Goal: Task Accomplishment & Management: Manage account settings

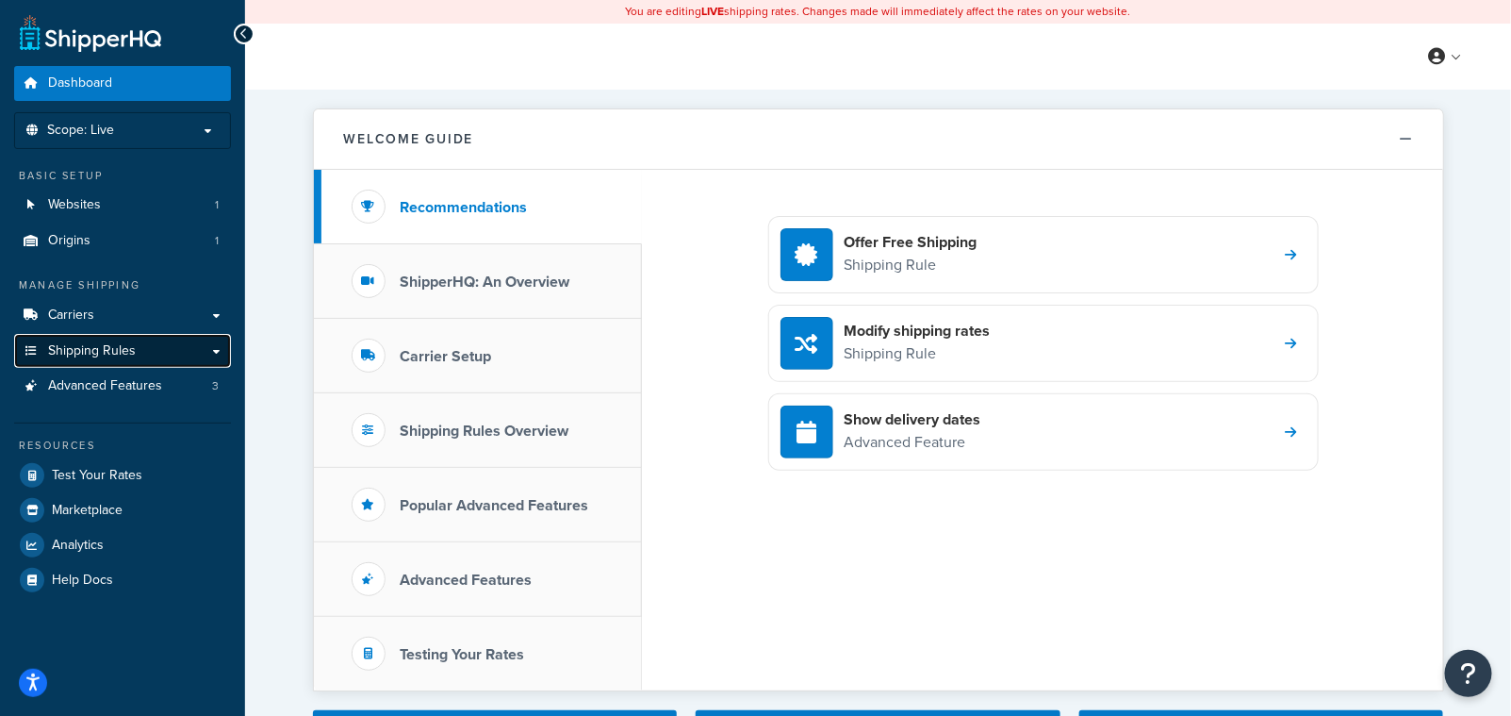
click at [74, 334] on link "Shipping Rules" at bounding box center [122, 351] width 217 height 35
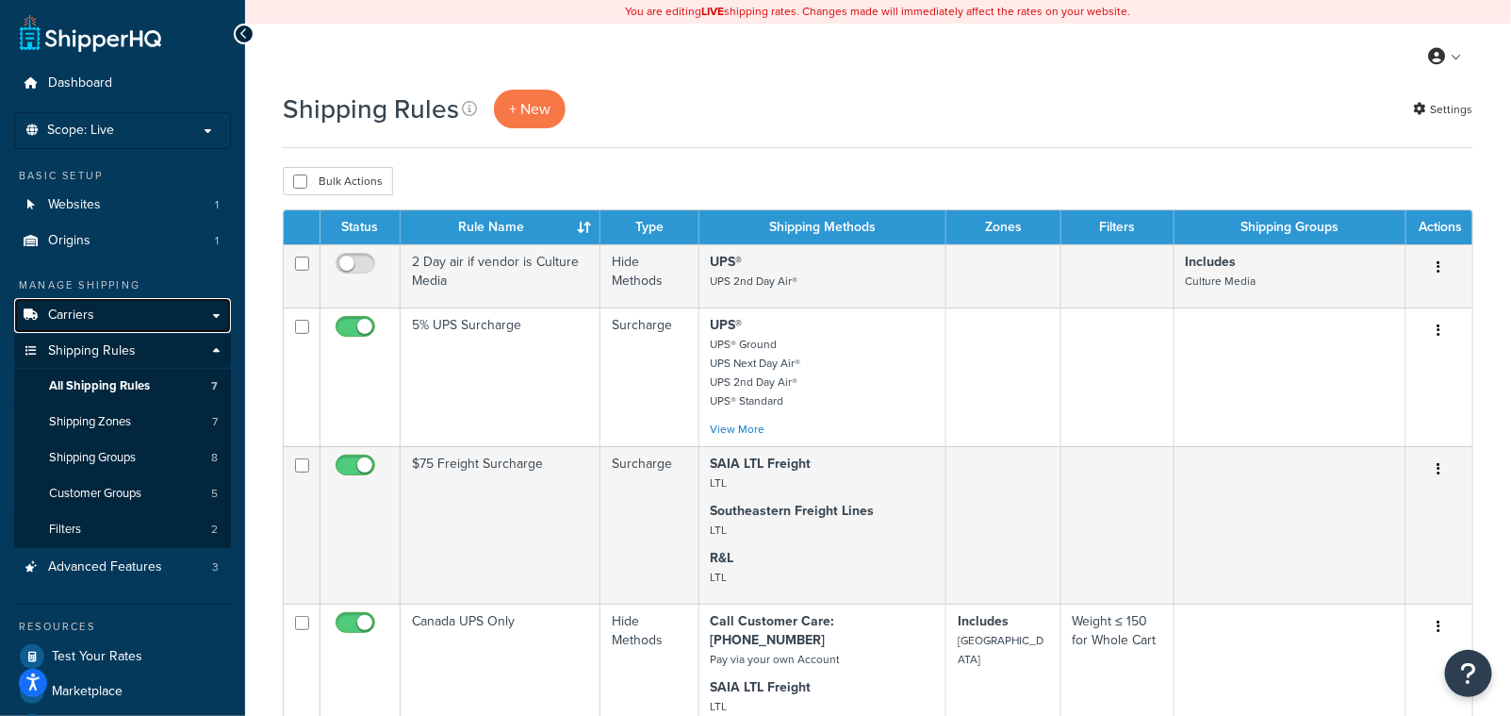
click at [83, 320] on span "Carriers" at bounding box center [71, 315] width 46 height 16
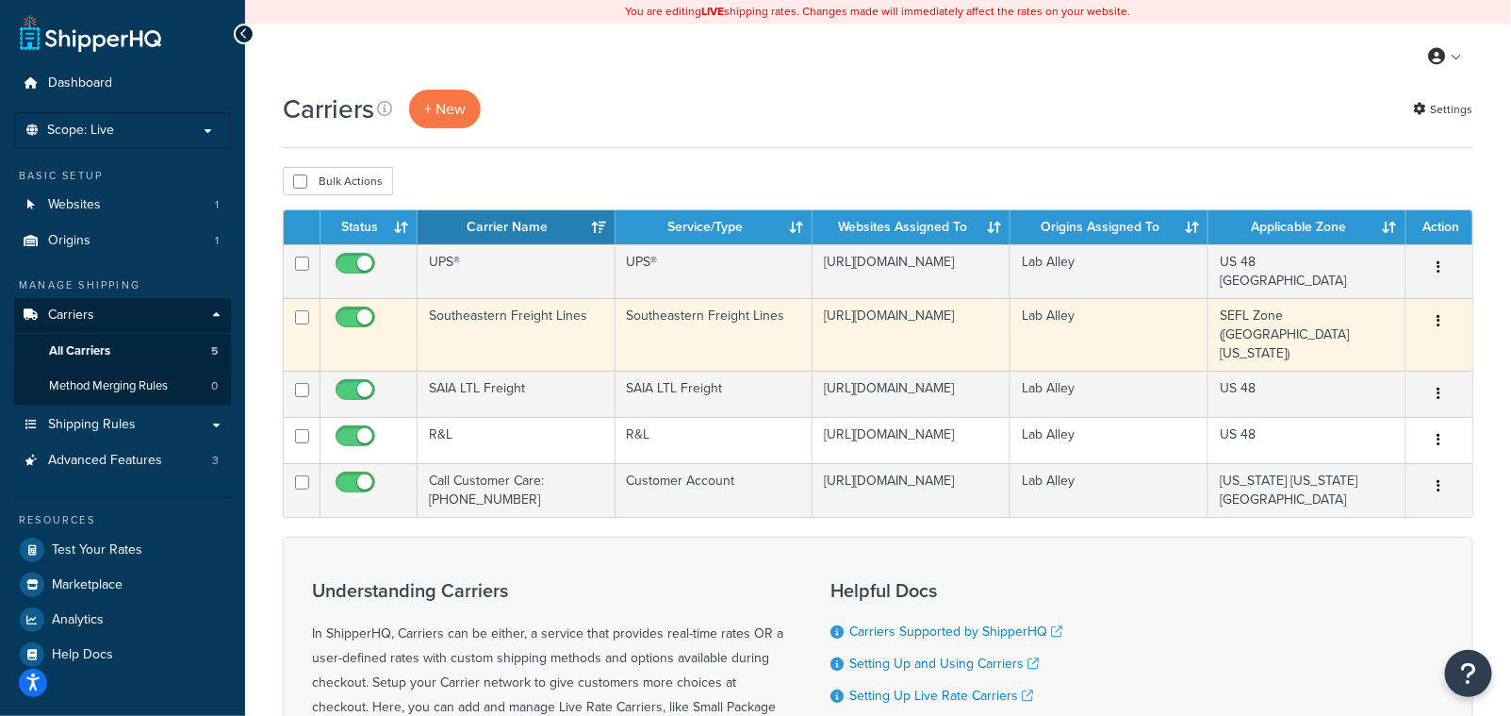
click at [1441, 322] on button "button" at bounding box center [1439, 321] width 26 height 30
click at [1365, 362] on link "Edit" at bounding box center [1363, 359] width 149 height 39
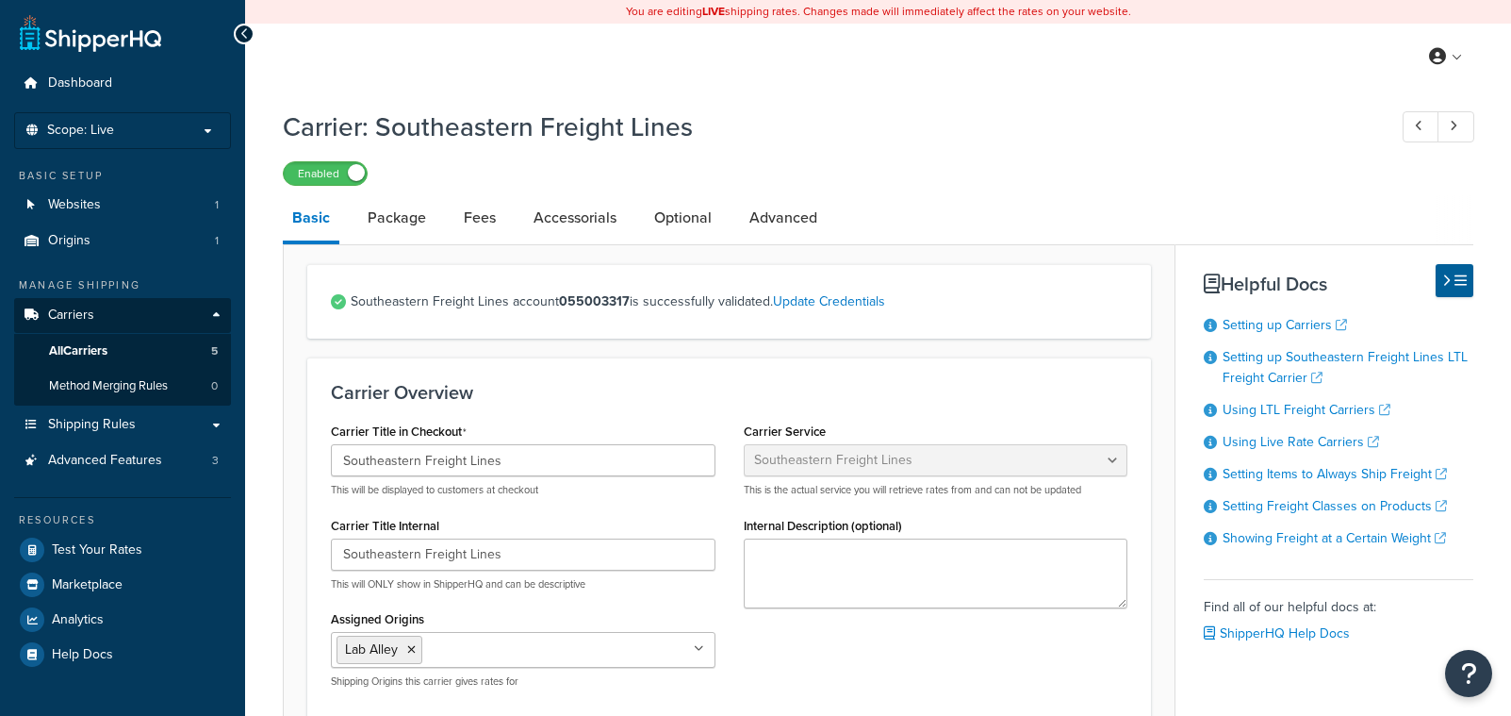
select select "seflFreight"
click at [706, 217] on link "Optional" at bounding box center [683, 217] width 76 height 45
select select "85"
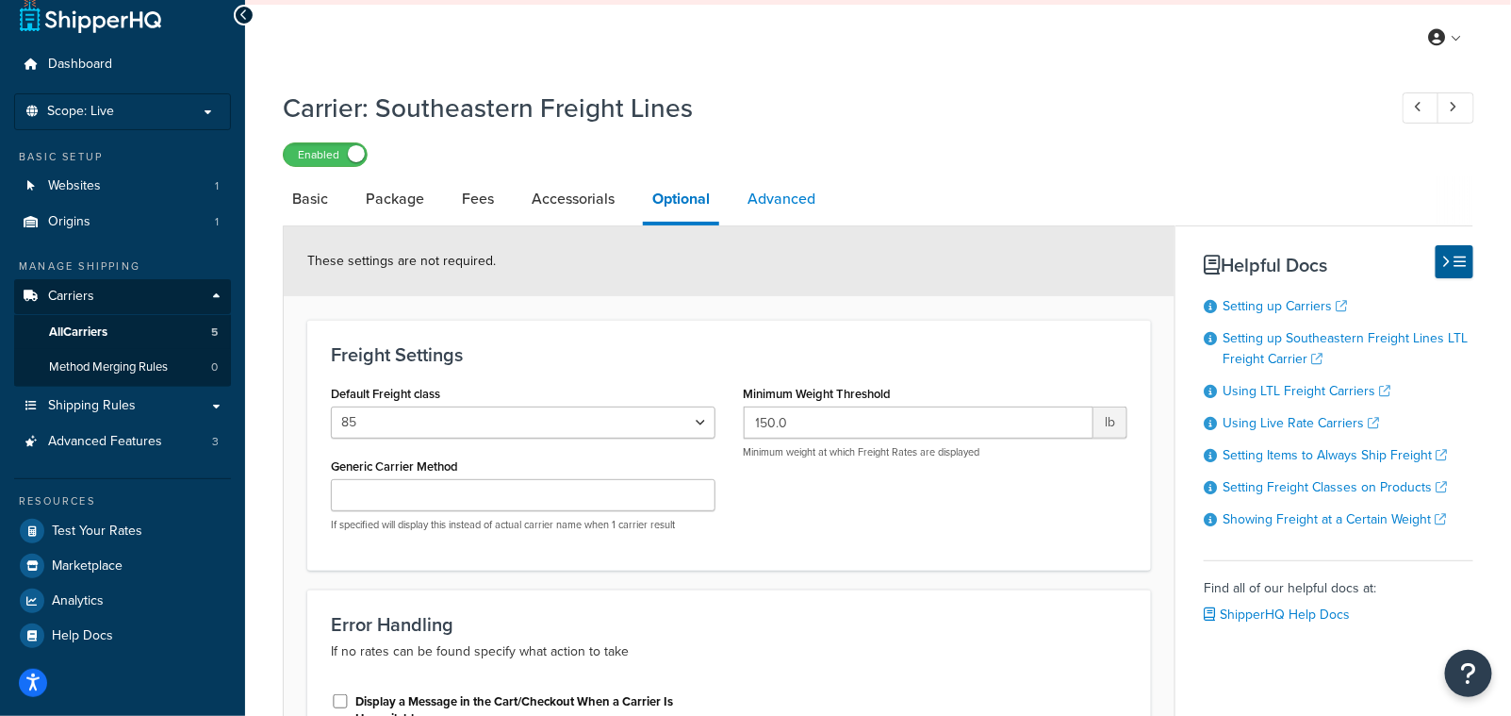
scroll to position [28, 0]
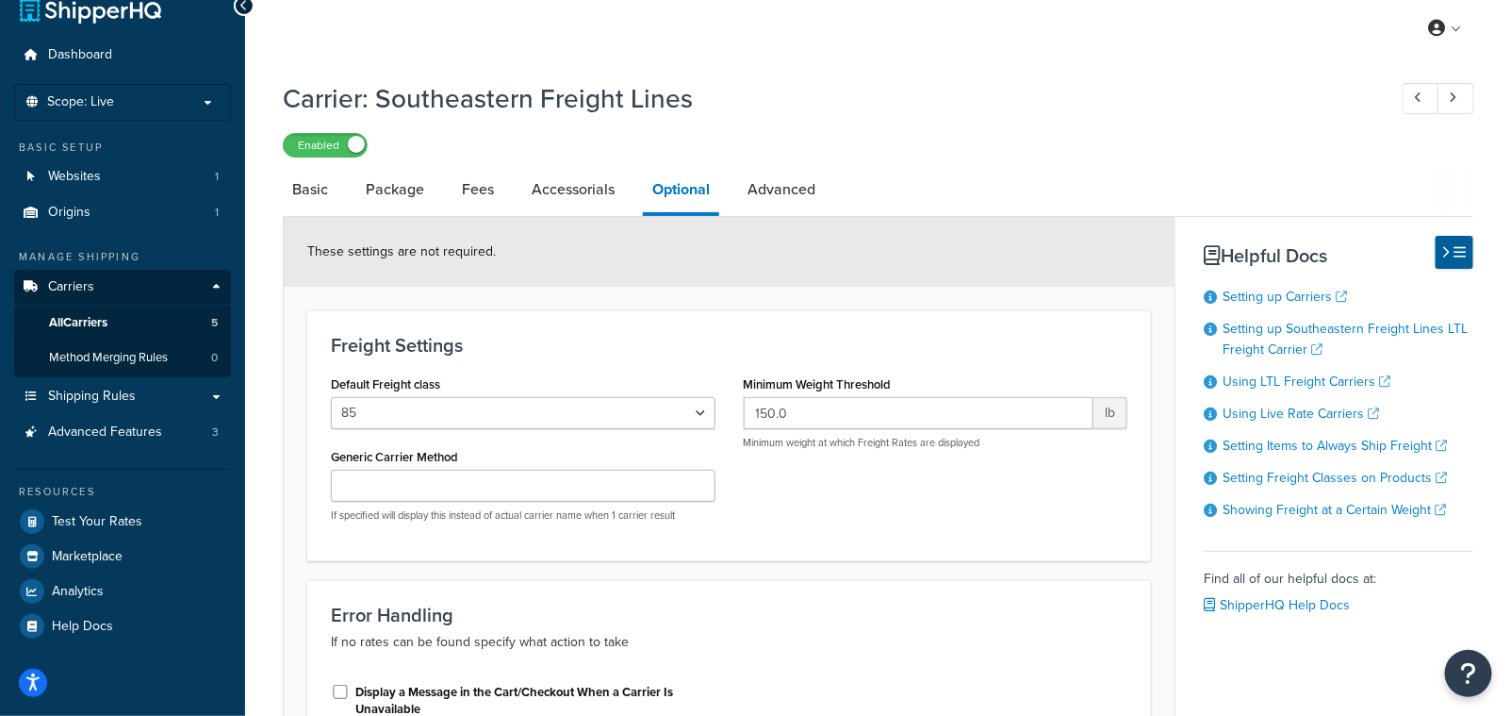
click at [382, 46] on div "My Profile Billing Global Settings Contact Us Logout" at bounding box center [878, 28] width 1266 height 66
click at [876, 103] on h1 "Carrier: Southeastern Freight Lines" at bounding box center [825, 98] width 1085 height 37
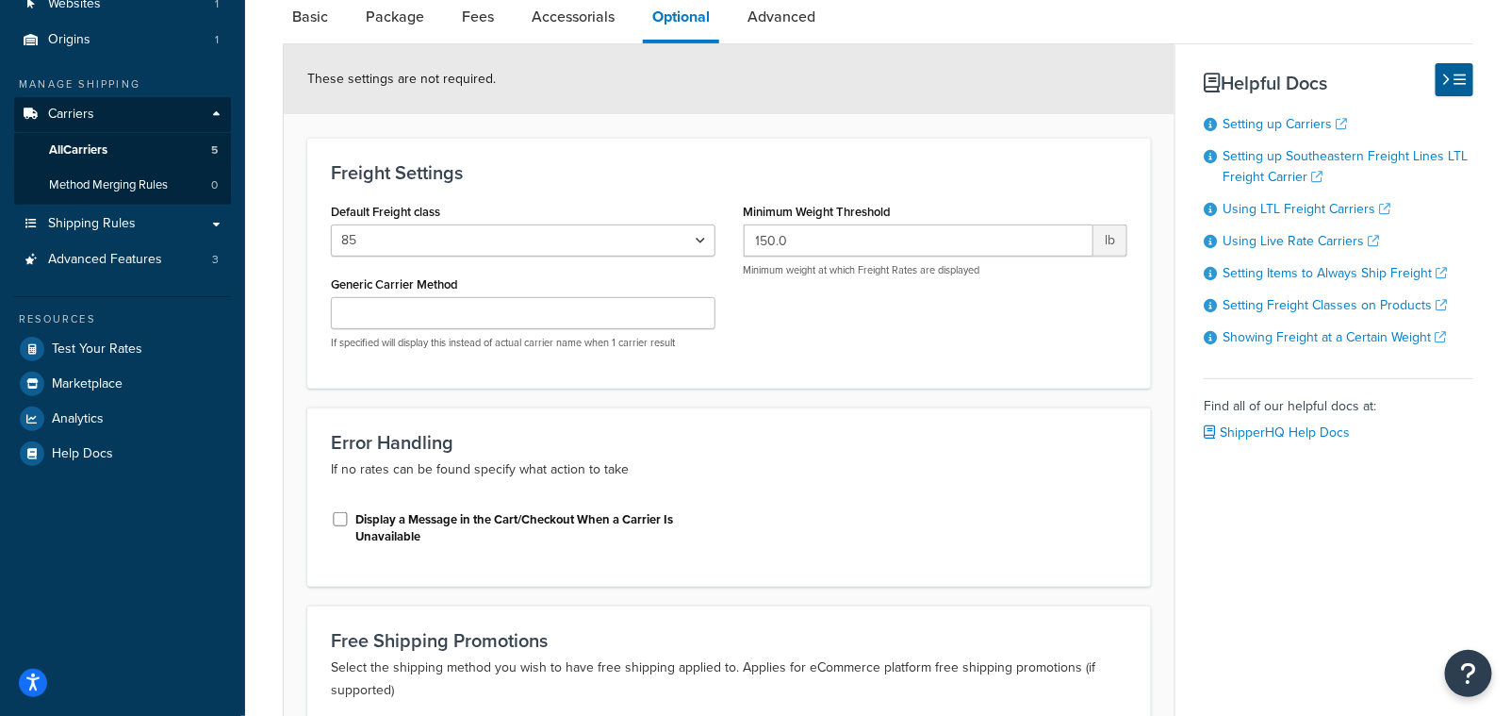
scroll to position [200, 0]
click at [93, 113] on link "Carriers" at bounding box center [122, 115] width 217 height 35
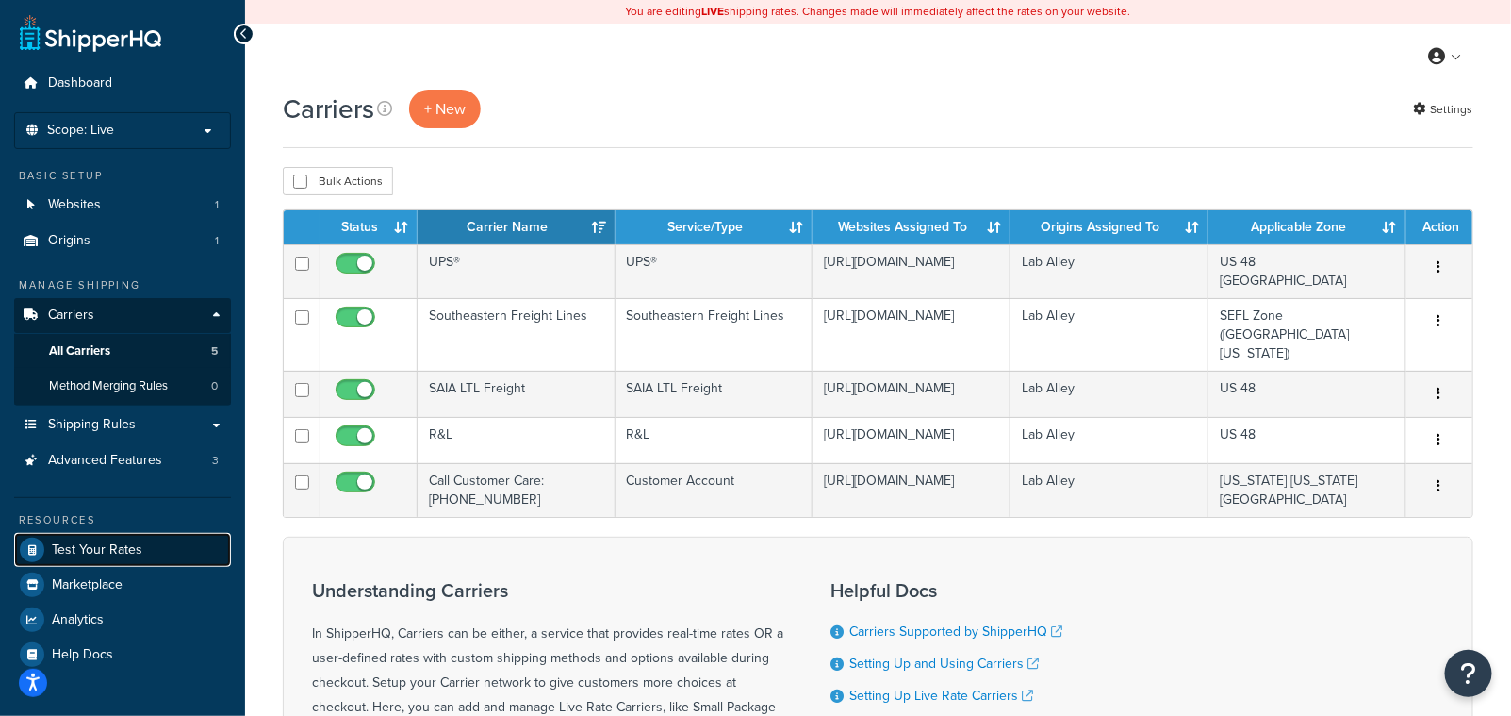
click at [84, 545] on span "Test Your Rates" at bounding box center [97, 550] width 91 height 16
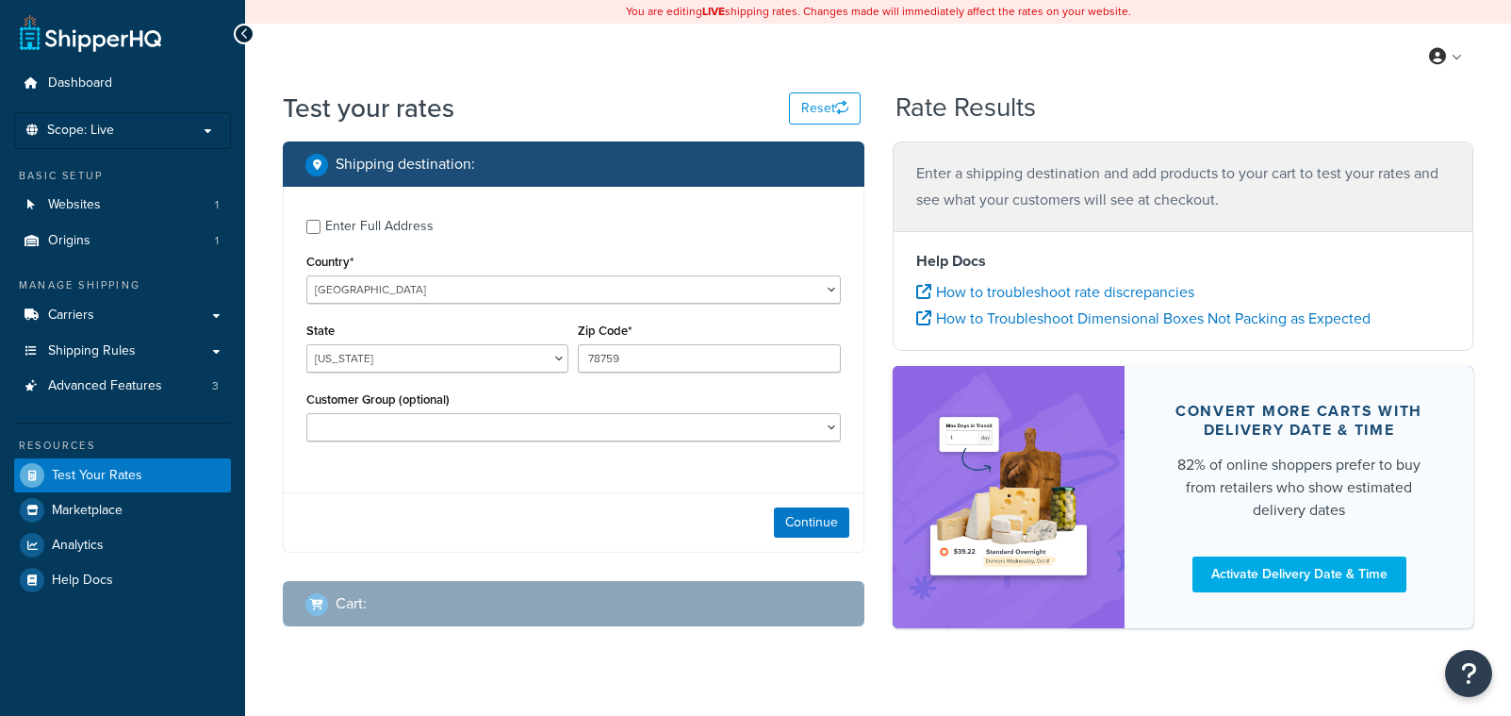
select select "[GEOGRAPHIC_DATA]"
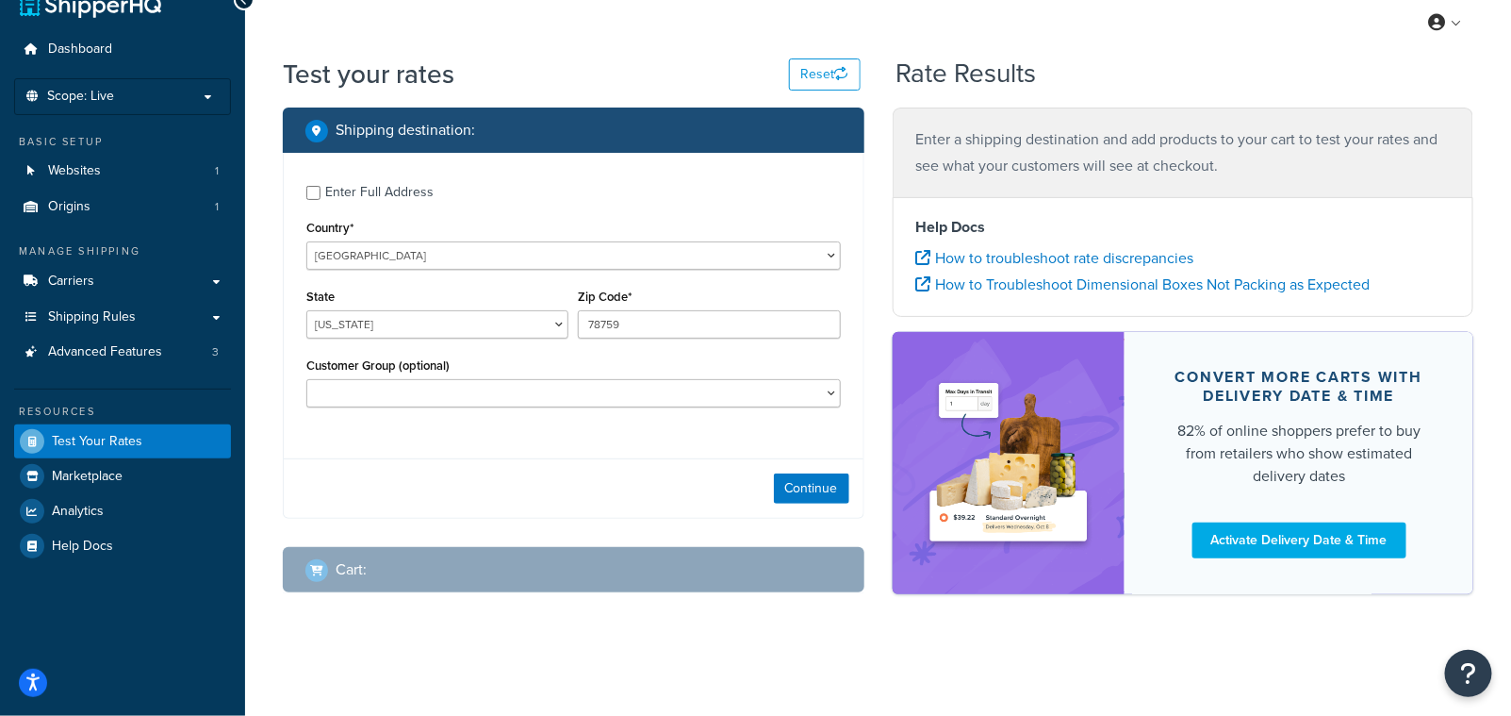
scroll to position [36, 0]
click at [805, 496] on button "Continue" at bounding box center [811, 488] width 75 height 30
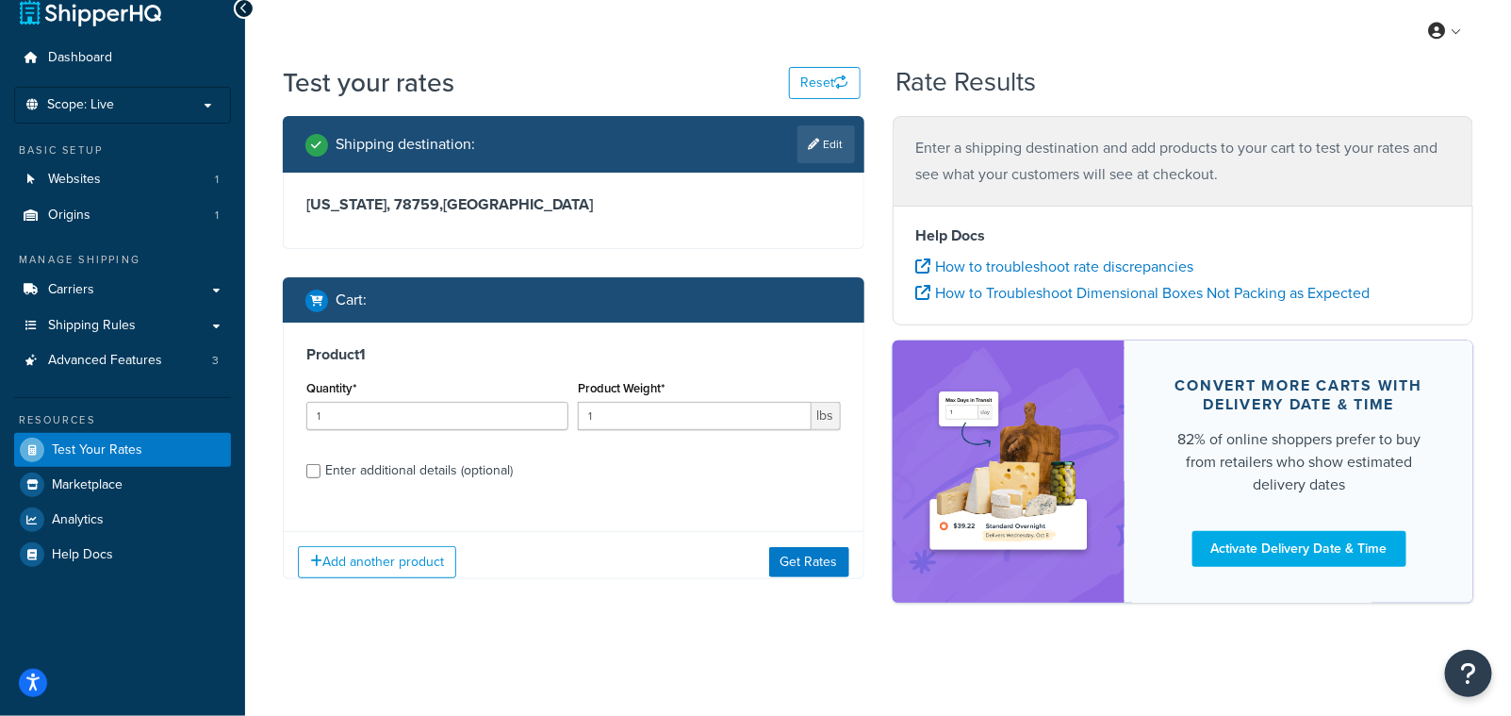
scroll to position [25, 0]
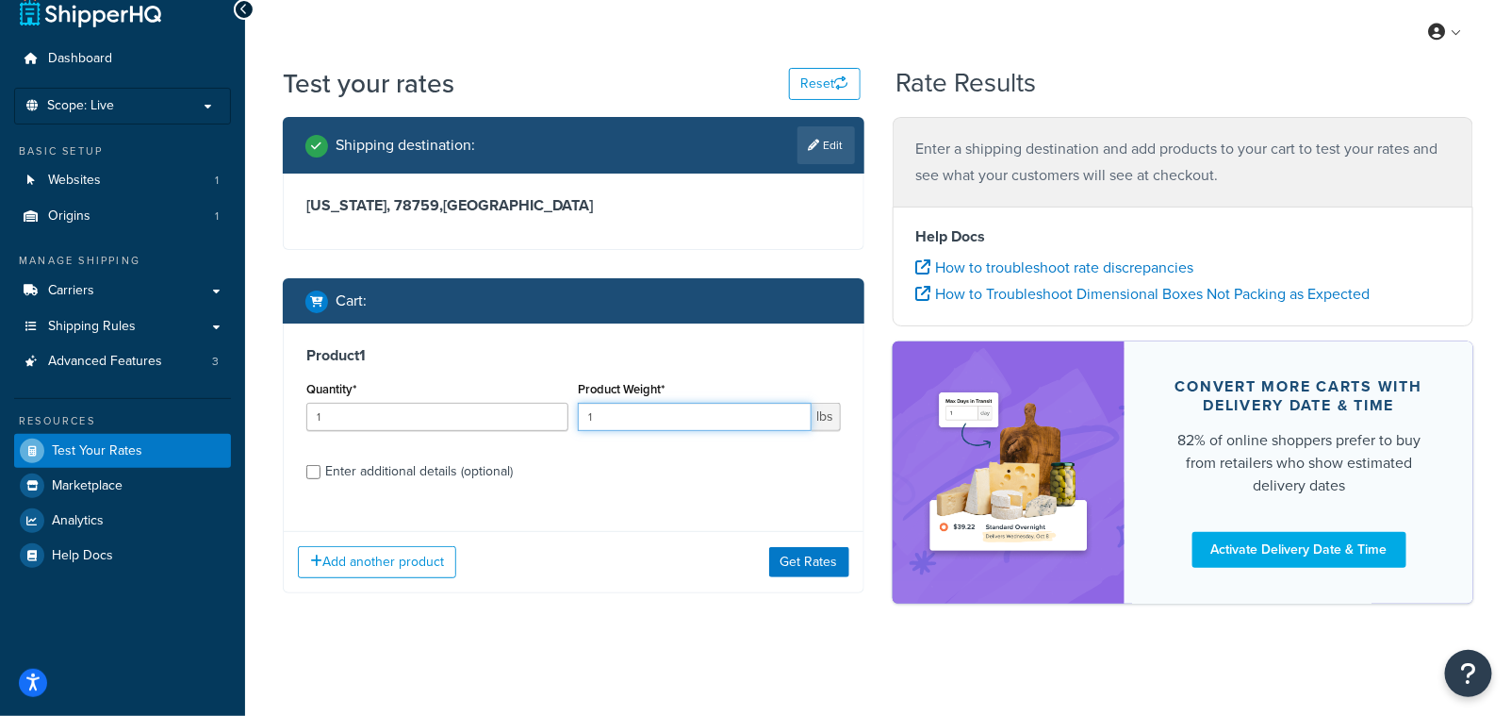
click at [673, 418] on input "1" at bounding box center [694, 417] width 233 height 28
type input "150"
click at [792, 552] on button "Get Rates" at bounding box center [809, 562] width 80 height 30
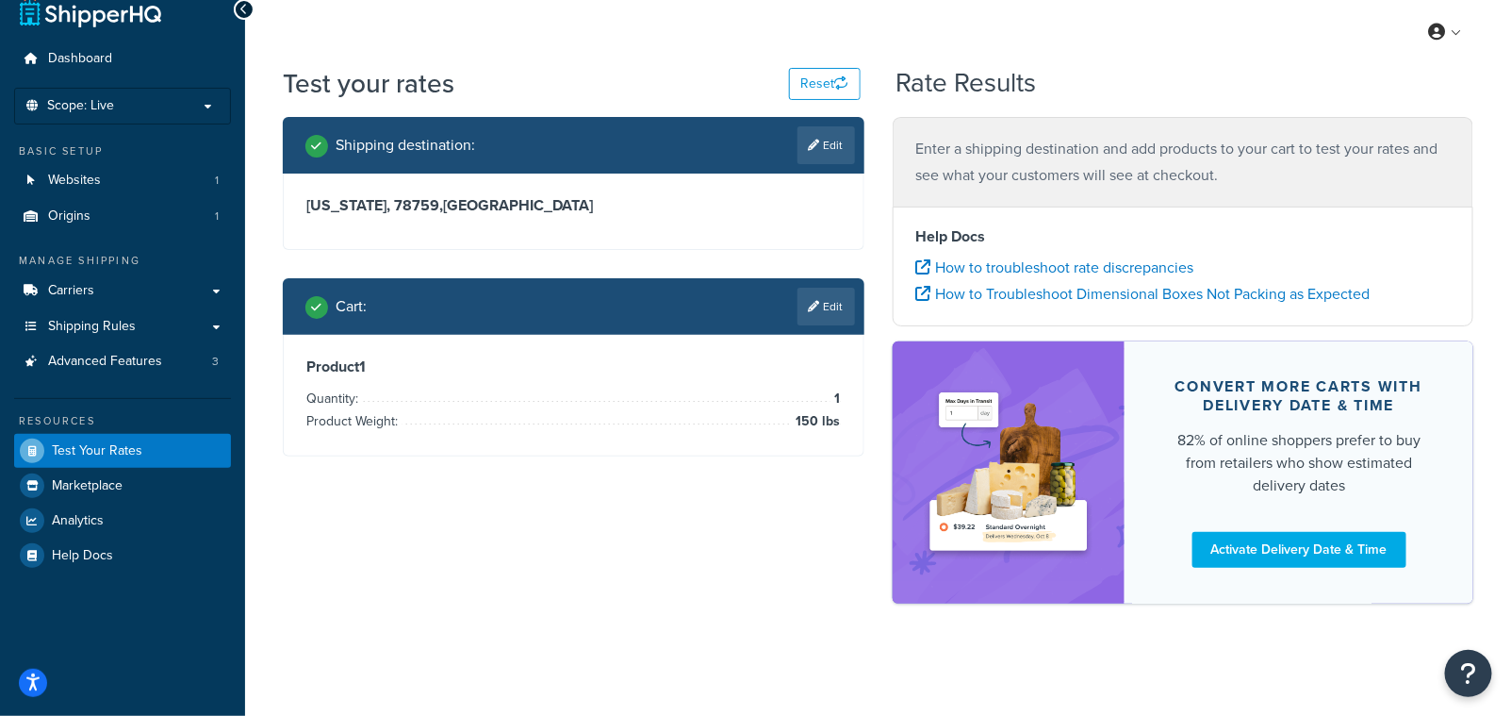
scroll to position [0, 0]
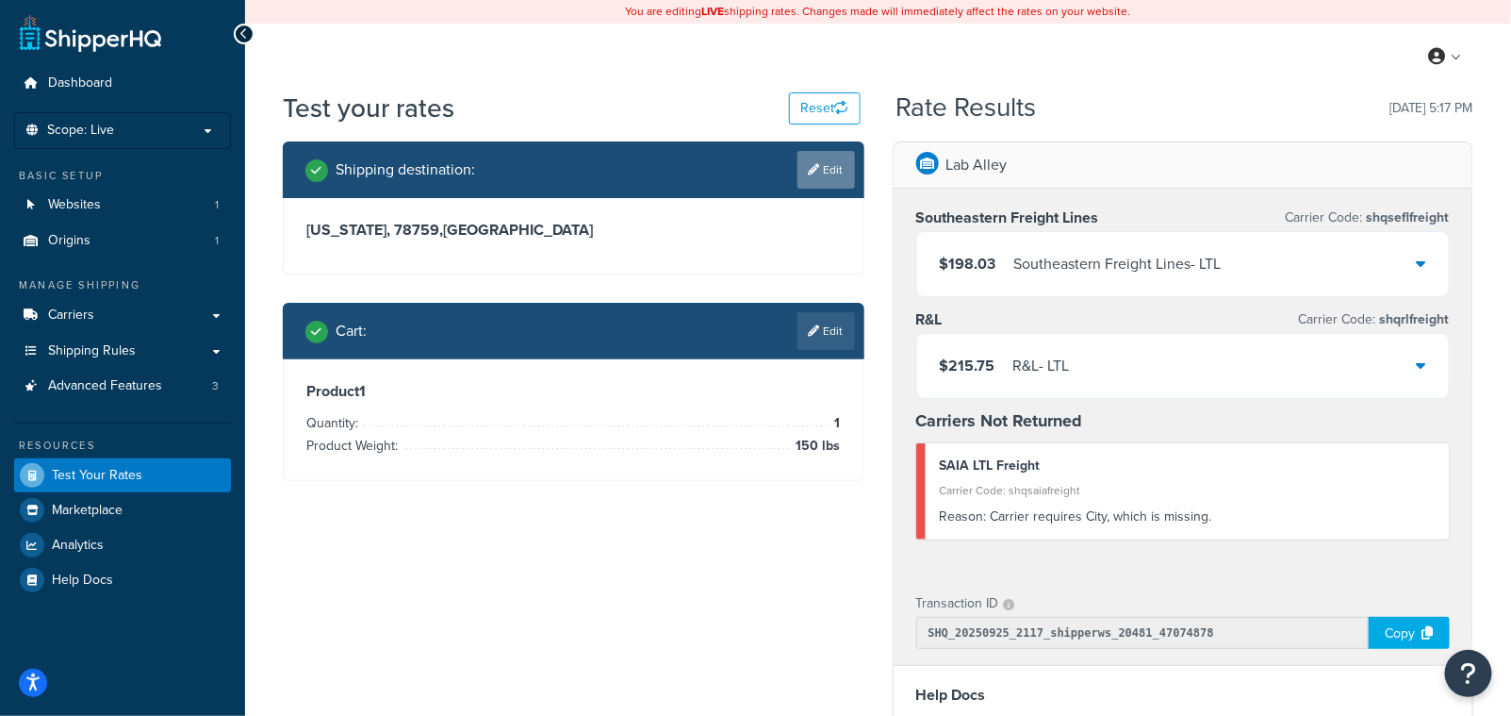
click at [819, 160] on link "Edit" at bounding box center [827, 170] width 58 height 38
select select "TX"
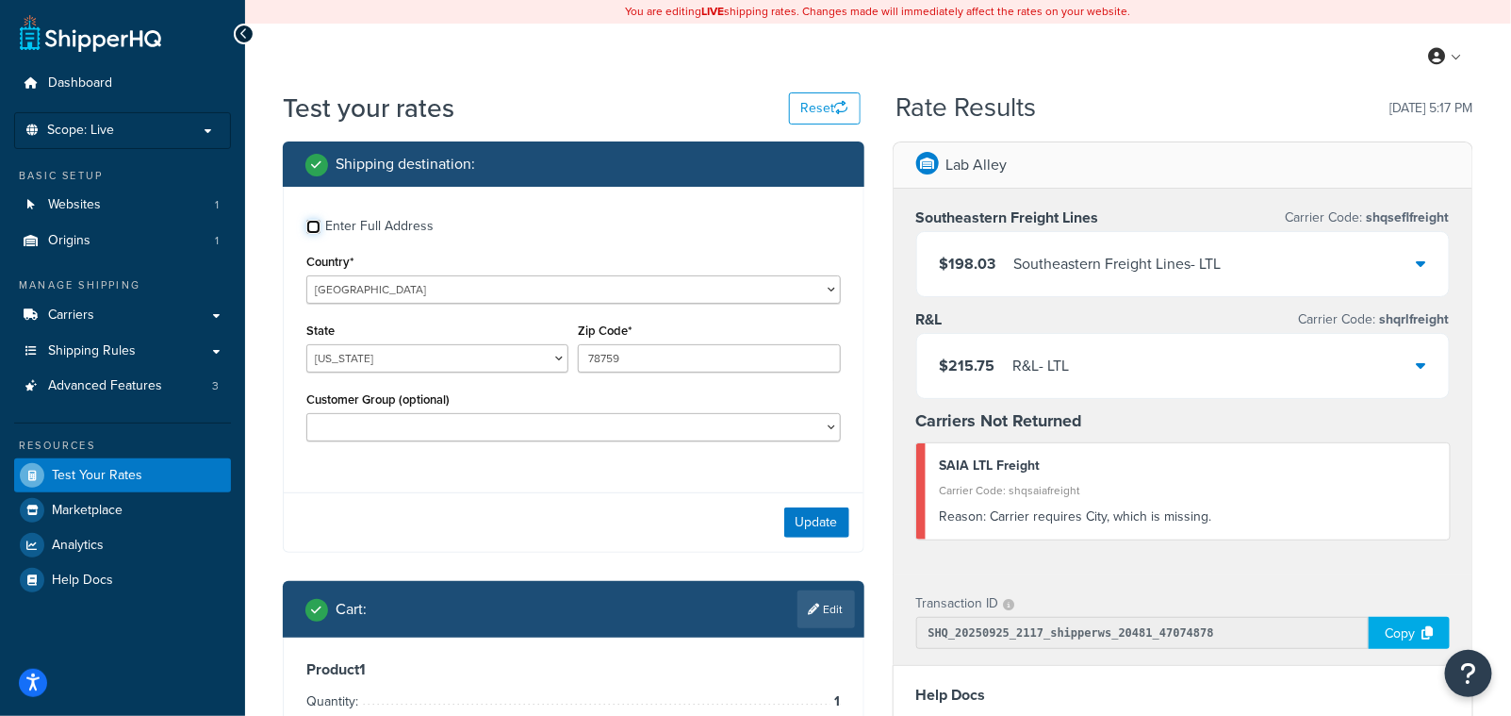
click at [310, 231] on input "Enter Full Address" at bounding box center [313, 227] width 14 height 14
checkbox input "true"
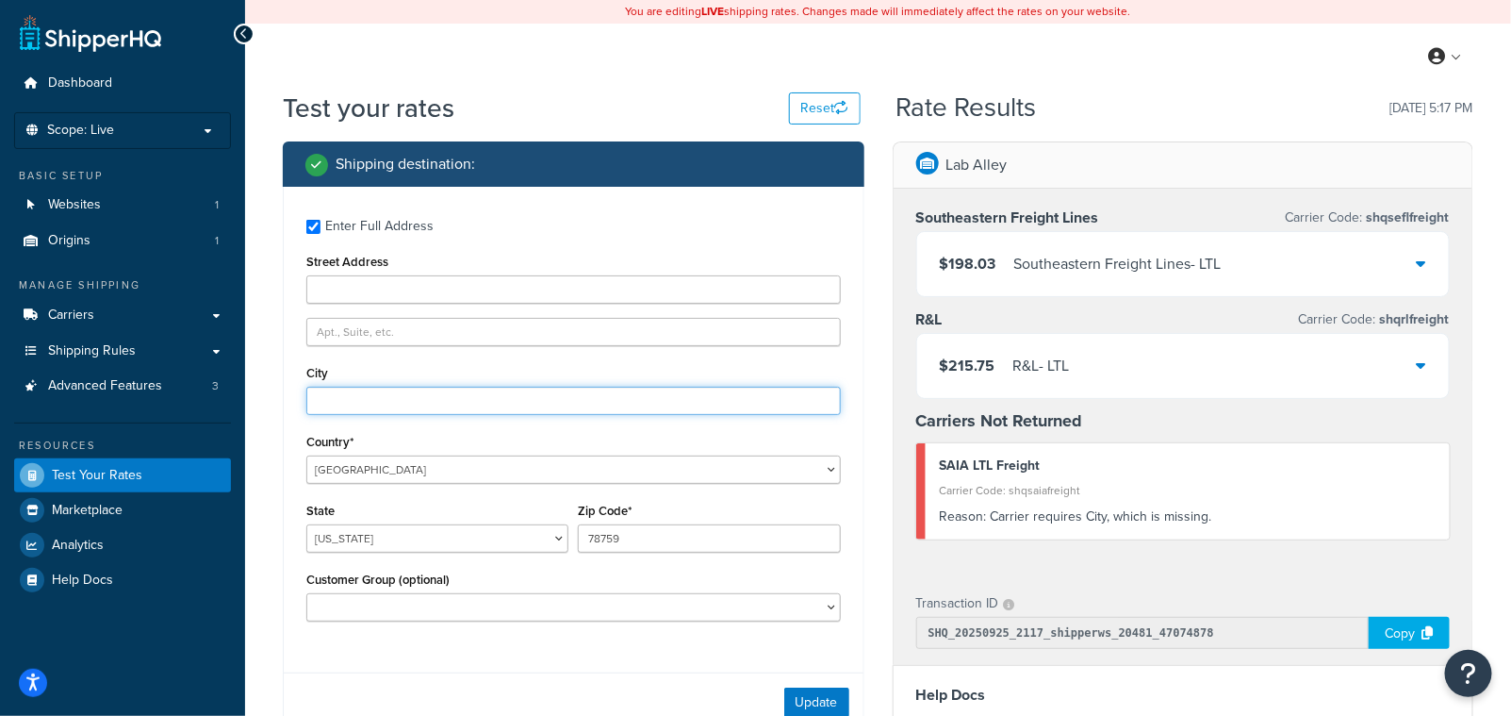
click at [339, 404] on input "City" at bounding box center [573, 401] width 535 height 28
type input "Austin"
click at [647, 369] on div "City Austin" at bounding box center [573, 387] width 535 height 55
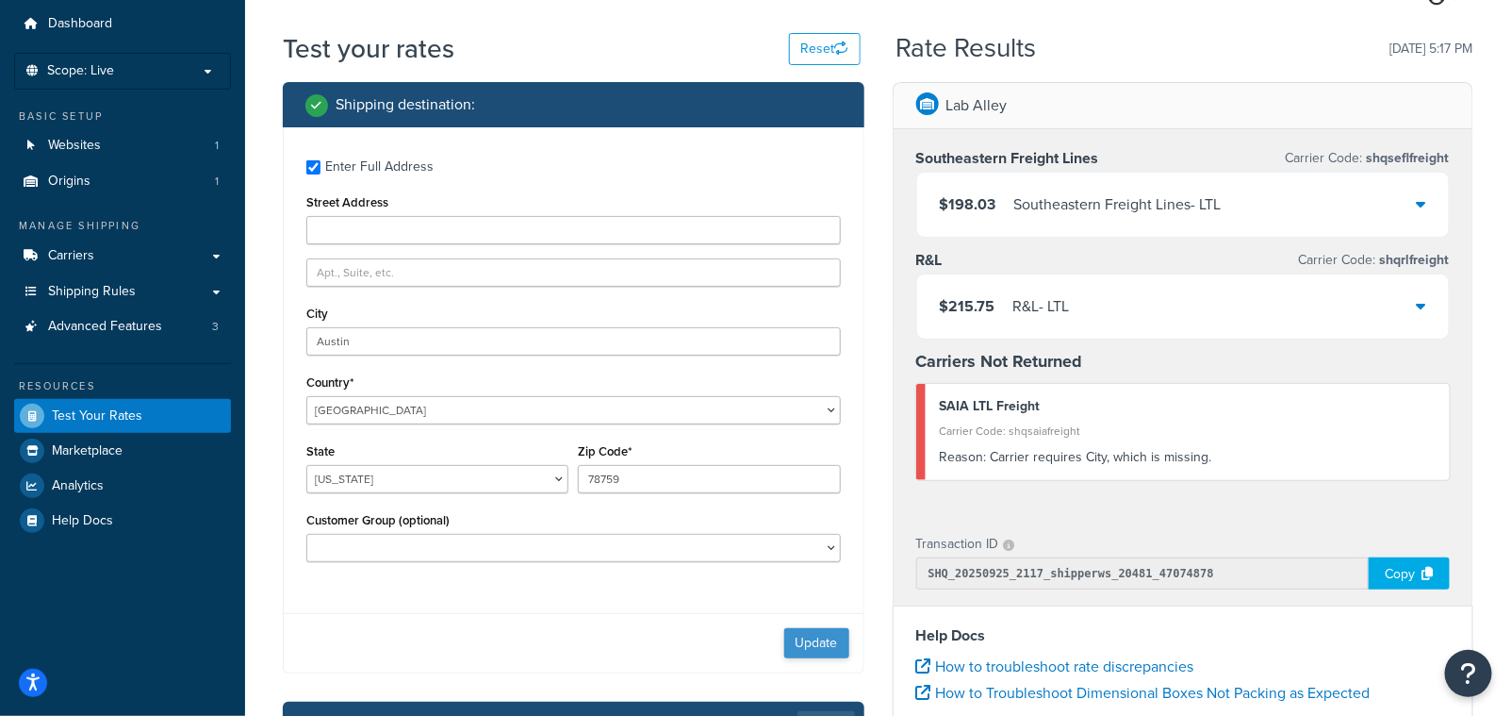
scroll to position [57, 0]
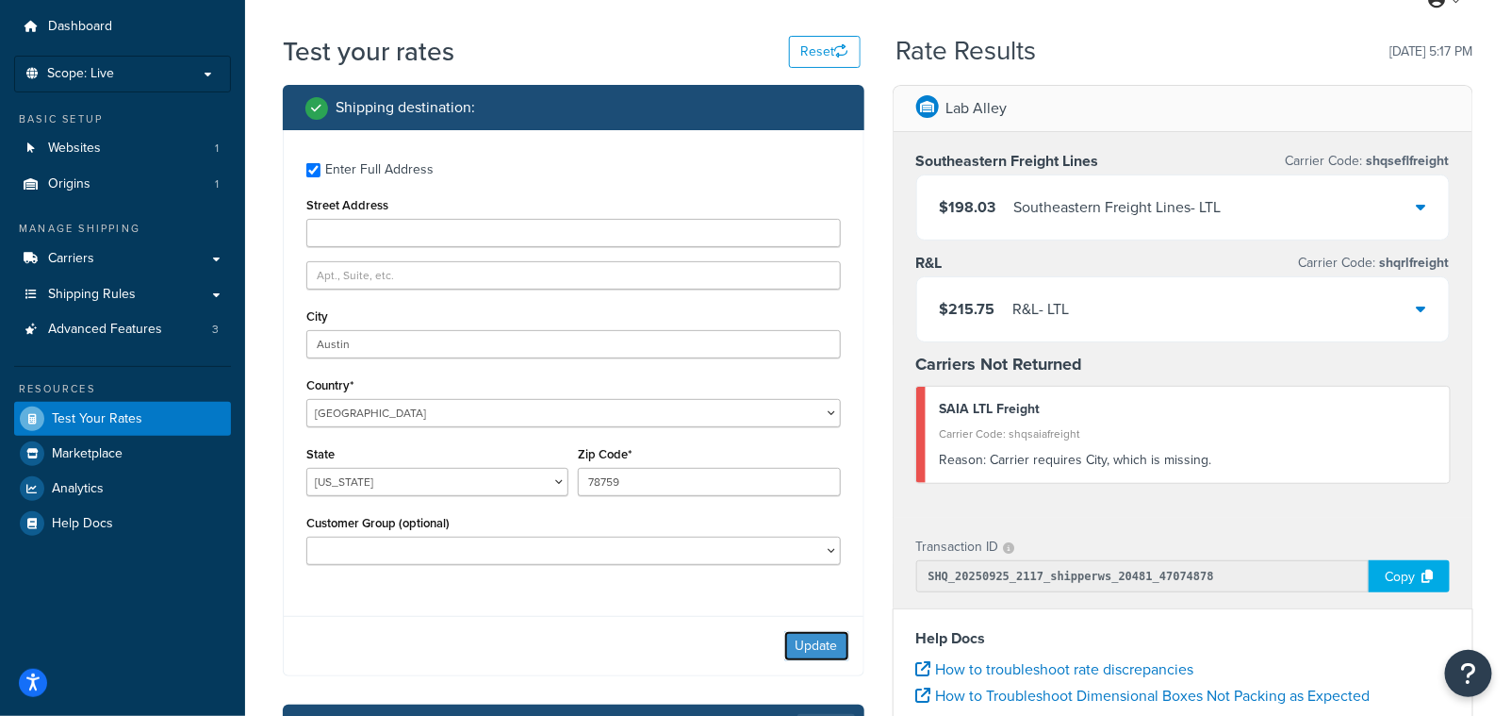
click at [799, 643] on button "Update" at bounding box center [816, 646] width 65 height 30
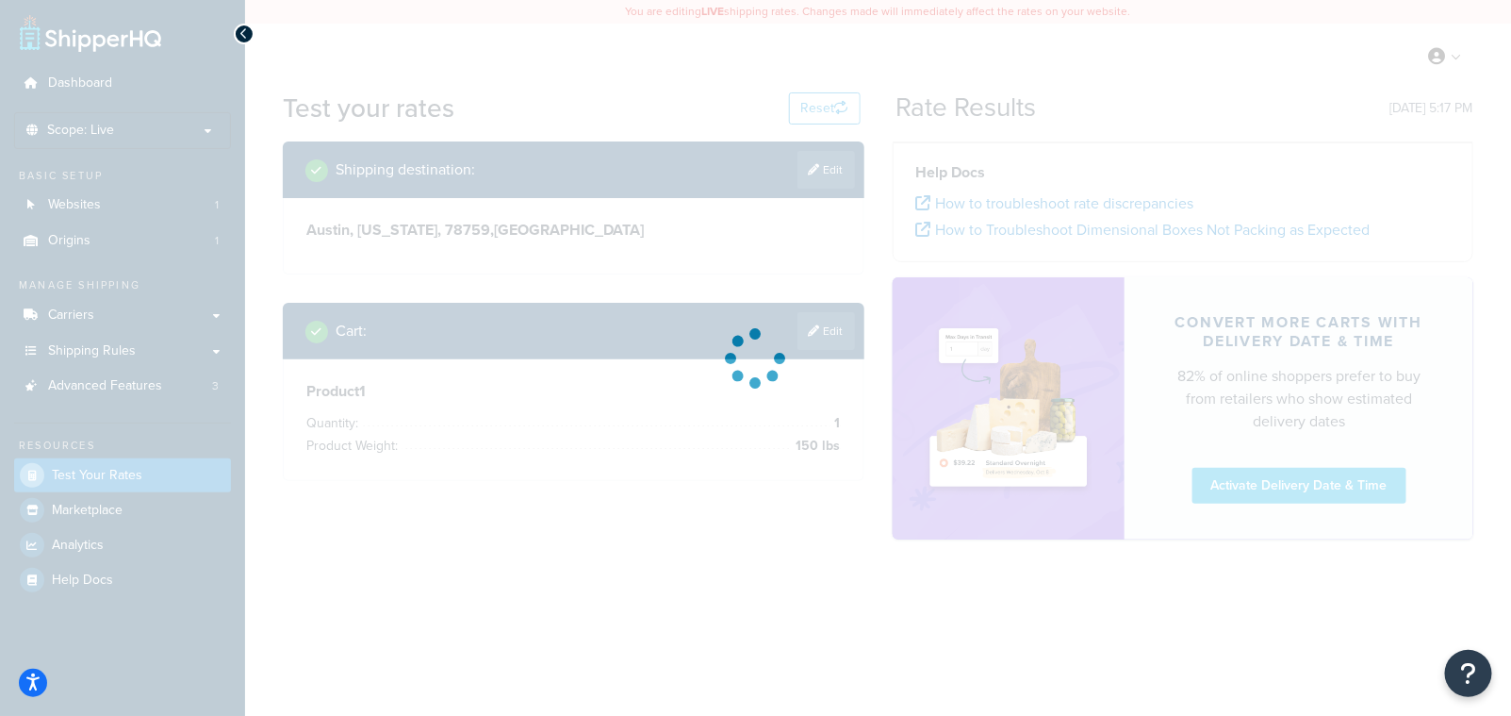
scroll to position [0, 0]
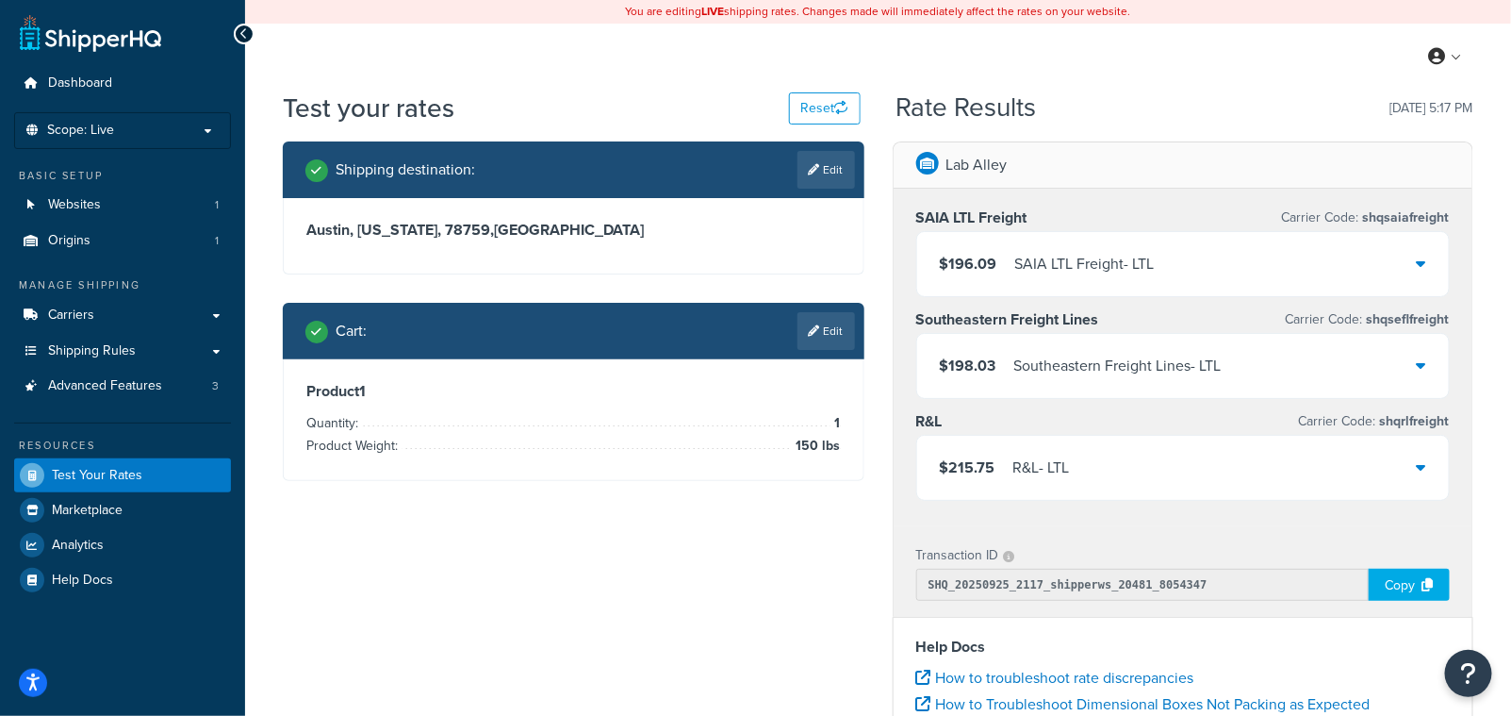
click at [1419, 469] on icon at bounding box center [1421, 466] width 9 height 15
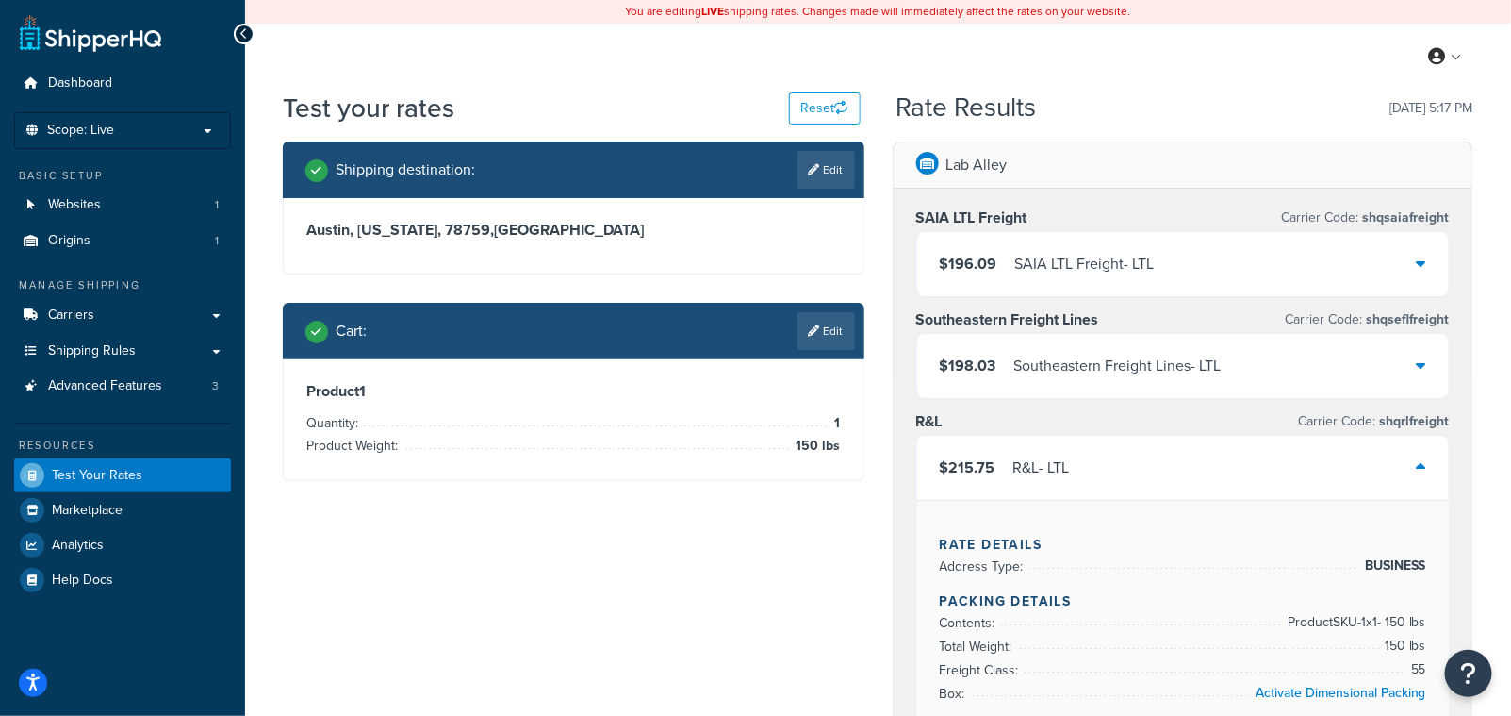
click at [1425, 368] on icon at bounding box center [1421, 364] width 9 height 15
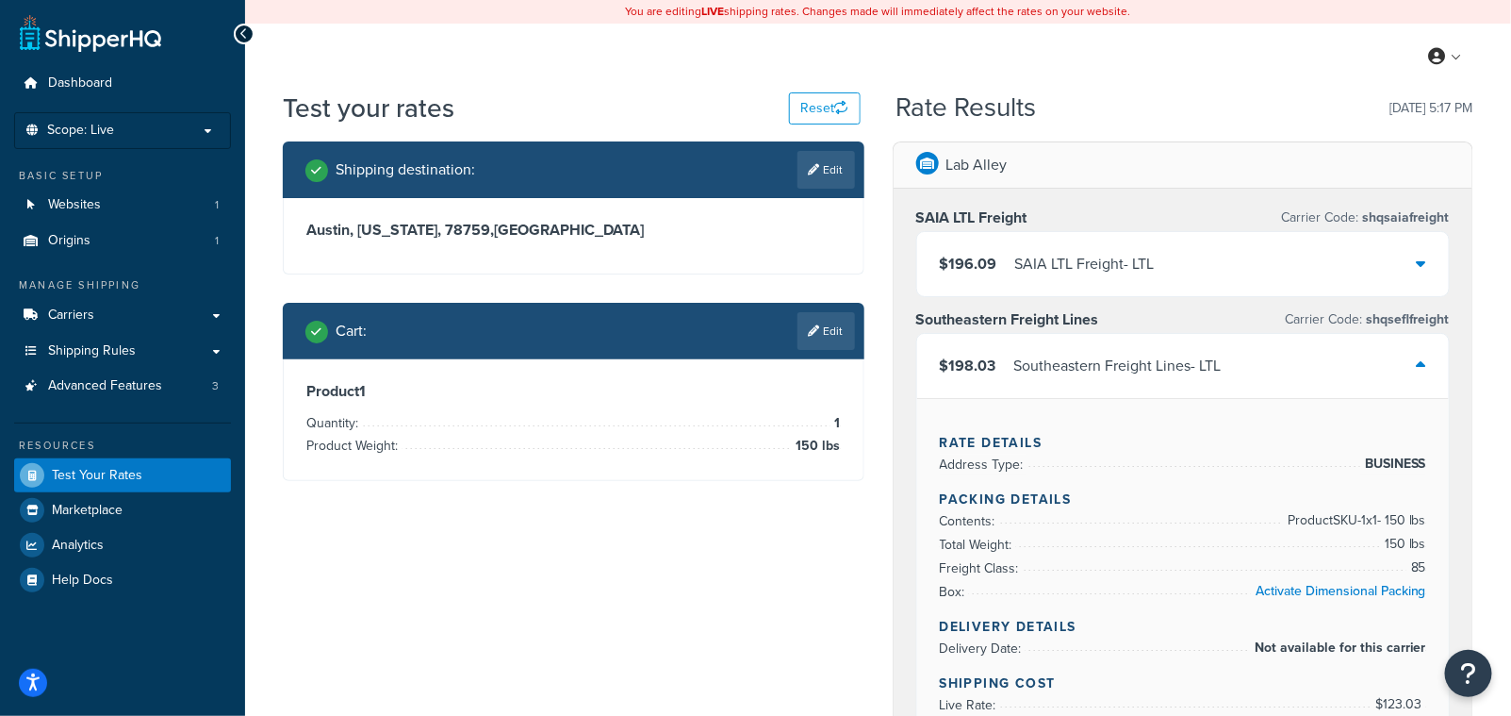
click at [1420, 264] on icon at bounding box center [1421, 262] width 9 height 15
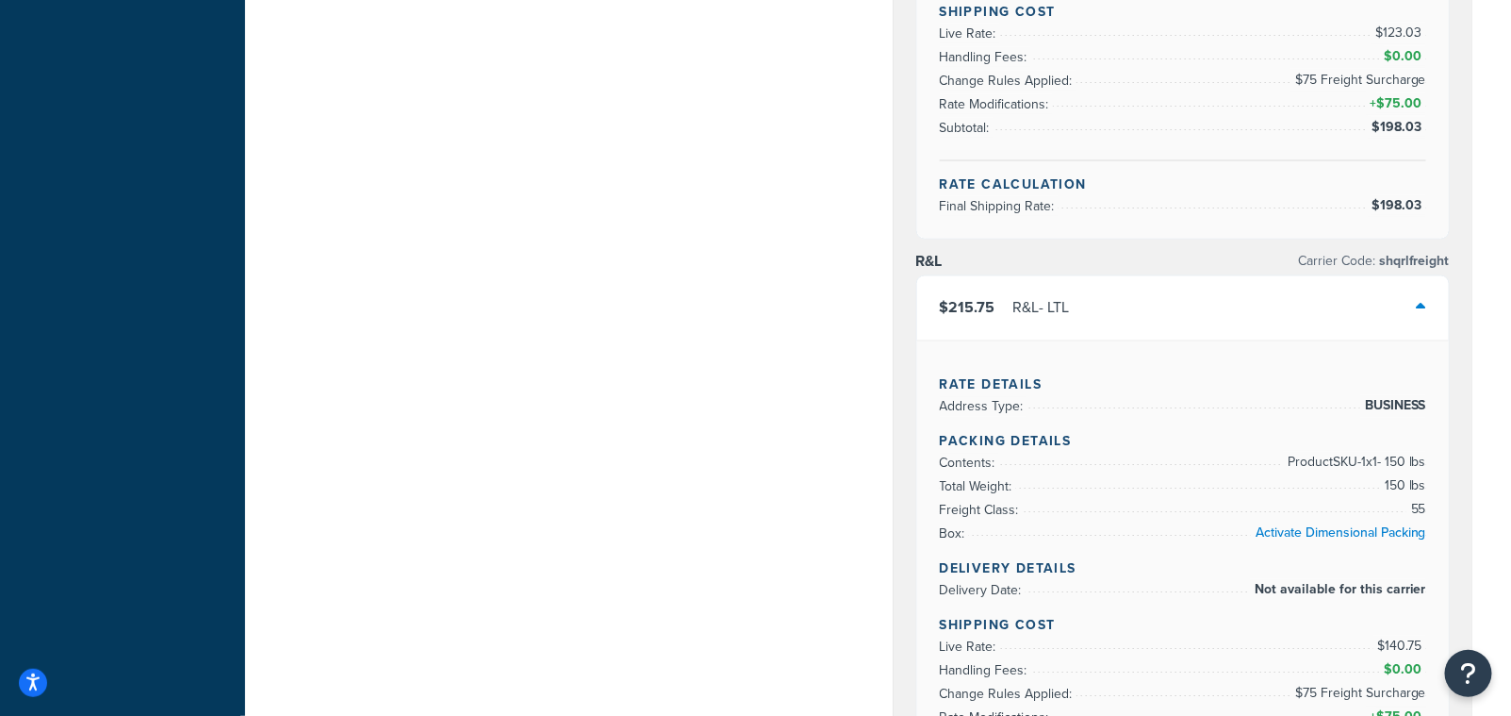
scroll to position [1211, 0]
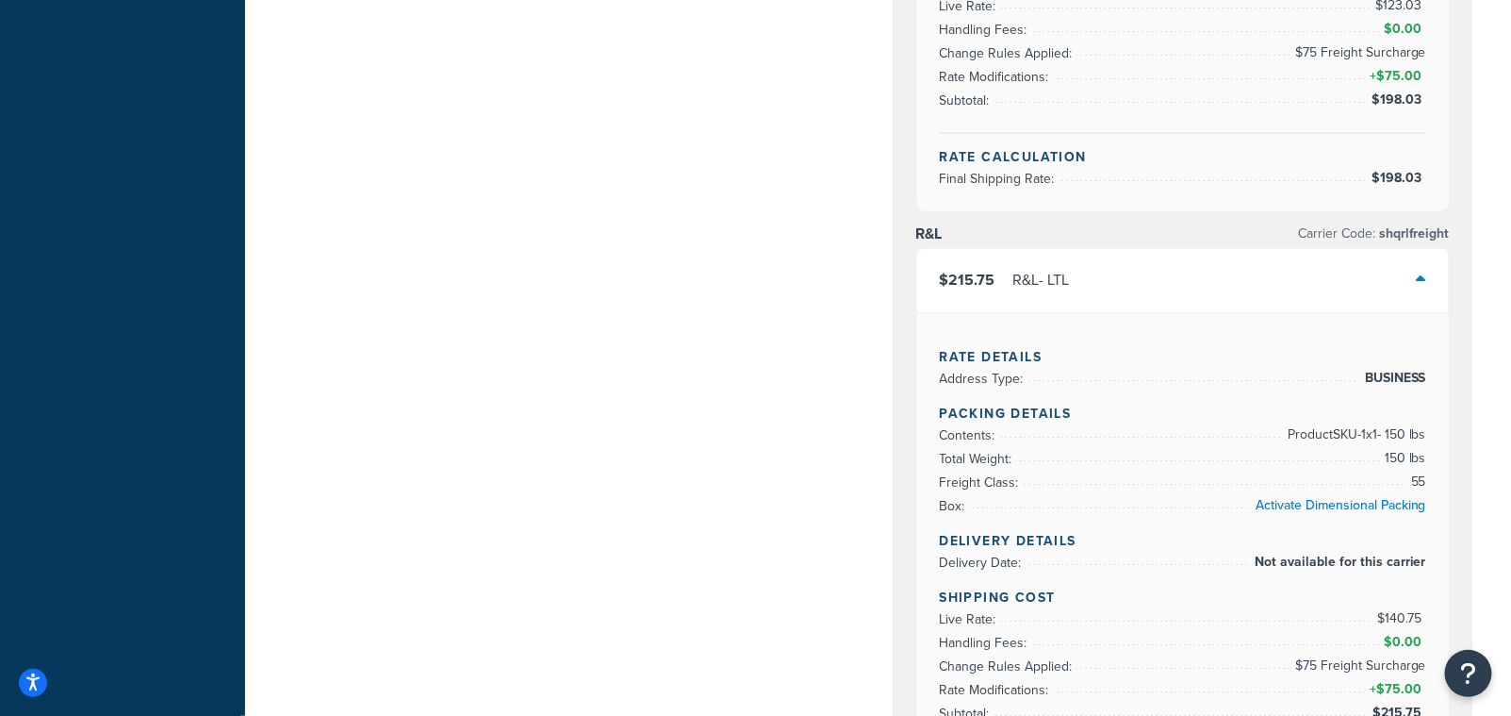
click at [730, 305] on div "Shipping destination : Edit Austin, Texas, 78759 , United States Cart : Edit Pr…" at bounding box center [878, 144] width 1219 height 2426
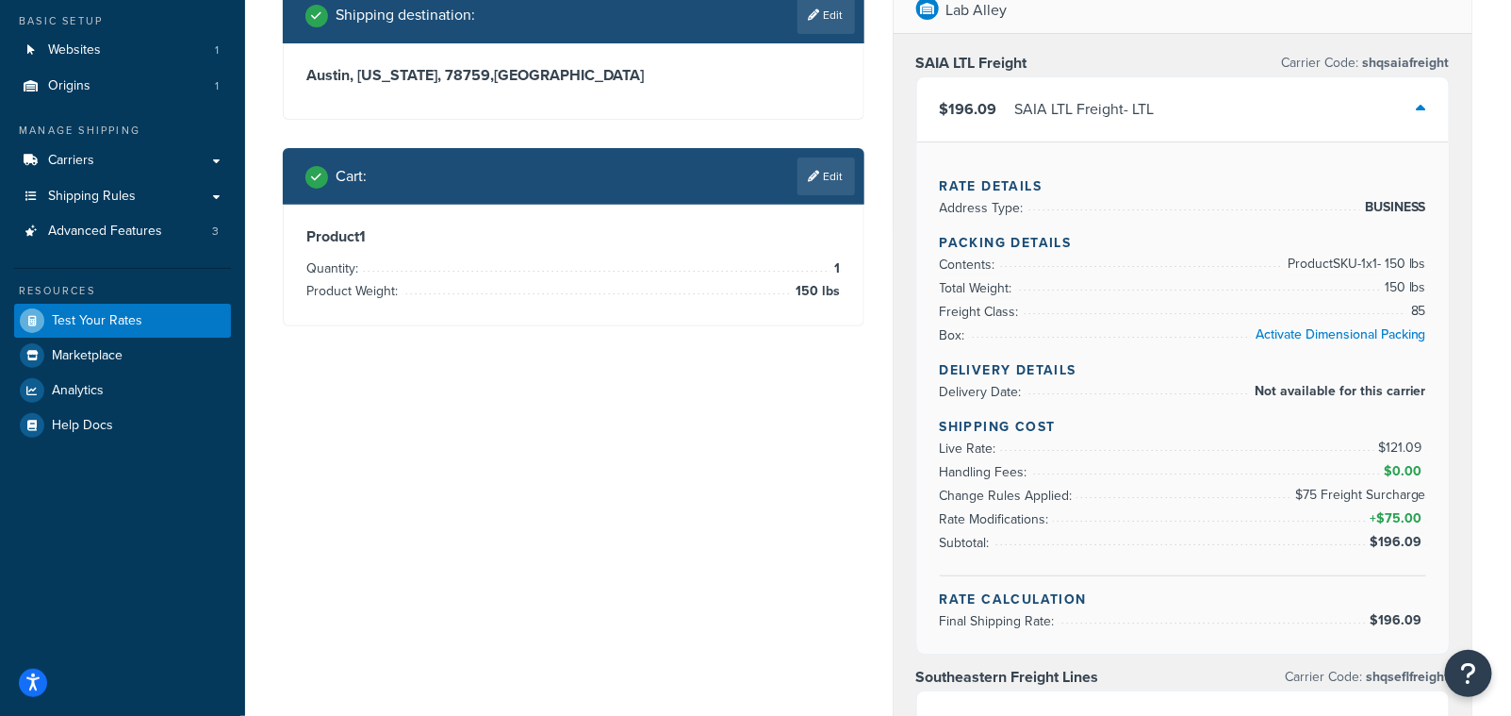
scroll to position [0, 0]
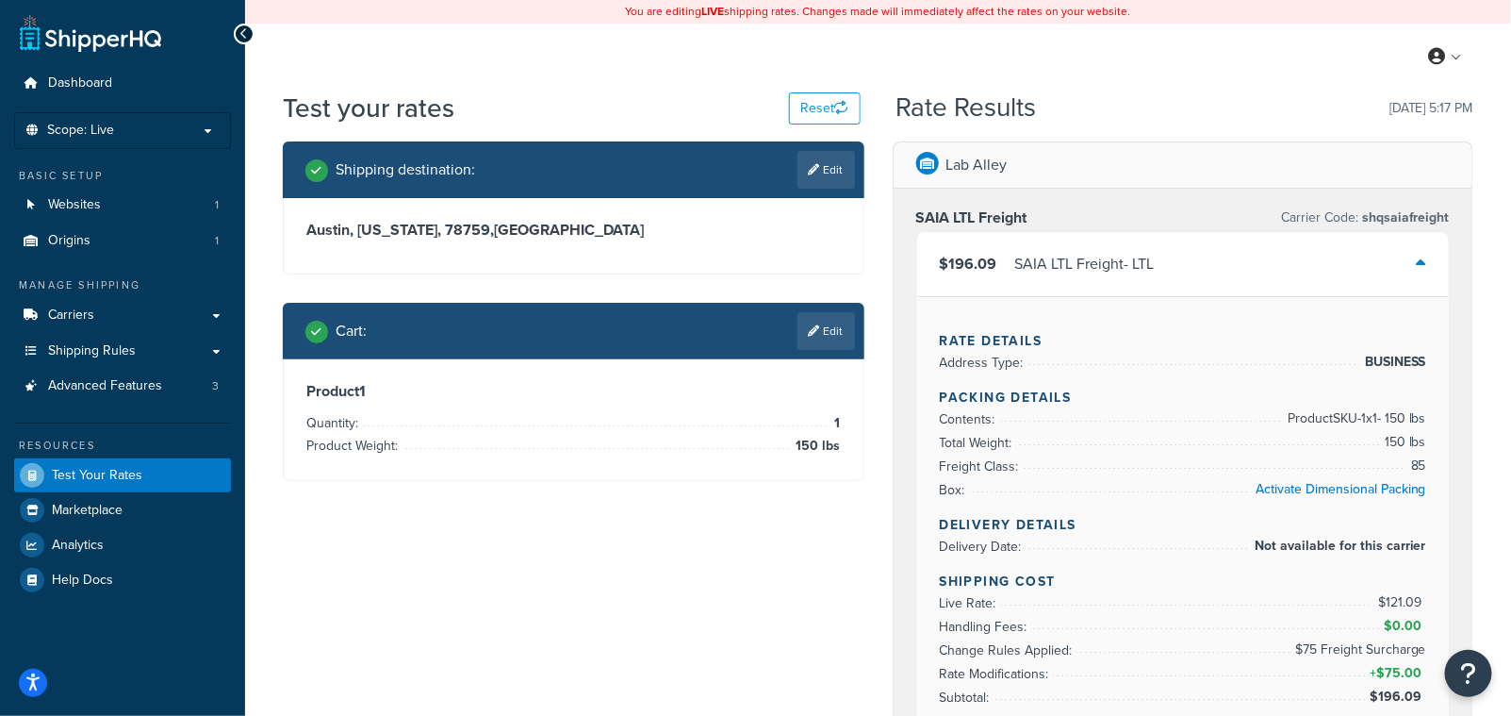
click at [292, 109] on h1 "Test your rates" at bounding box center [369, 108] width 172 height 37
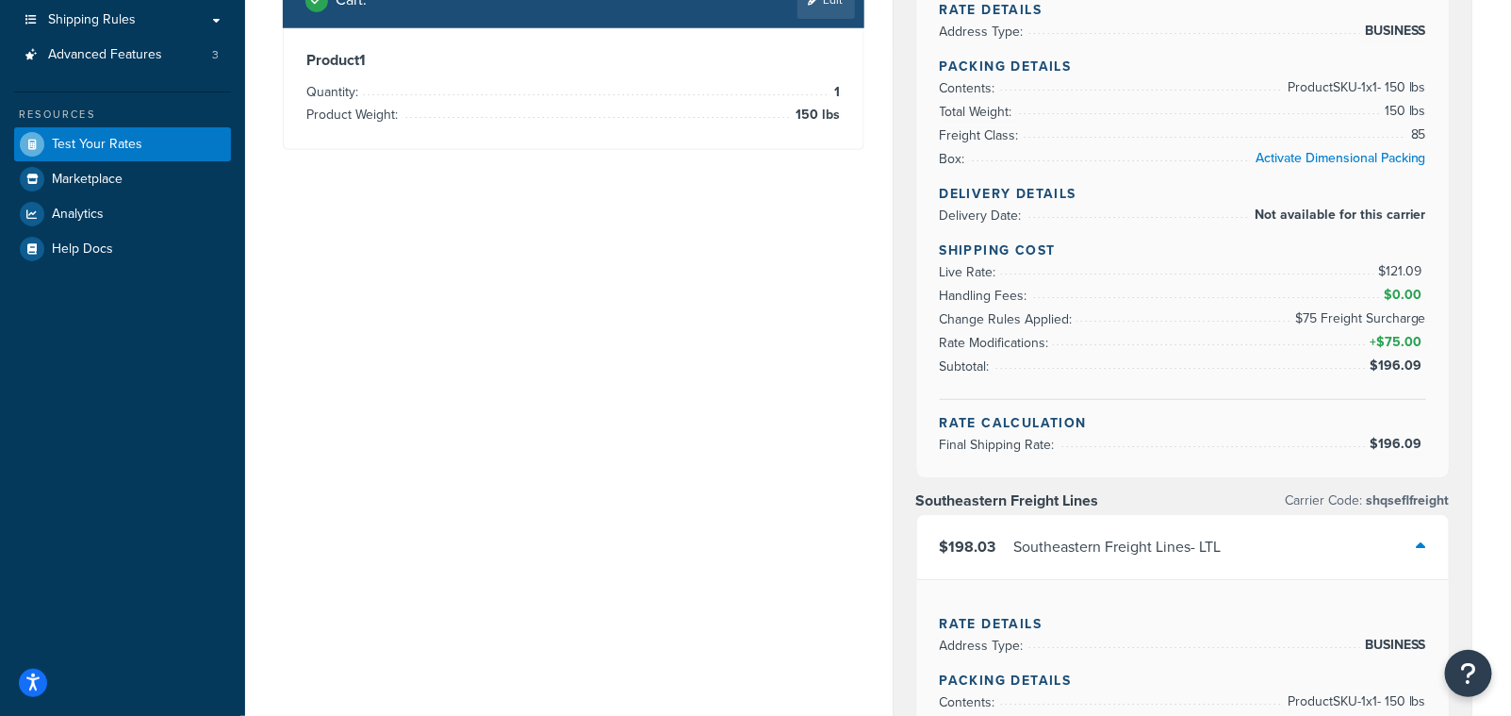
scroll to position [14, 0]
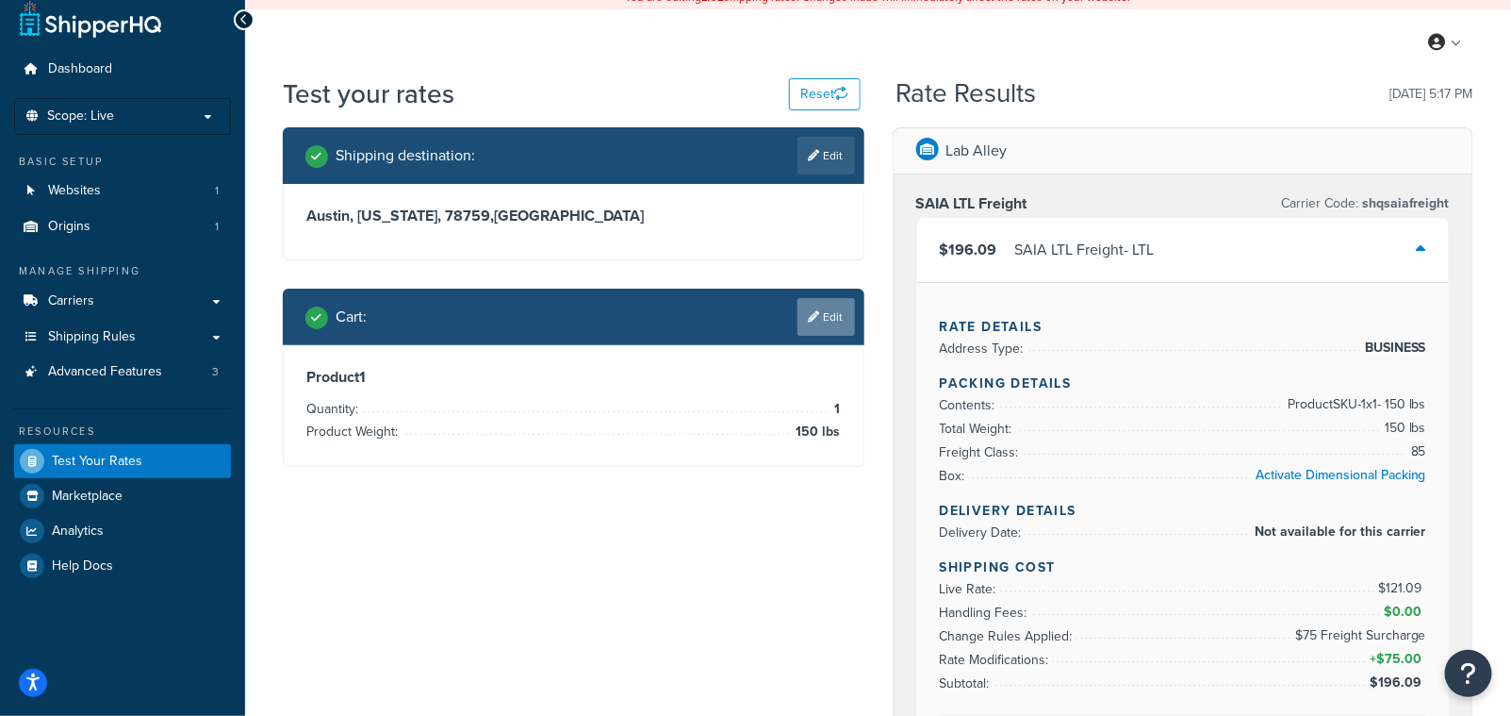
click at [805, 325] on link "Edit" at bounding box center [827, 317] width 58 height 38
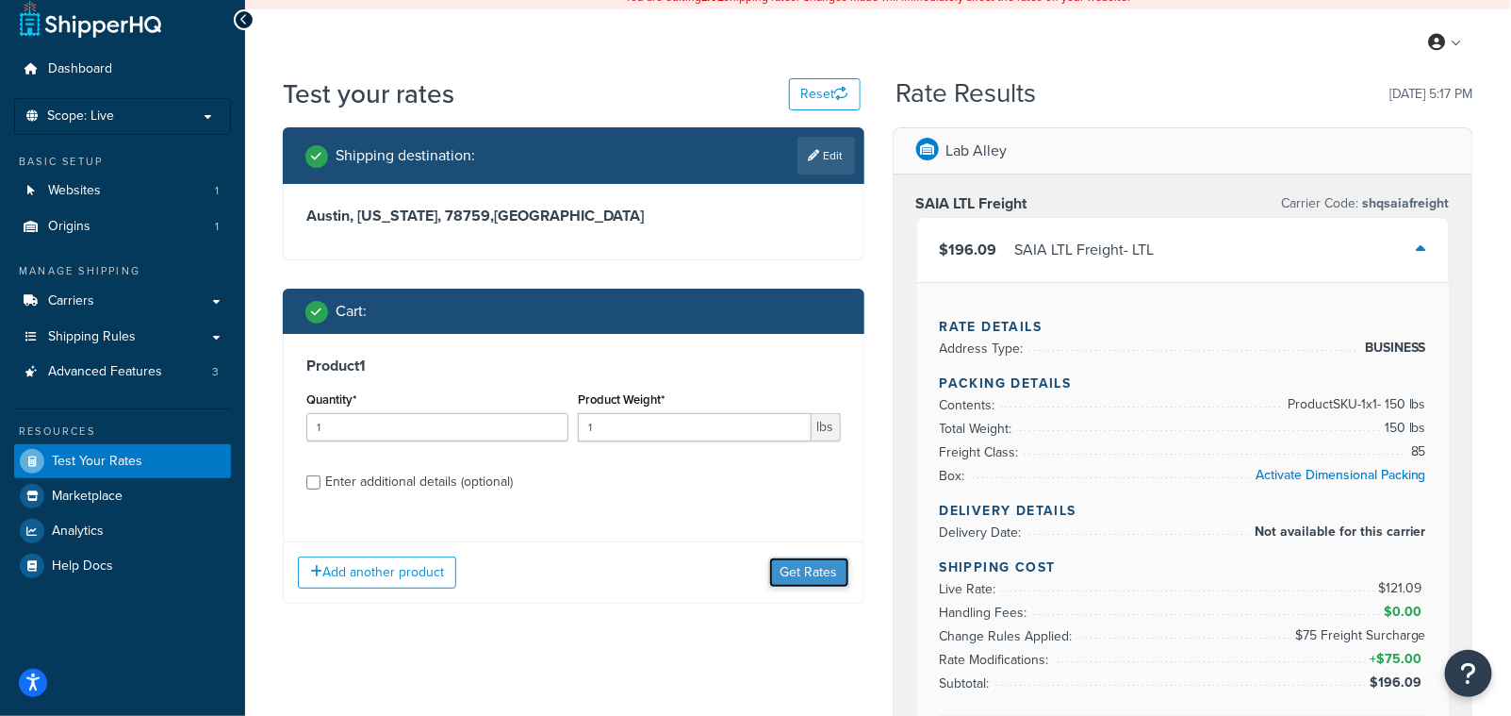
click at [782, 573] on button "Get Rates" at bounding box center [809, 572] width 80 height 30
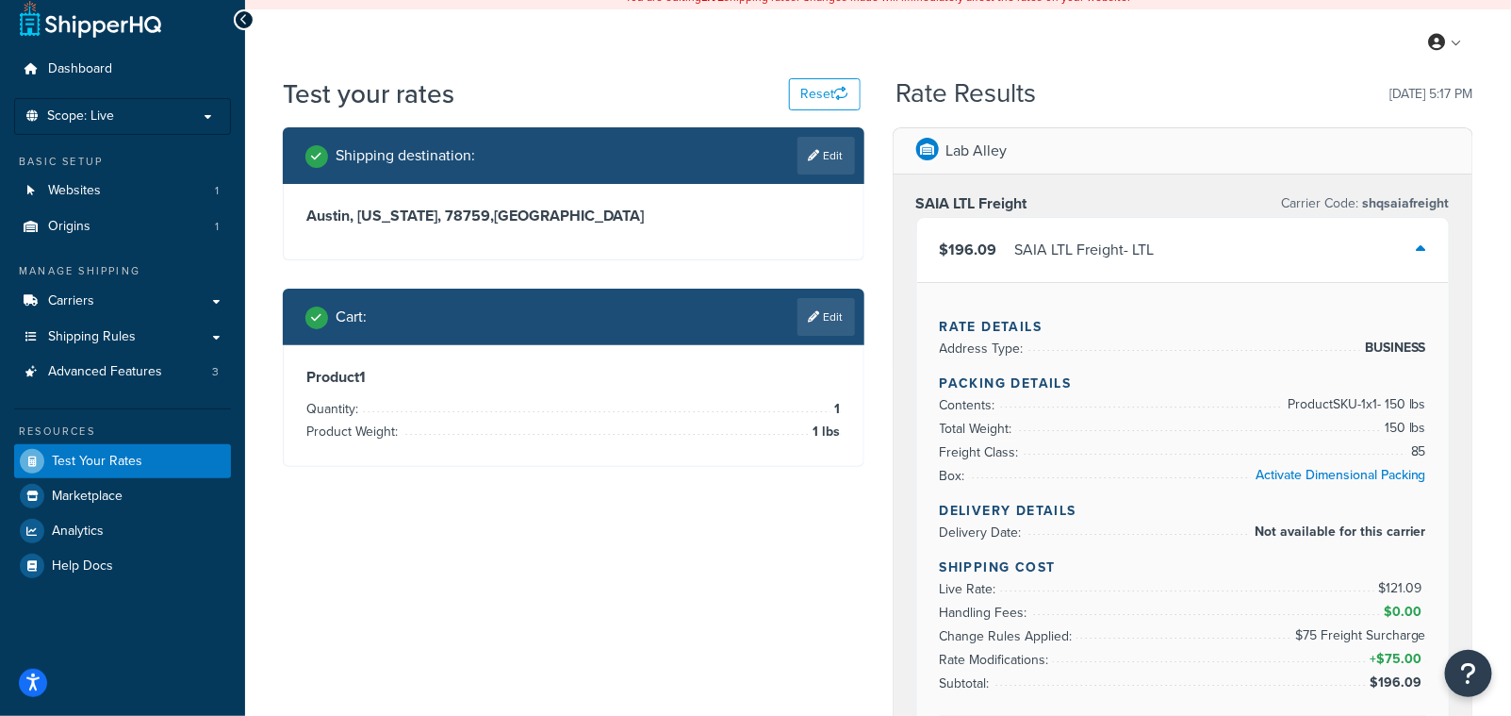
scroll to position [0, 0]
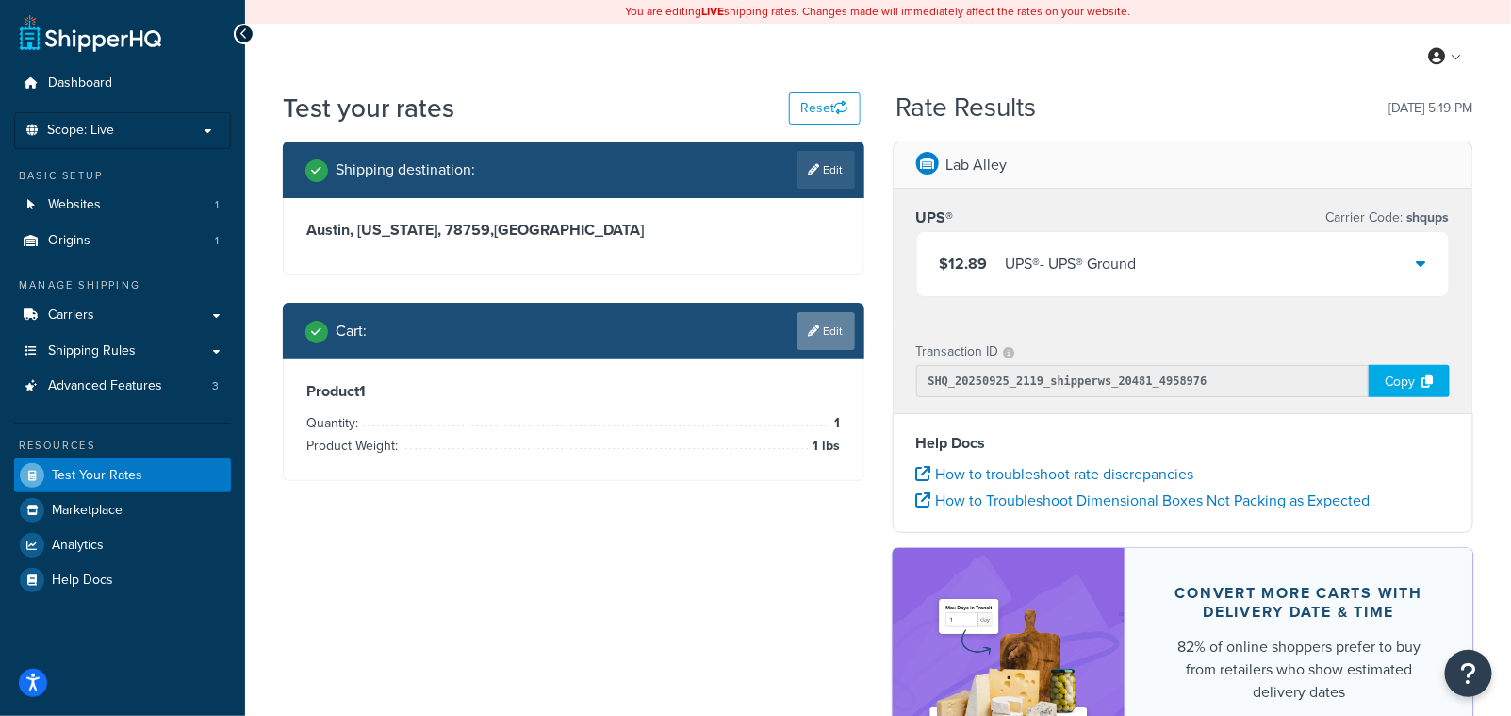
click at [808, 321] on link "Edit" at bounding box center [827, 331] width 58 height 38
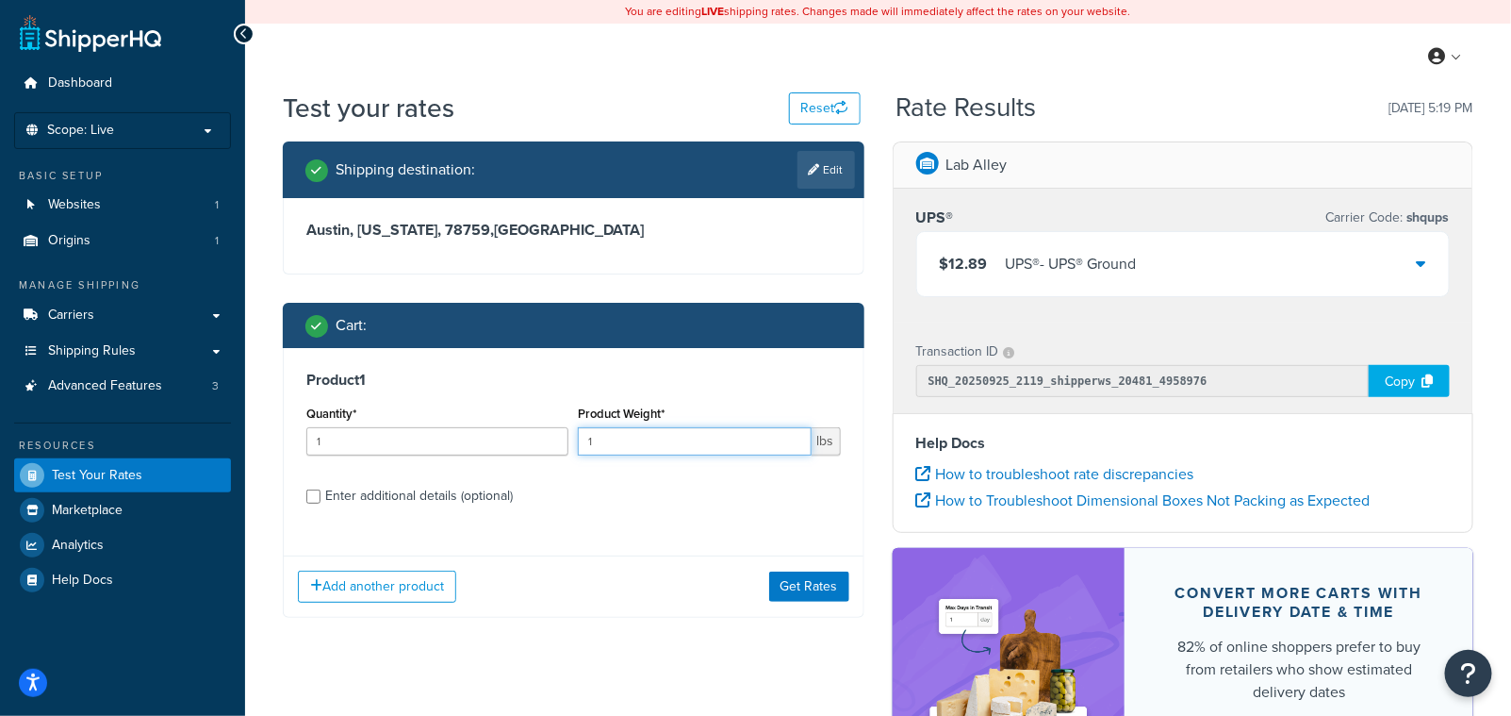
click at [641, 436] on input "1" at bounding box center [694, 441] width 233 height 28
type input "150"
click at [831, 601] on button "Get Rates" at bounding box center [809, 586] width 80 height 30
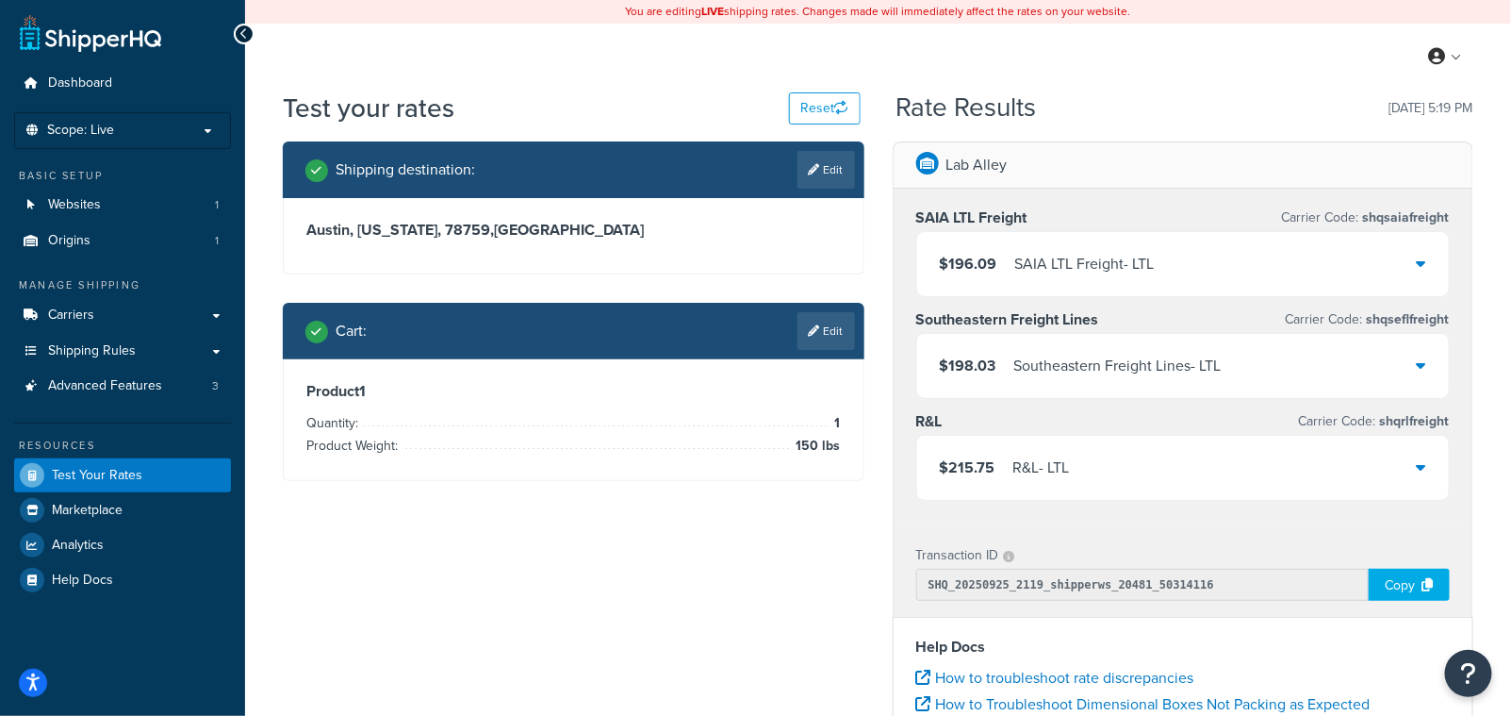
click at [1419, 468] on icon at bounding box center [1421, 466] width 9 height 15
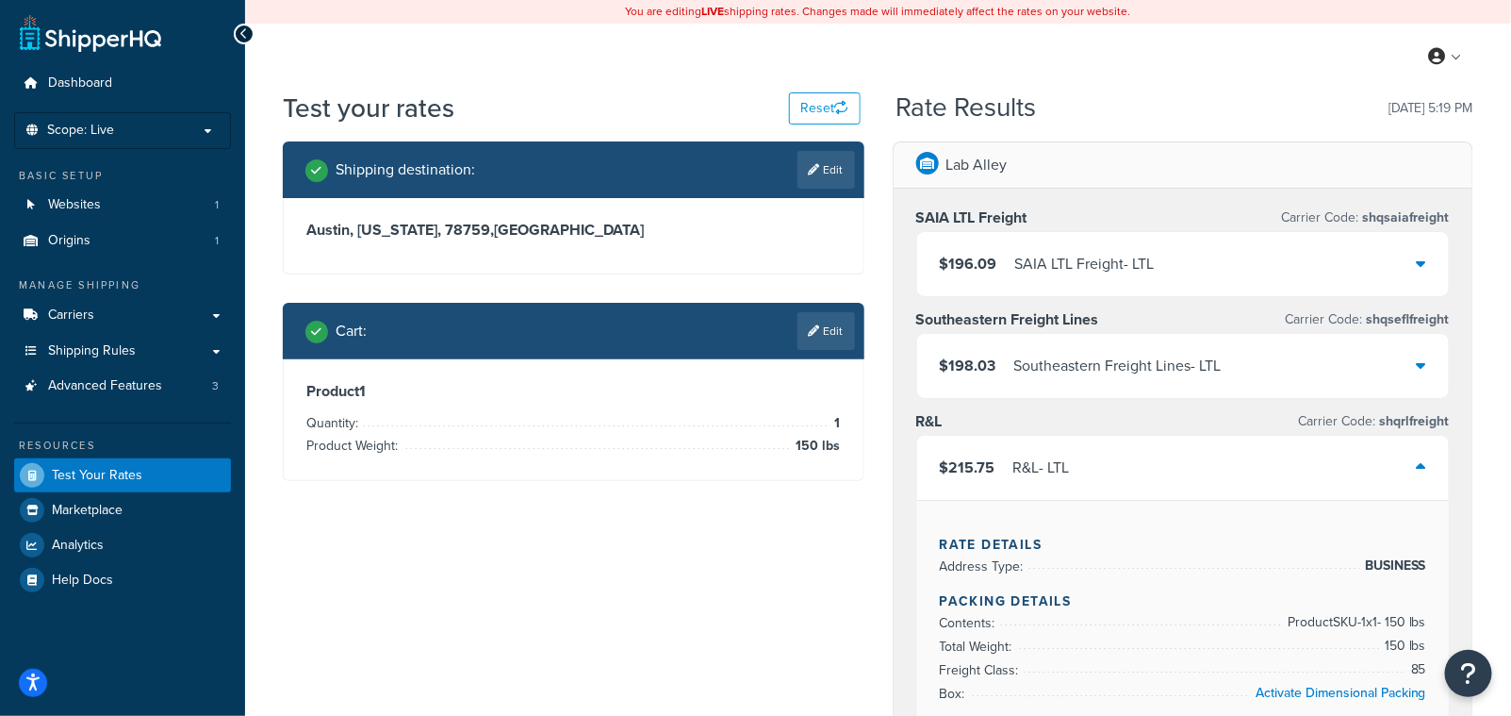
click at [1425, 368] on icon at bounding box center [1421, 364] width 9 height 15
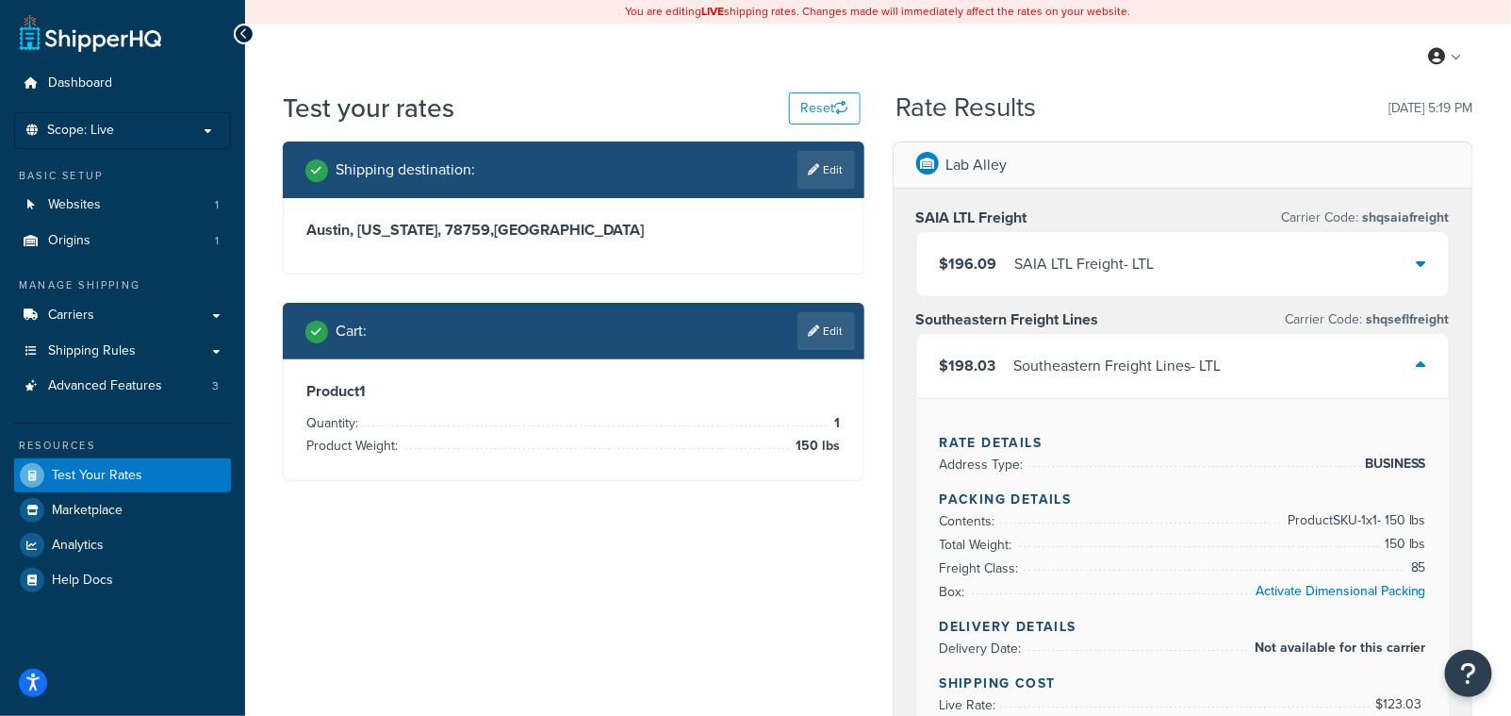
click at [1424, 260] on icon at bounding box center [1421, 262] width 9 height 15
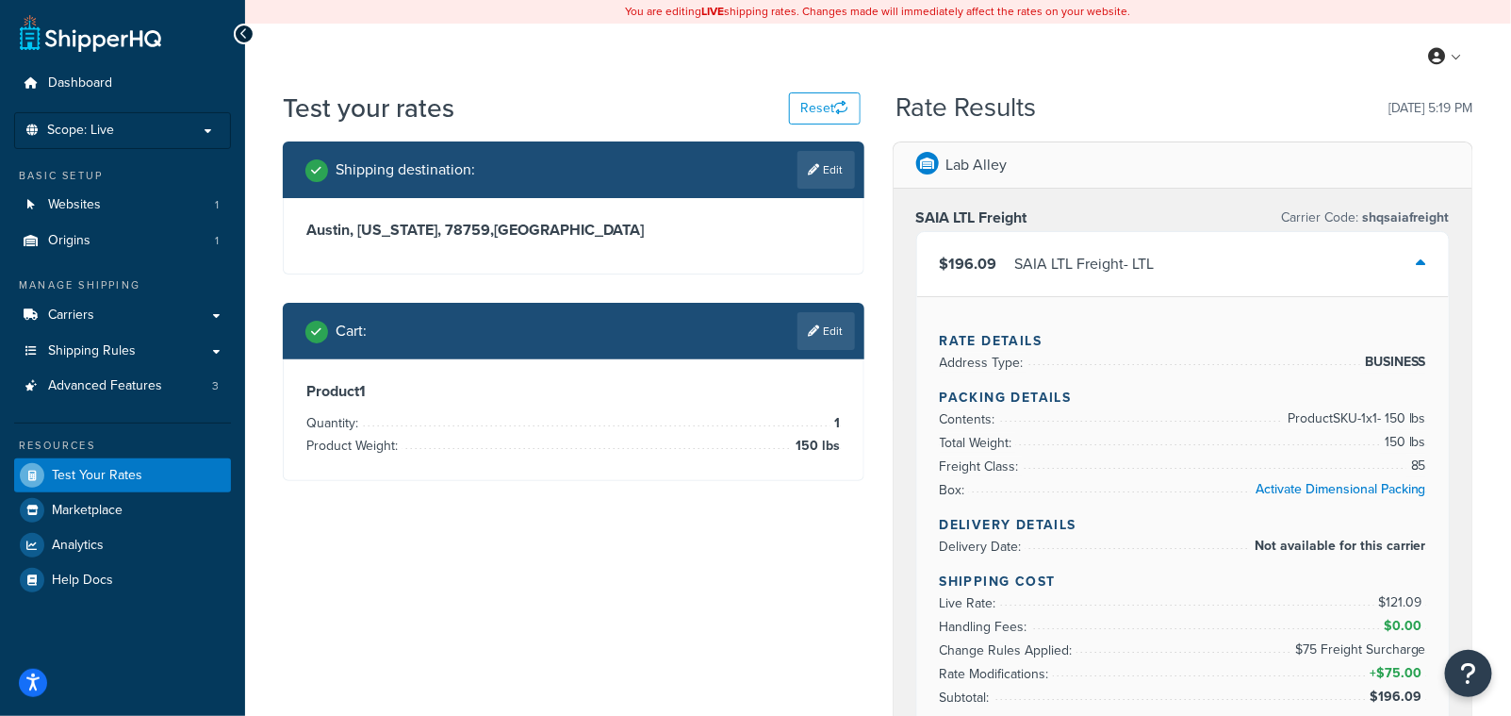
click at [96, 354] on span "Shipping Rules" at bounding box center [92, 351] width 88 height 16
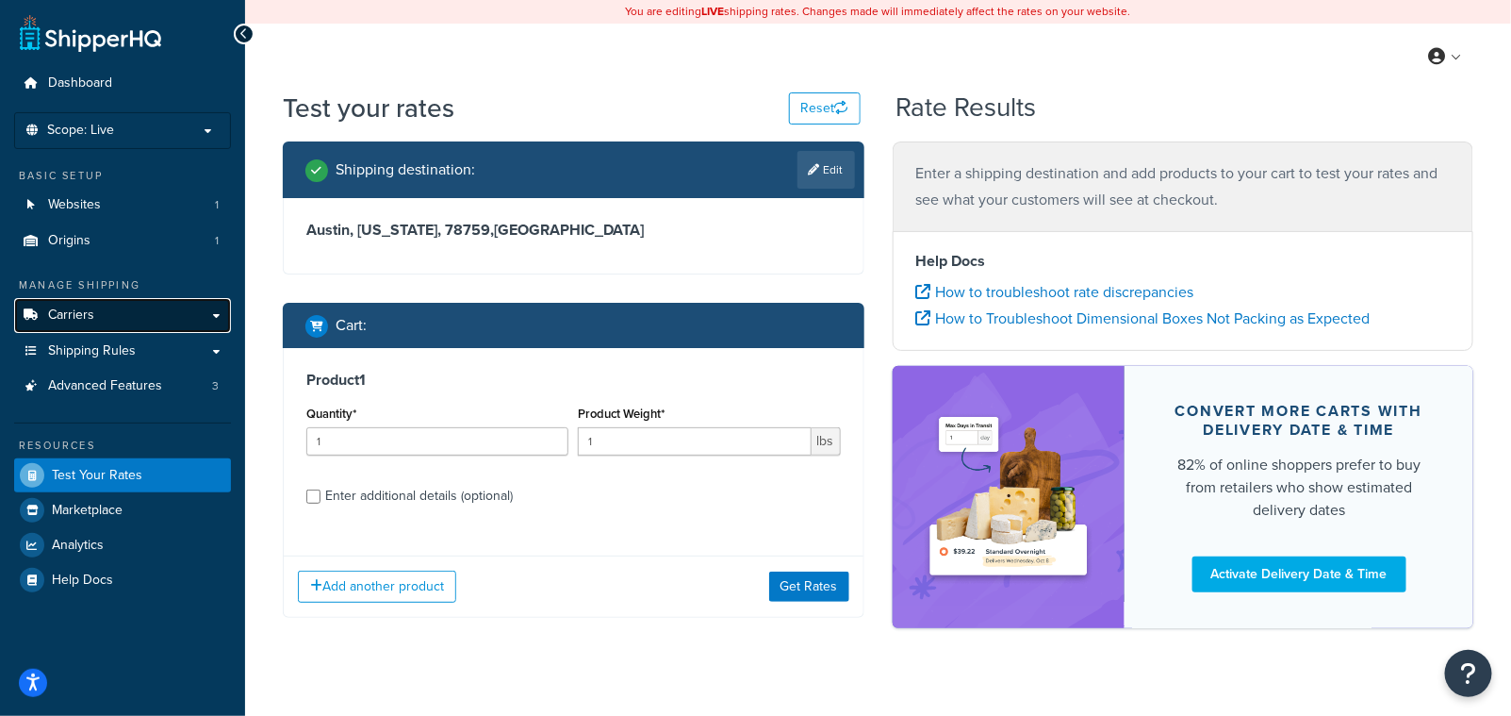
click at [116, 312] on link "Carriers" at bounding box center [122, 315] width 217 height 35
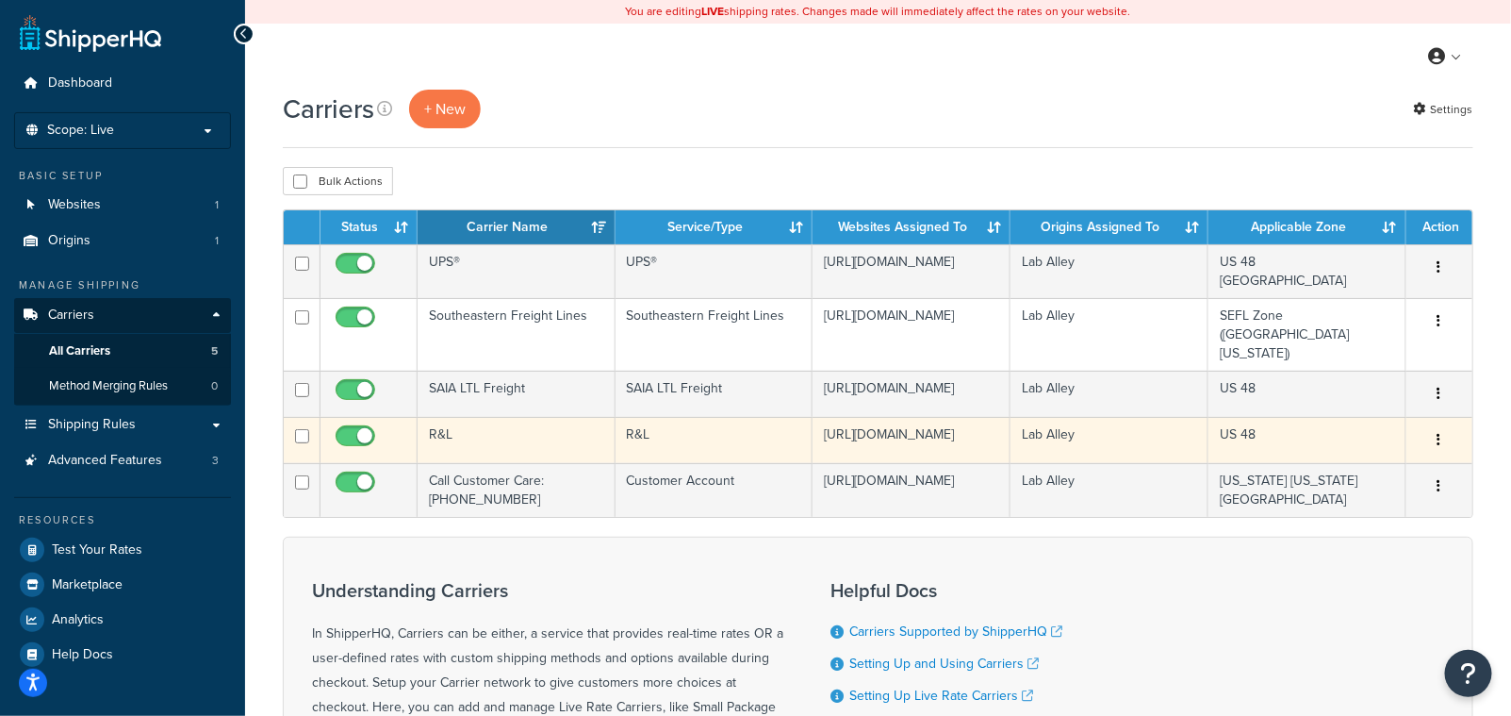
click at [436, 417] on td "R&L" at bounding box center [517, 440] width 198 height 46
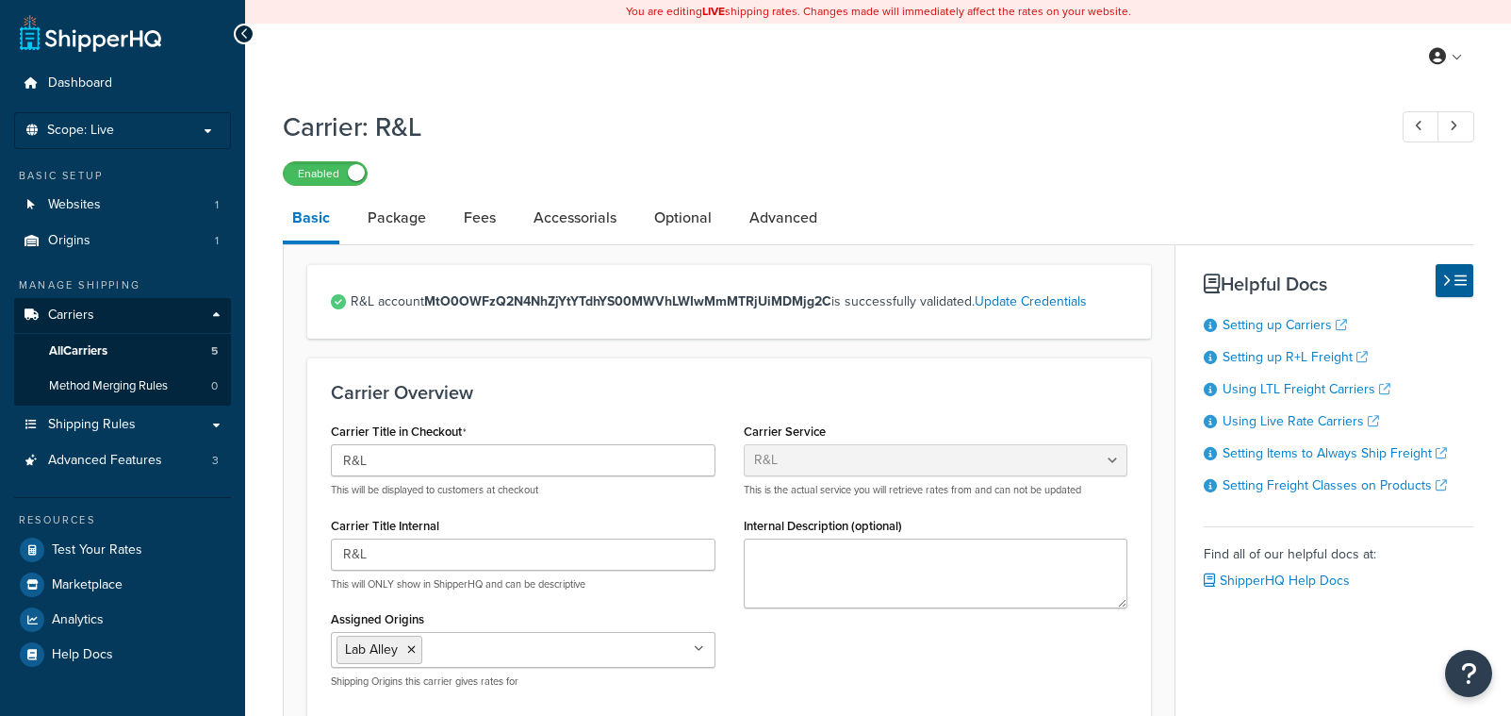
select select "rlFreight"
click at [815, 207] on link "Advanced" at bounding box center [783, 217] width 87 height 45
select select "false"
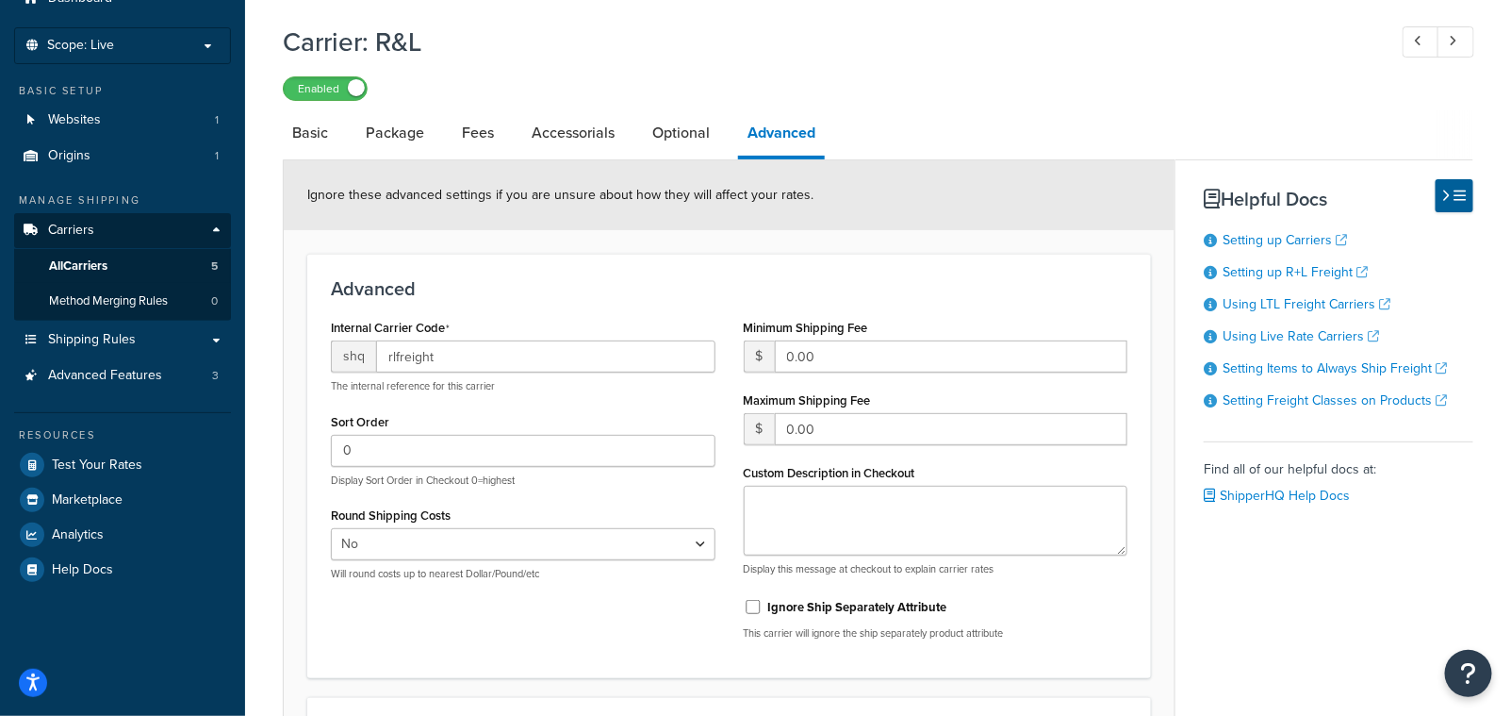
scroll to position [85, 0]
click at [676, 144] on link "Optional" at bounding box center [681, 132] width 76 height 45
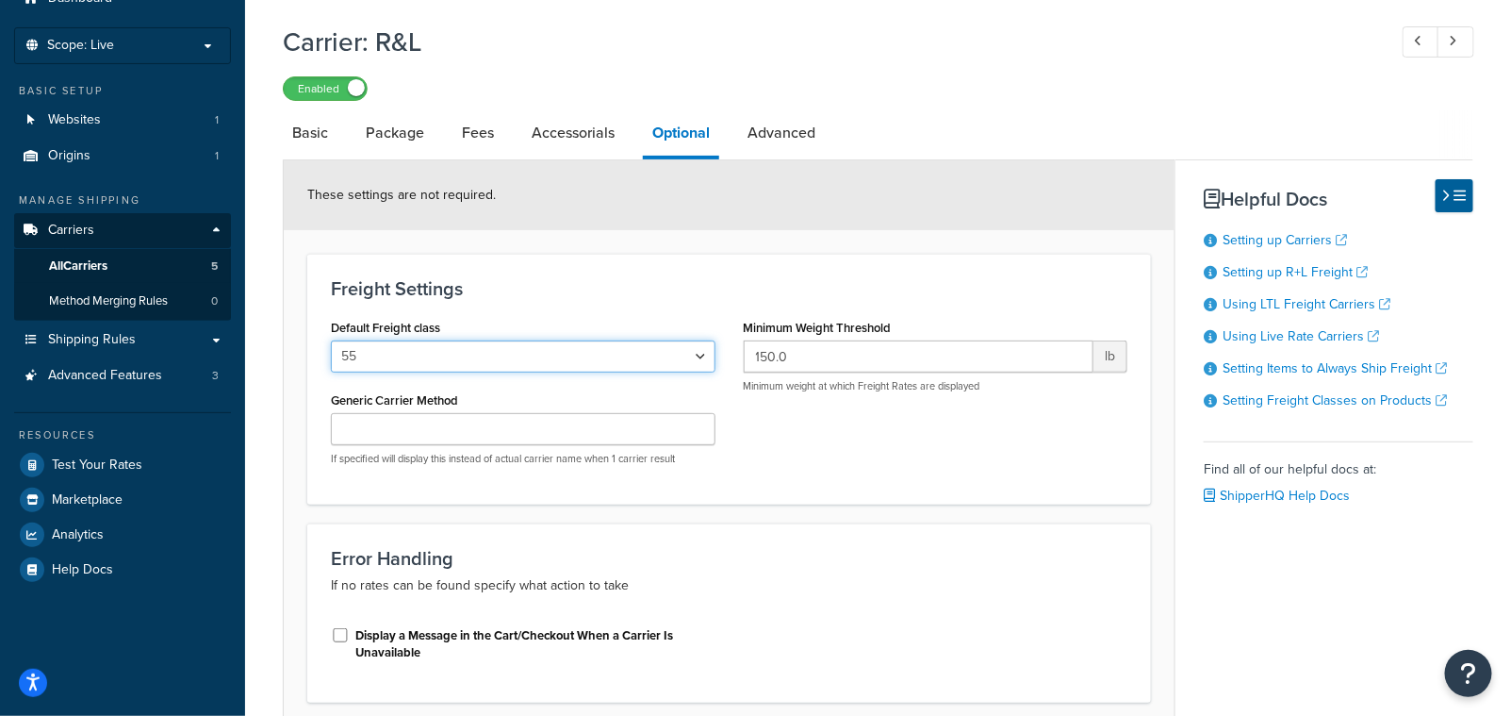
click at [486, 349] on select "50 55 60 65 70 77.5 85 92.5 100 110 125 150 175 200 250 300 400 500" at bounding box center [523, 356] width 385 height 32
select select "85"
click at [331, 340] on select "50 55 60 65 70 77.5 85 92.5 100 110 125 150 175 200 250 300 400 500" at bounding box center [523, 356] width 385 height 32
click at [933, 91] on div "Enabled" at bounding box center [878, 87] width 1191 height 26
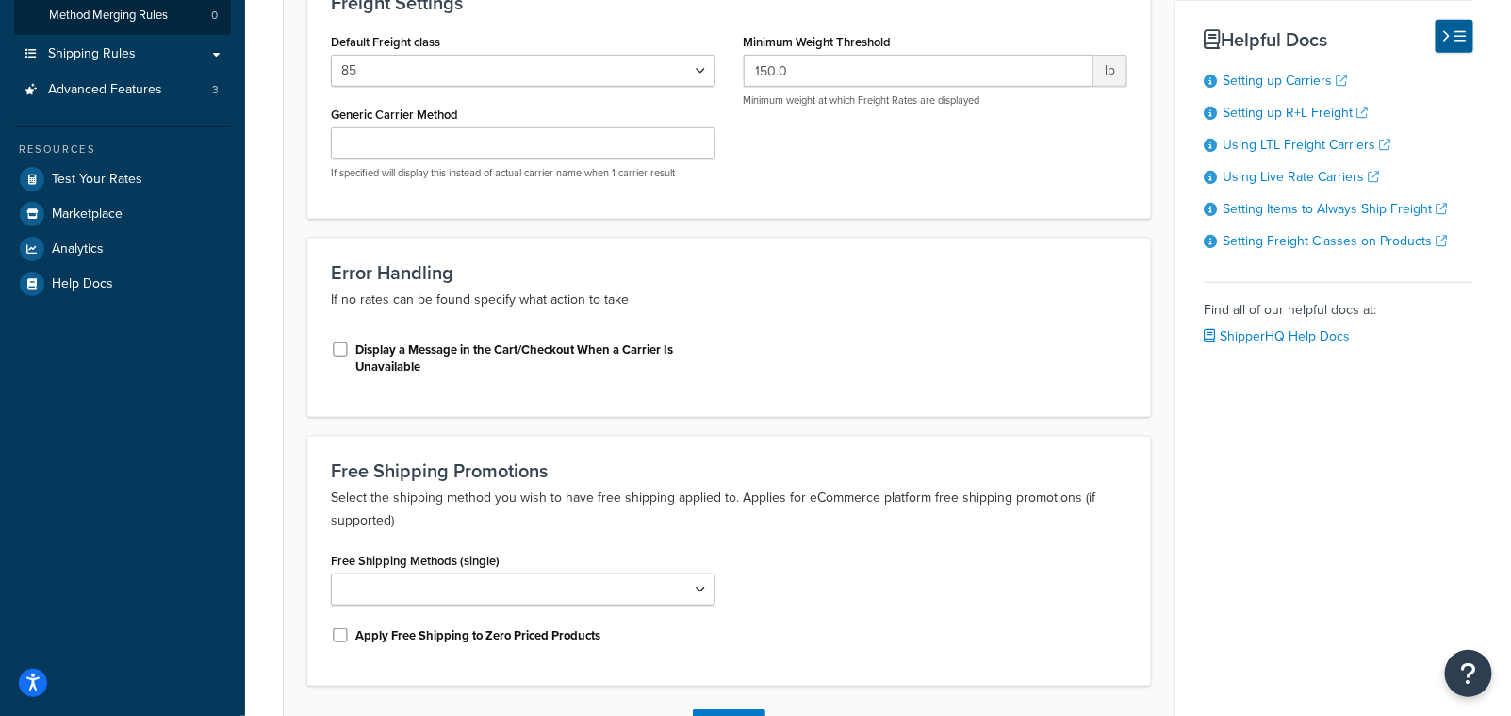
scroll to position [342, 0]
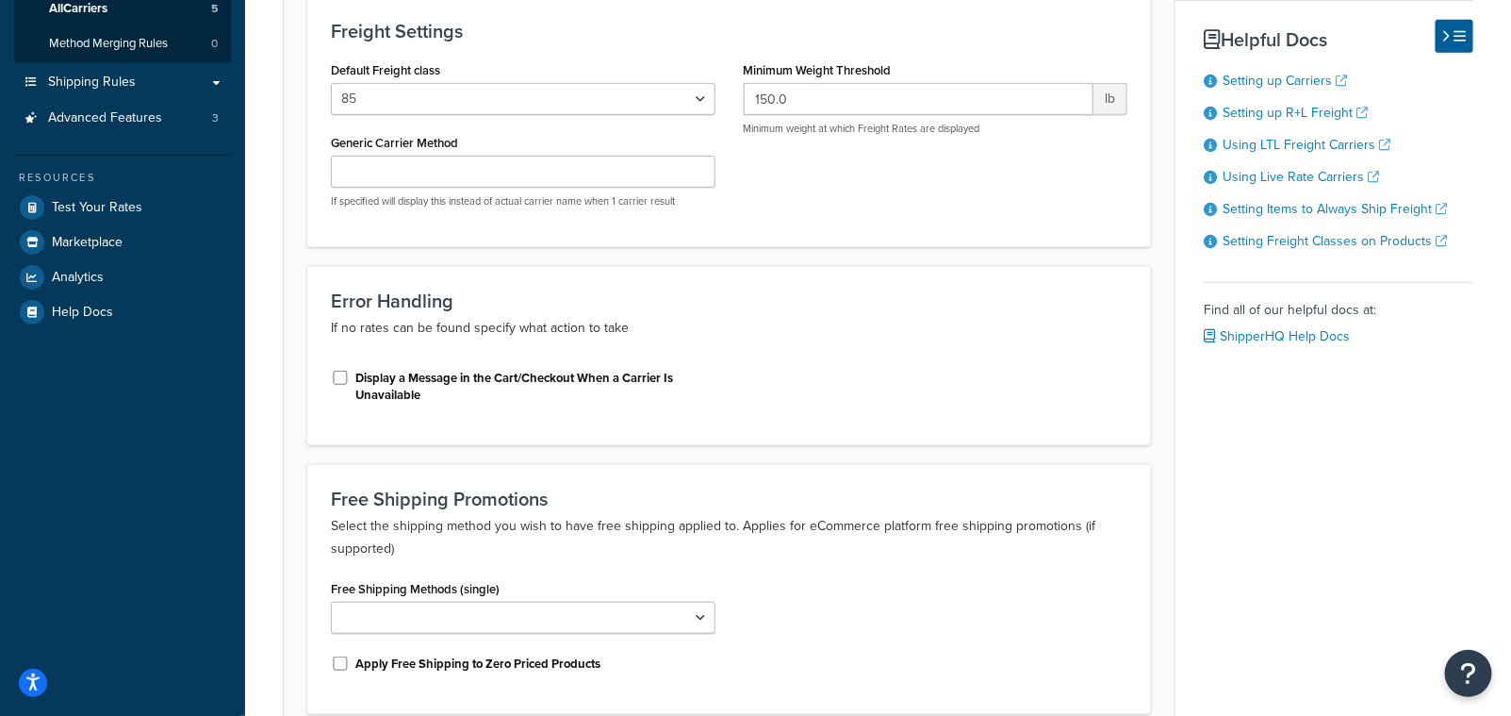
click at [674, 598] on div "Free Shipping Methods (single) LTL" at bounding box center [523, 604] width 385 height 58
click at [684, 619] on select "LTL" at bounding box center [523, 617] width 385 height 32
click at [917, 602] on div "Free Shipping Methods (single) LTL Apply Free Shipping to Zero Priced Products" at bounding box center [729, 632] width 825 height 115
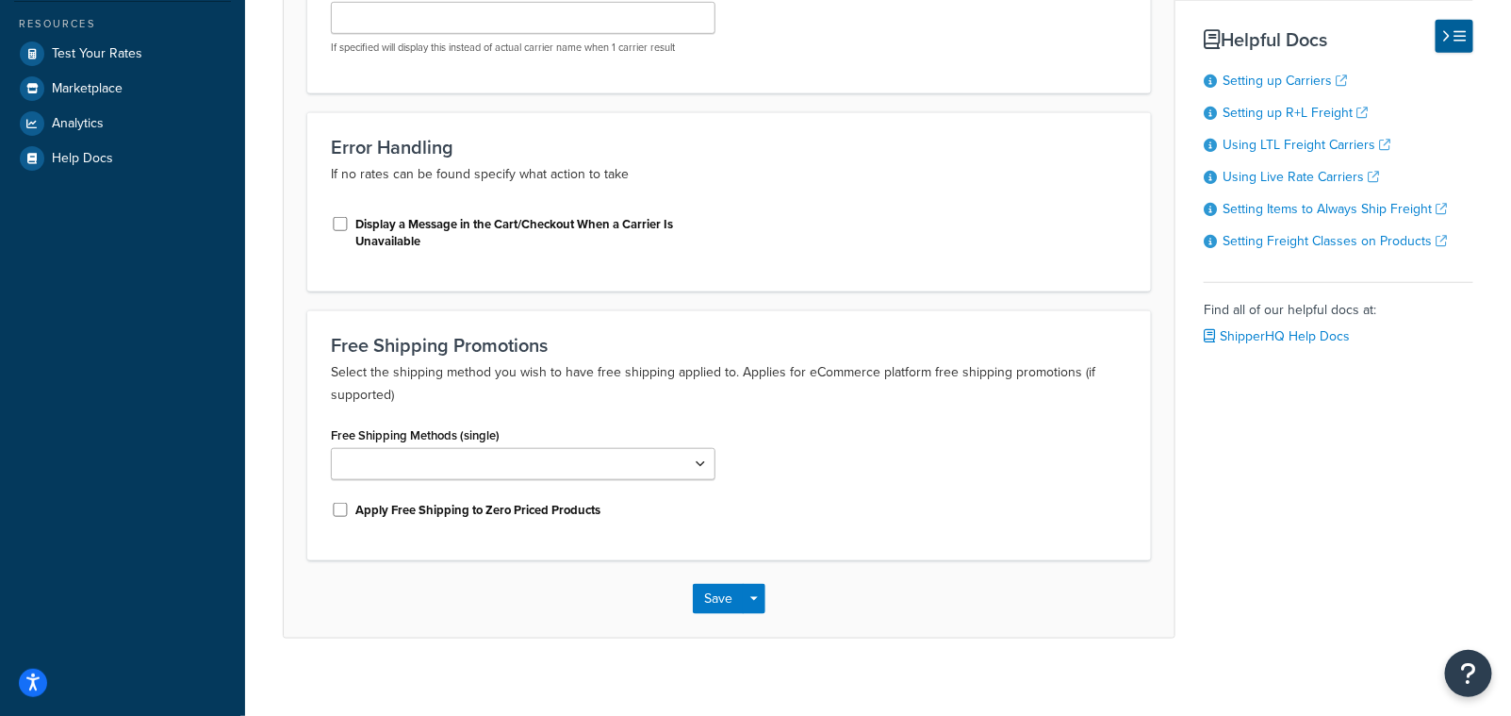
scroll to position [511, 0]
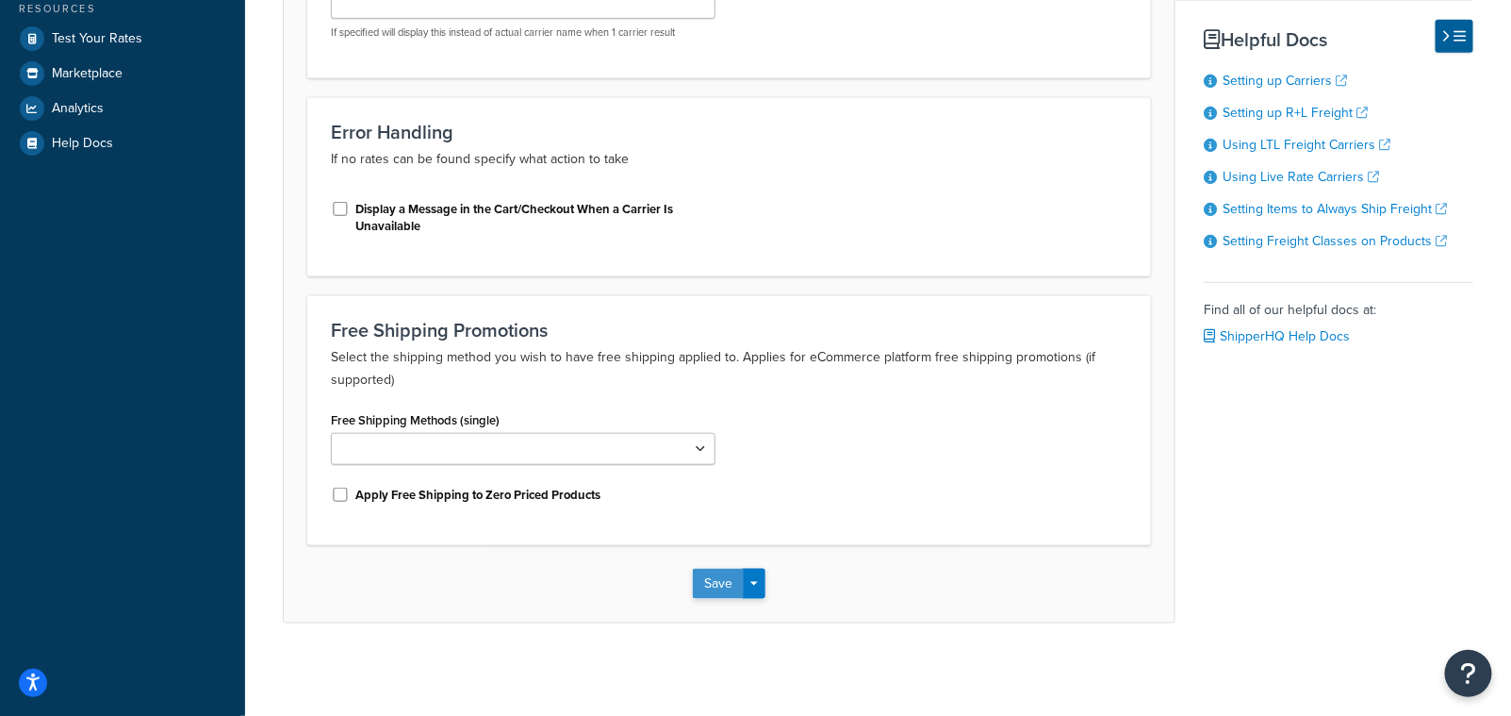
click at [716, 583] on button "Save" at bounding box center [718, 583] width 51 height 30
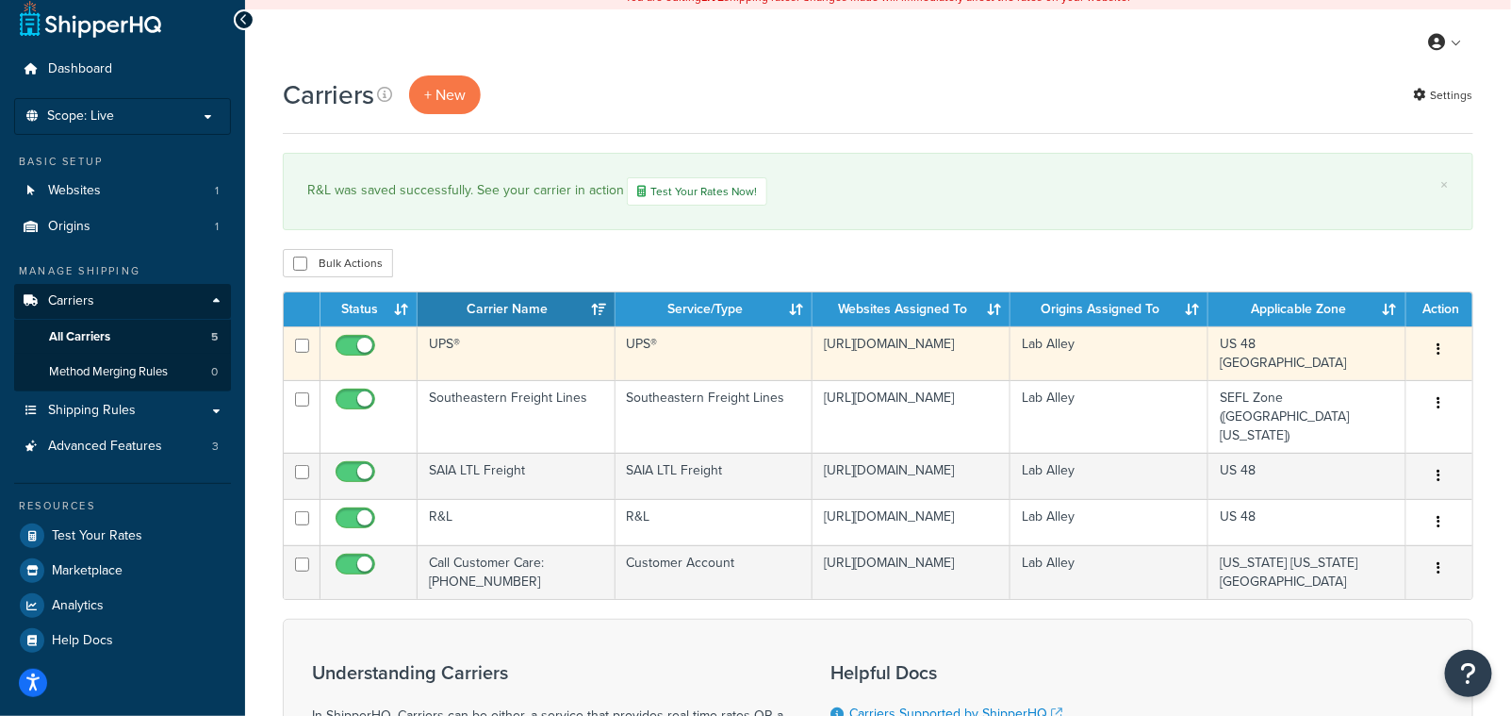
scroll to position [28, 0]
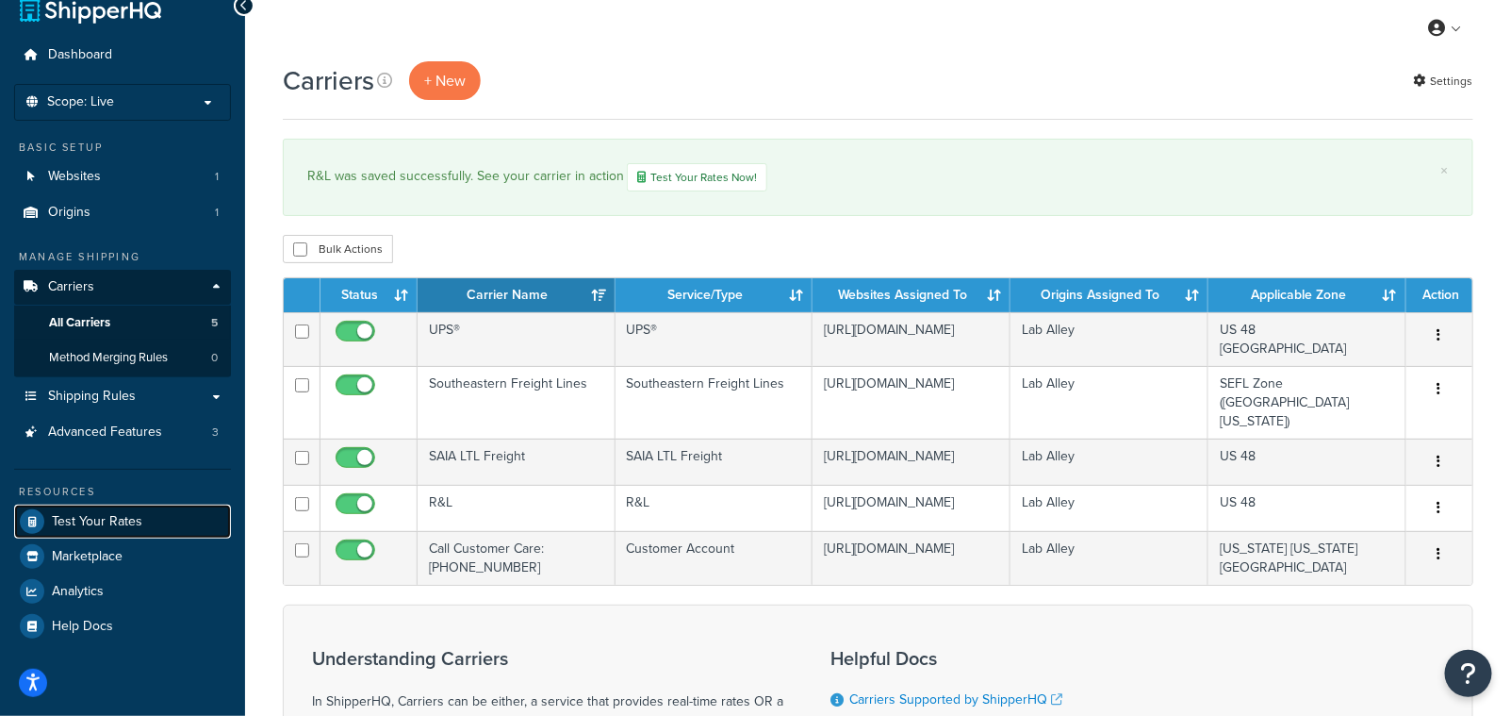
click at [95, 522] on span "Test Your Rates" at bounding box center [97, 522] width 91 height 16
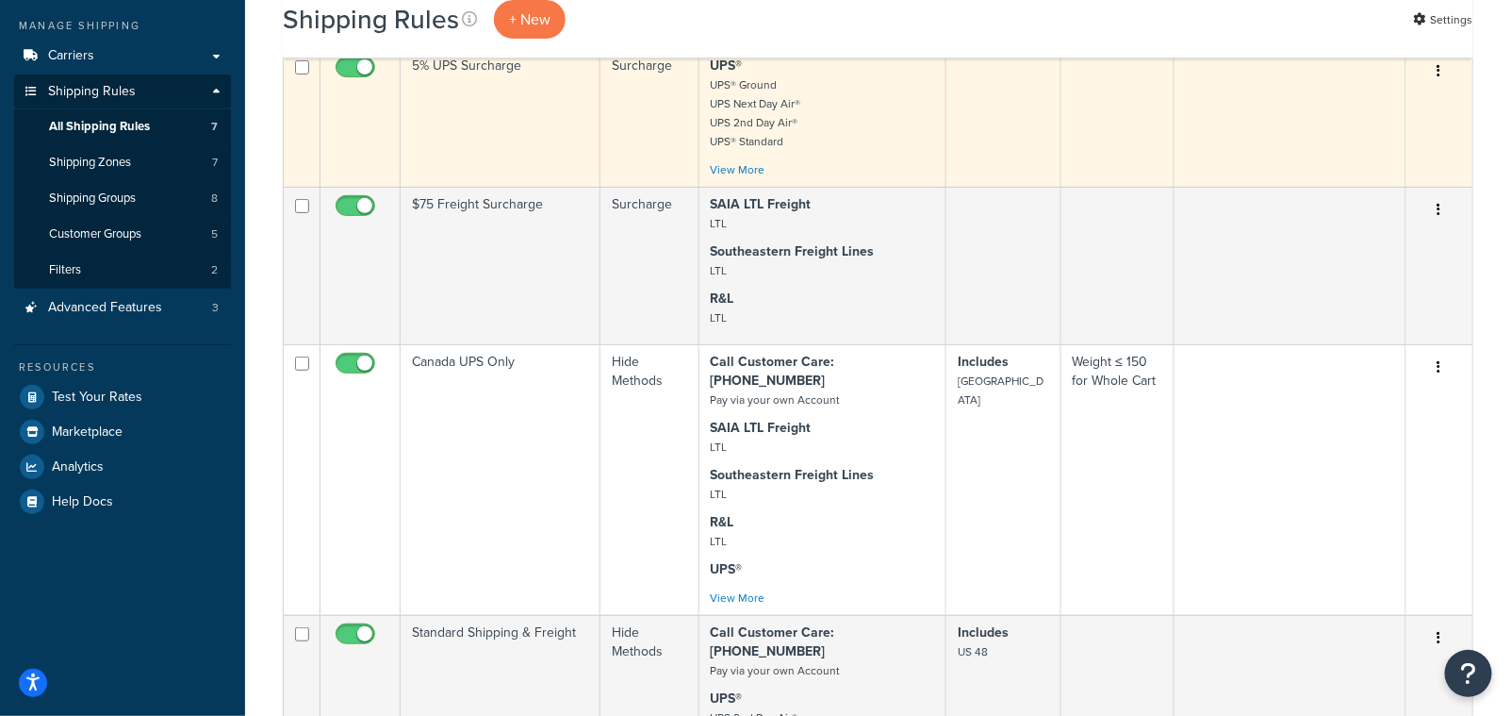
scroll to position [256, 0]
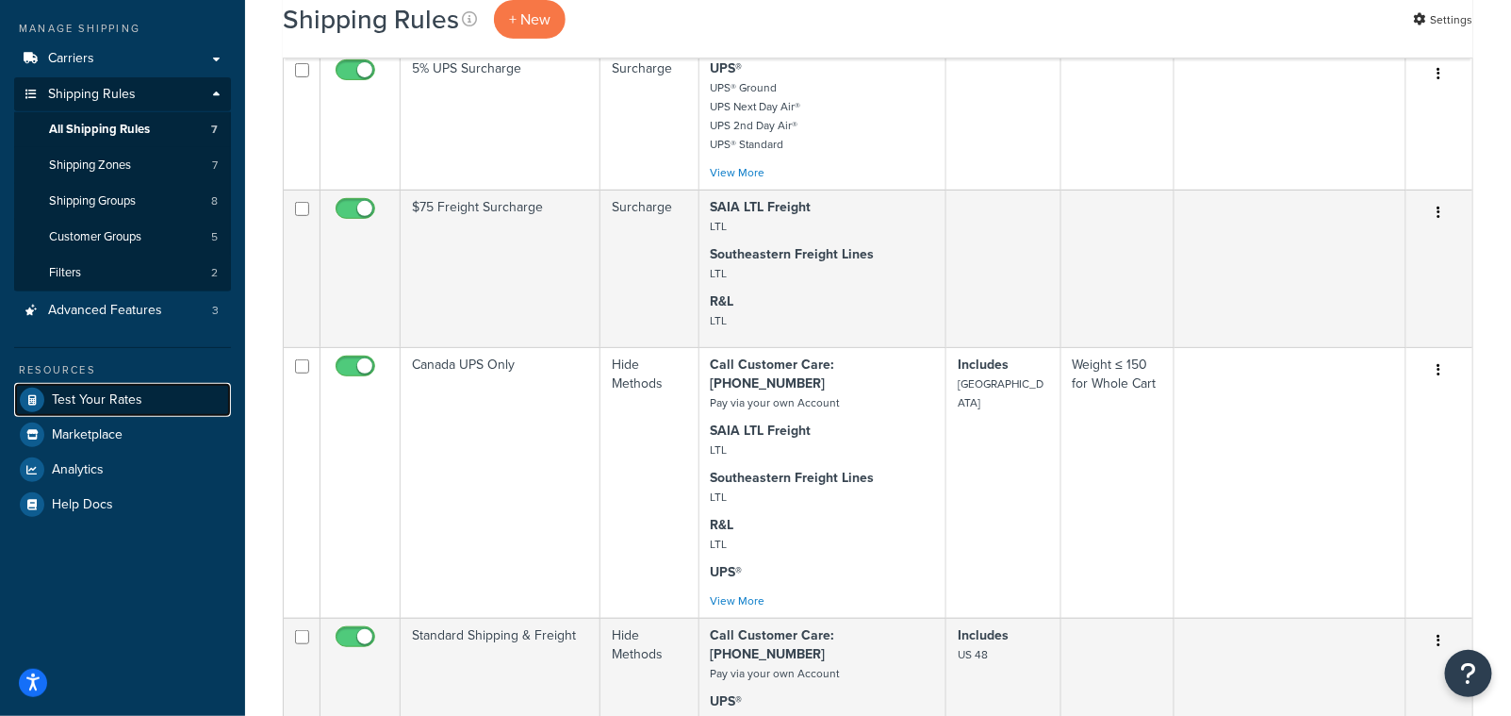
click at [105, 403] on span "Test Your Rates" at bounding box center [97, 400] width 91 height 16
click at [72, 392] on span "Test Your Rates" at bounding box center [97, 400] width 91 height 16
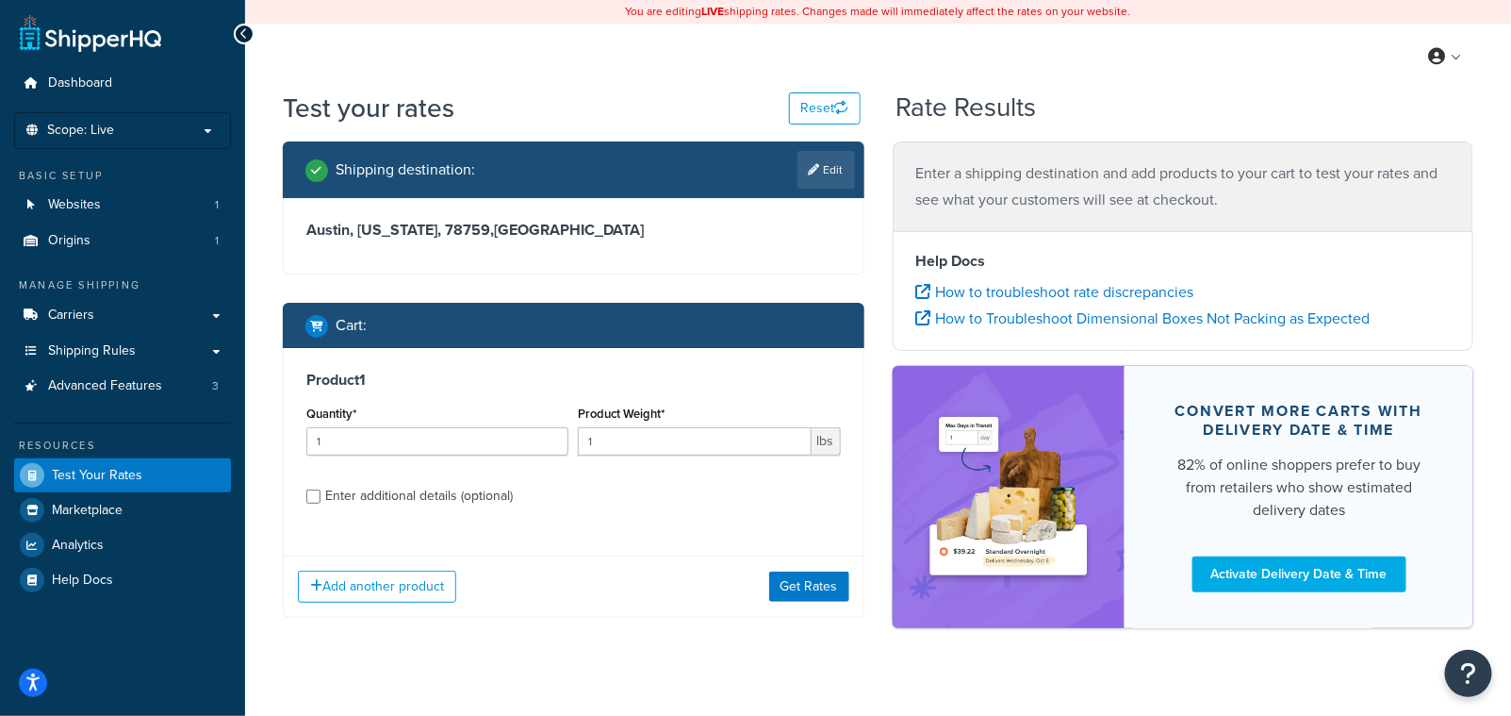
click at [771, 188] on div "Shipping destination : Edit" at bounding box center [580, 170] width 550 height 38
click at [842, 162] on link "Edit" at bounding box center [827, 170] width 58 height 38
select select "TX"
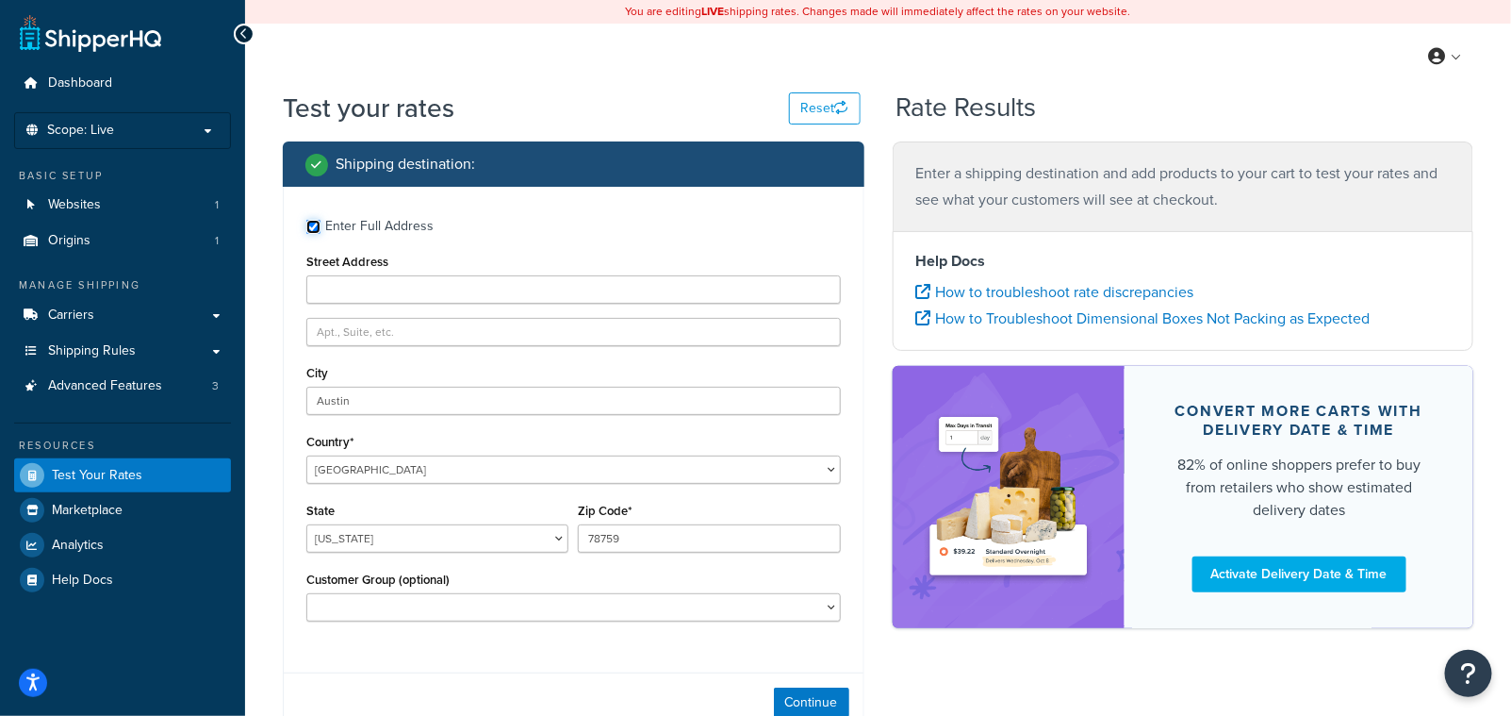
click at [316, 223] on input "Enter Full Address" at bounding box center [313, 227] width 14 height 14
checkbox input "false"
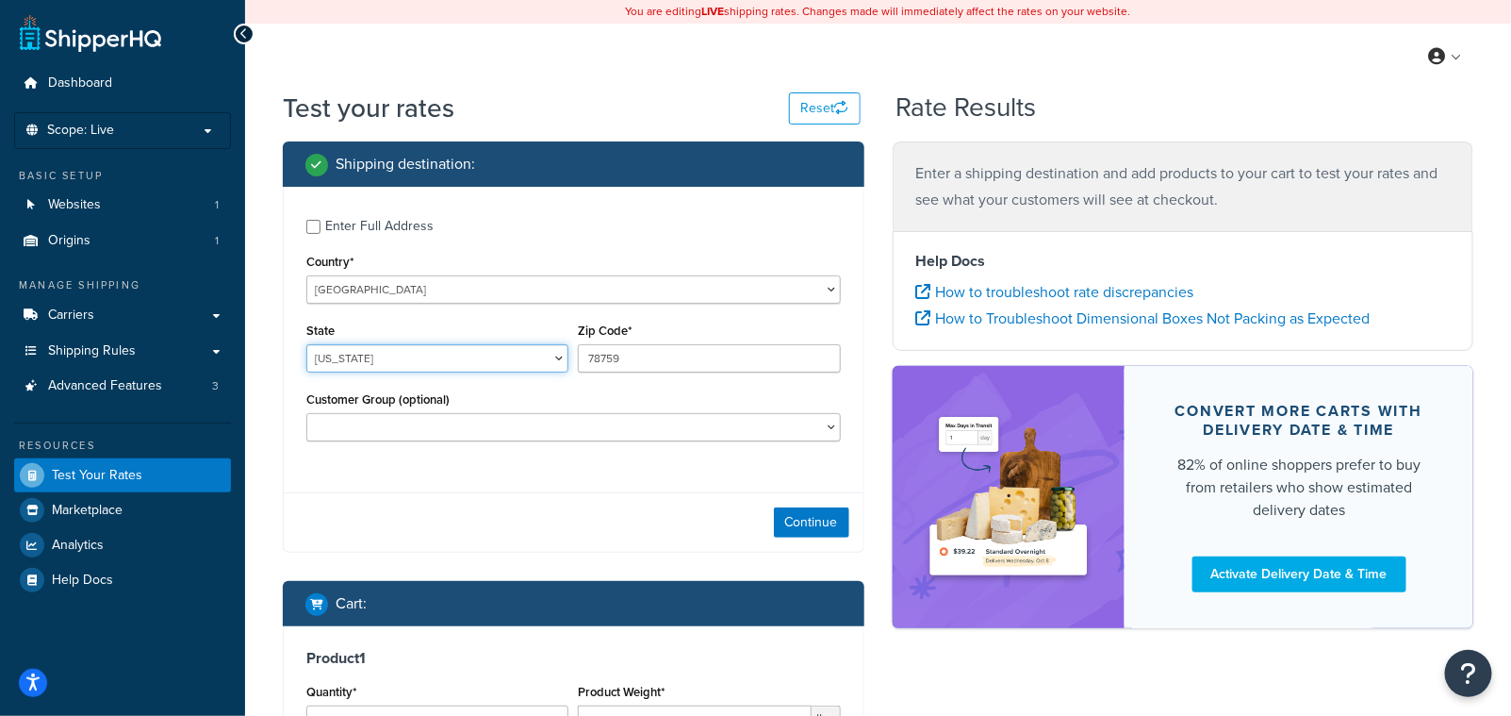
click at [350, 362] on select "Alabama Alaska American Samoa Arizona Arkansas Armed Forces Americas Armed Forc…" at bounding box center [437, 358] width 262 height 28
click at [701, 249] on div "Country* United States United Kingdom Afghanistan Åland Islands Albania Algeria…" at bounding box center [573, 276] width 535 height 55
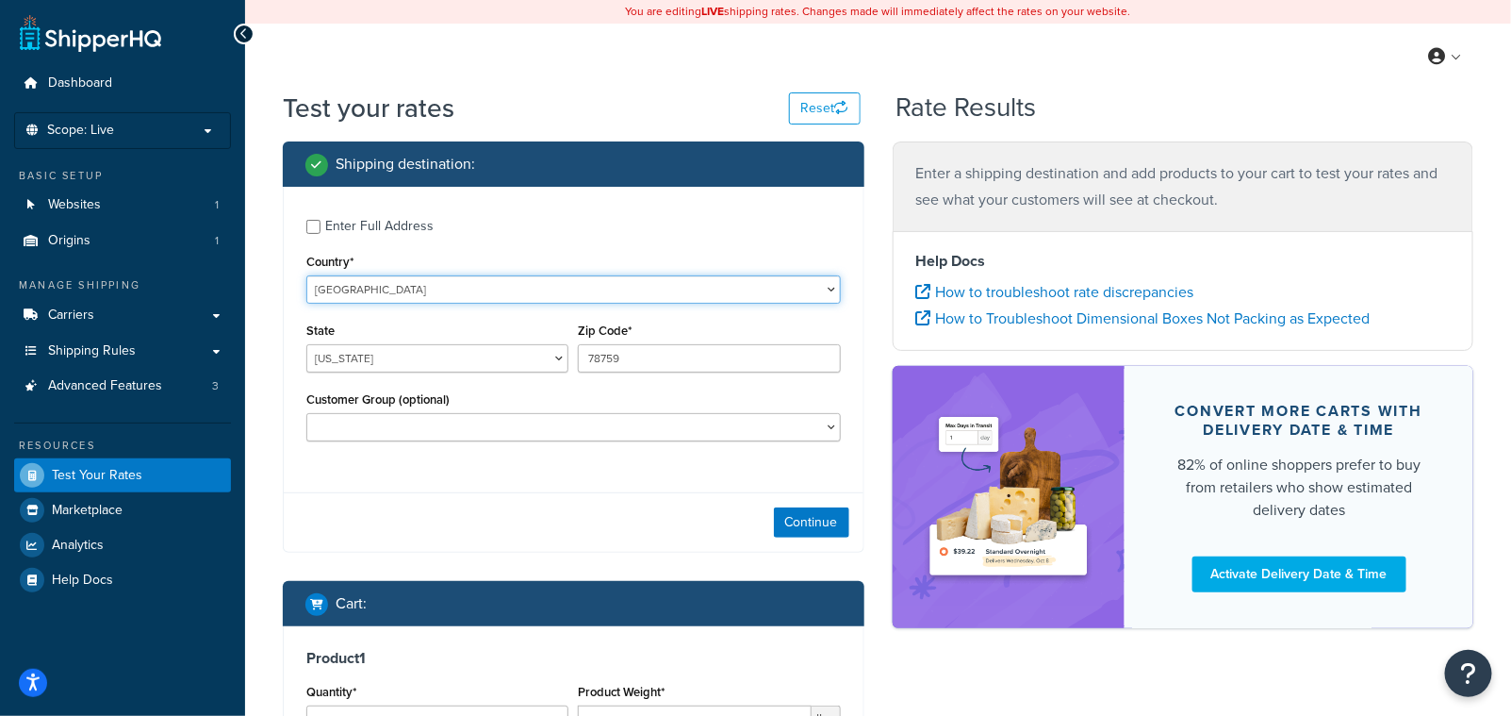
click at [346, 303] on select "United States United Kingdom Afghanistan Åland Islands Albania Algeria American…" at bounding box center [573, 289] width 535 height 28
select select "CA"
click at [306, 276] on select "United States United Kingdom Afghanistan Åland Islands Albania Algeria American…" at bounding box center [573, 289] width 535 height 28
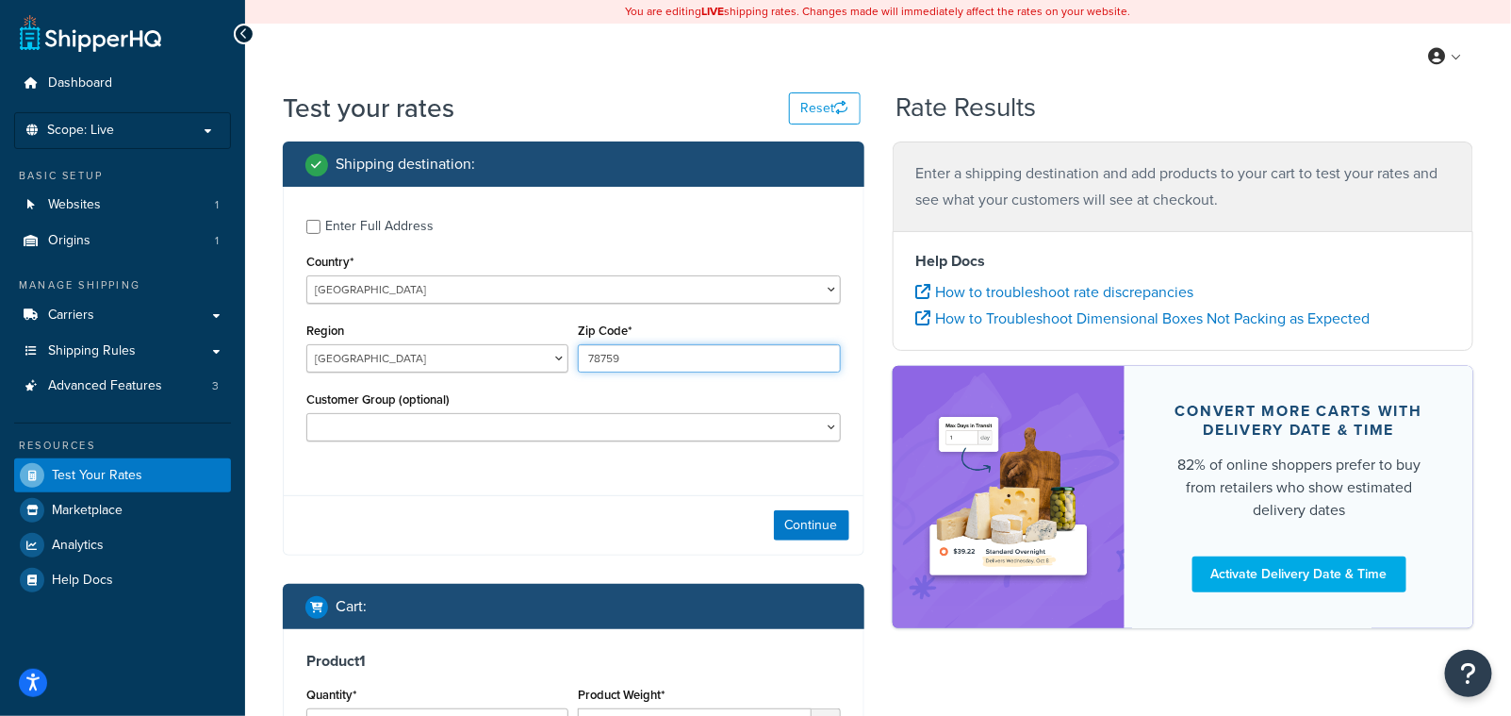
click at [628, 357] on input "78759" at bounding box center [709, 358] width 262 height 28
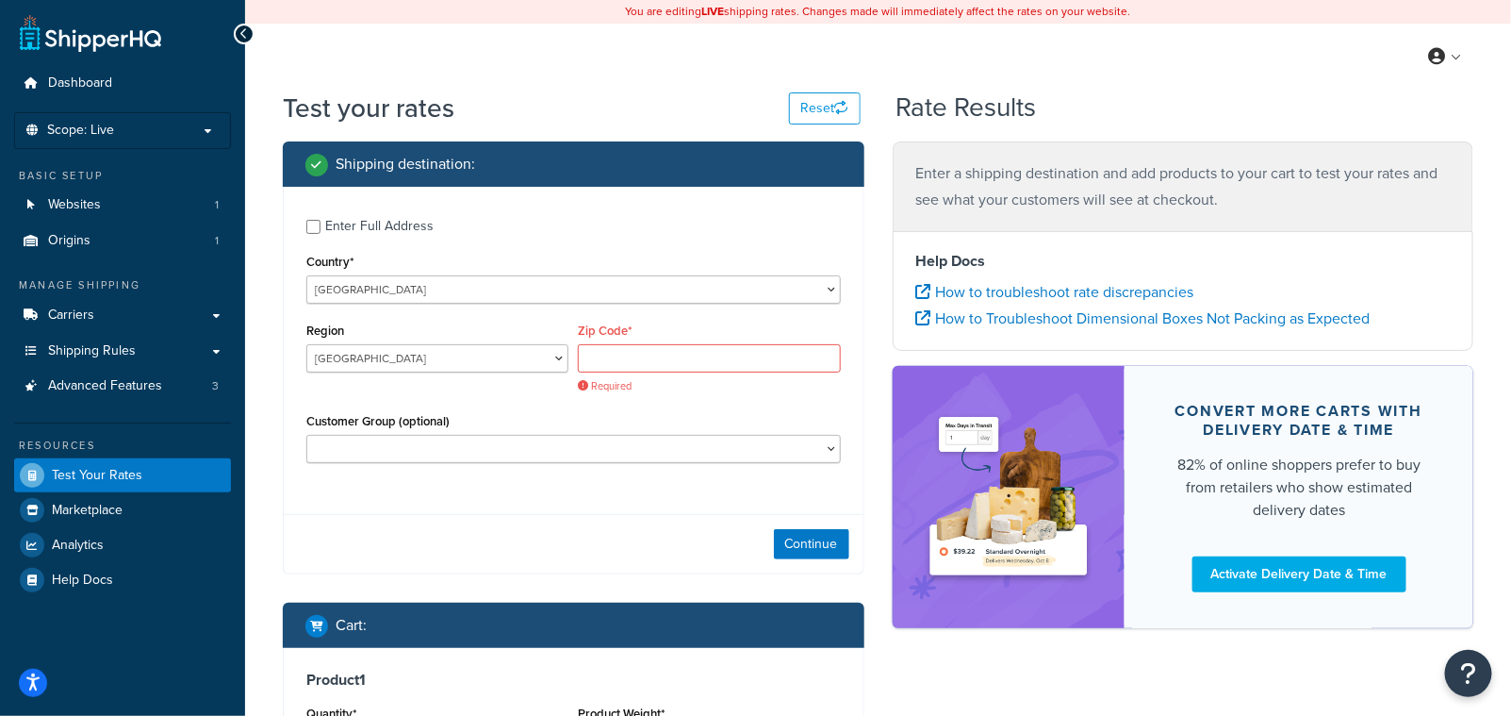
click at [727, 256] on div "Country* United States United Kingdom Afghanistan Åland Islands Albania Algeria…" at bounding box center [573, 276] width 535 height 55
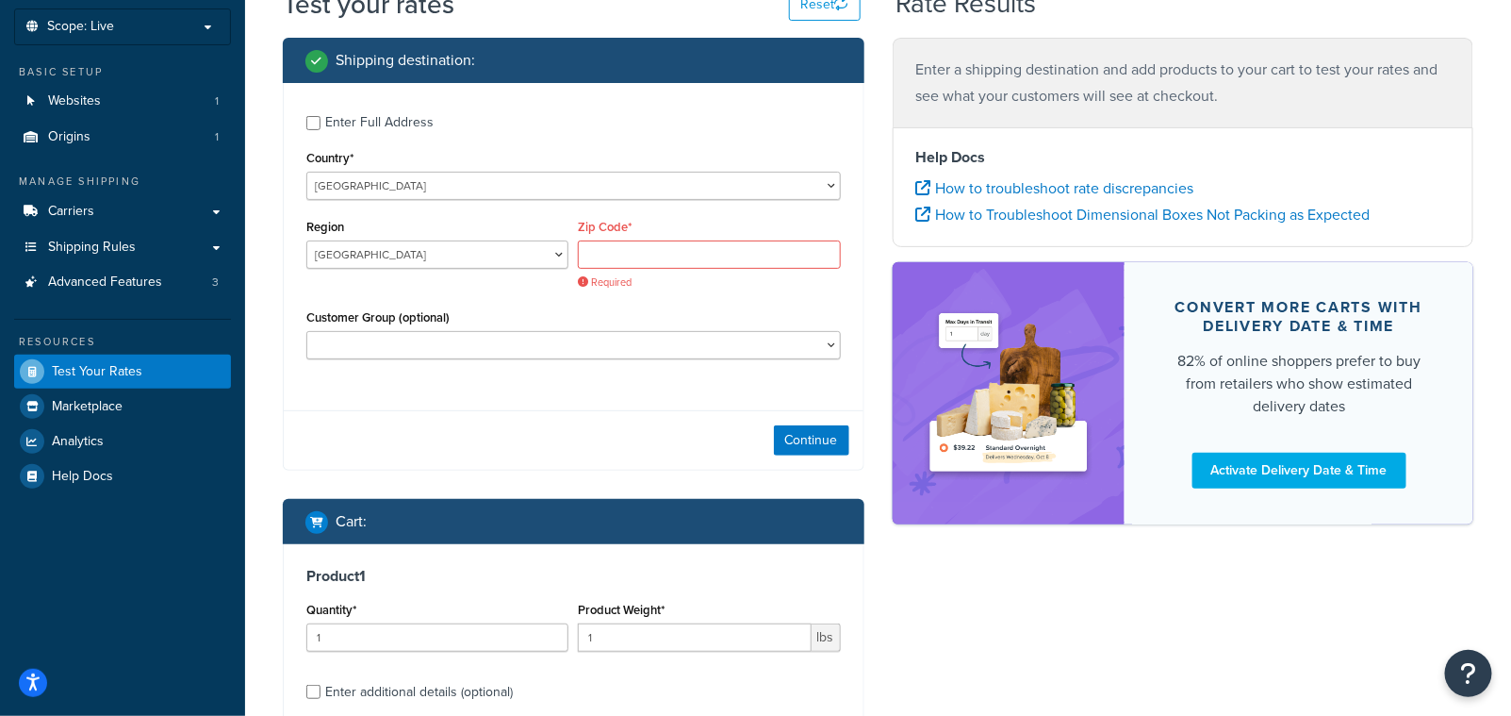
scroll to position [171, 0]
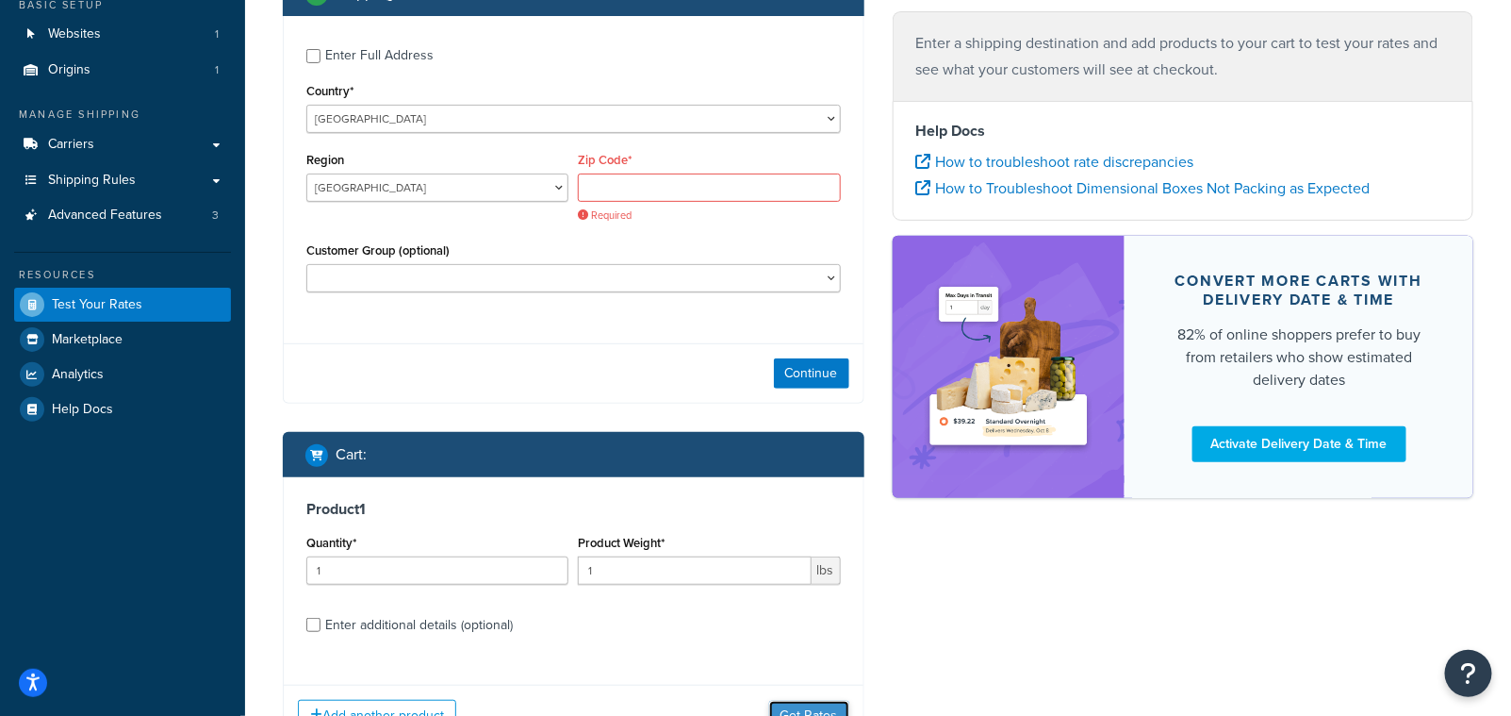
click at [799, 704] on button "Get Rates" at bounding box center [809, 715] width 80 height 30
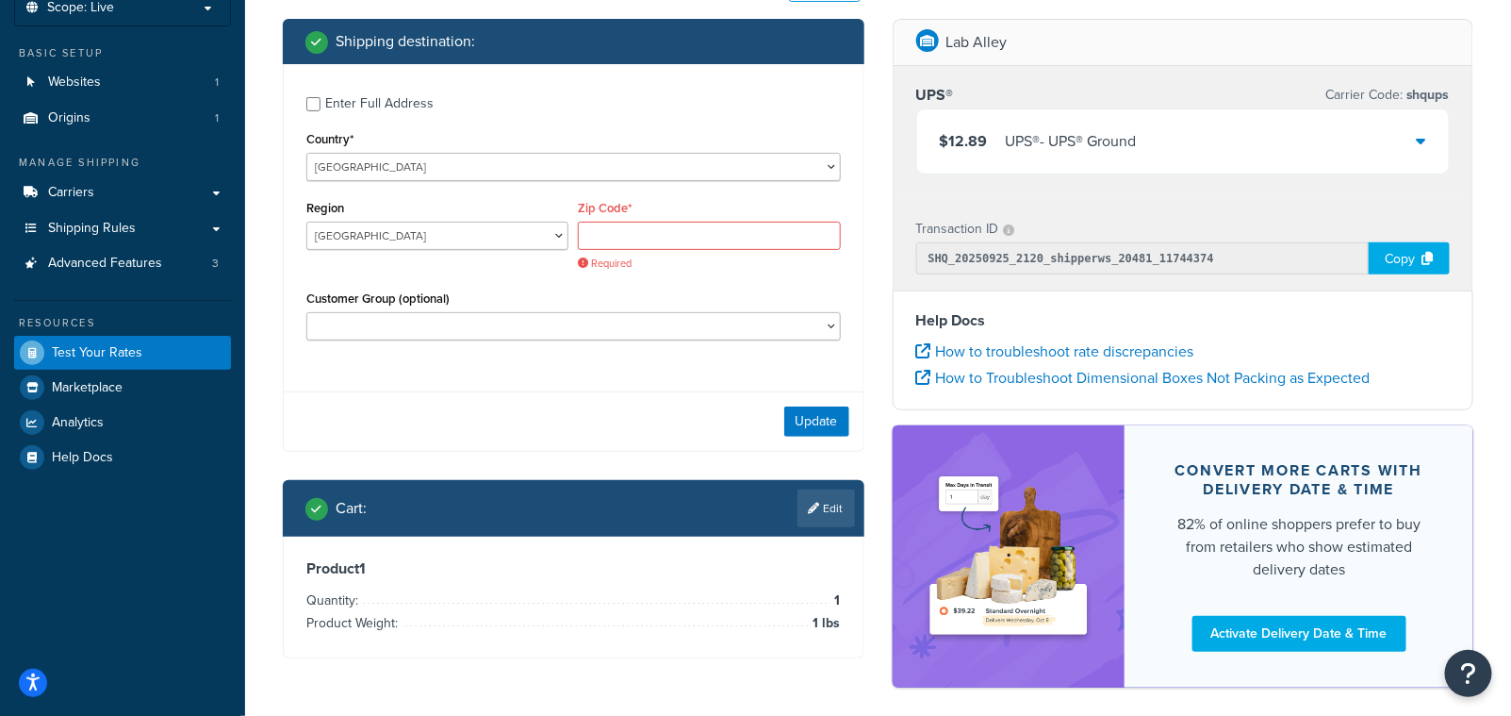
scroll to position [114, 0]
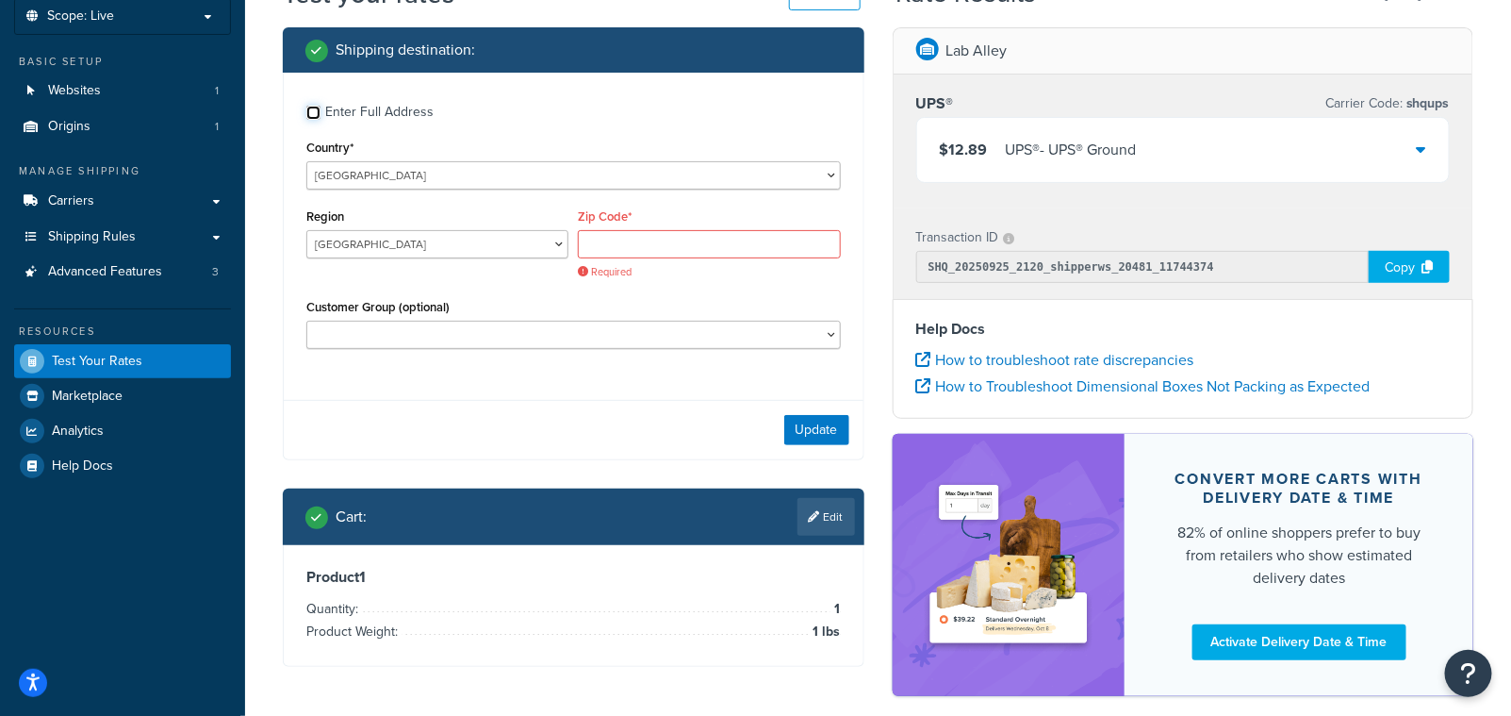
click at [309, 109] on input "Enter Full Address" at bounding box center [313, 113] width 14 height 14
checkbox input "true"
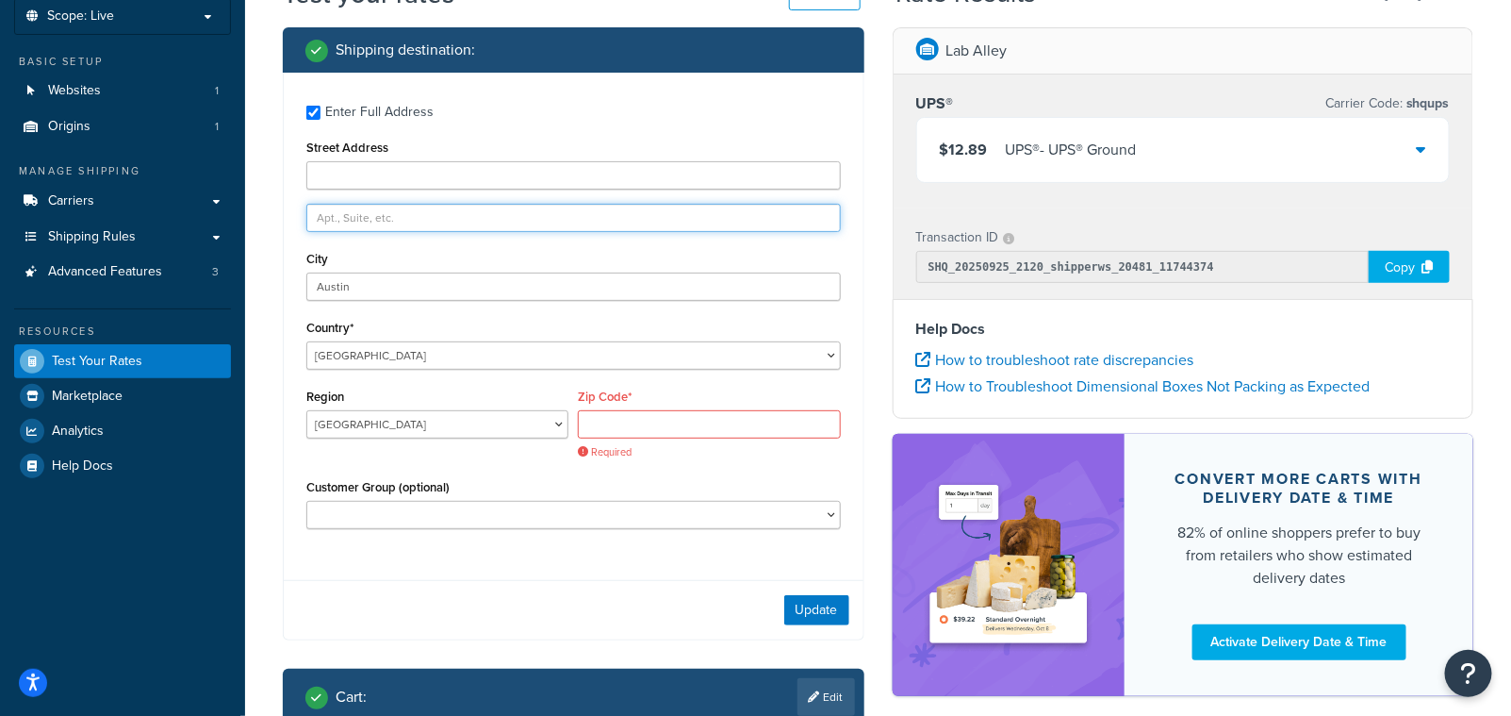
click at [340, 216] on input "text" at bounding box center [573, 218] width 535 height 28
paste input "2900 Argentia Road"
type input "2900 Argentia Road"
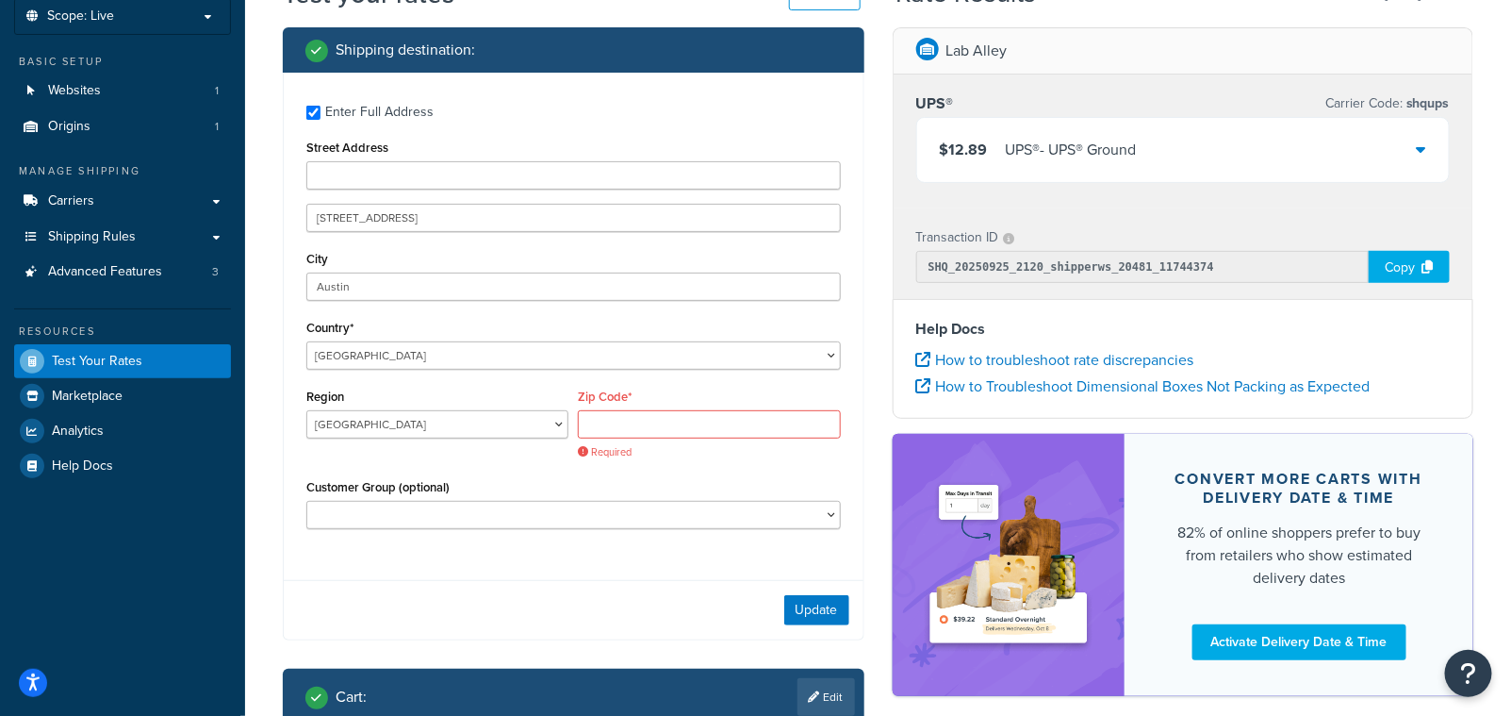
click at [501, 126] on div "Enter Full Address Street Address 2900 Argentia Road City Austin Country* Unite…" at bounding box center [574, 319] width 580 height 492
click at [385, 174] on input "Street Address" at bounding box center [573, 175] width 535 height 28
paste input "2900 Argentia Road"
type input "2900 Argentia Road"
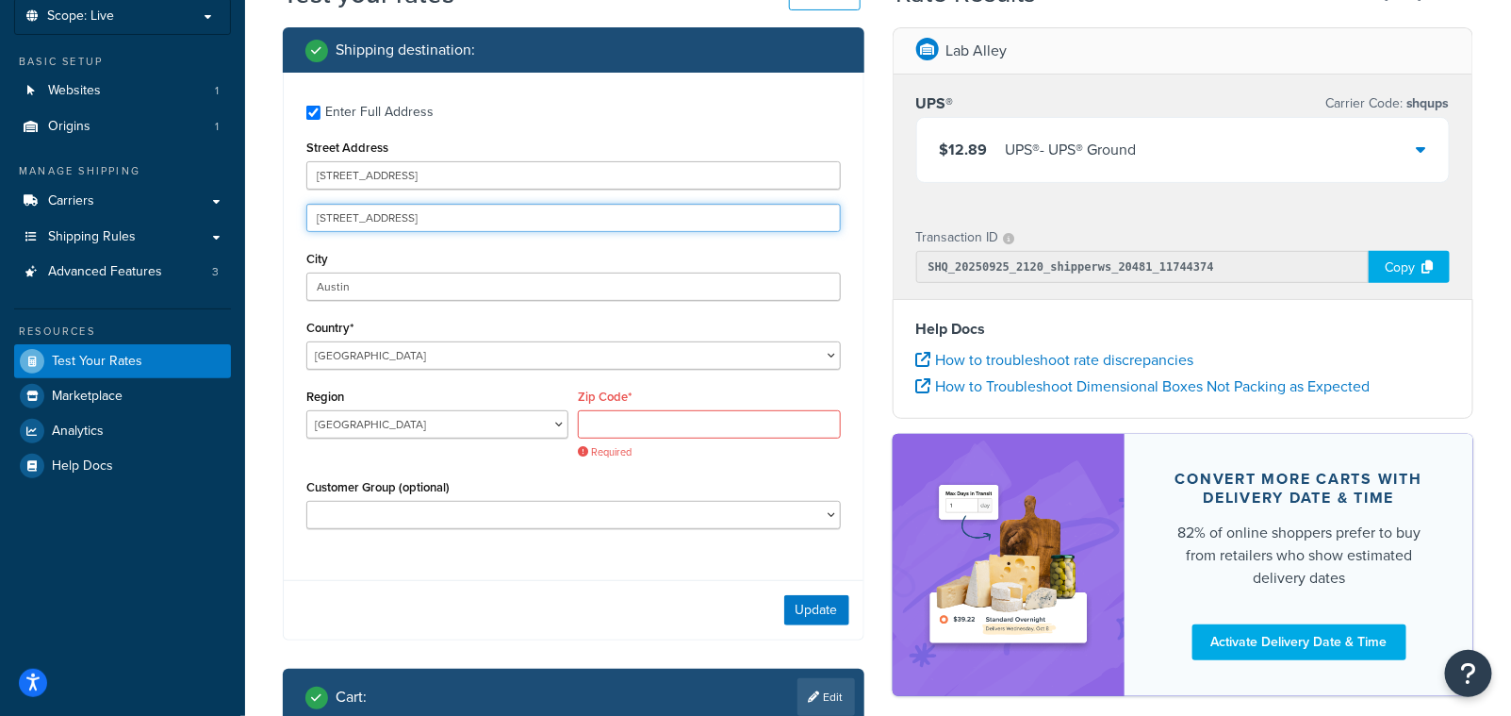
click at [394, 220] on input "2900 Argentia Road" at bounding box center [573, 218] width 535 height 28
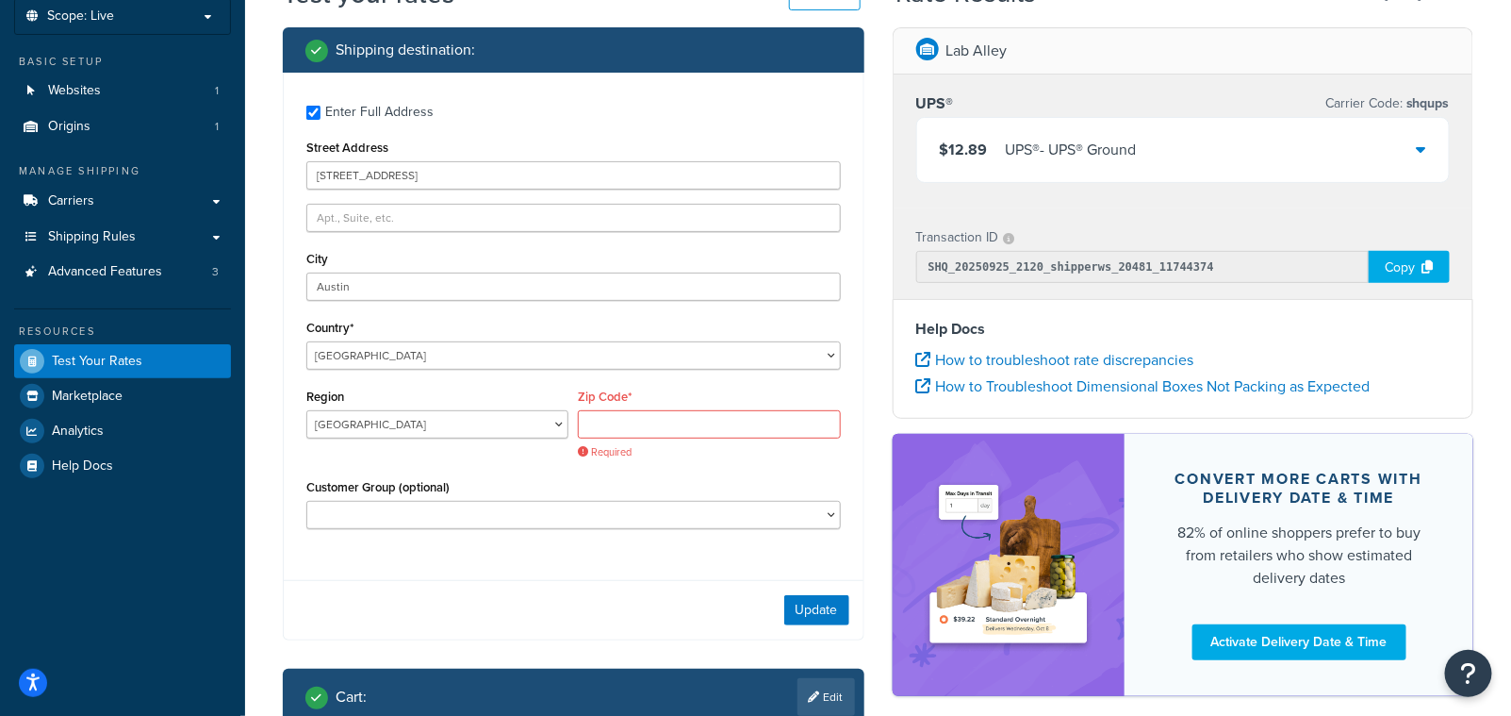
click at [354, 444] on div "Region Alberta British Columbia Manitoba New Brunswick Newfoundland and Labrado…" at bounding box center [438, 418] width 272 height 69
click at [351, 425] on select "Alberta British Columbia Manitoba New Brunswick Newfoundland and Labrador North…" at bounding box center [437, 424] width 262 height 28
select select "ON"
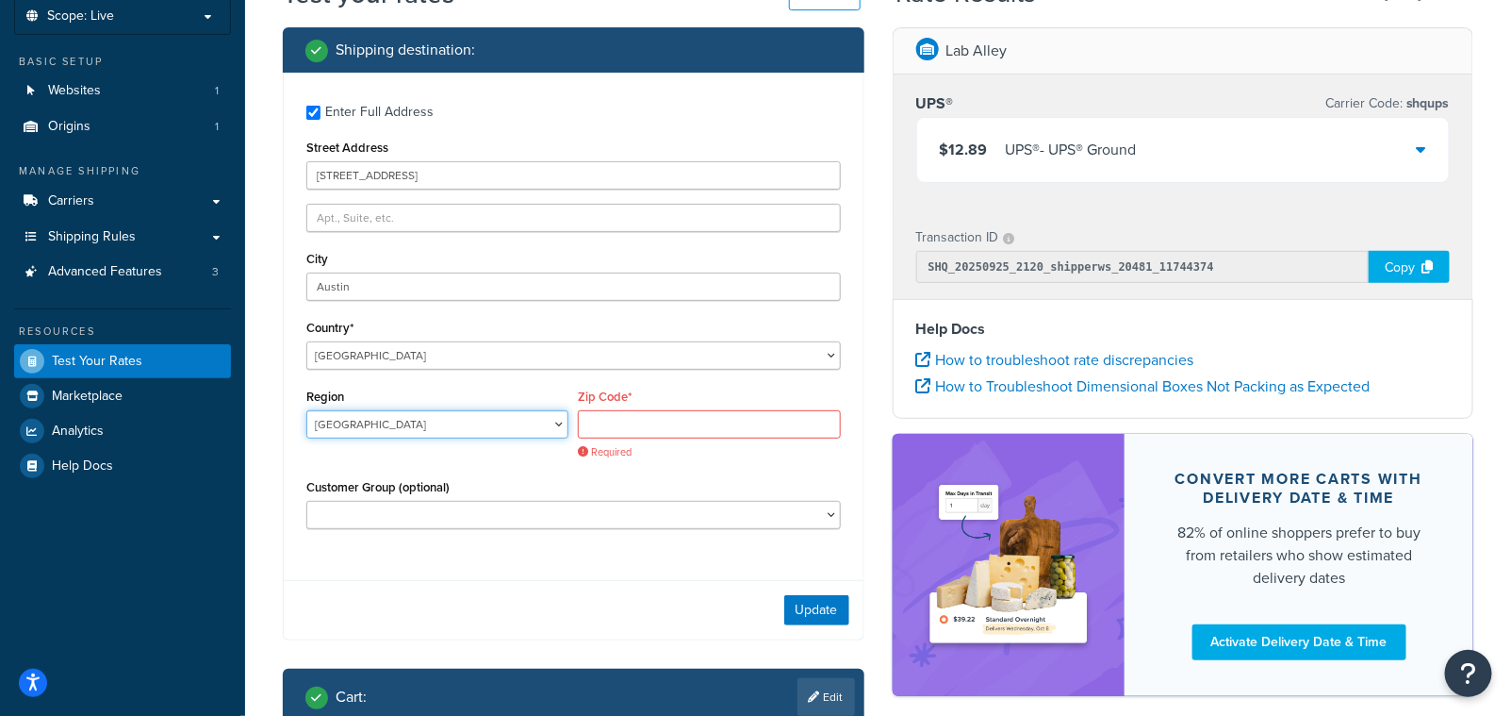
click at [306, 411] on select "Alberta British Columbia Manitoba New Brunswick Newfoundland and Labrador North…" at bounding box center [437, 424] width 262 height 28
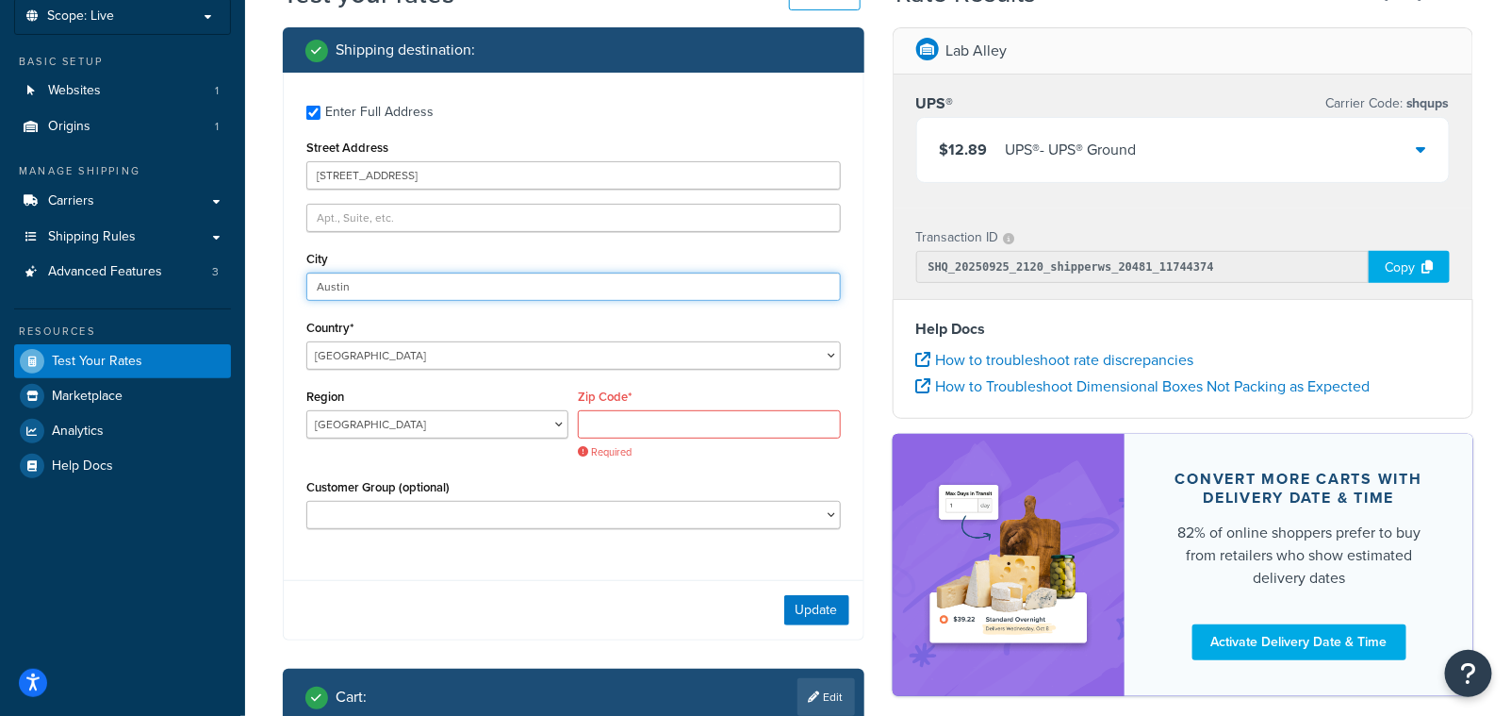
click at [354, 280] on input "Austin" at bounding box center [573, 286] width 535 height 28
paste input "Mississauga"
type input "Mississauga"
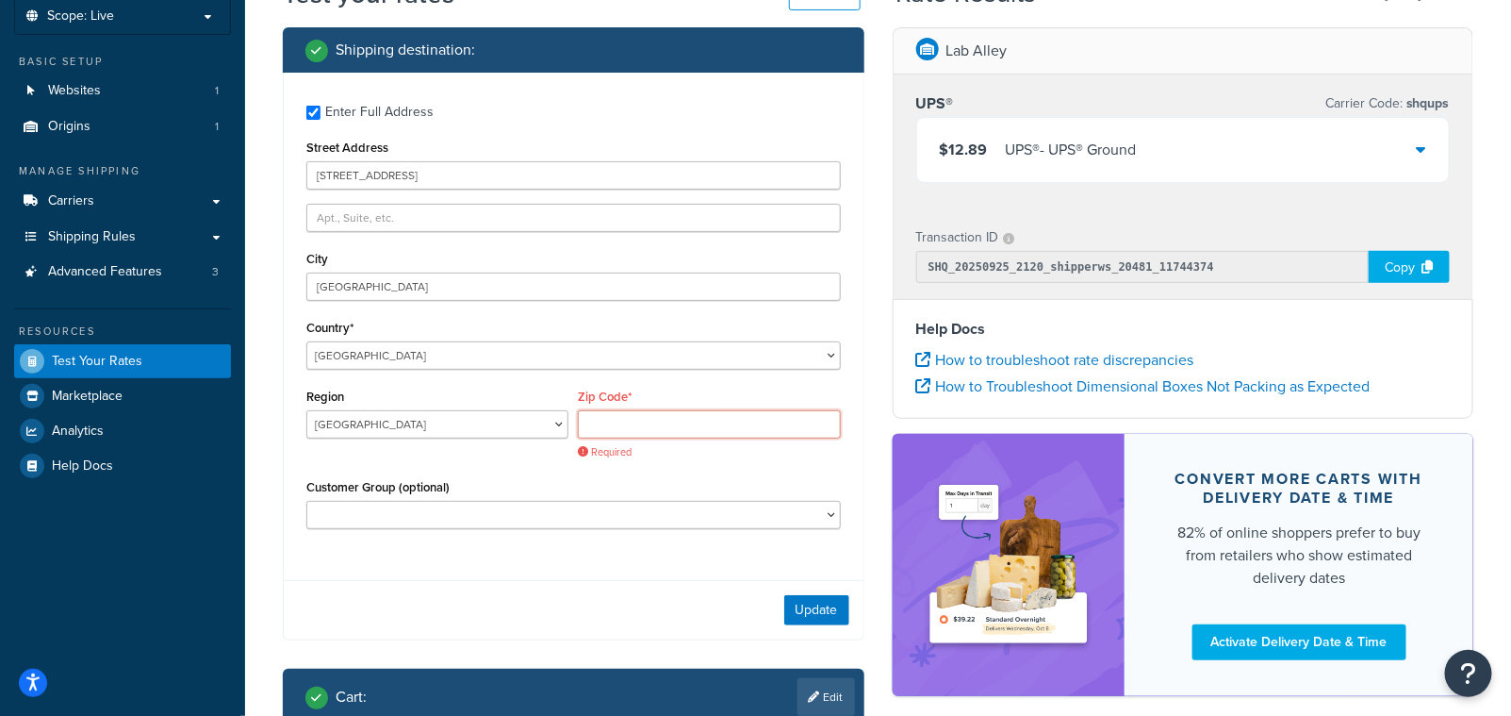
click at [651, 431] on input "Zip Code*" at bounding box center [709, 424] width 262 height 28
paste input "L5N 7X9"
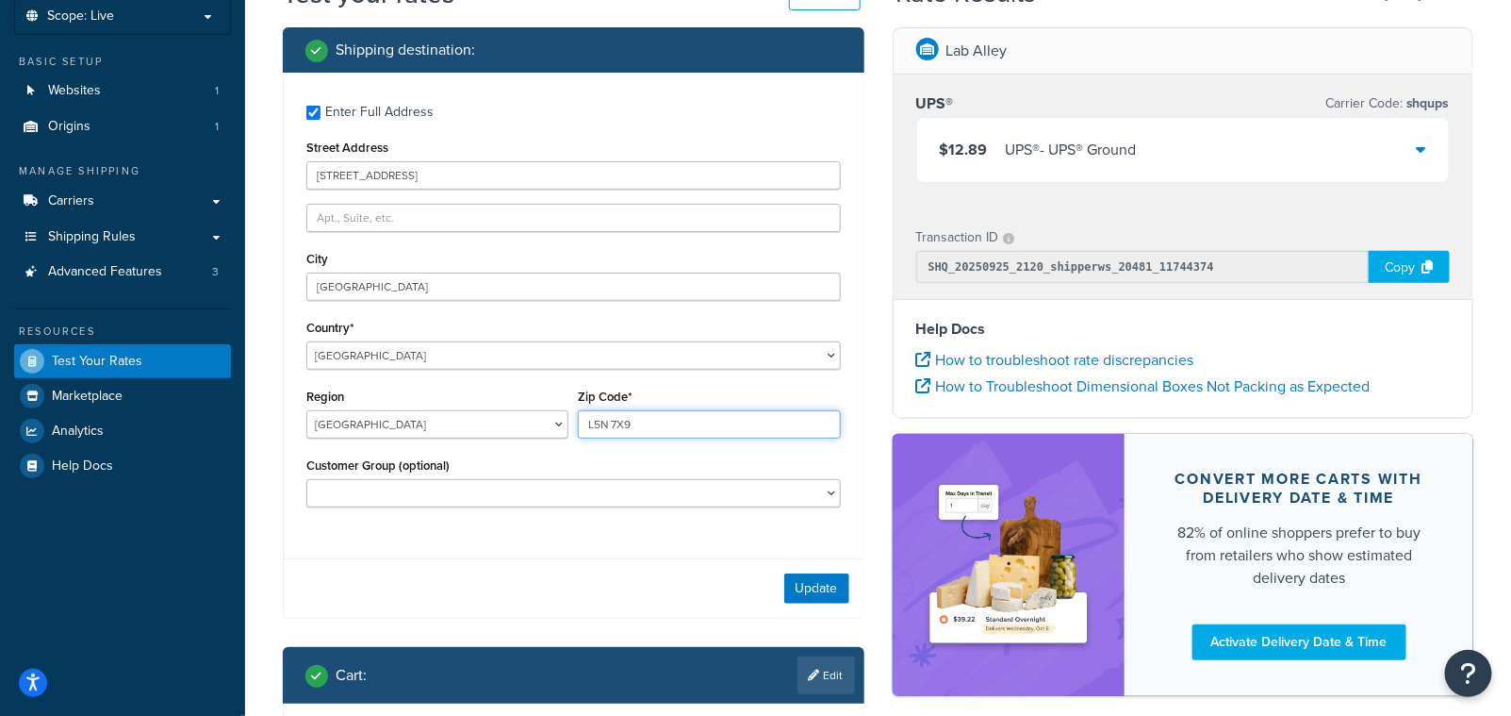
type input "L5N 7X9"
click at [514, 458] on div "Customer Group (optional) Logged In Not Logged in Retail Wholesale" at bounding box center [573, 480] width 535 height 55
click at [807, 591] on button "Update" at bounding box center [816, 588] width 65 height 30
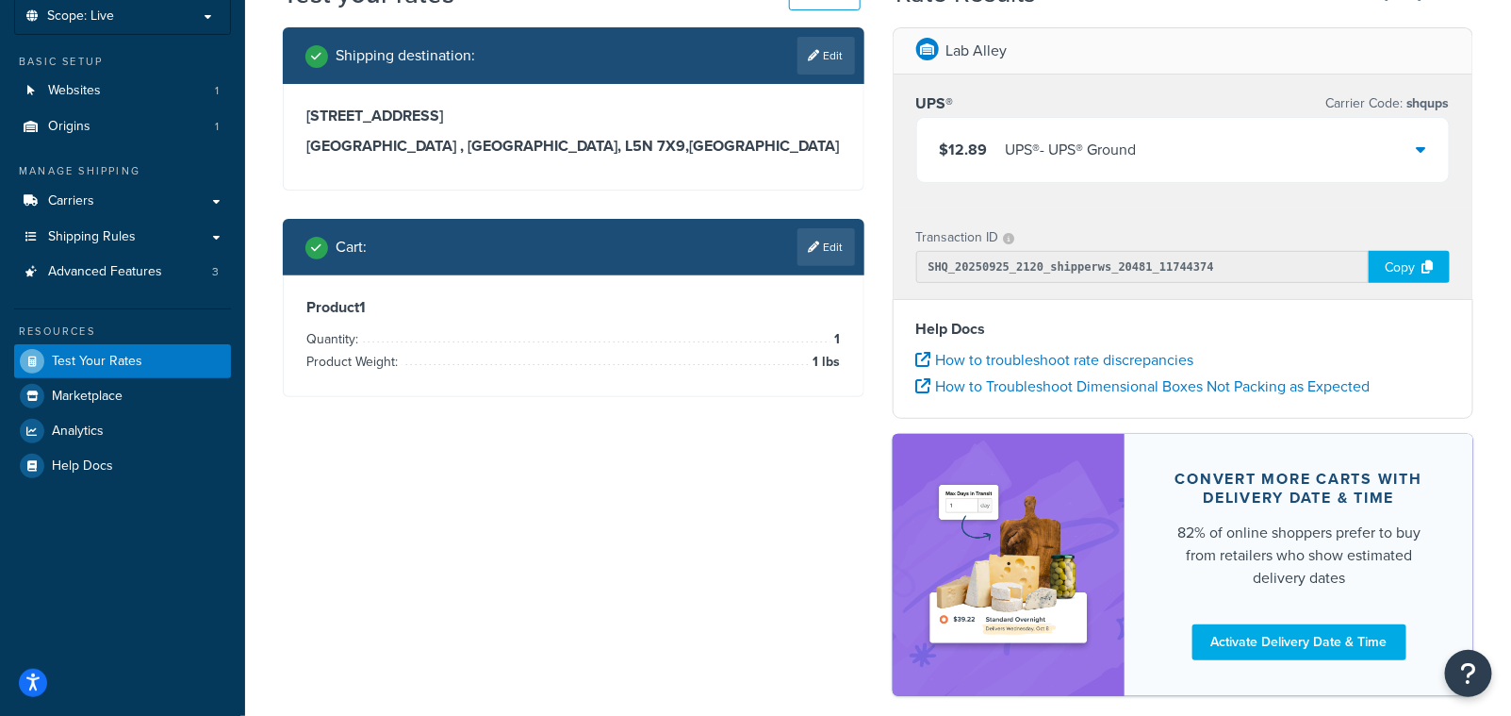
scroll to position [0, 0]
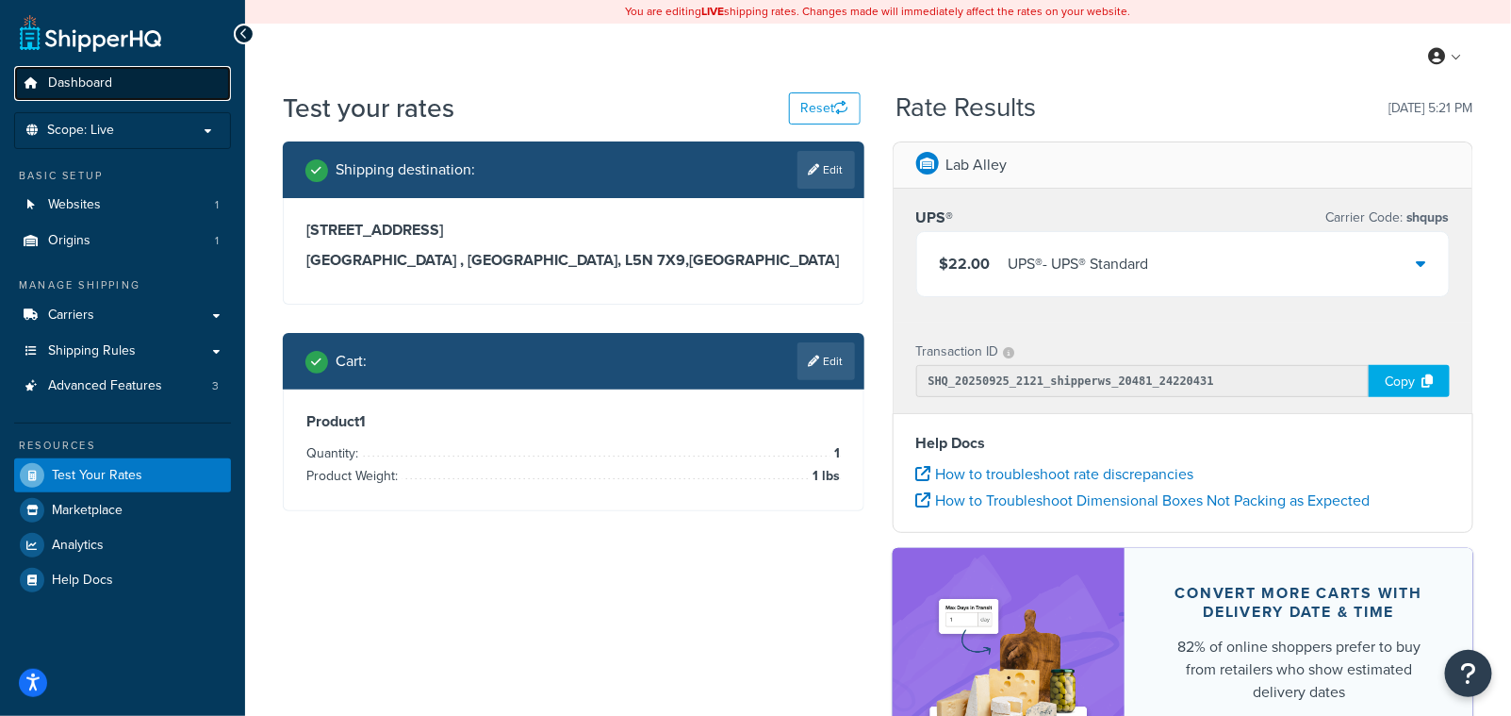
click at [95, 78] on span "Dashboard" at bounding box center [80, 83] width 64 height 16
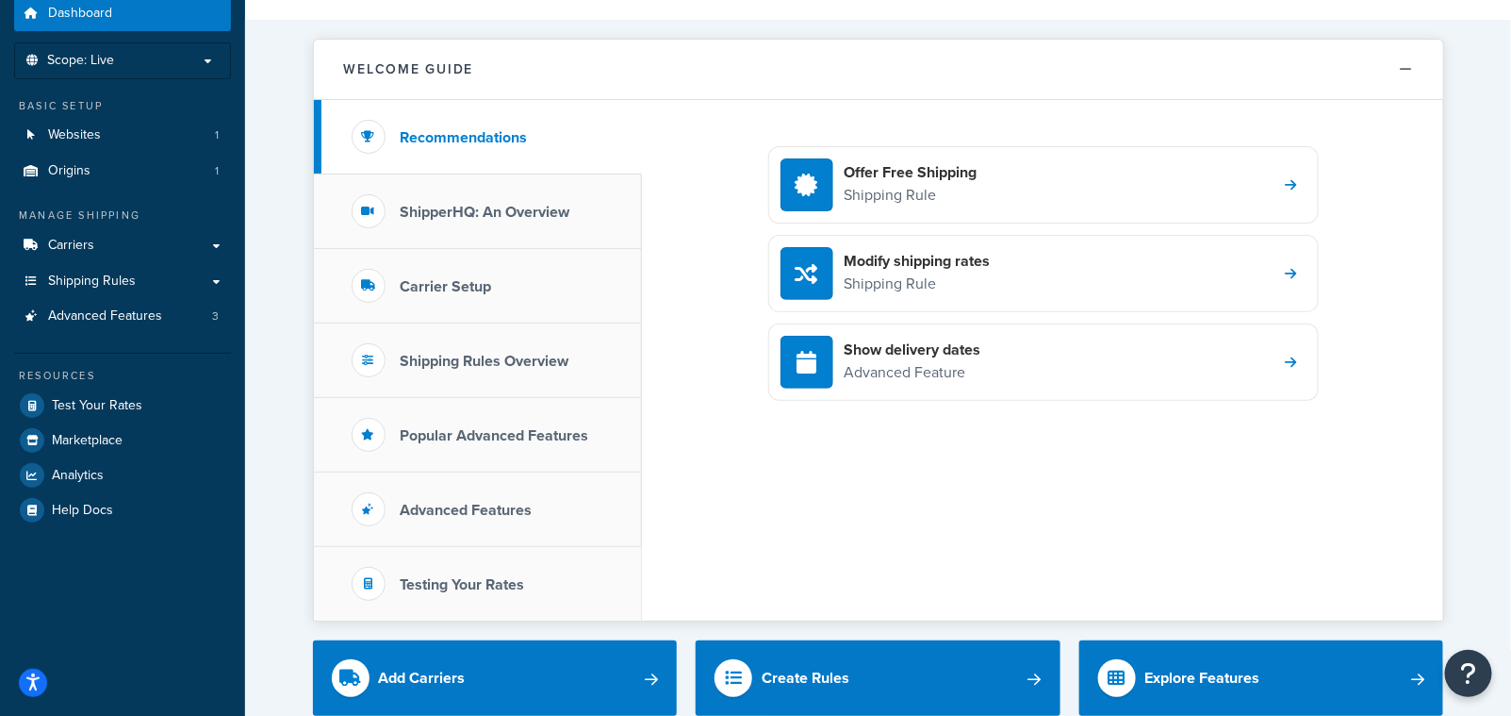
scroll to position [158, 0]
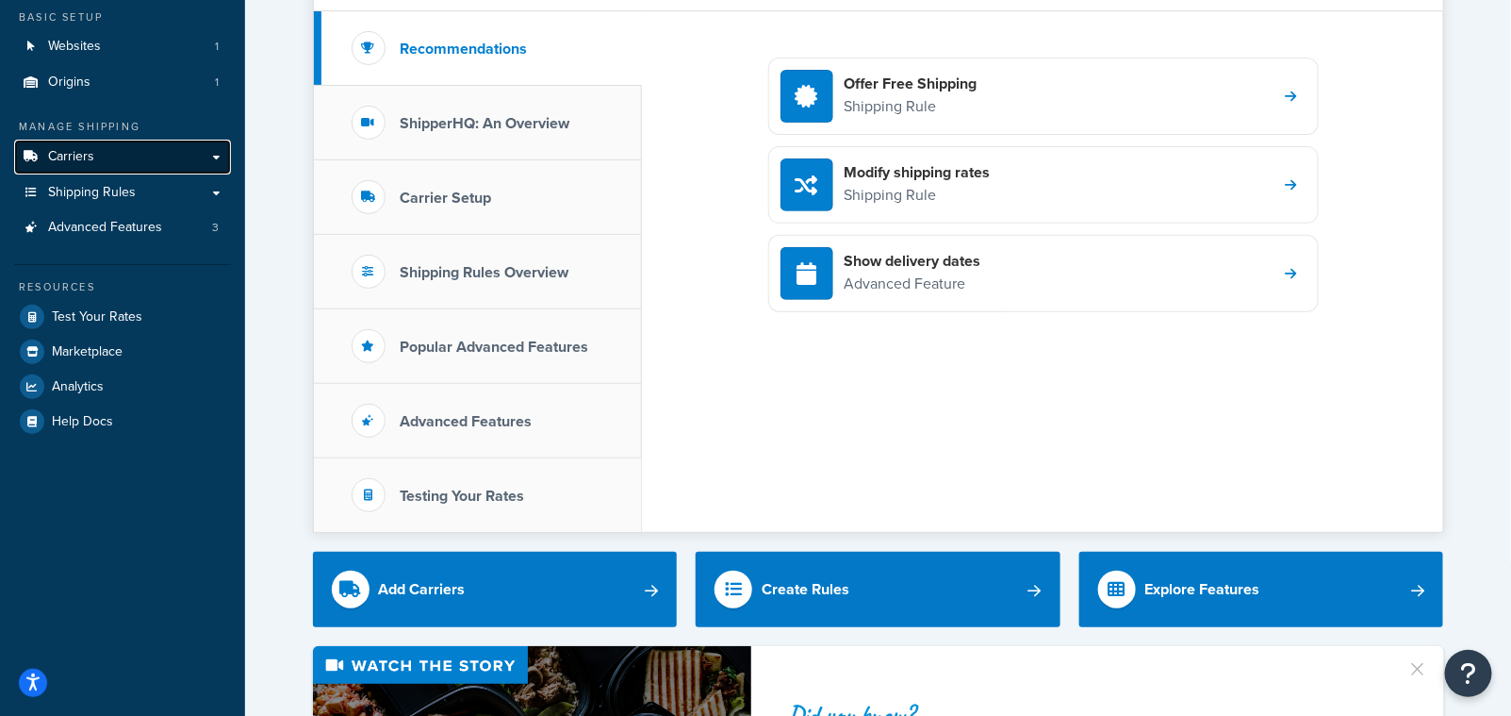
click at [90, 154] on span "Carriers" at bounding box center [71, 157] width 46 height 16
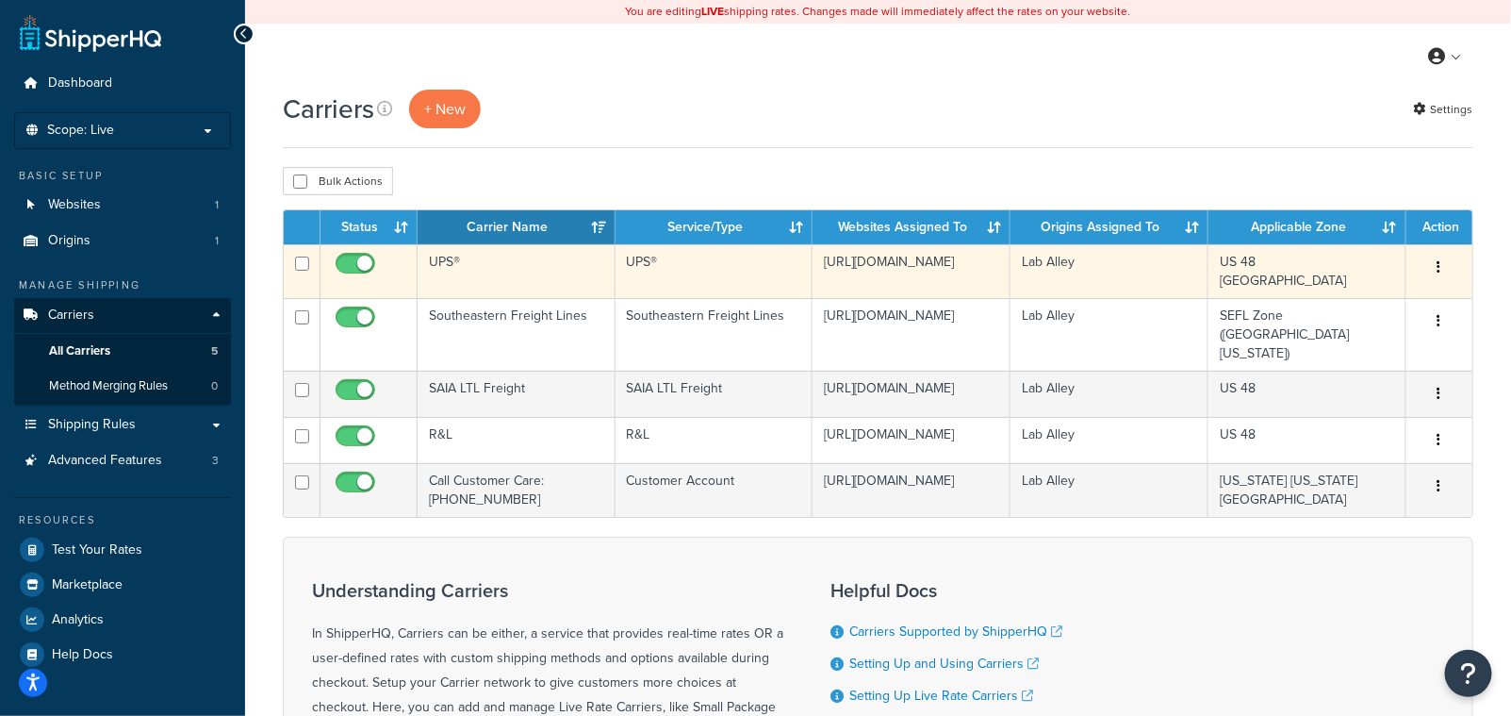
click at [1441, 269] on button "button" at bounding box center [1439, 268] width 26 height 30
click at [1340, 308] on link "Edit" at bounding box center [1363, 306] width 149 height 39
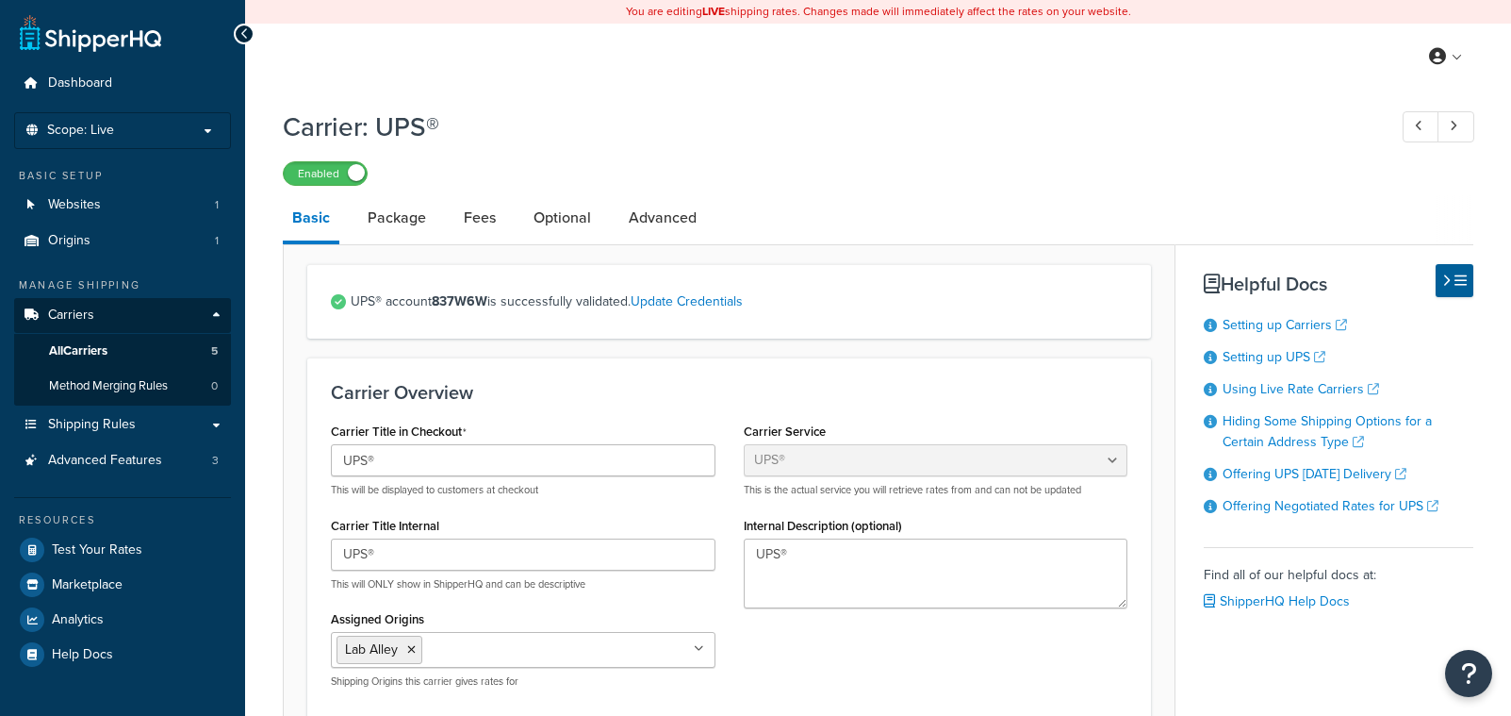
select select "ups"
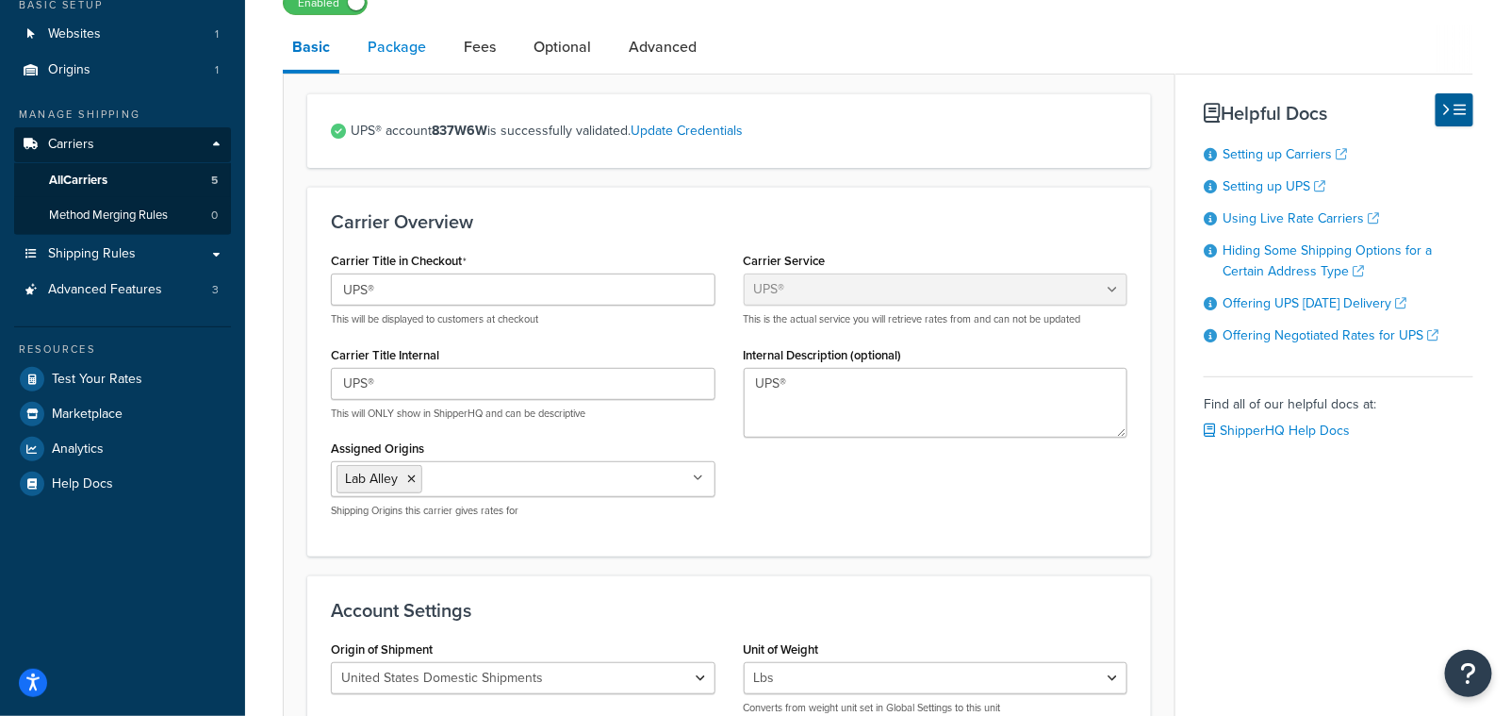
click at [402, 58] on link "Package" at bounding box center [396, 47] width 77 height 45
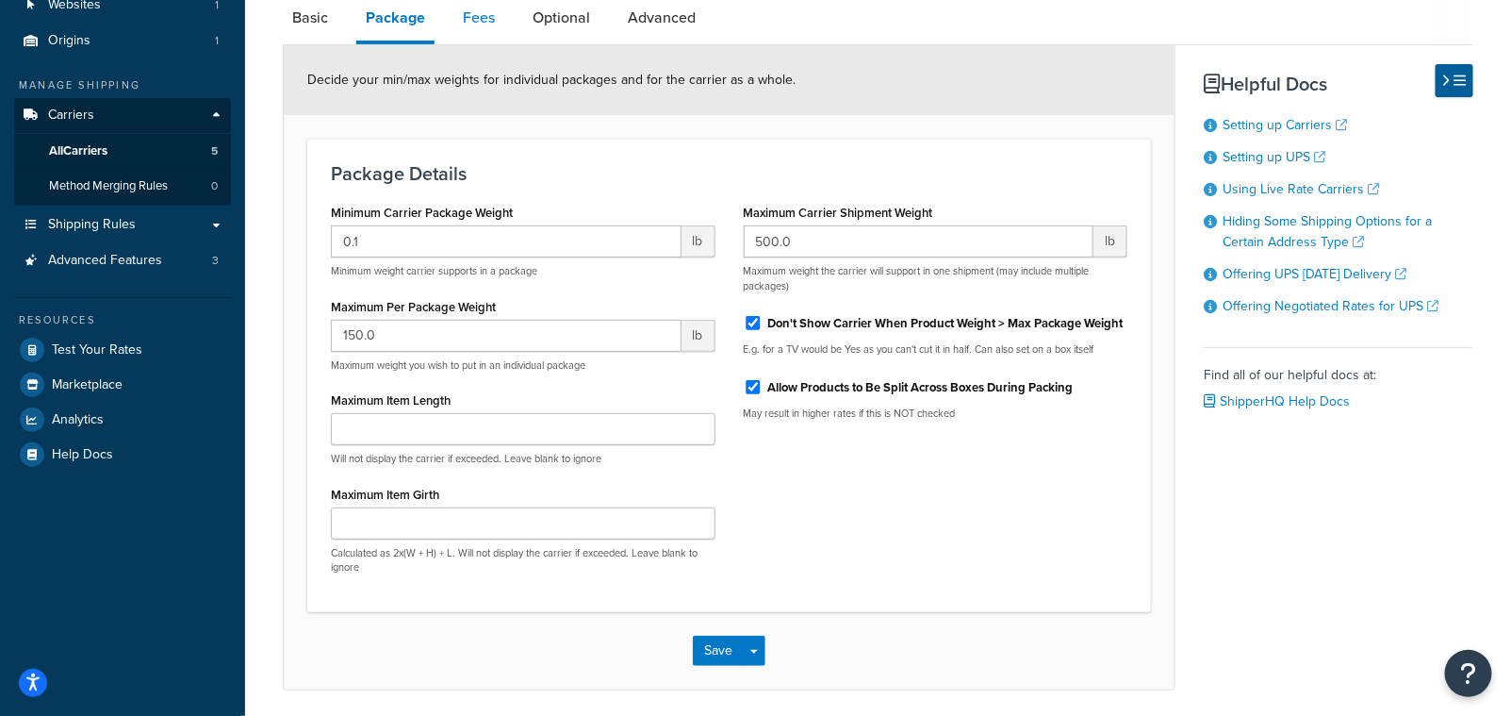
scroll to position [171, 0]
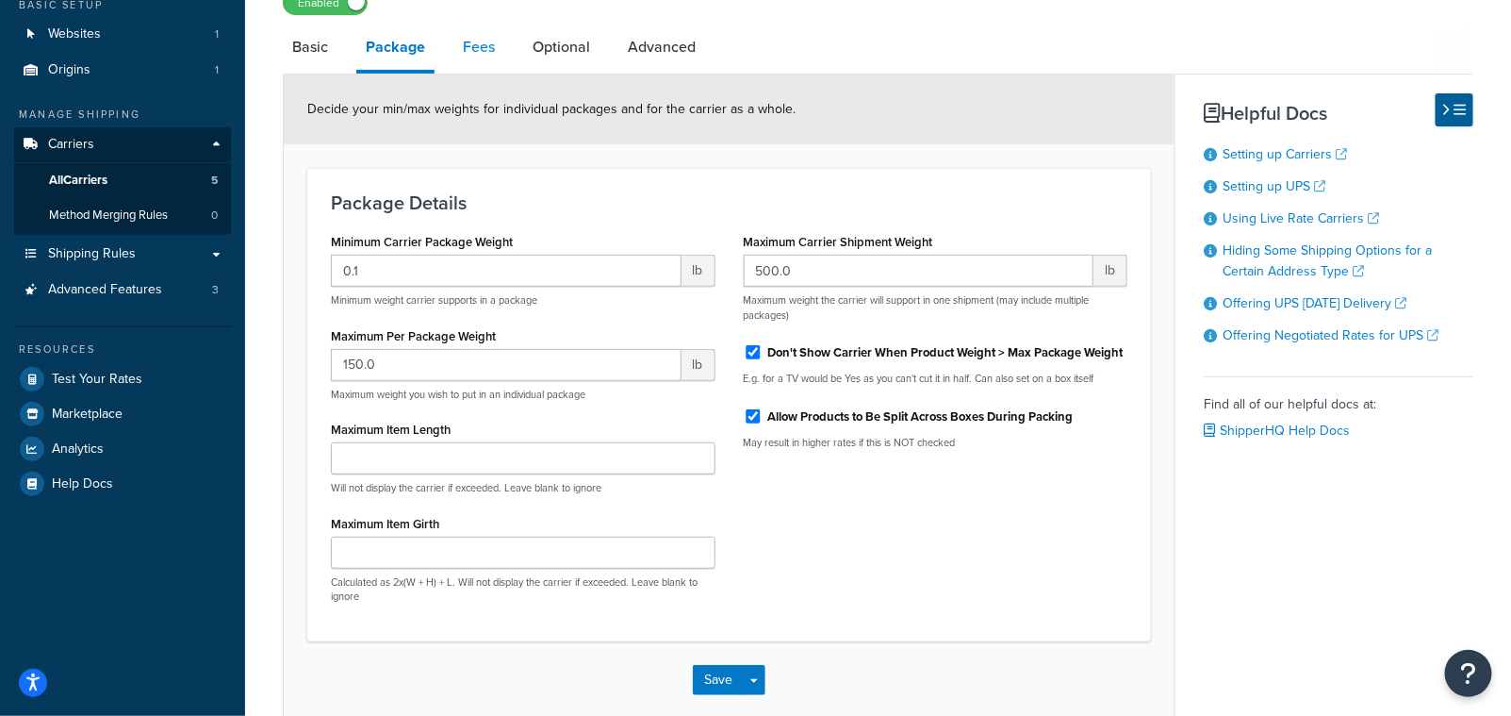
click at [482, 43] on link "Fees" at bounding box center [478, 47] width 51 height 45
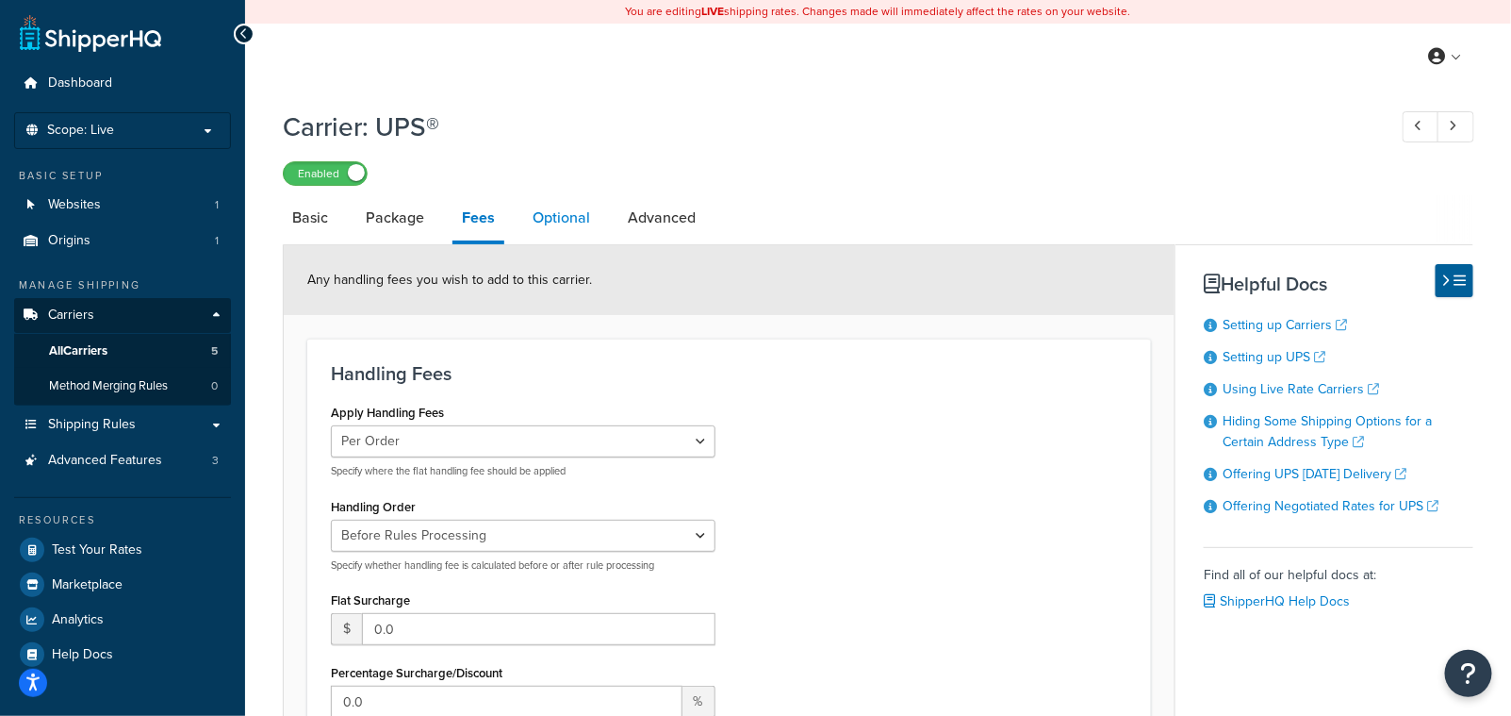
click at [541, 218] on link "Optional" at bounding box center [561, 217] width 76 height 45
select select "business"
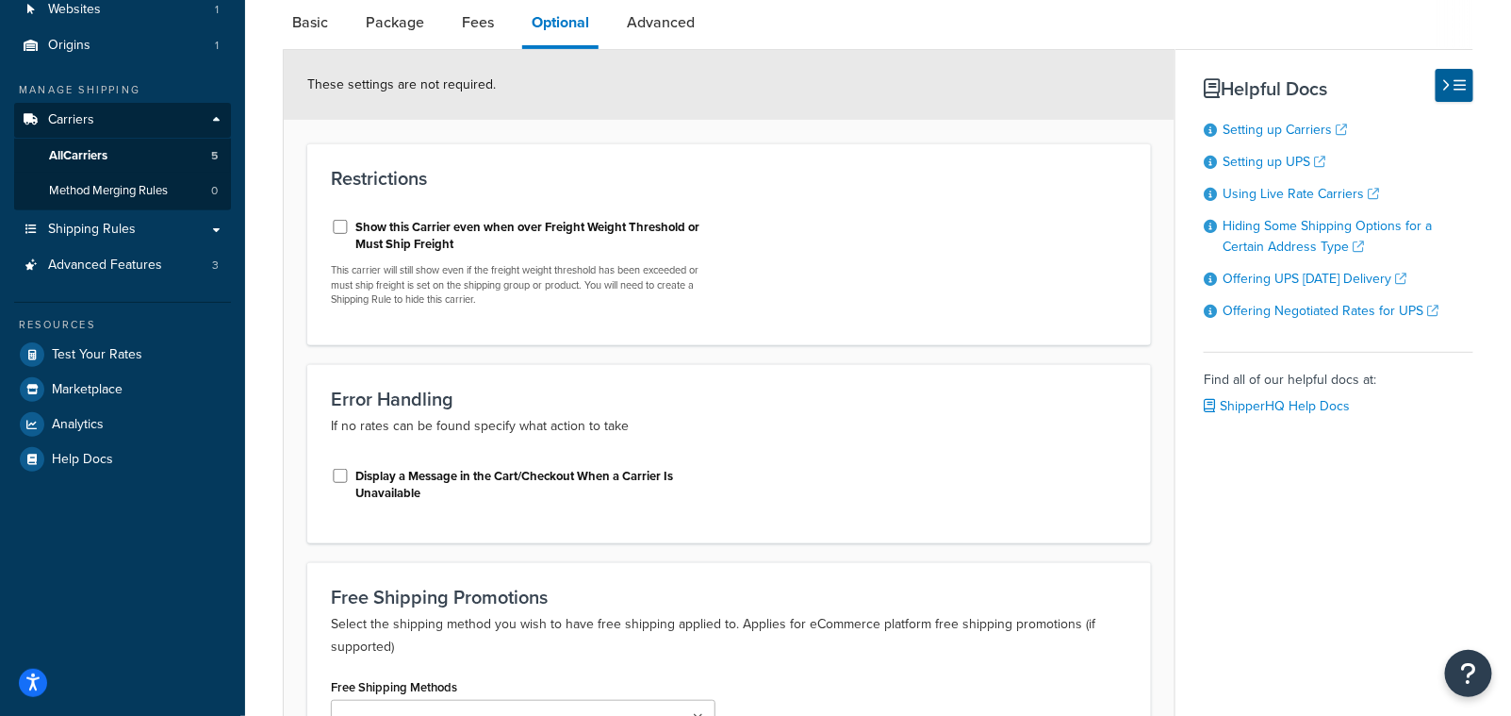
scroll to position [200, 0]
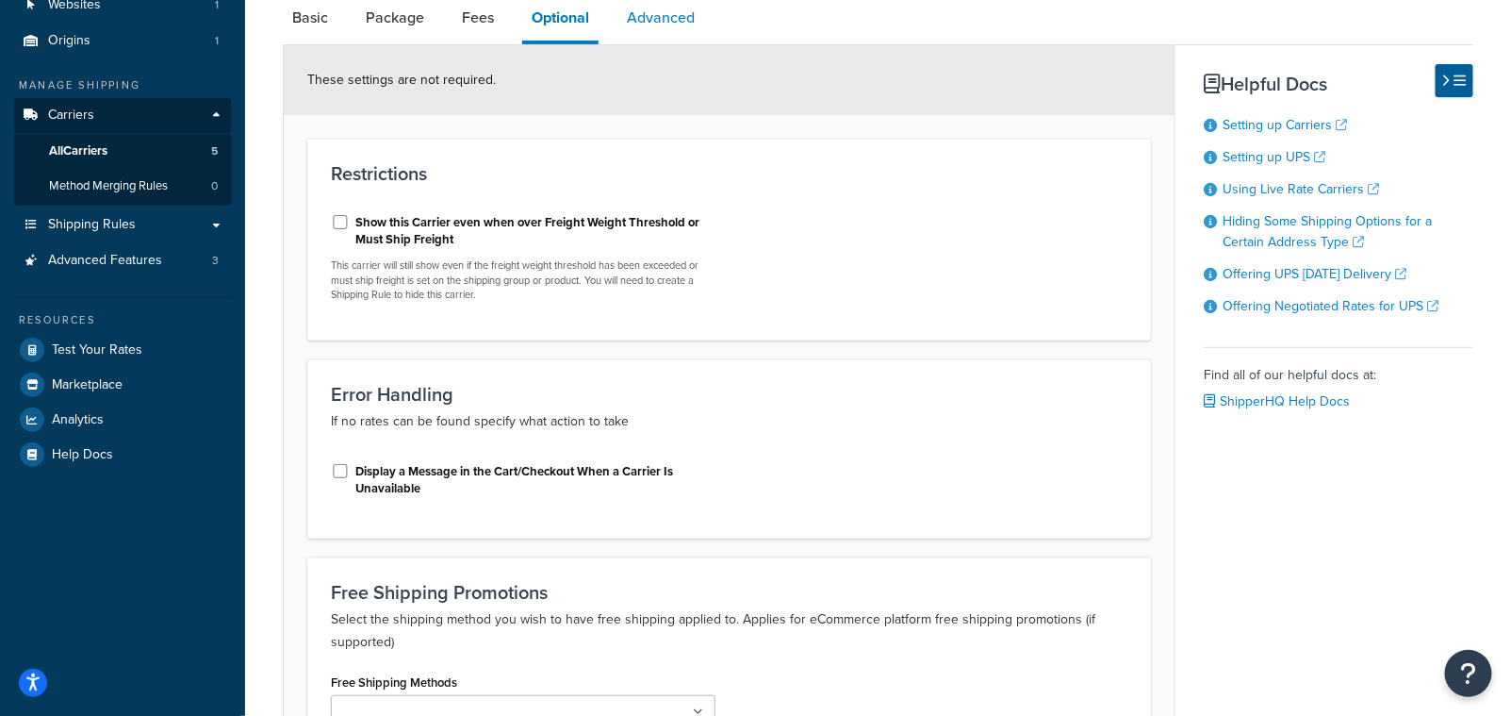
click at [667, 31] on link "Advanced" at bounding box center [661, 17] width 87 height 45
select select "false"
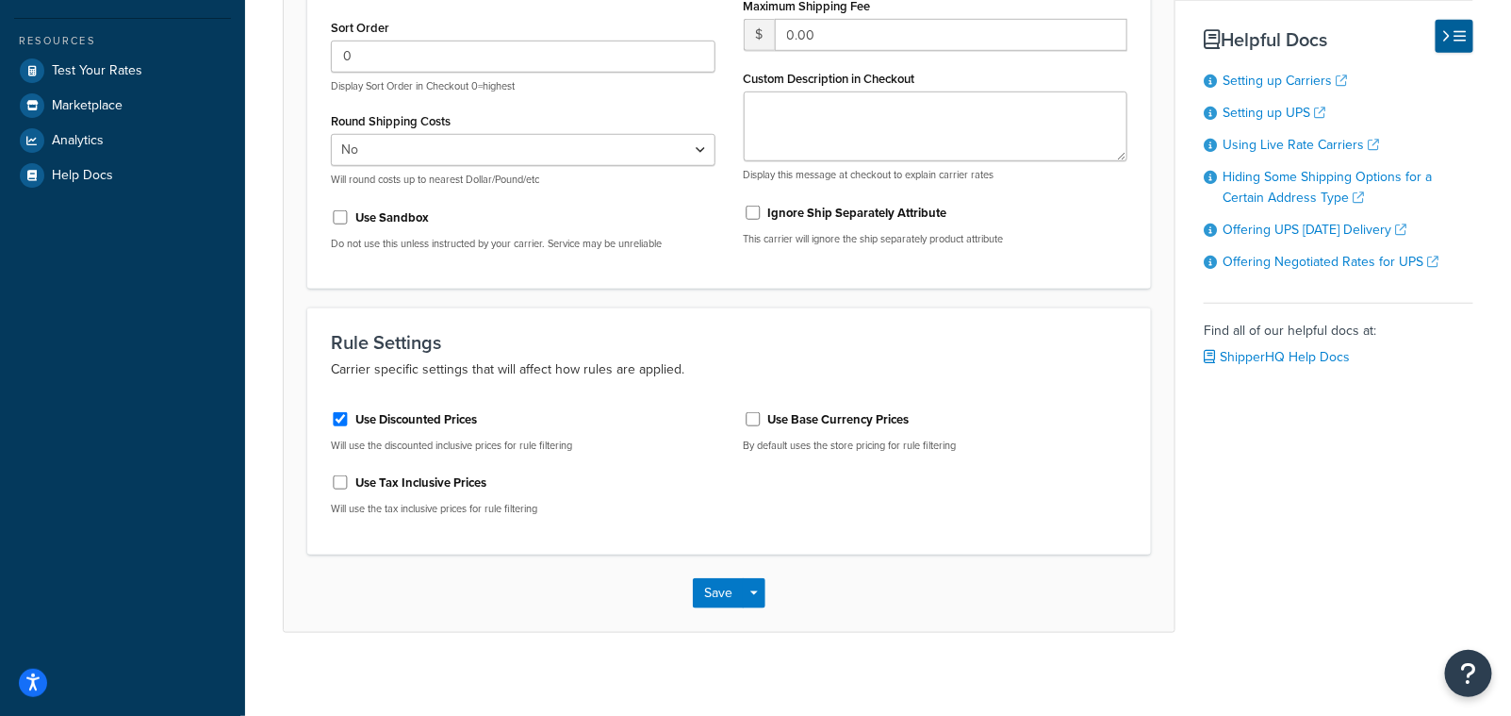
scroll to position [486, 0]
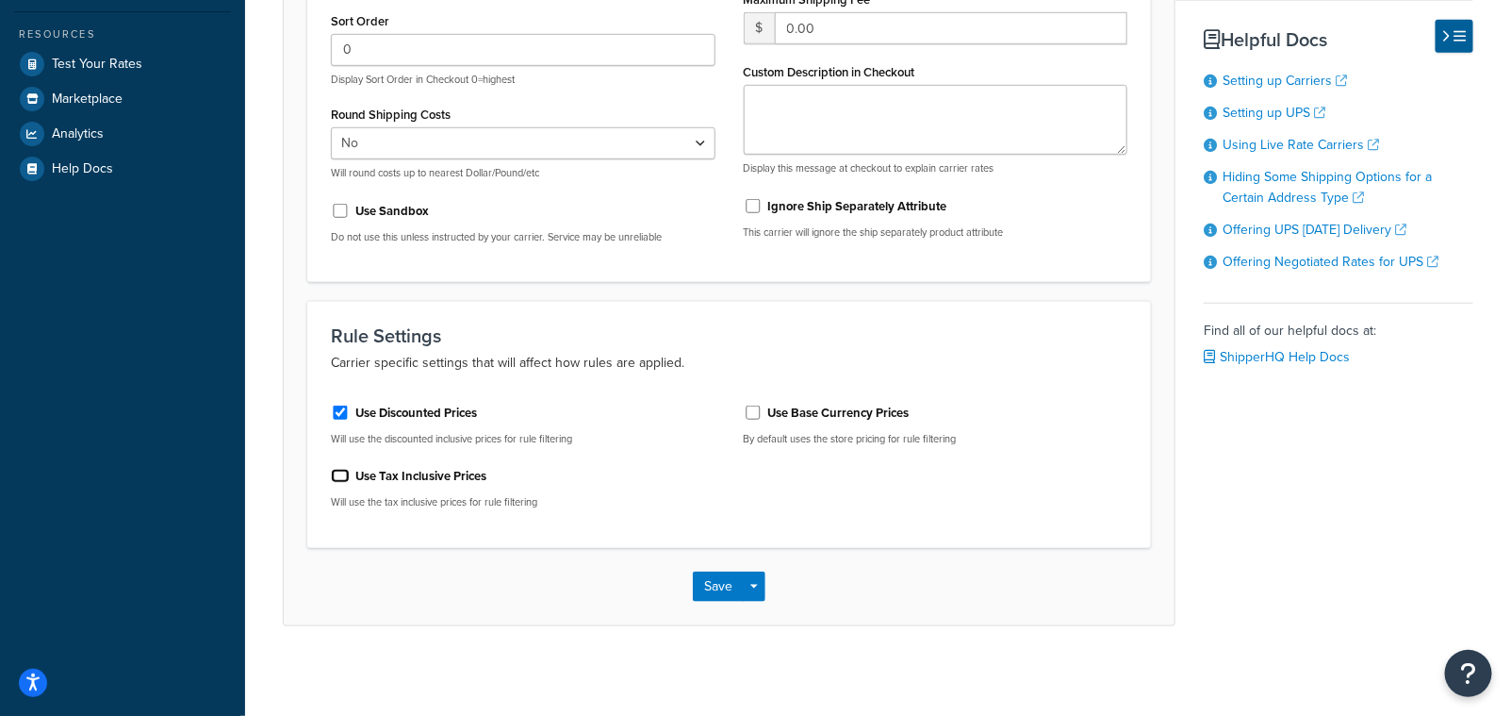
click at [335, 474] on input "Use Tax Inclusive Prices" at bounding box center [340, 476] width 19 height 14
checkbox input "true"
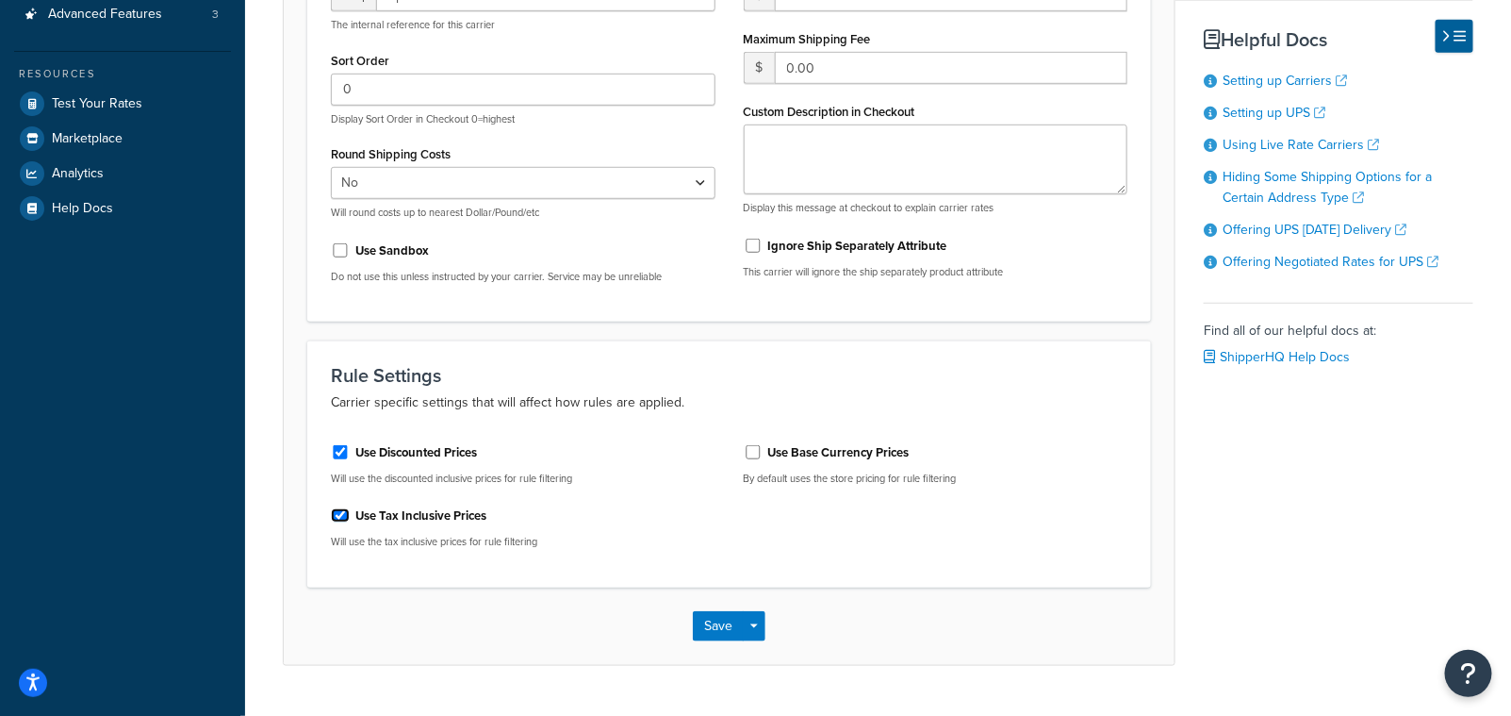
scroll to position [428, 0]
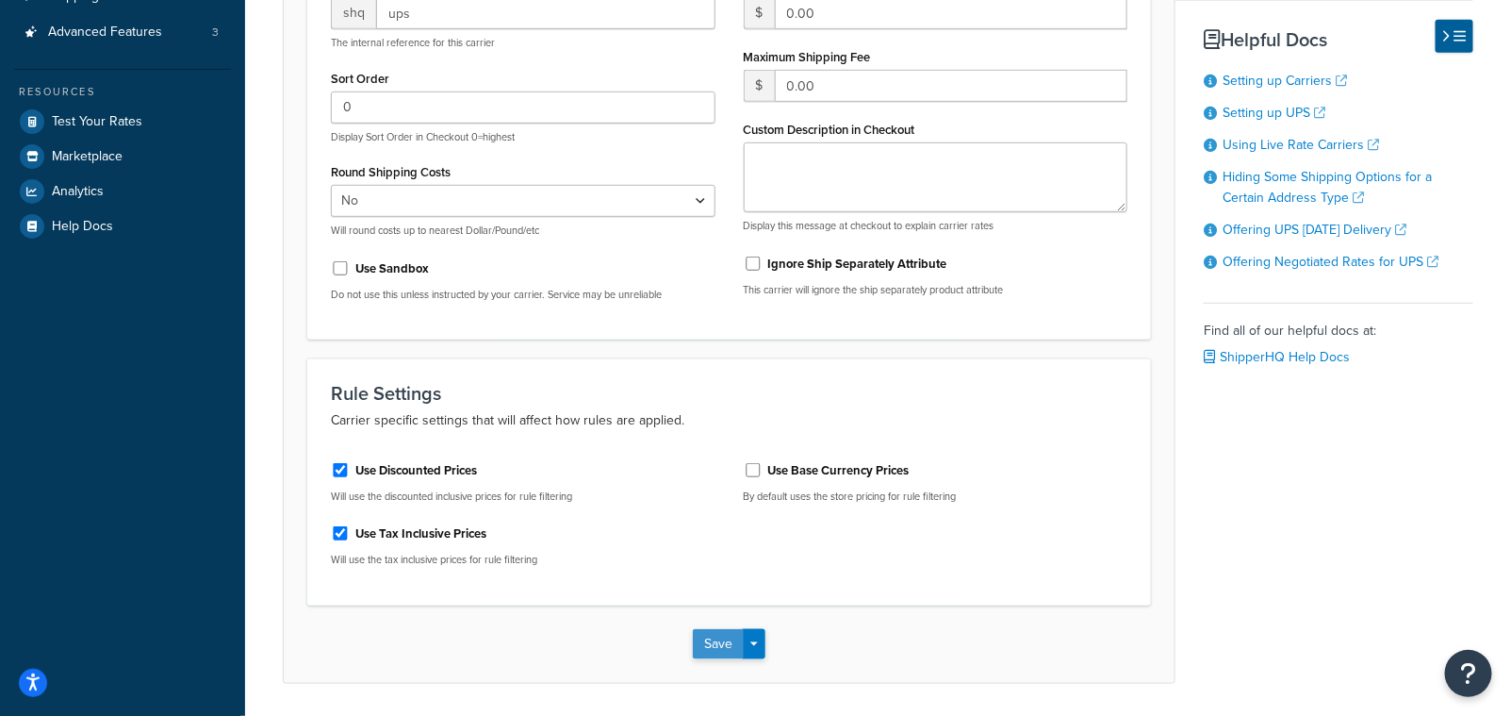
click at [732, 648] on button "Save" at bounding box center [718, 644] width 51 height 30
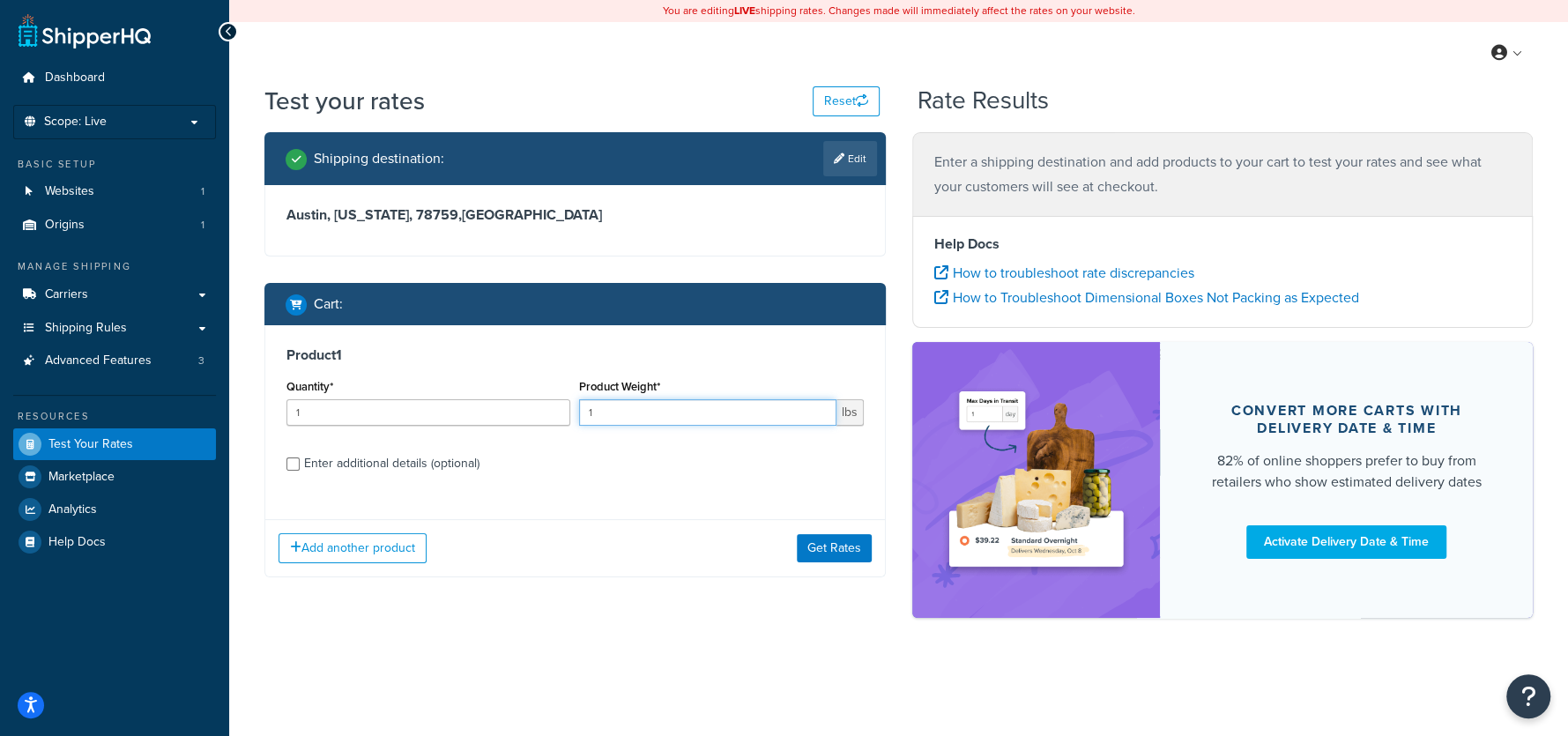
drag, startPoint x: 637, startPoint y: 406, endPoint x: 628, endPoint y: 411, distance: 10.3
click at [637, 406] on input "1" at bounding box center [707, 412] width 256 height 26
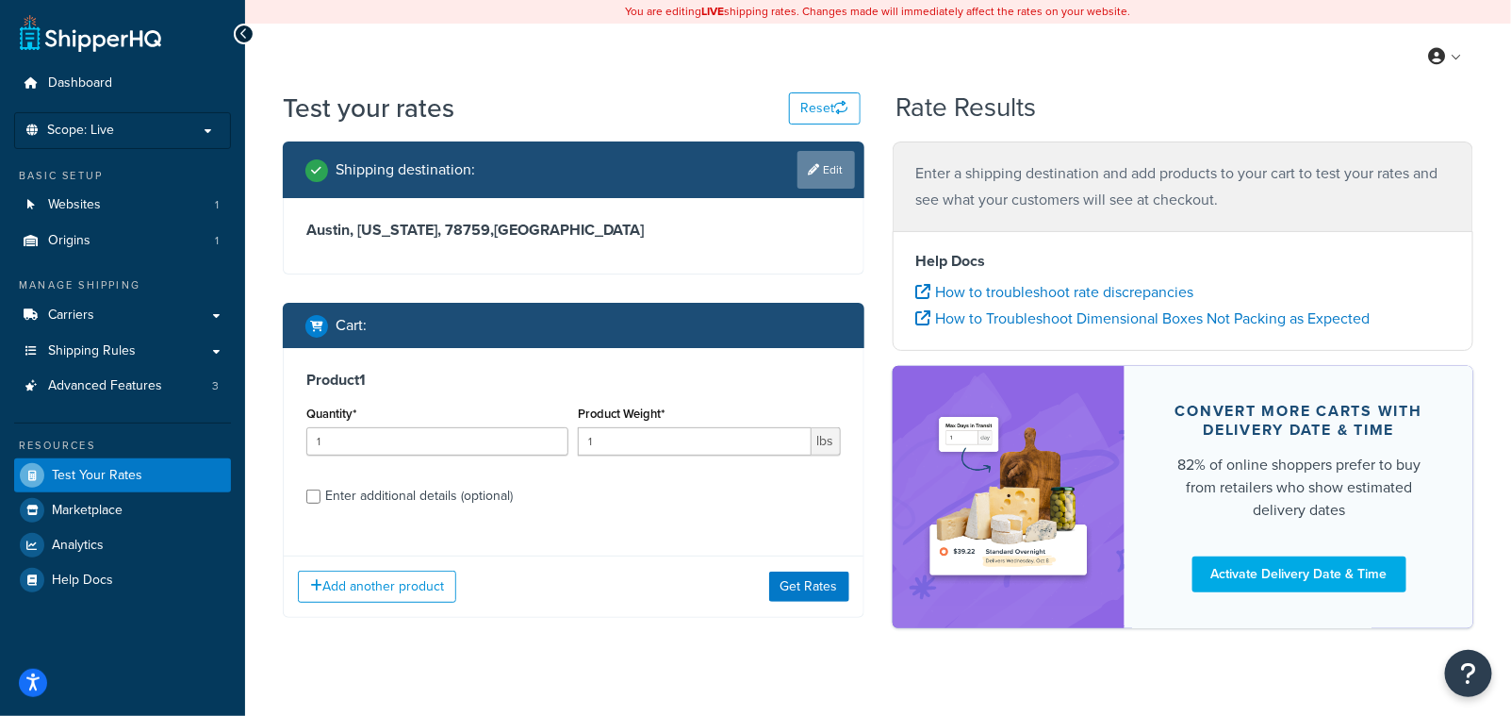
click at [837, 167] on link "Edit" at bounding box center [827, 170] width 58 height 38
select select "TX"
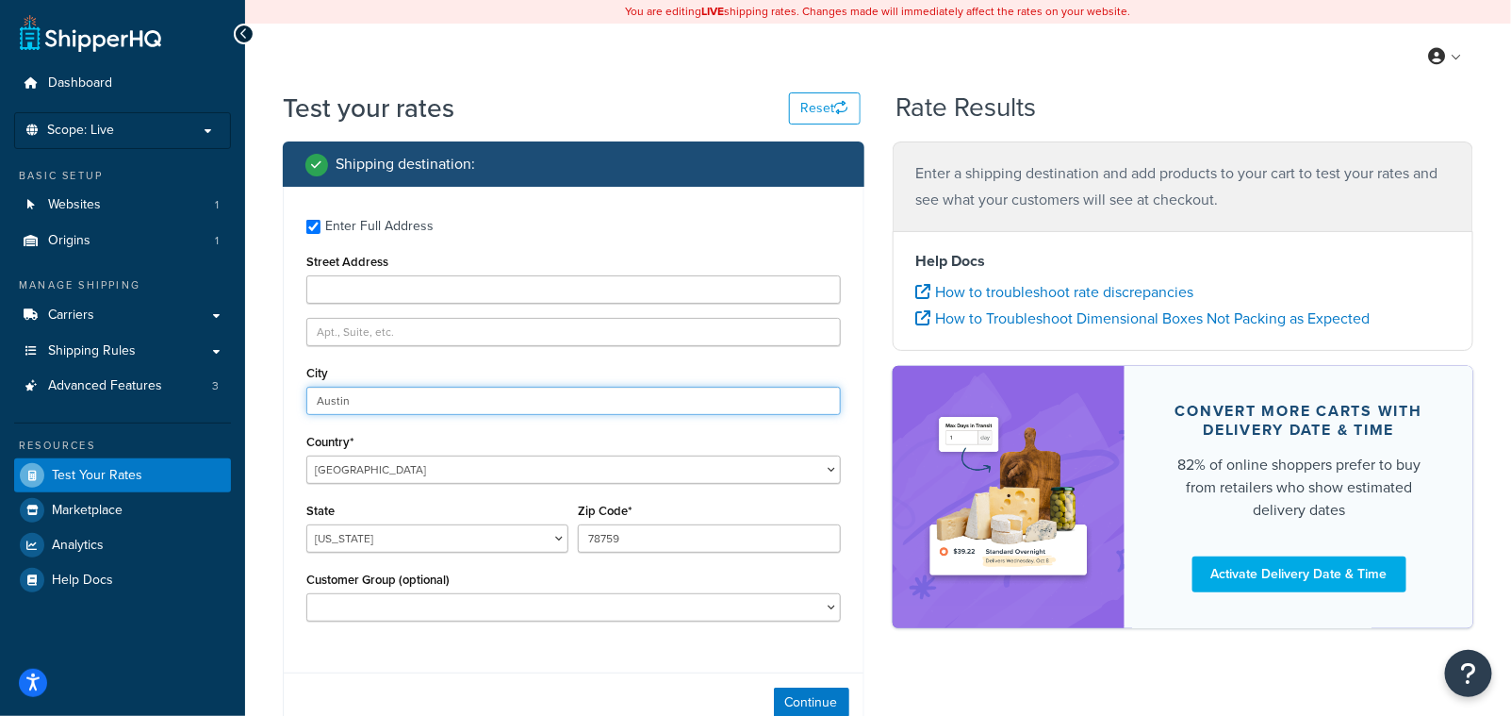
click at [362, 403] on input "Austin" at bounding box center [573, 401] width 535 height 28
paste input "L5N 7X9"
type input "L5N 7X9"
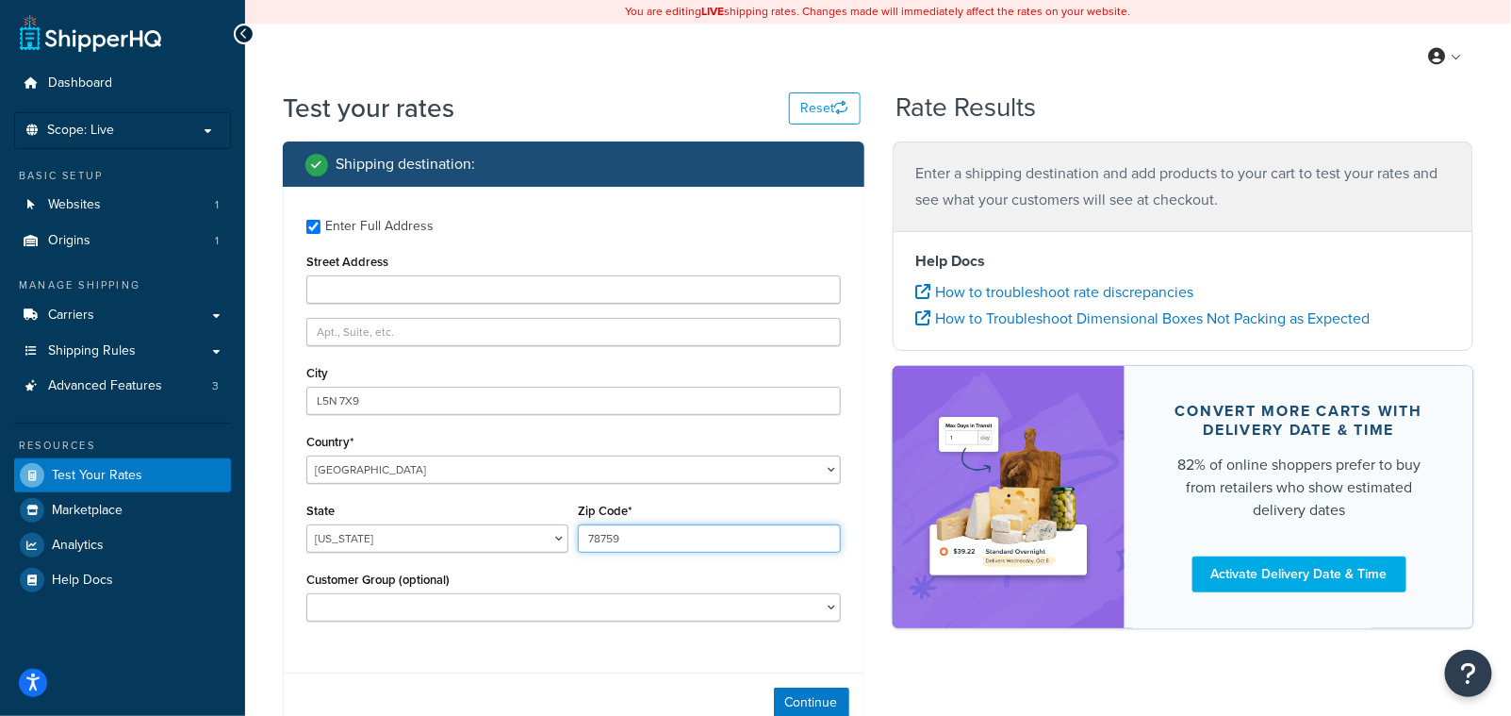
click at [651, 537] on input "78759" at bounding box center [709, 538] width 262 height 28
paste input "L5N 7X"
type input "L5N 7X9"
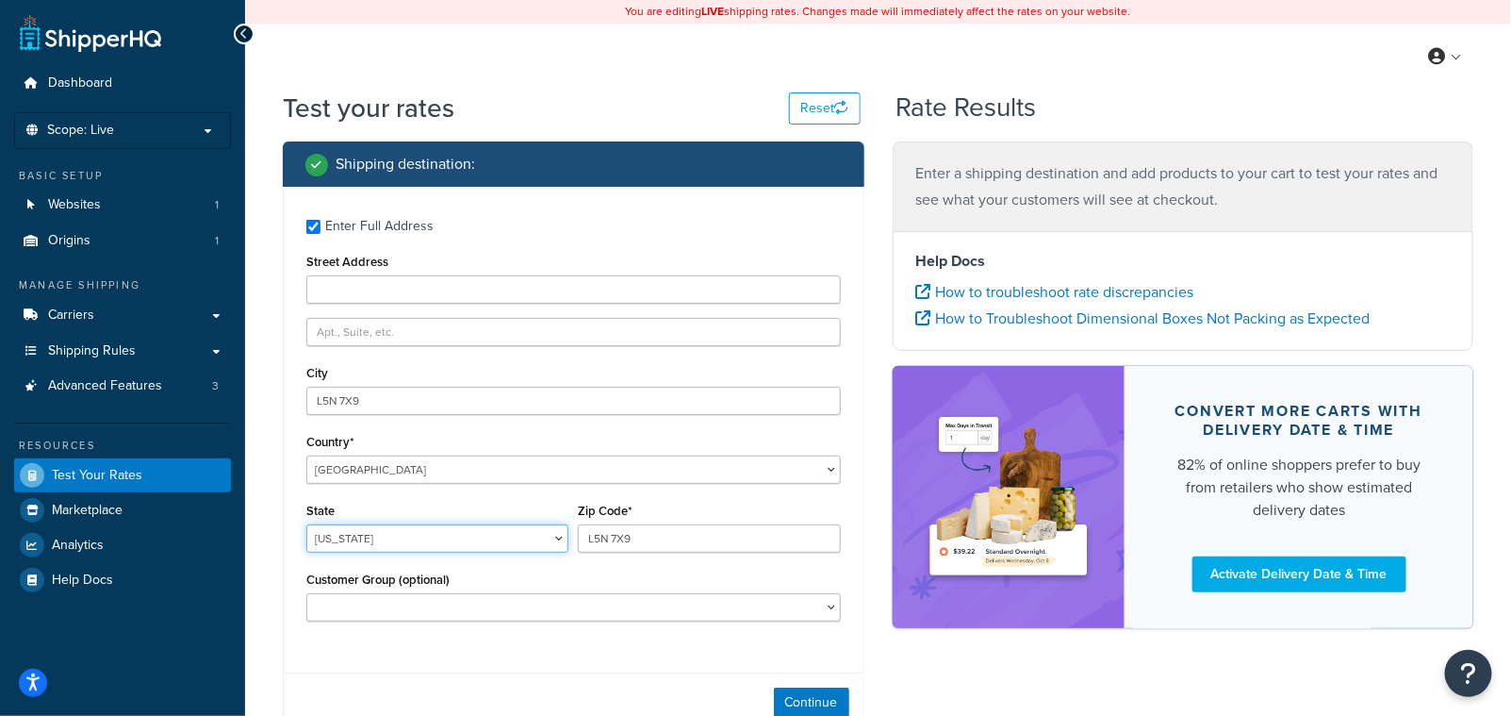
click at [396, 538] on select "Alabama Alaska American Samoa Arizona Arkansas Armed Forces Americas Armed Forc…" at bounding box center [437, 538] width 262 height 28
click at [710, 240] on div "Enter Full Address Street Address City L5N 7X9 Country* United States United Ki…" at bounding box center [574, 422] width 580 height 471
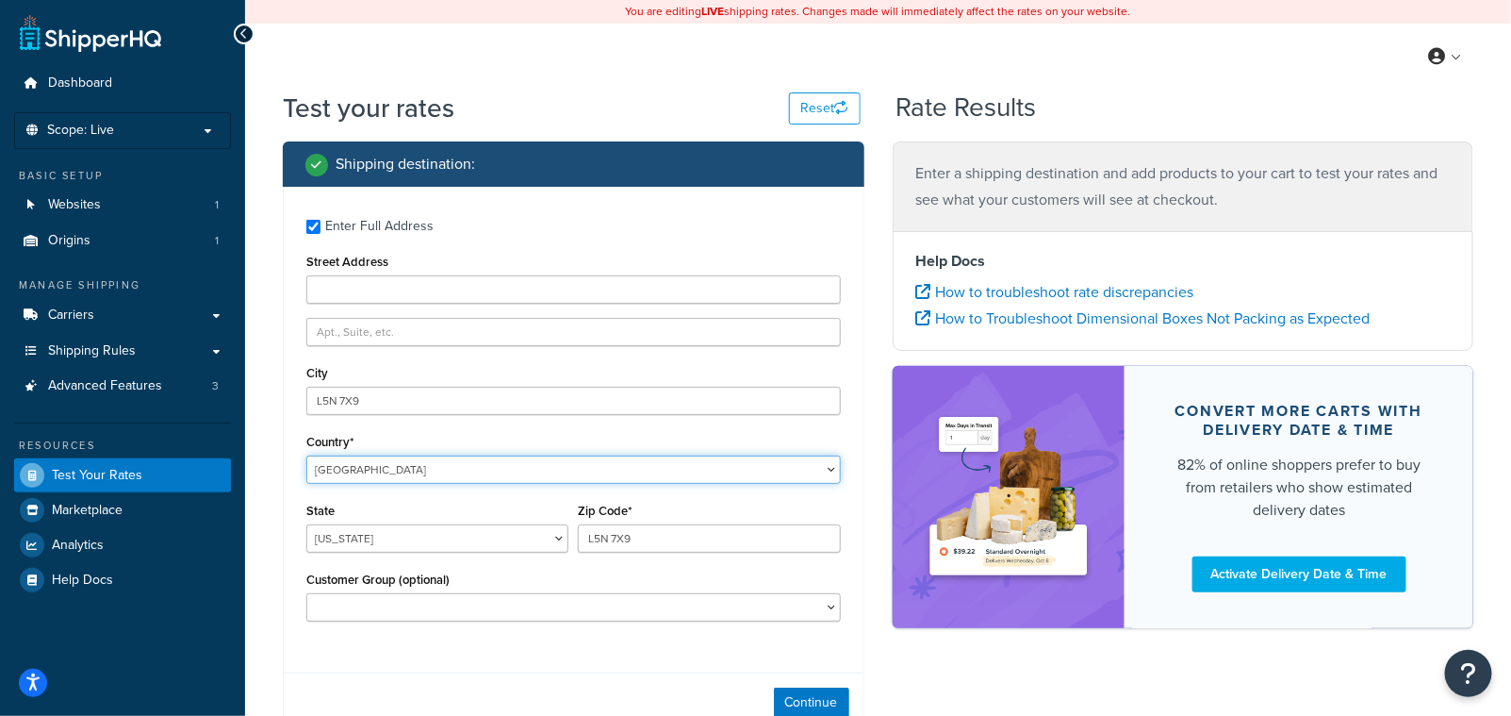
click at [369, 468] on select "United States United Kingdom Afghanistan Åland Islands Albania Algeria American…" at bounding box center [573, 469] width 535 height 28
select select "CA"
click at [306, 456] on select "United States United Kingdom Afghanistan Åland Islands Albania Algeria American…" at bounding box center [573, 469] width 535 height 28
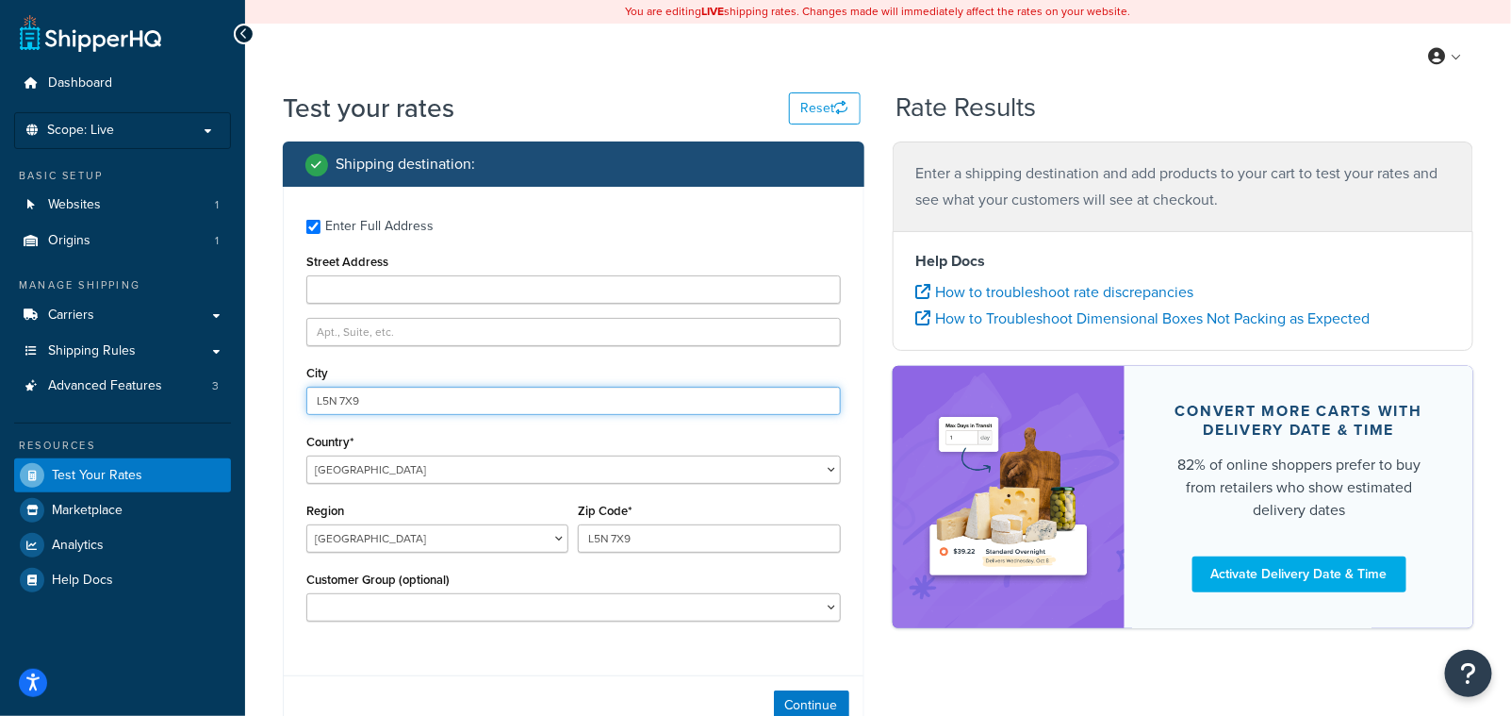
click at [374, 403] on input "L5N 7X9" at bounding box center [573, 401] width 535 height 28
type input "Mississauga"
click at [819, 700] on button "Continue" at bounding box center [811, 702] width 75 height 30
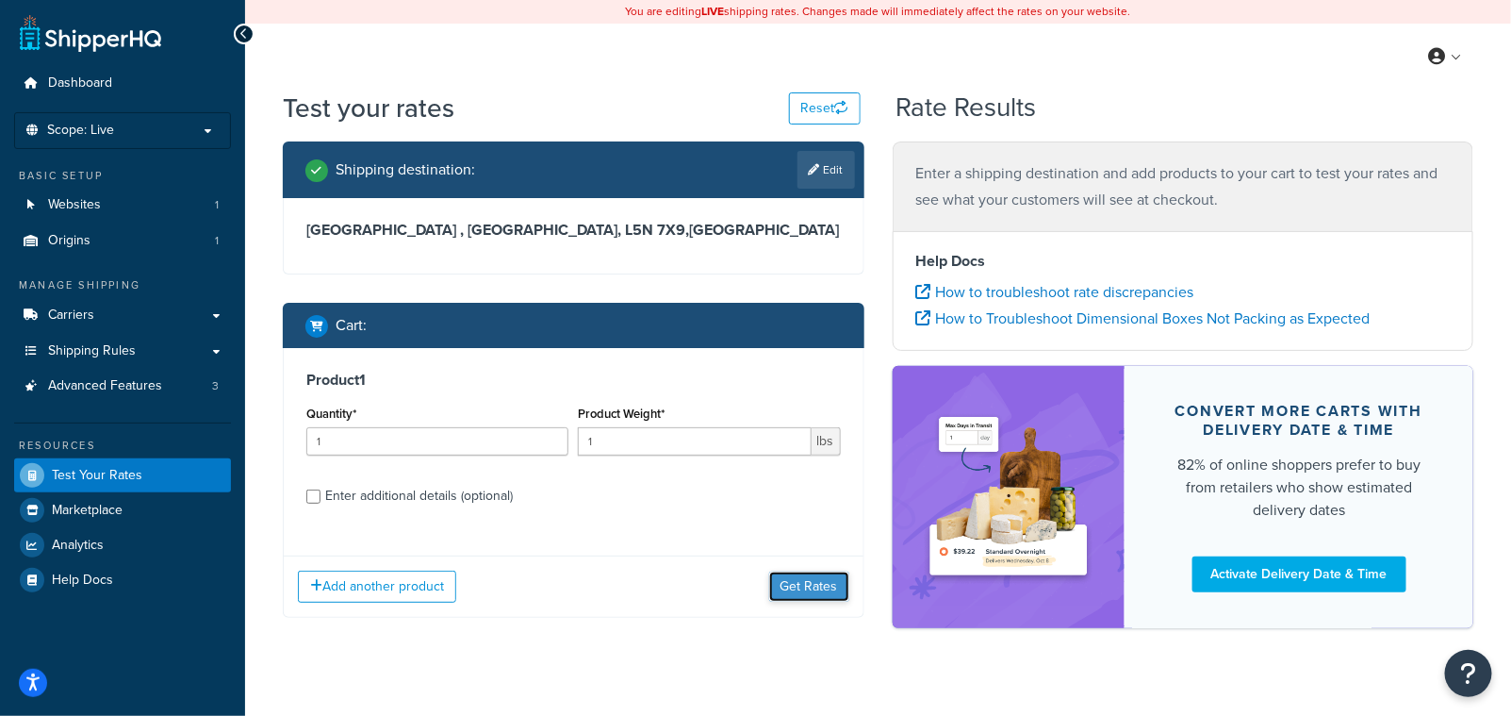
click at [780, 583] on button "Get Rates" at bounding box center [809, 586] width 80 height 30
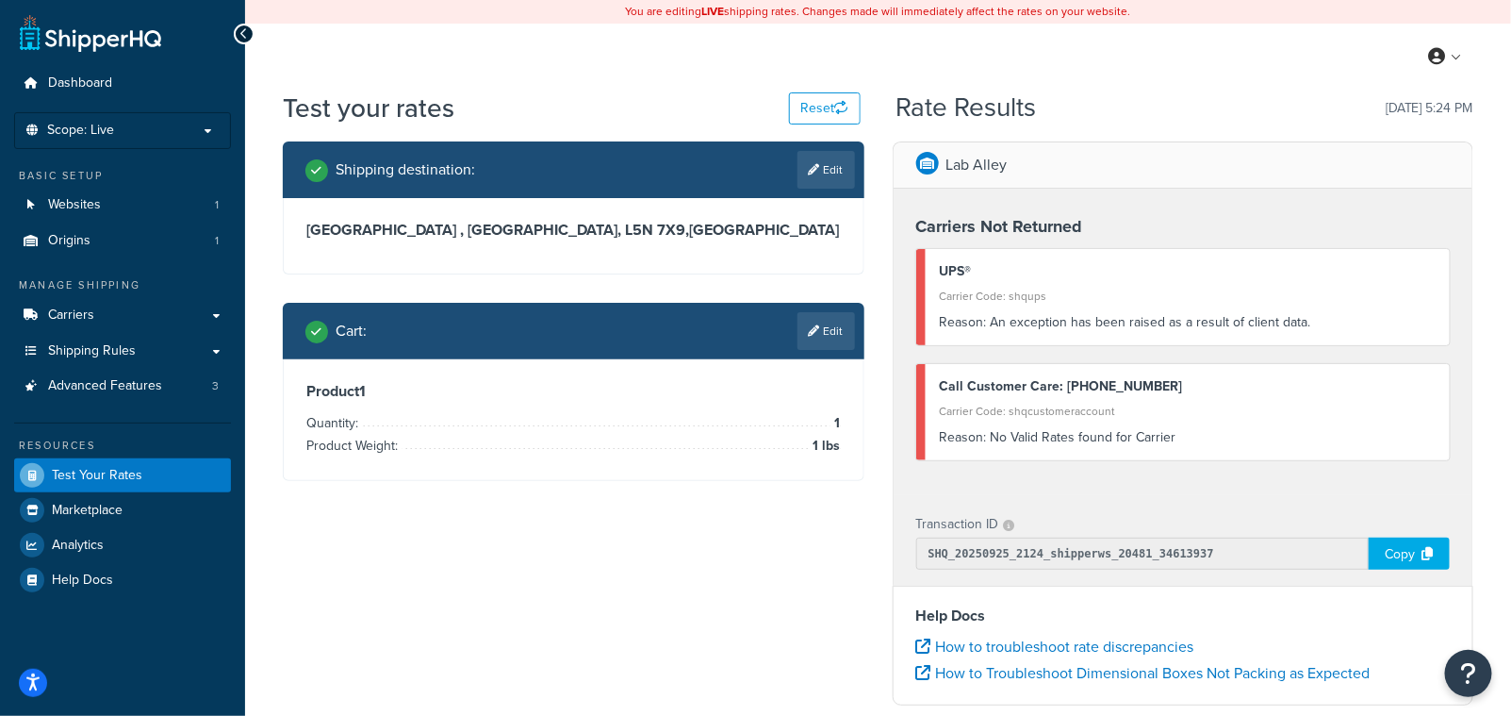
click at [1183, 292] on div "Carrier Code: shqups" at bounding box center [1188, 296] width 497 height 26
click at [527, 236] on h3 "Mississauga , Alberta, L5N 7X9 , Canada" at bounding box center [573, 230] width 535 height 19
click at [817, 167] on icon at bounding box center [814, 169] width 11 height 11
select select "CA"
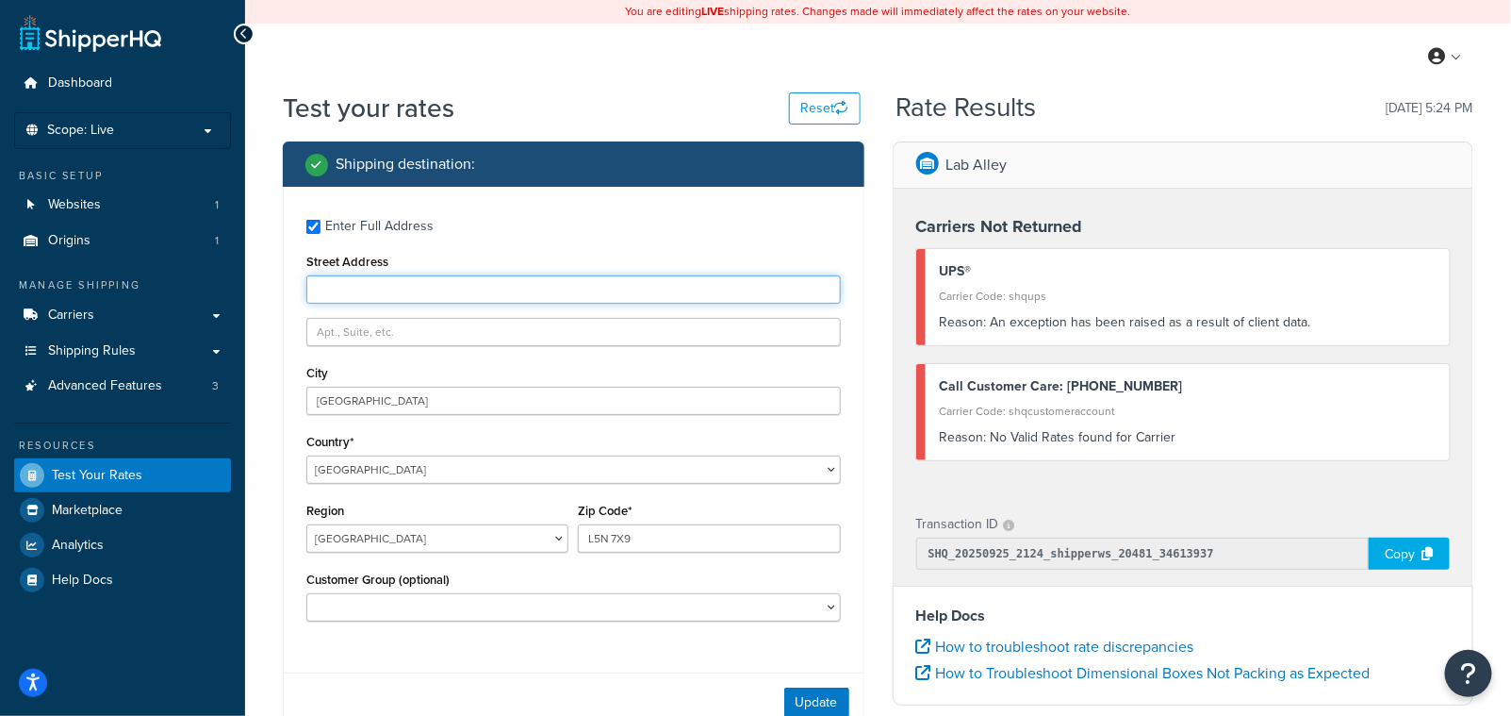
click at [335, 296] on input "Street Address" at bounding box center [573, 289] width 535 height 28
type input "2"
click at [360, 292] on input "Street Address" at bounding box center [573, 289] width 535 height 28
paste input "2900 Argentia Road"
type input "2900 Argentia Road"
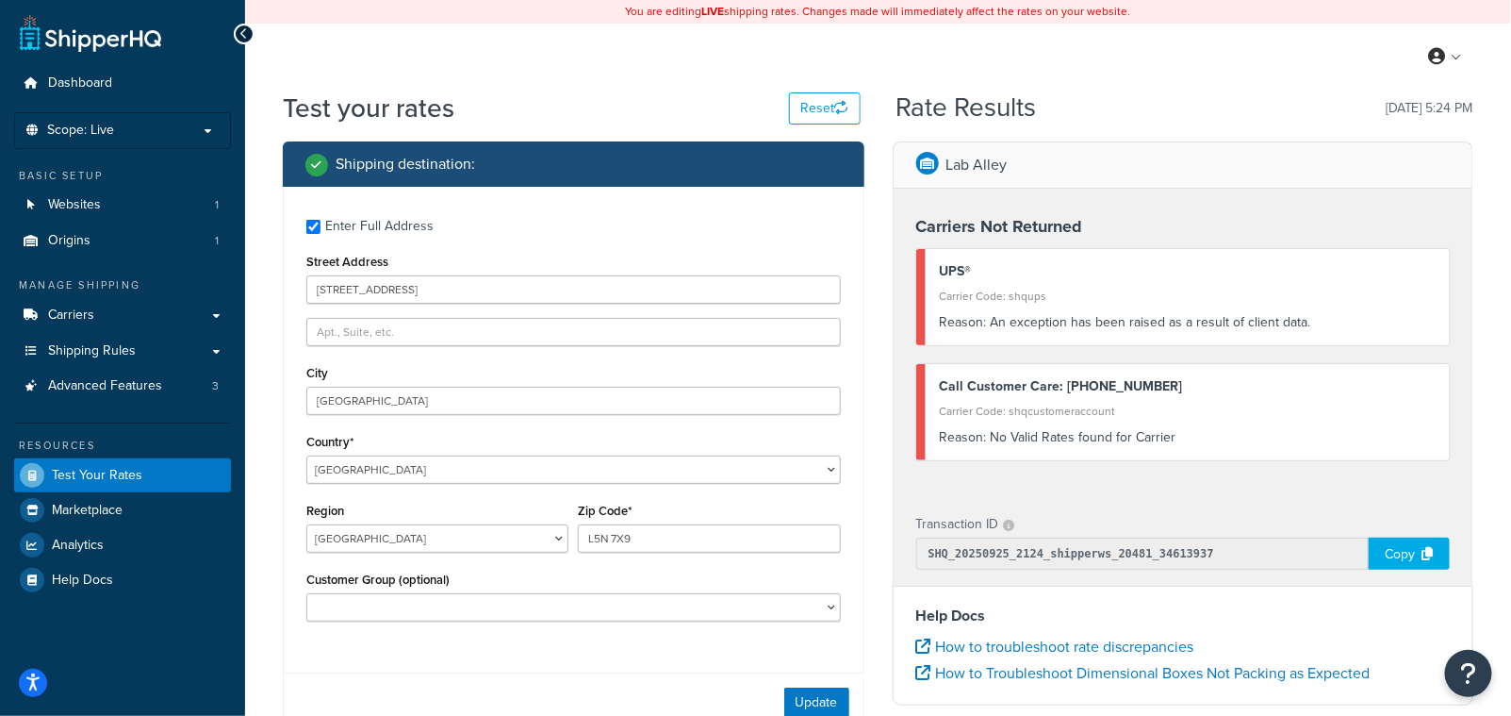
click at [555, 231] on label "Enter Full Address" at bounding box center [583, 224] width 516 height 30
click at [321, 231] on input "Enter Full Address" at bounding box center [313, 227] width 14 height 14
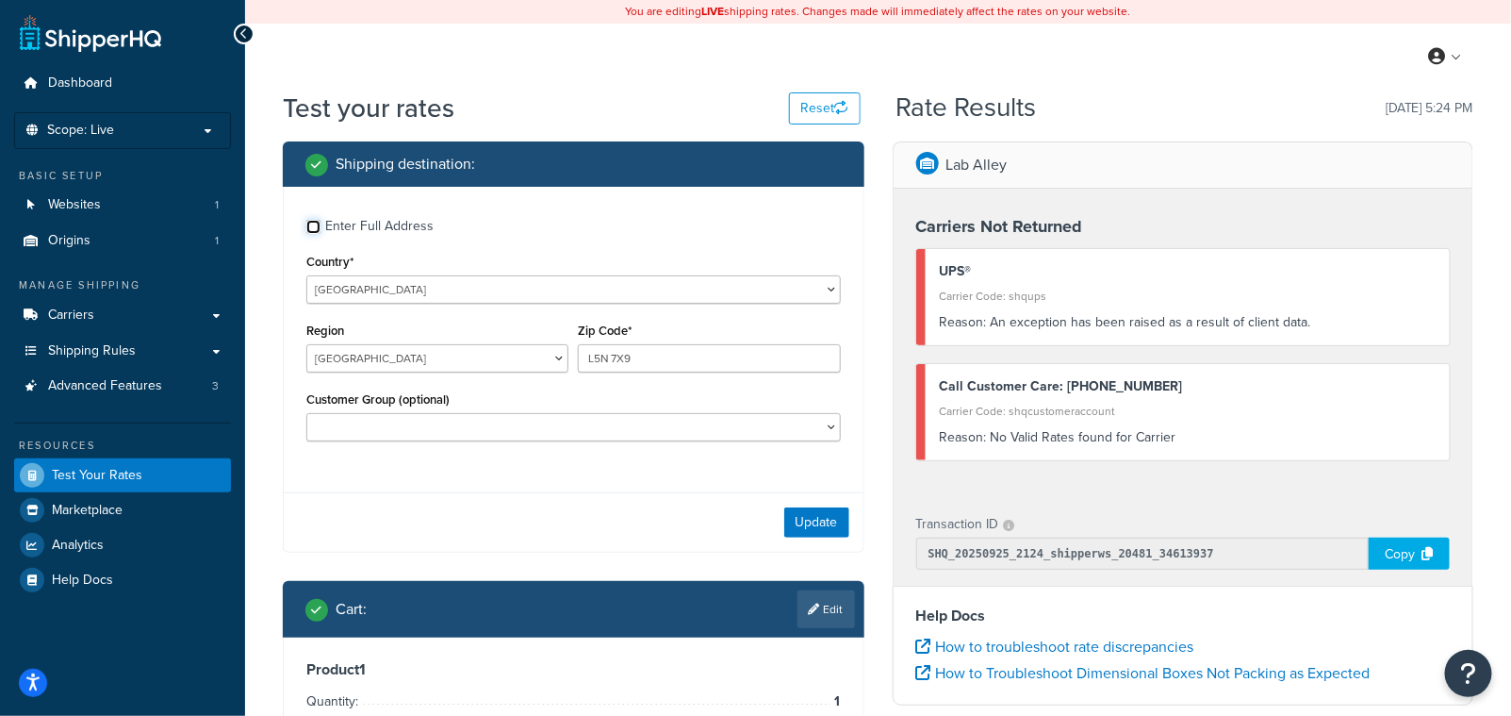
click at [317, 224] on input "Enter Full Address" at bounding box center [313, 227] width 14 height 14
checkbox input "true"
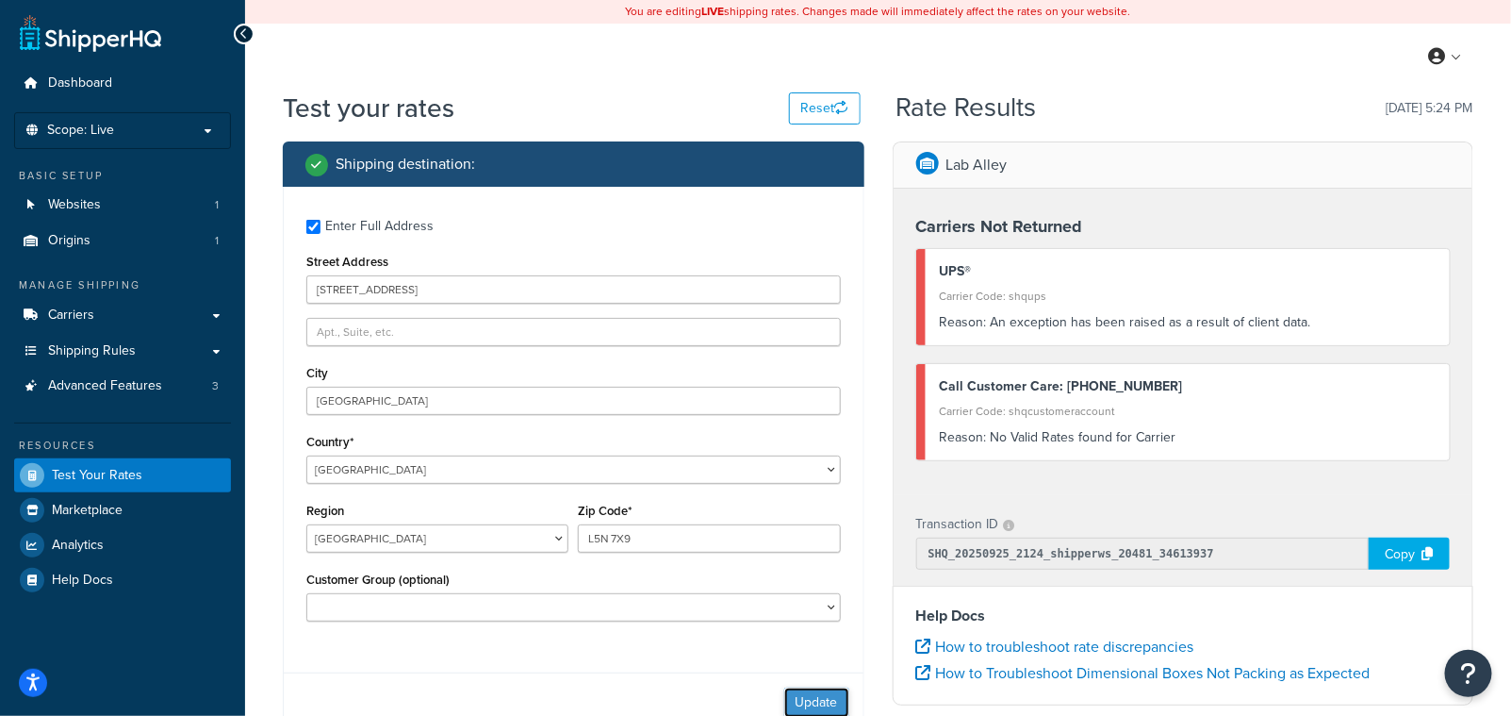
click at [814, 699] on button "Update" at bounding box center [816, 702] width 65 height 30
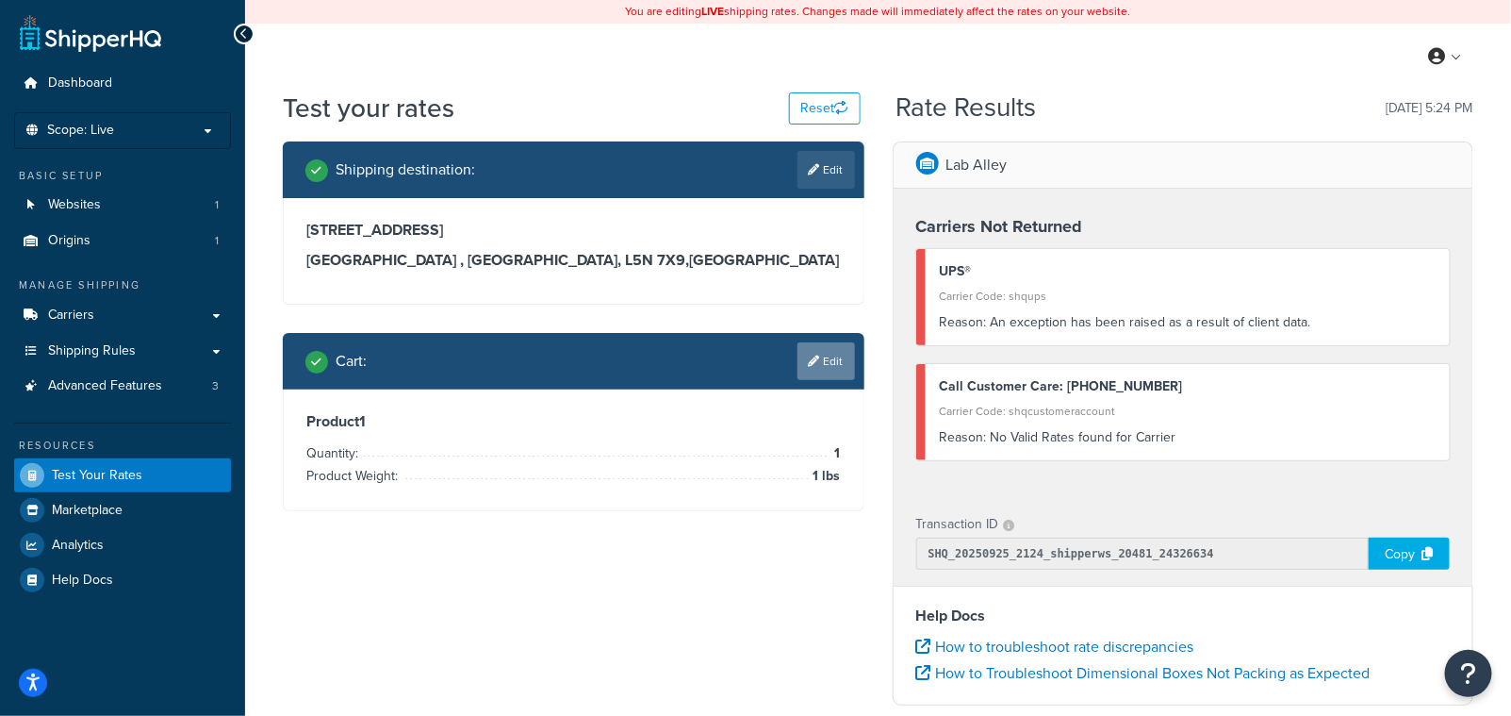
click at [828, 360] on link "Edit" at bounding box center [827, 361] width 58 height 38
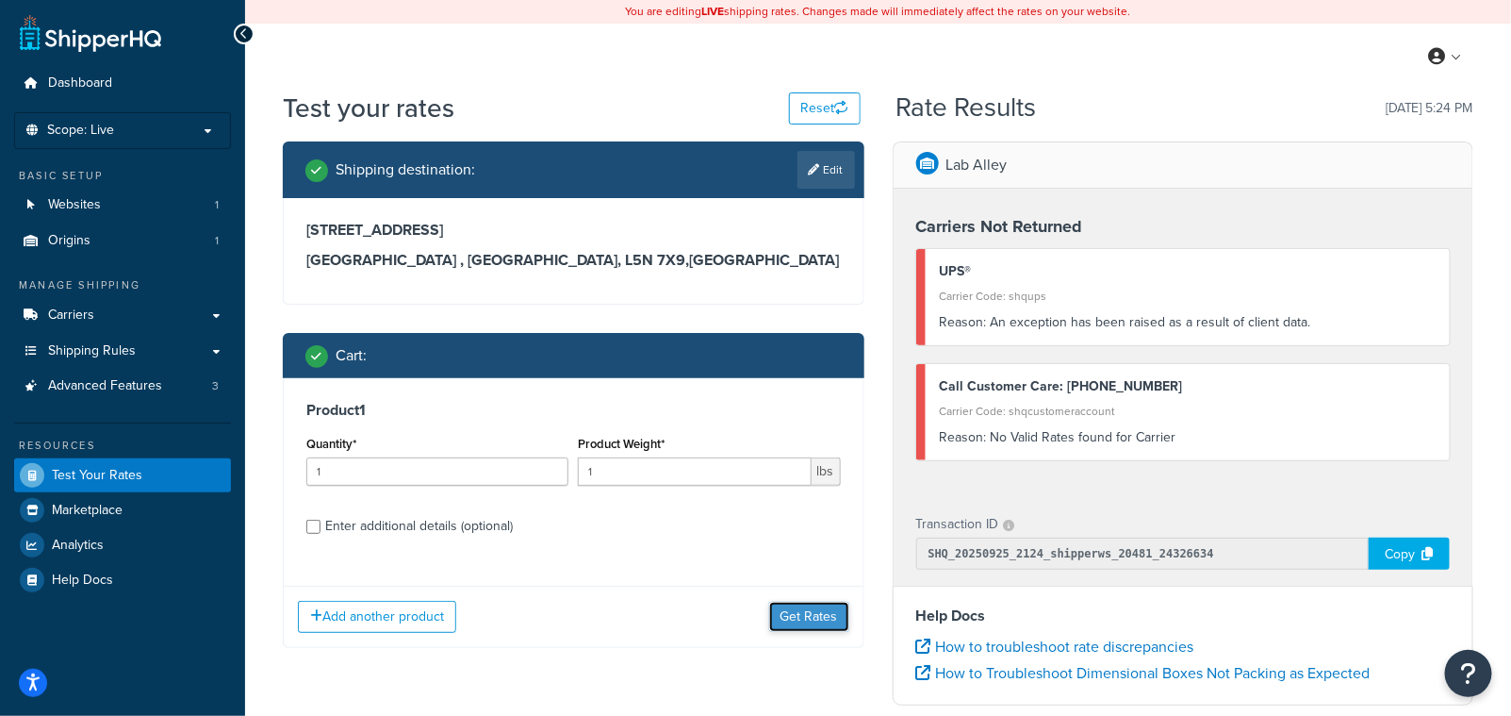
click at [804, 610] on button "Get Rates" at bounding box center [809, 616] width 80 height 30
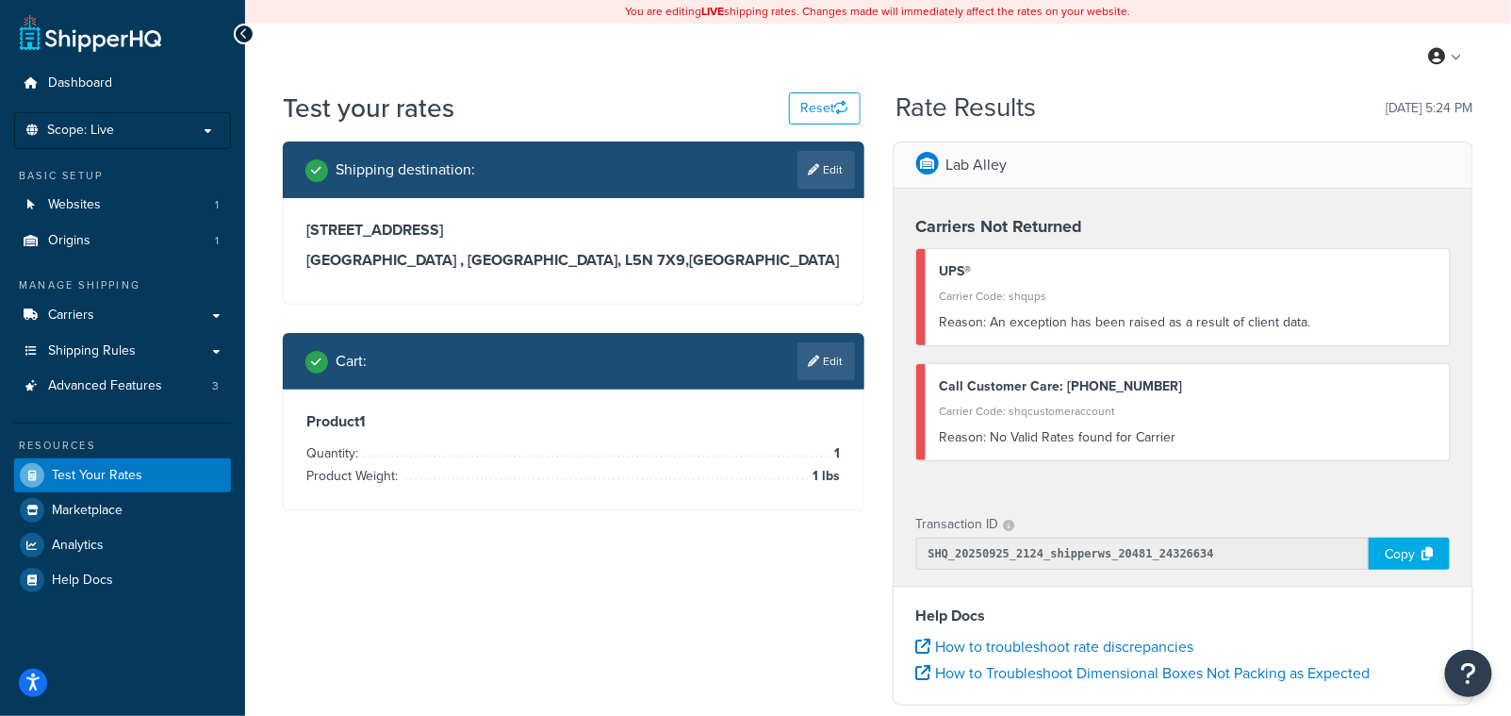
click at [1061, 302] on div "Carrier Code: shqups" at bounding box center [1188, 296] width 497 height 26
click at [838, 163] on link "Edit" at bounding box center [827, 170] width 58 height 38
select select "CA"
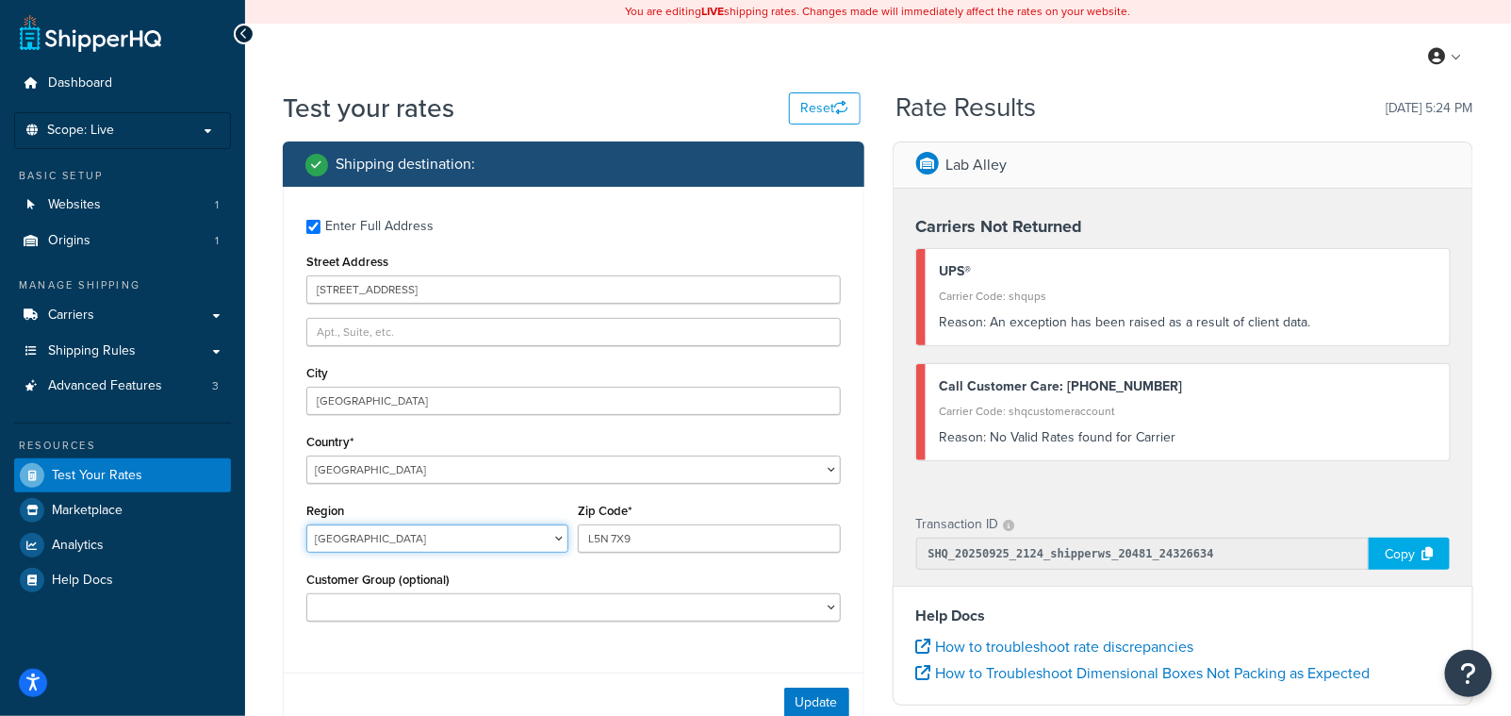
click at [362, 540] on select "Alberta British Columbia Manitoba New Brunswick Newfoundland and Labrador North…" at bounding box center [437, 538] width 262 height 28
select select "ON"
click at [306, 526] on select "Alberta British Columbia Manitoba New Brunswick Newfoundland and Labrador North…" at bounding box center [437, 538] width 262 height 28
click at [824, 699] on button "Update" at bounding box center [816, 702] width 65 height 30
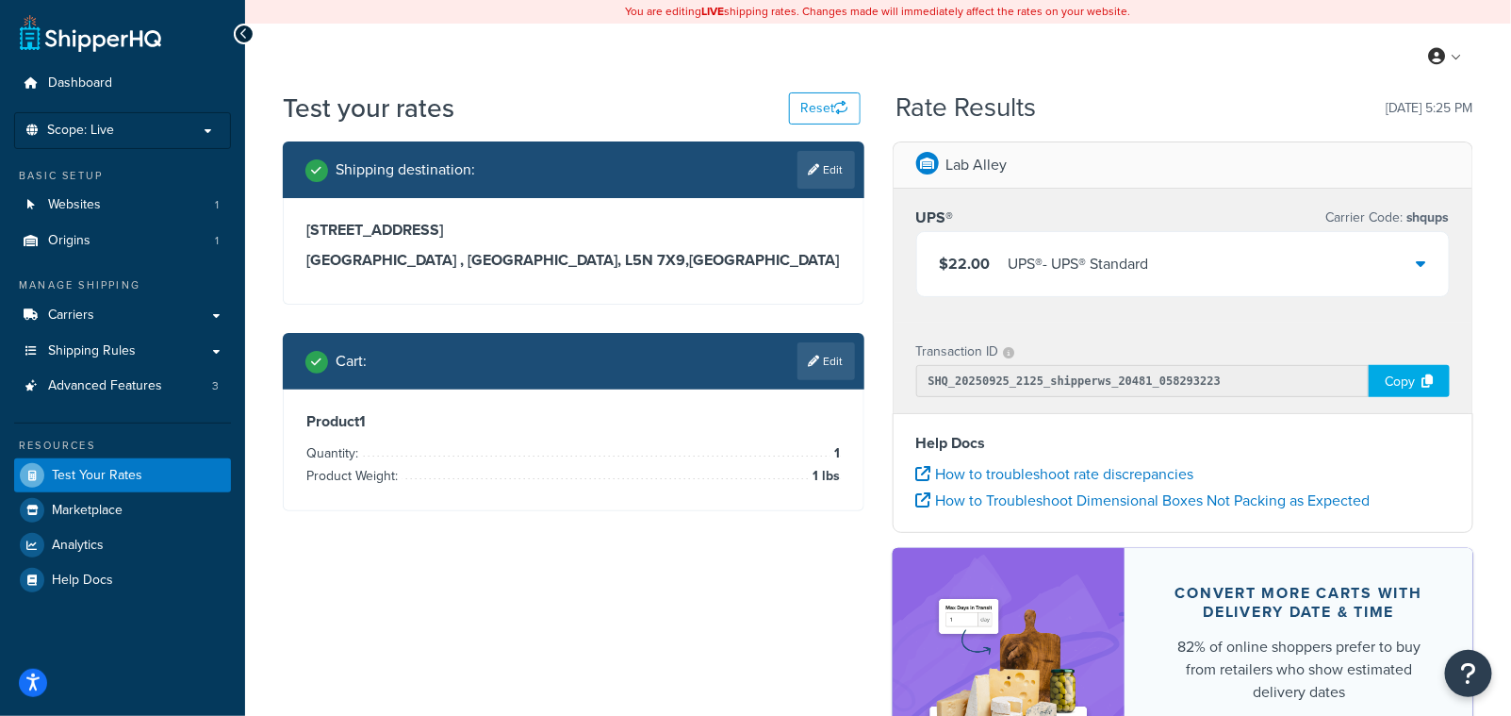
click at [1421, 264] on icon at bounding box center [1421, 262] width 9 height 15
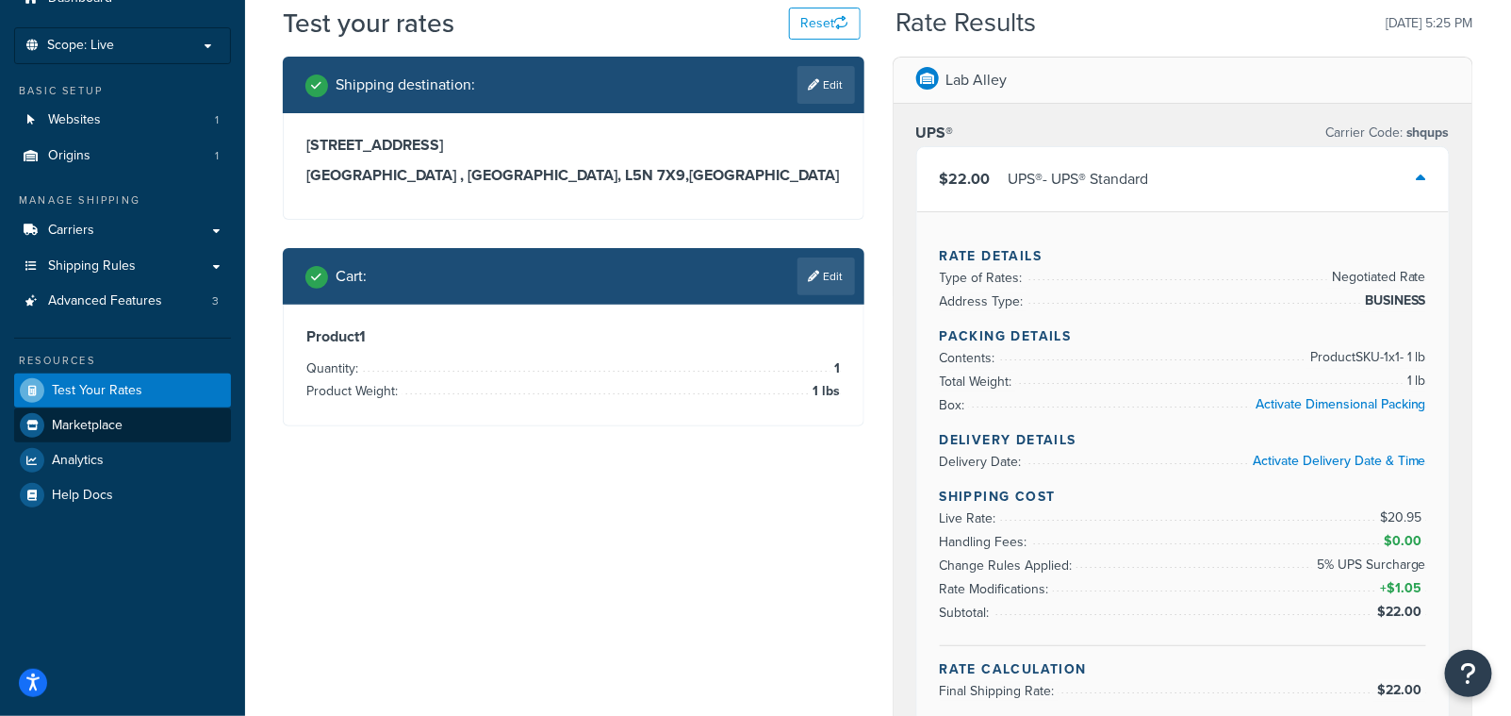
scroll to position [57, 0]
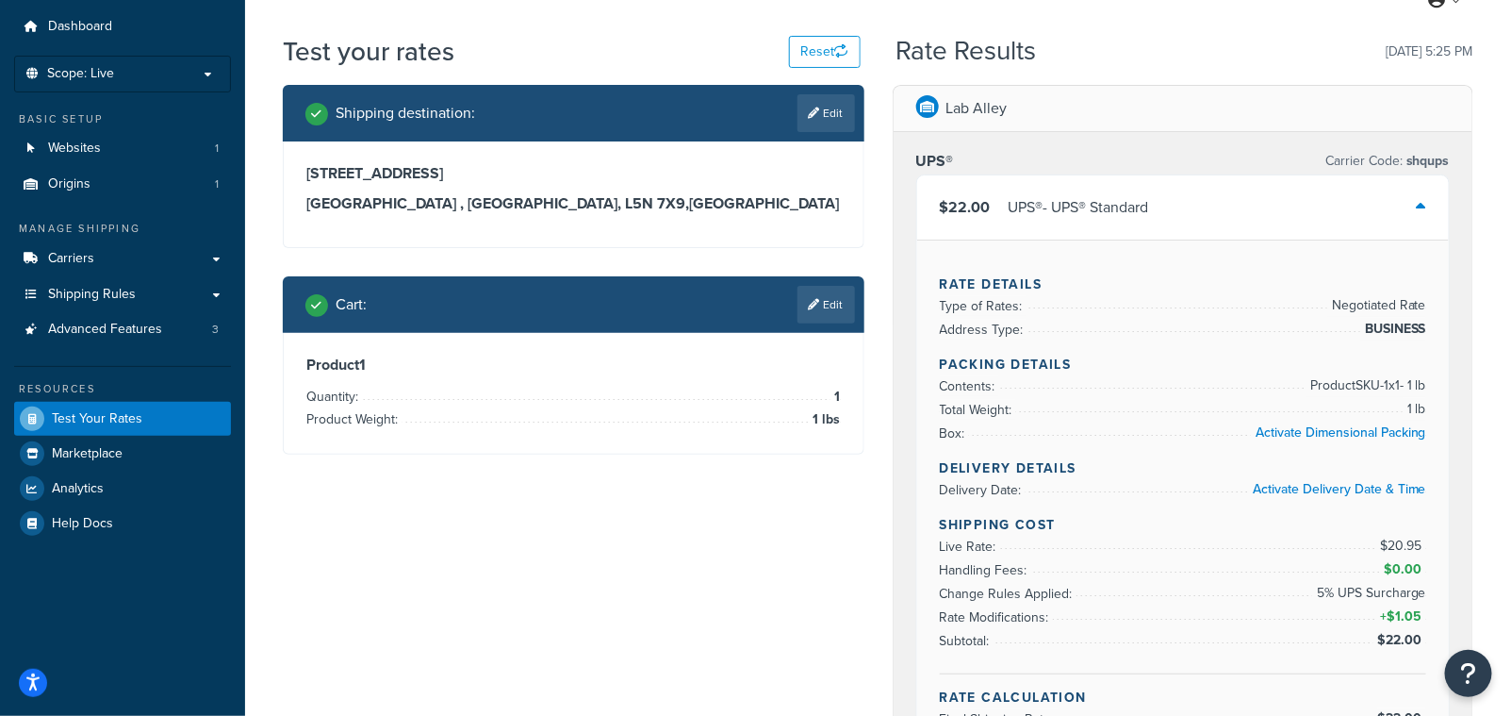
drag, startPoint x: 832, startPoint y: 290, endPoint x: 810, endPoint y: 366, distance: 78.5
click at [832, 290] on link "Edit" at bounding box center [827, 305] width 58 height 38
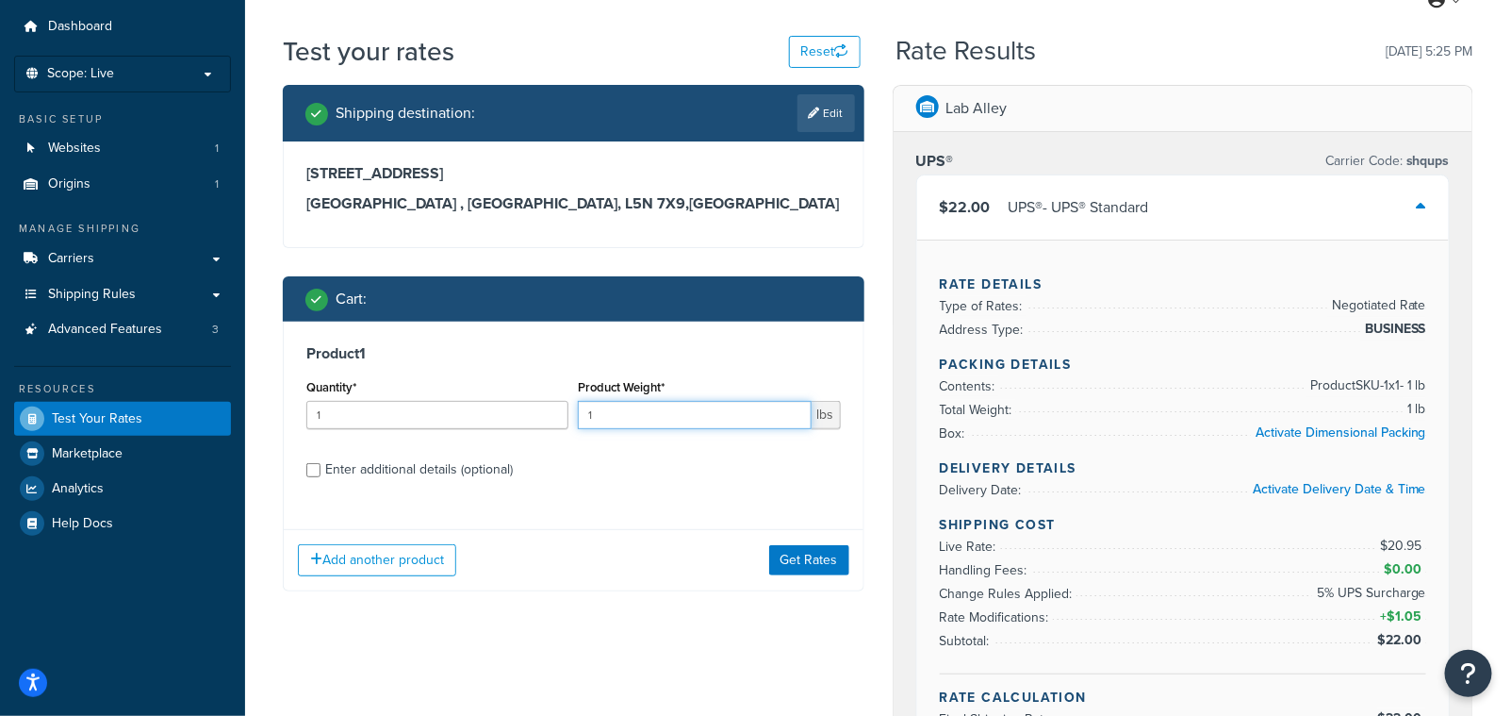
drag, startPoint x: 607, startPoint y: 416, endPoint x: 580, endPoint y: 410, distance: 27.9
click at [580, 410] on input "1" at bounding box center [694, 415] width 233 height 28
type input "60.41"
click at [807, 561] on button "Get Rates" at bounding box center [809, 560] width 80 height 30
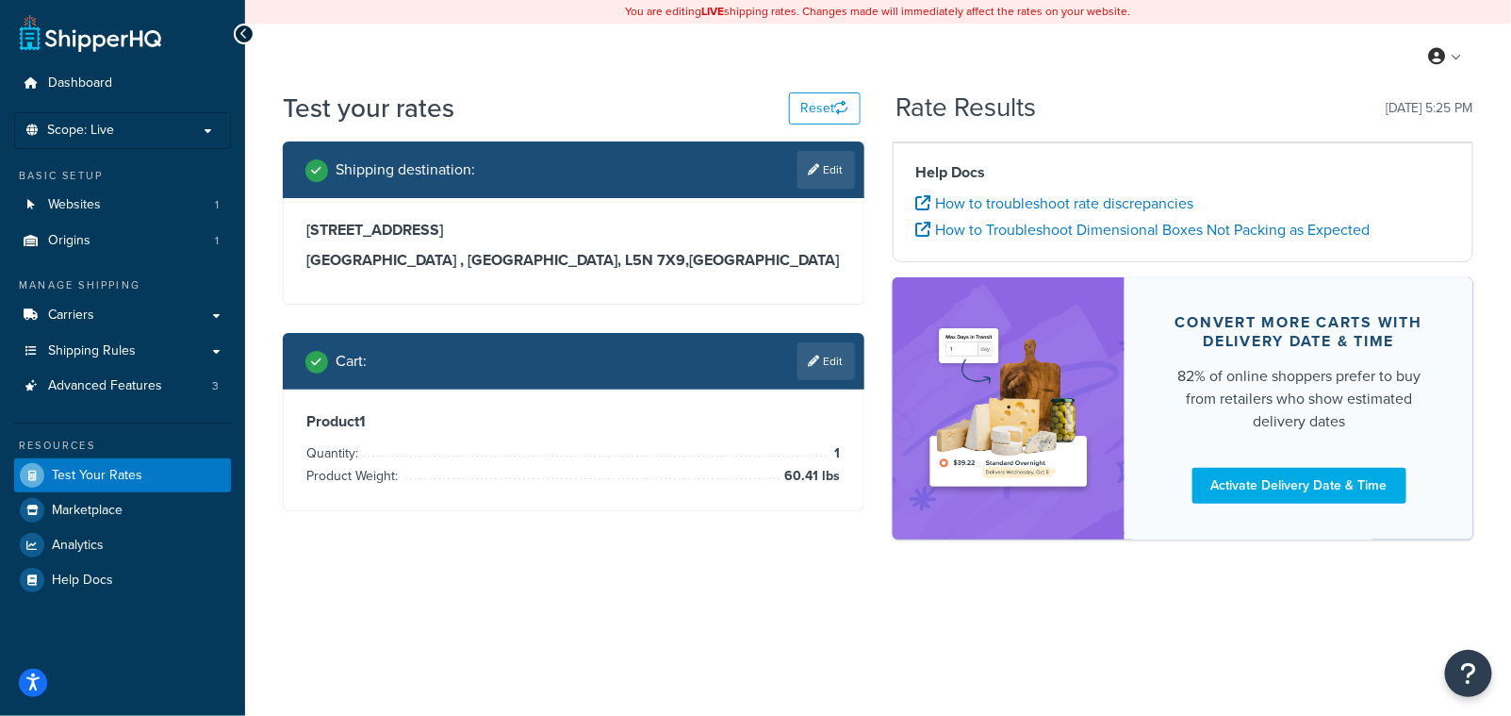
scroll to position [0, 0]
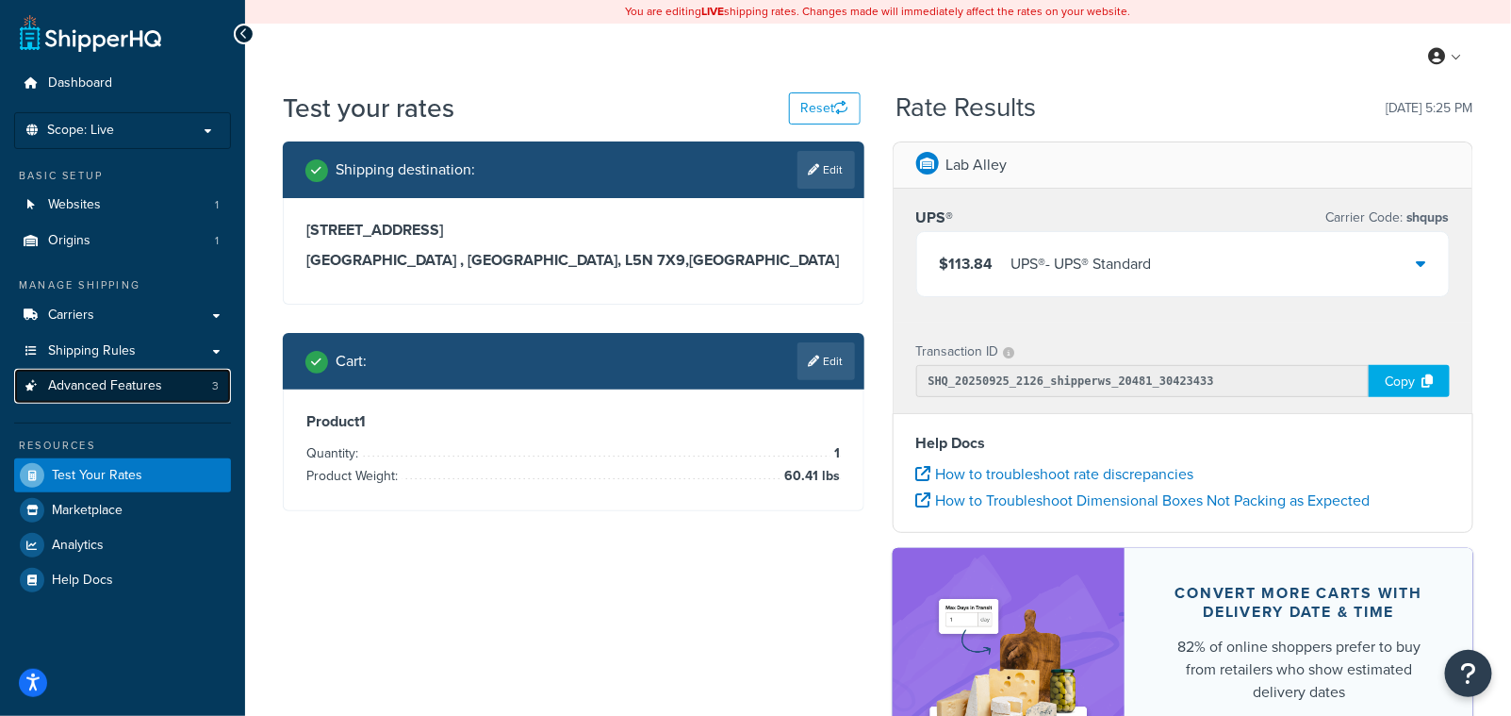
click at [109, 385] on span "Advanced Features" at bounding box center [105, 386] width 114 height 16
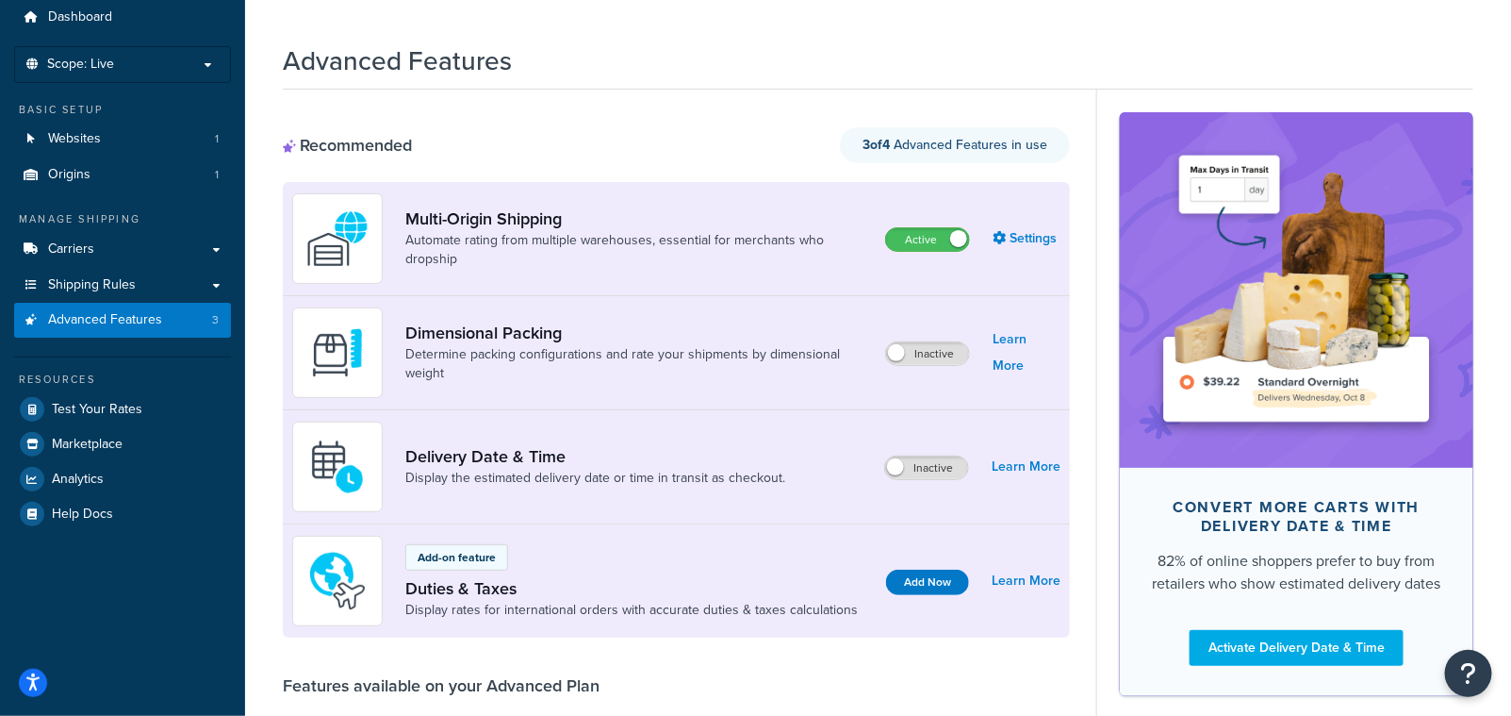
scroll to position [85, 0]
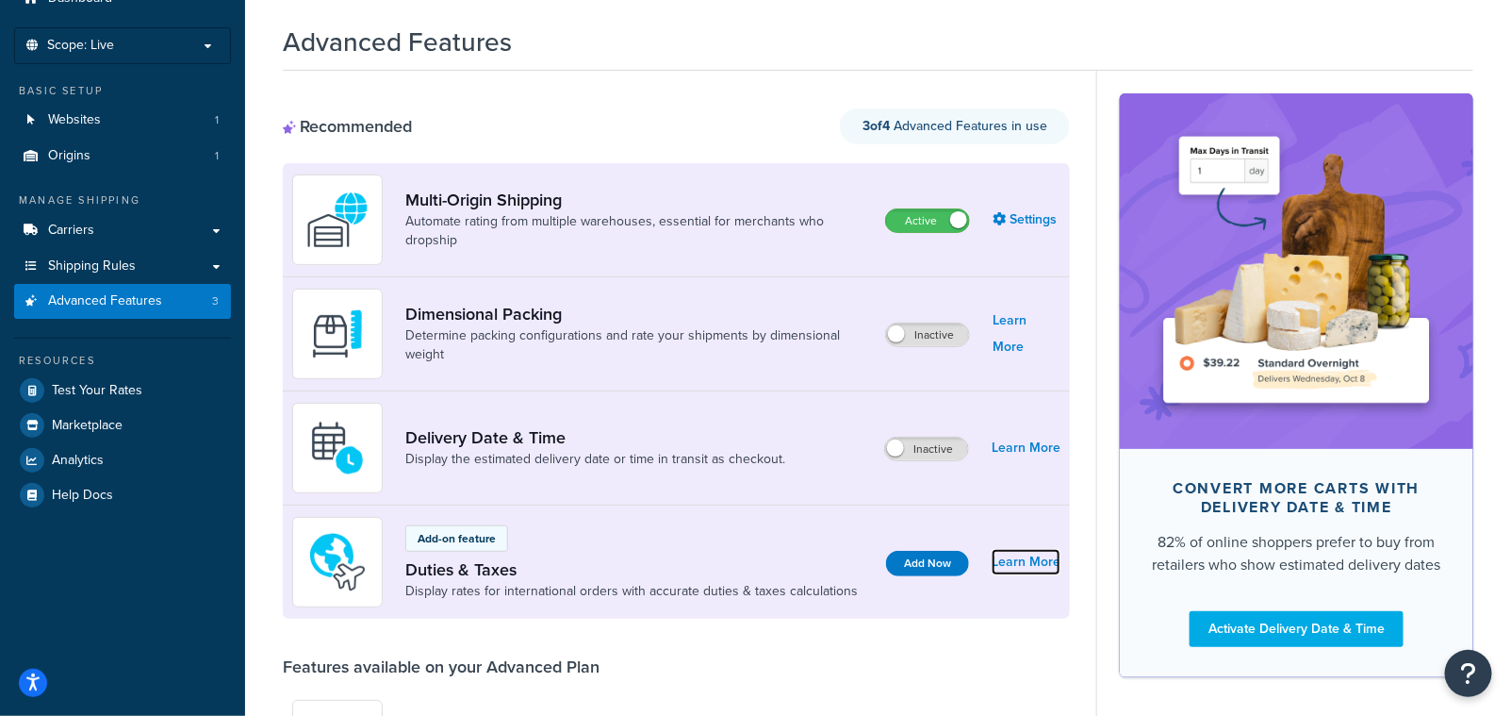
click at [1027, 561] on link "Learn More" at bounding box center [1026, 562] width 69 height 26
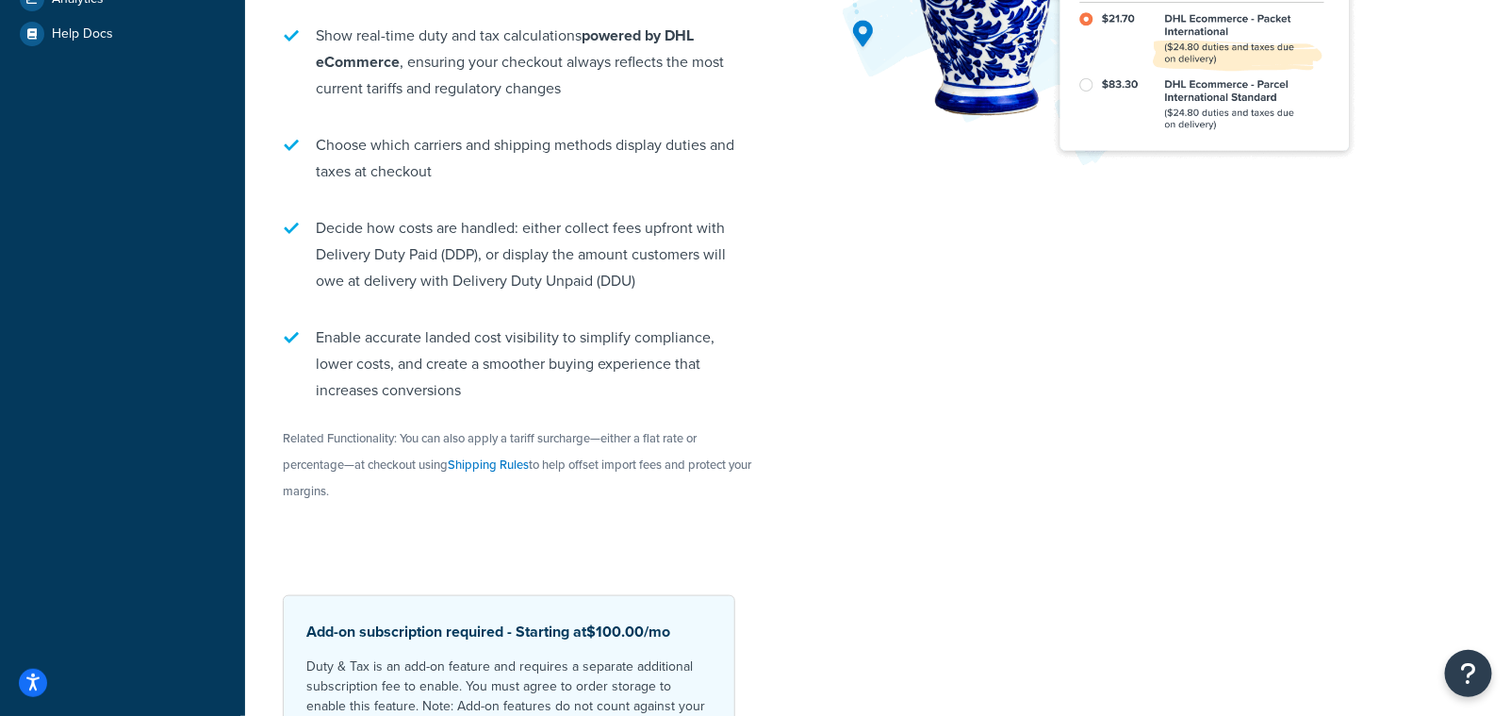
scroll to position [689, 0]
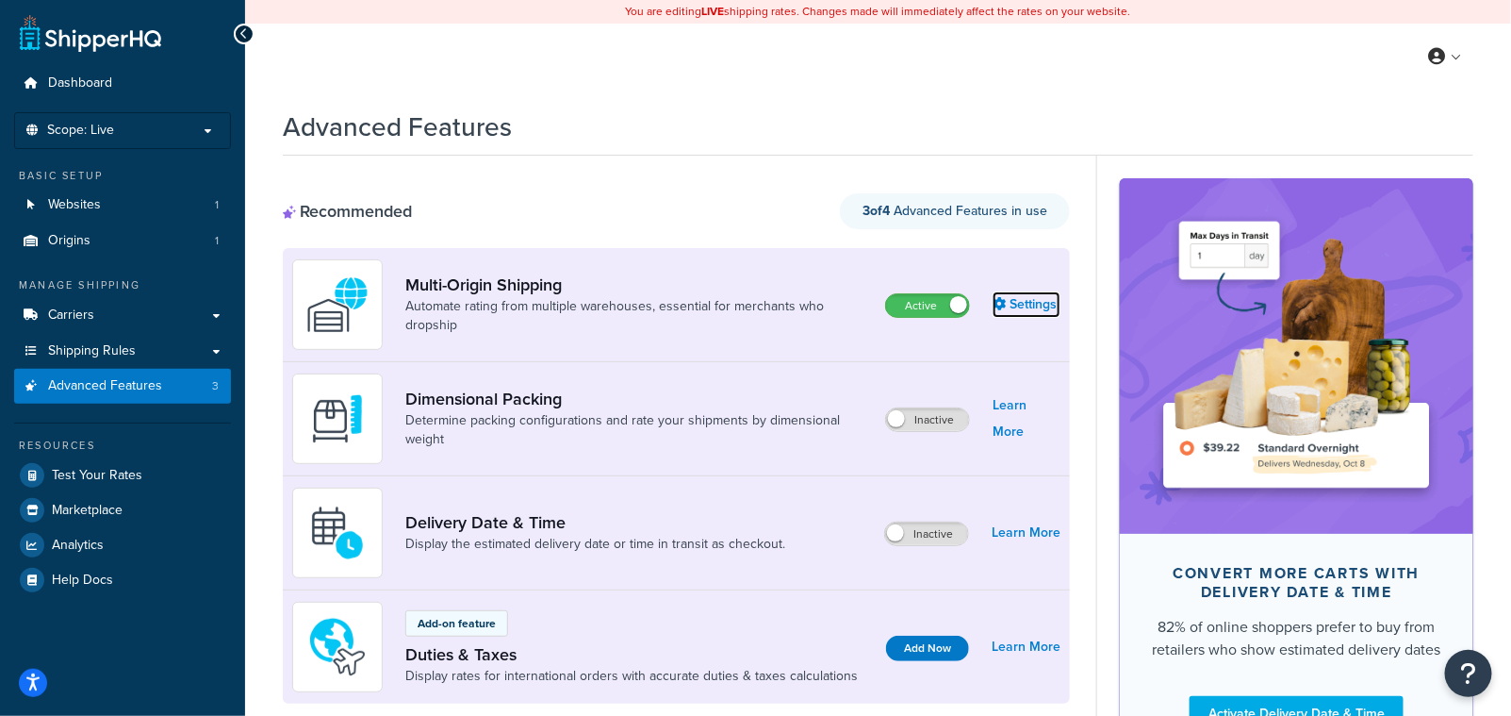
click at [1034, 306] on link "Settings" at bounding box center [1027, 304] width 68 height 26
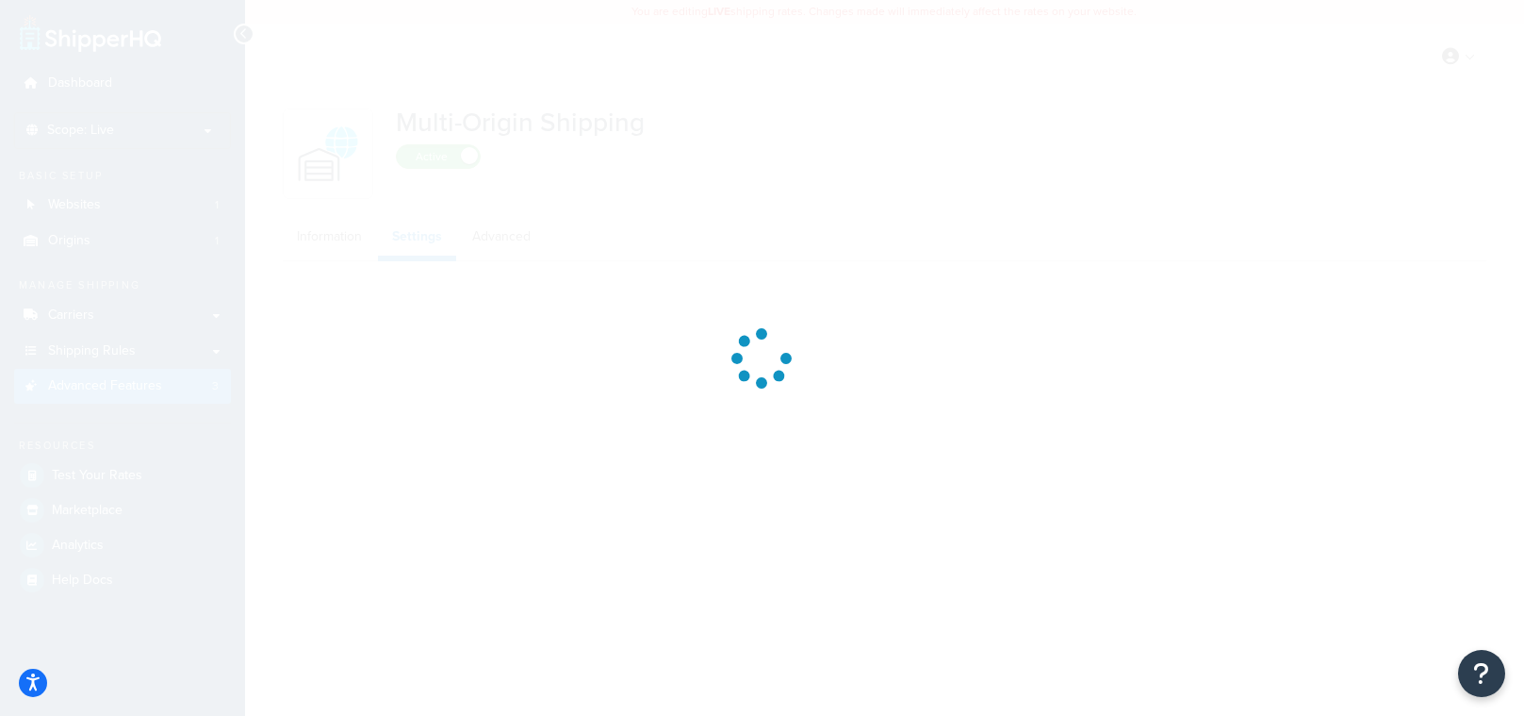
select select "false"
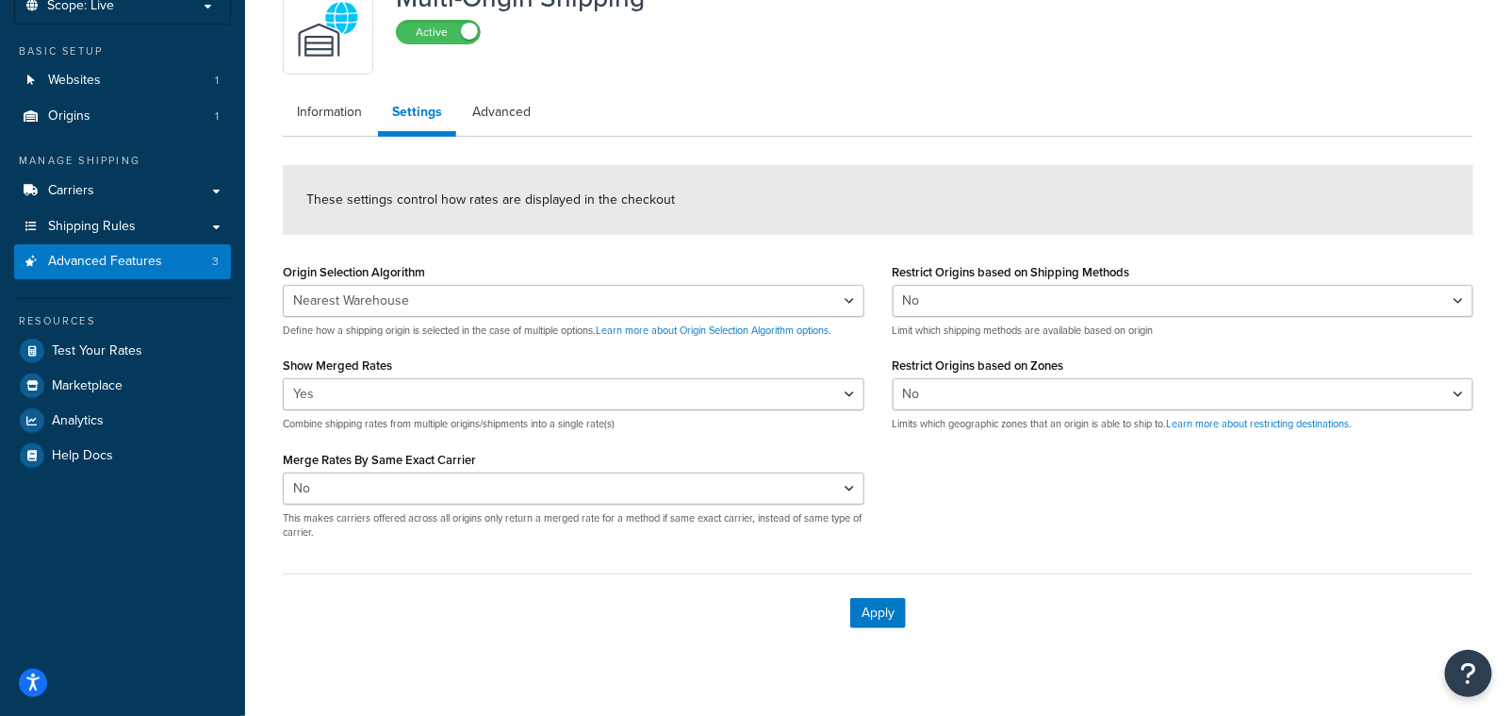
scroll to position [68, 0]
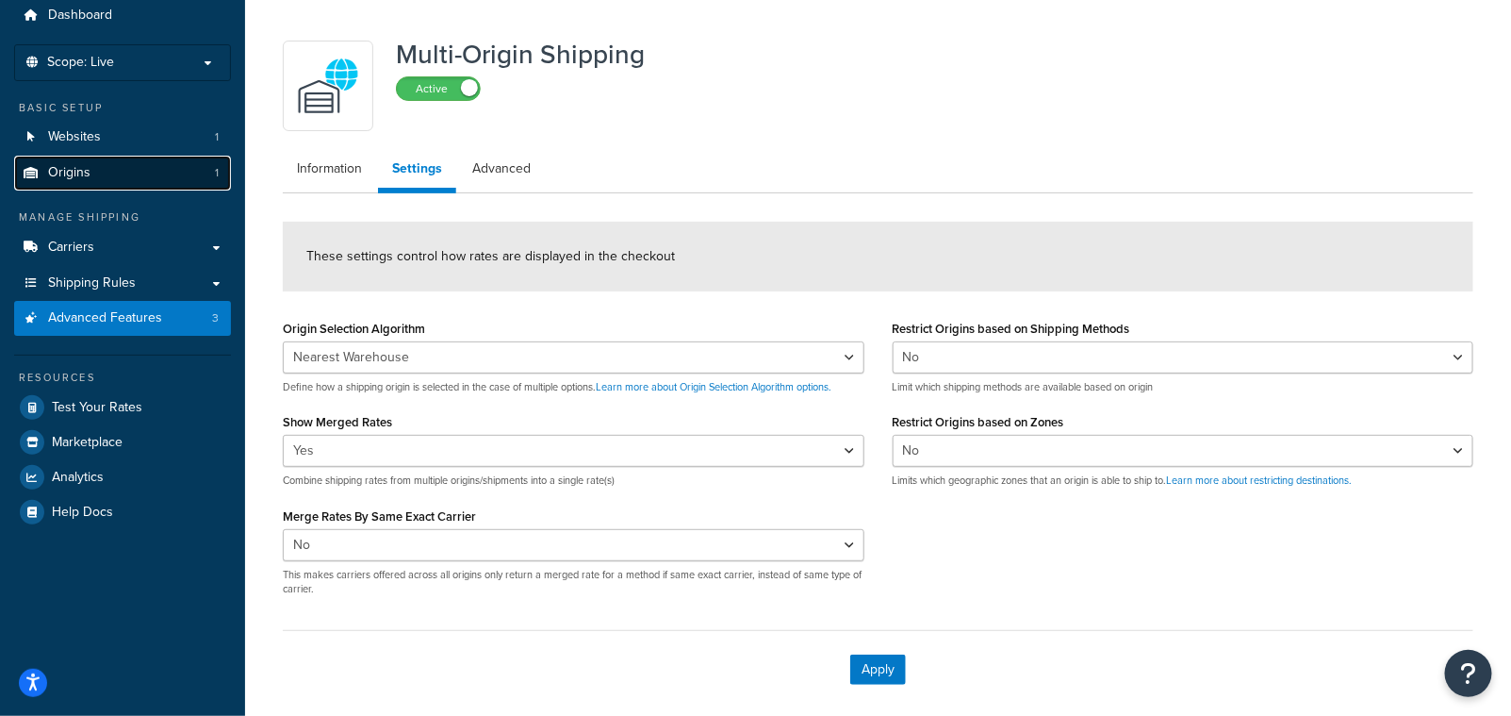
click at [65, 165] on span "Origins" at bounding box center [69, 173] width 42 height 16
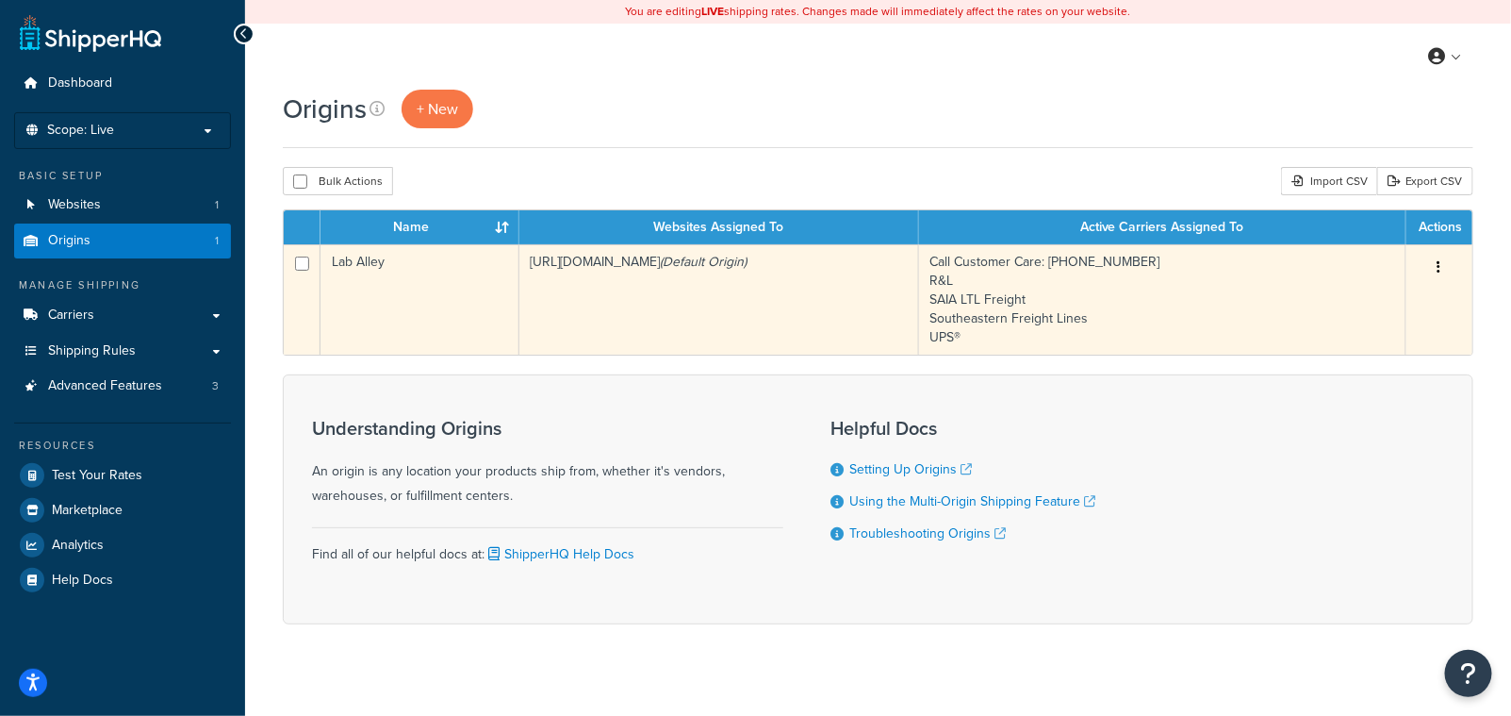
click at [1437, 268] on button "button" at bounding box center [1439, 268] width 26 height 30
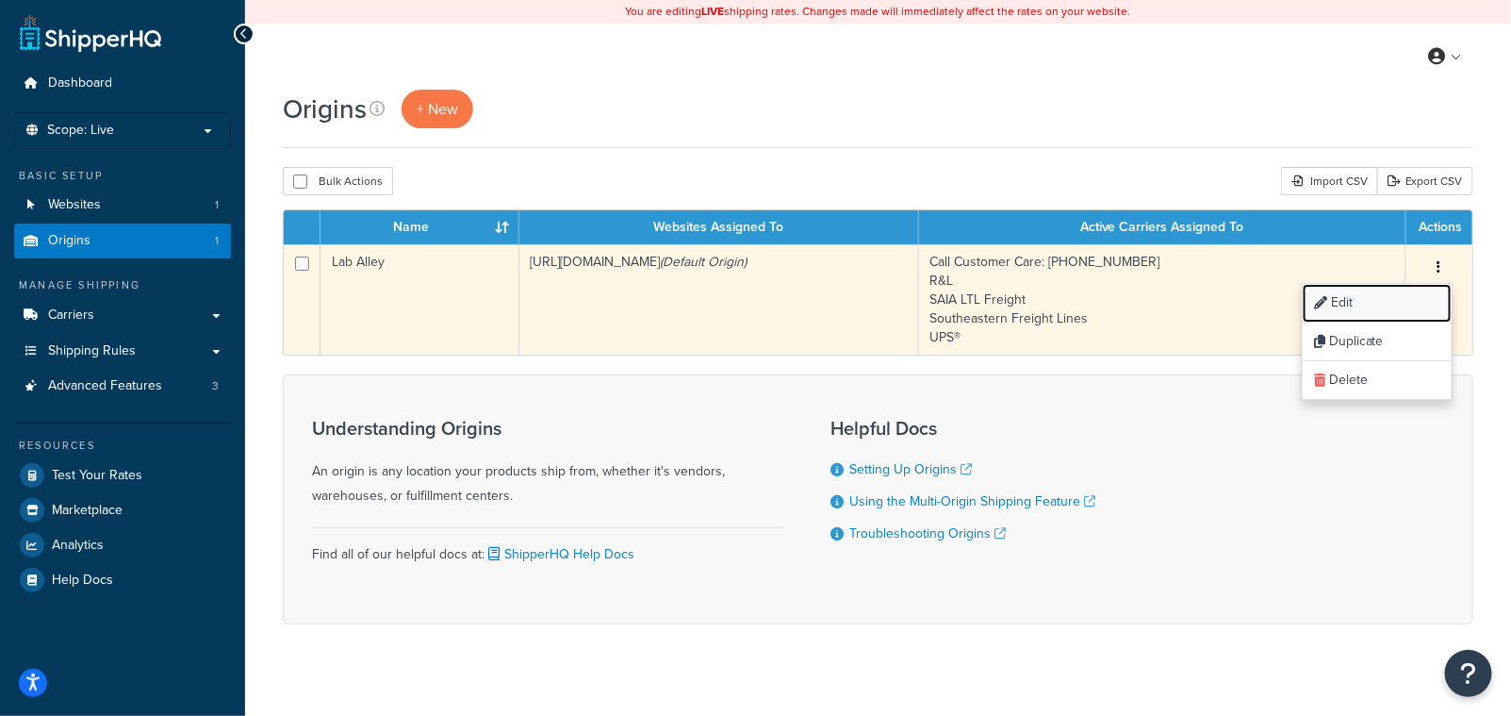
click at [1369, 297] on link "Edit" at bounding box center [1377, 303] width 149 height 39
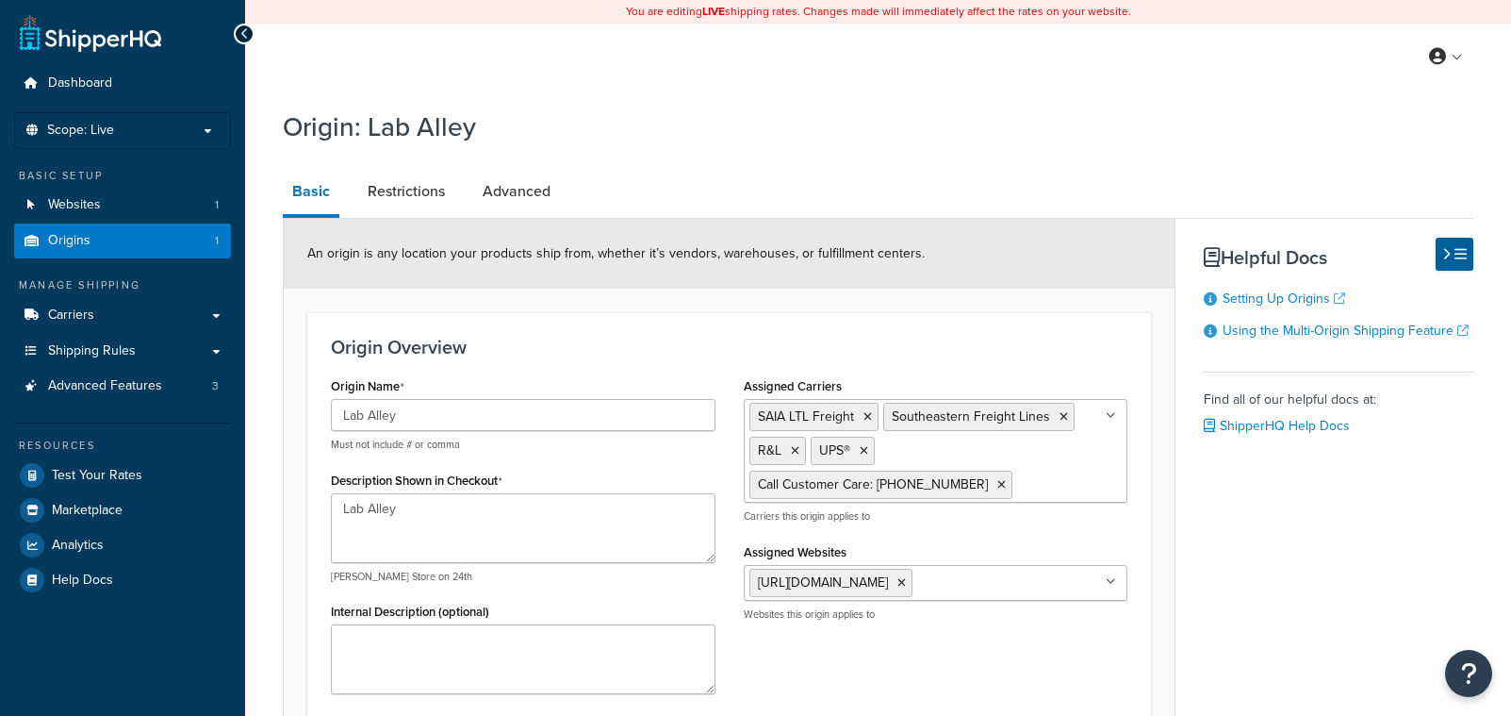
select select "43"
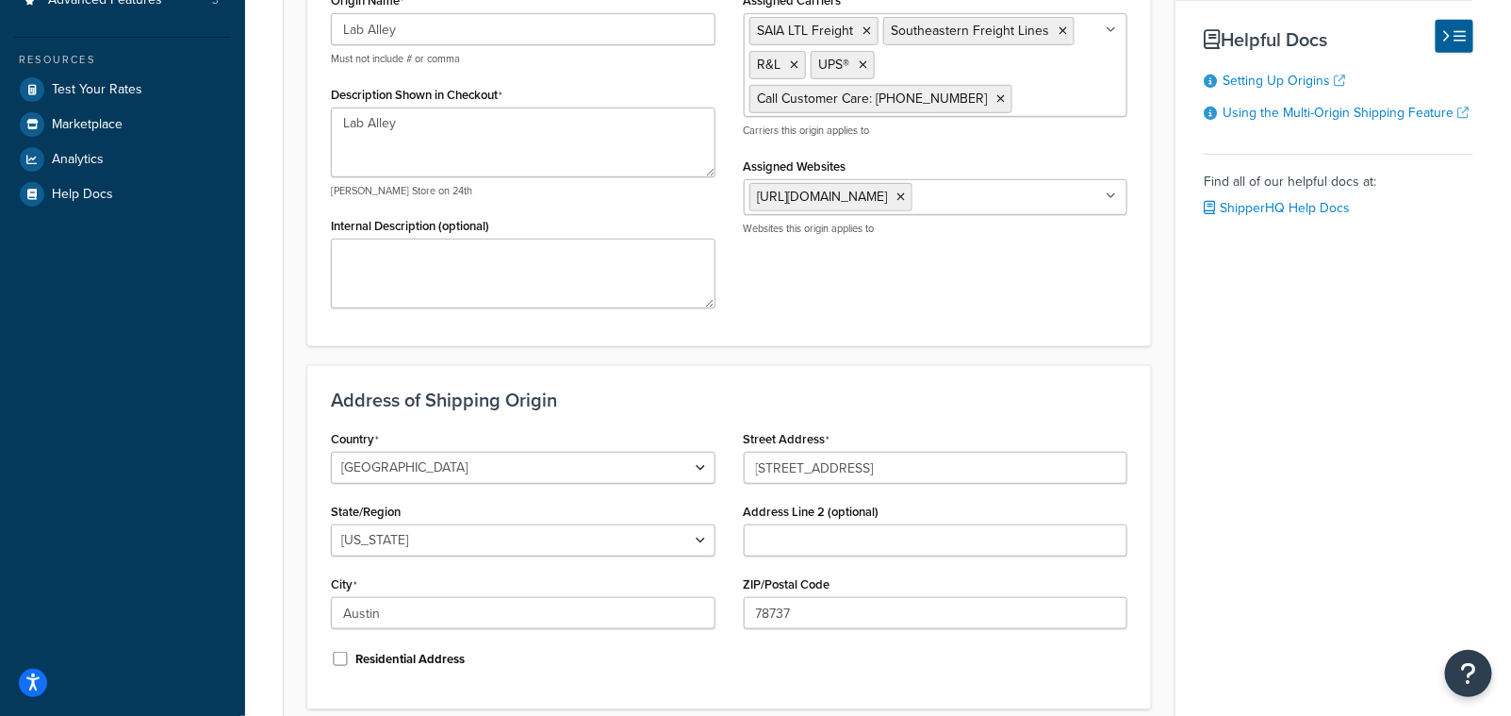
scroll to position [371, 0]
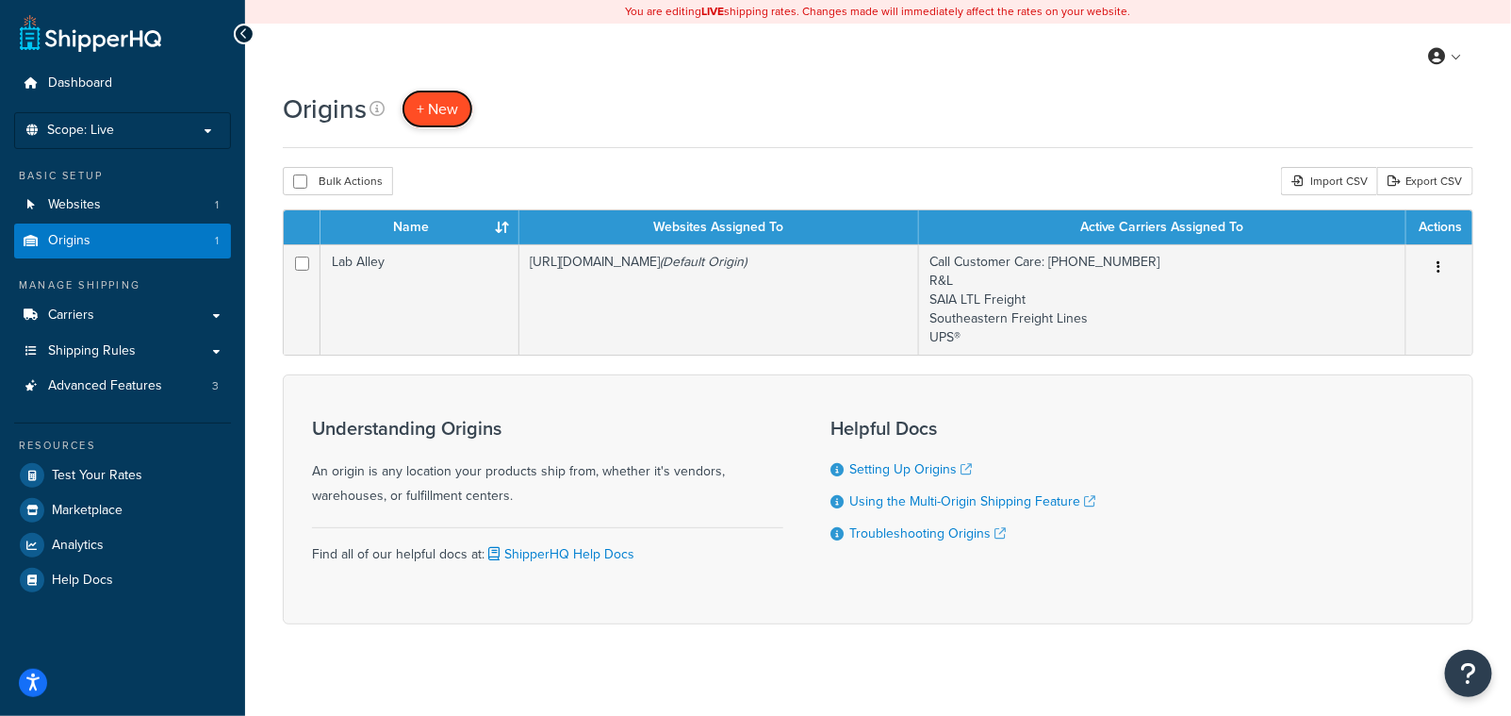
click at [439, 115] on span "+ New" at bounding box center [437, 109] width 41 height 22
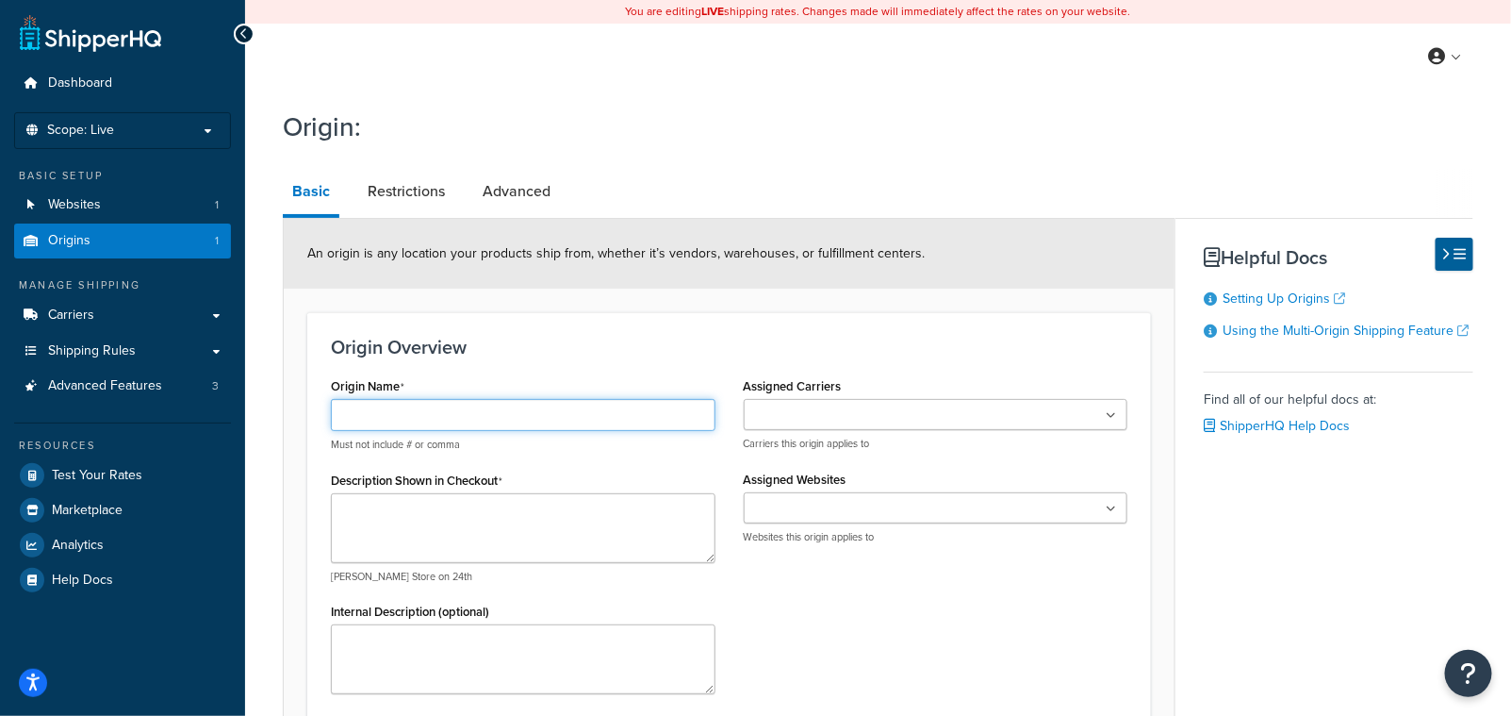
click at [400, 417] on input "Origin Name" at bounding box center [523, 415] width 385 height 32
type input "Post Apple"
click at [965, 414] on ul at bounding box center [936, 414] width 385 height 31
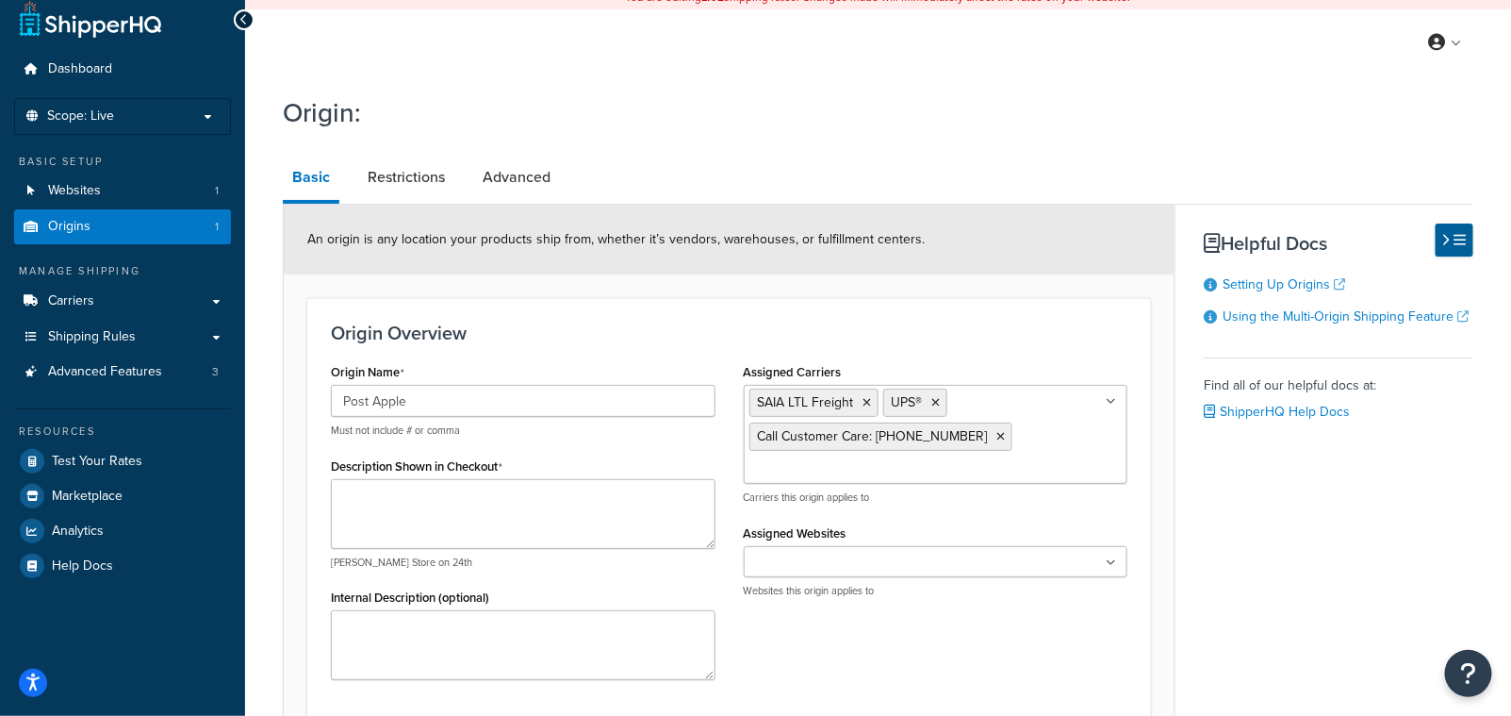
click at [718, 318] on div "Origin Overview Origin Name Post Apple Must not include # or comma Description …" at bounding box center [729, 508] width 844 height 420
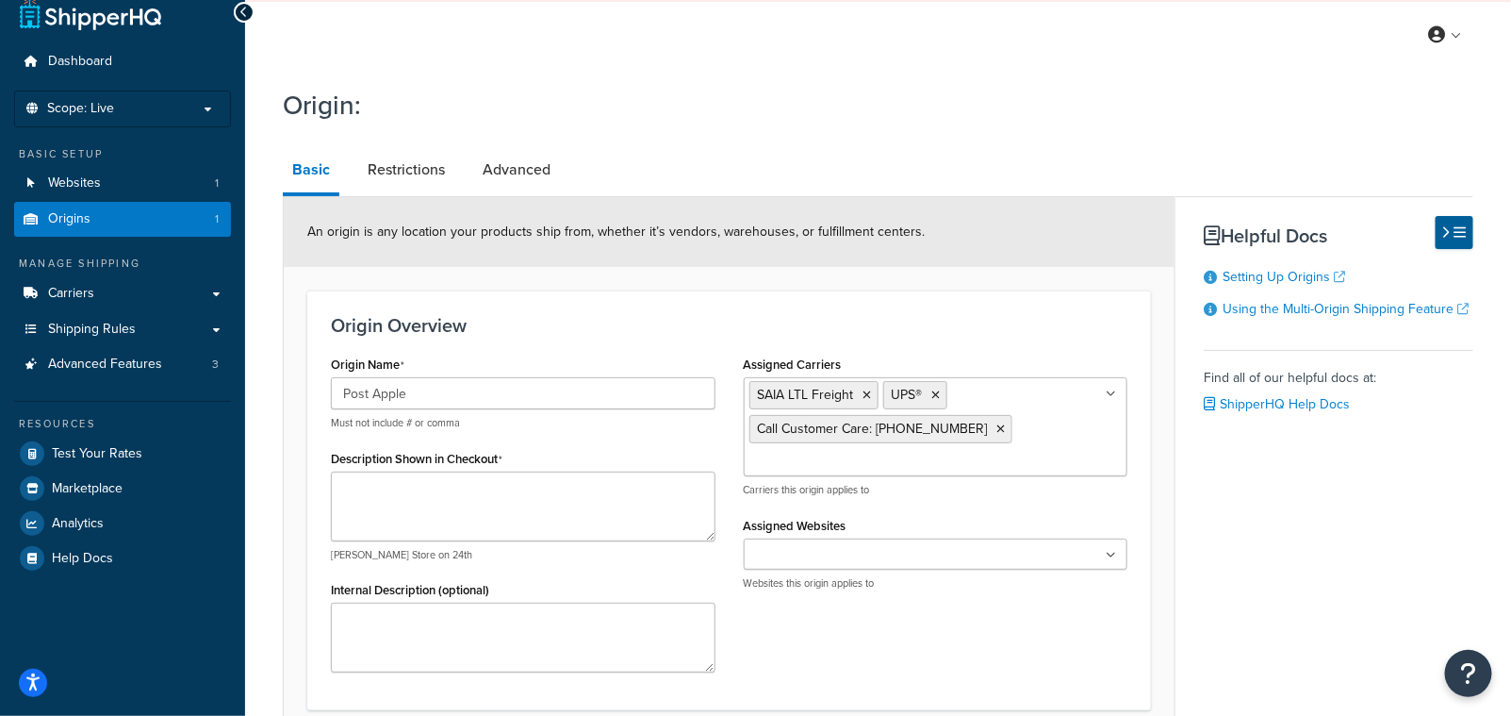
scroll to position [28, 0]
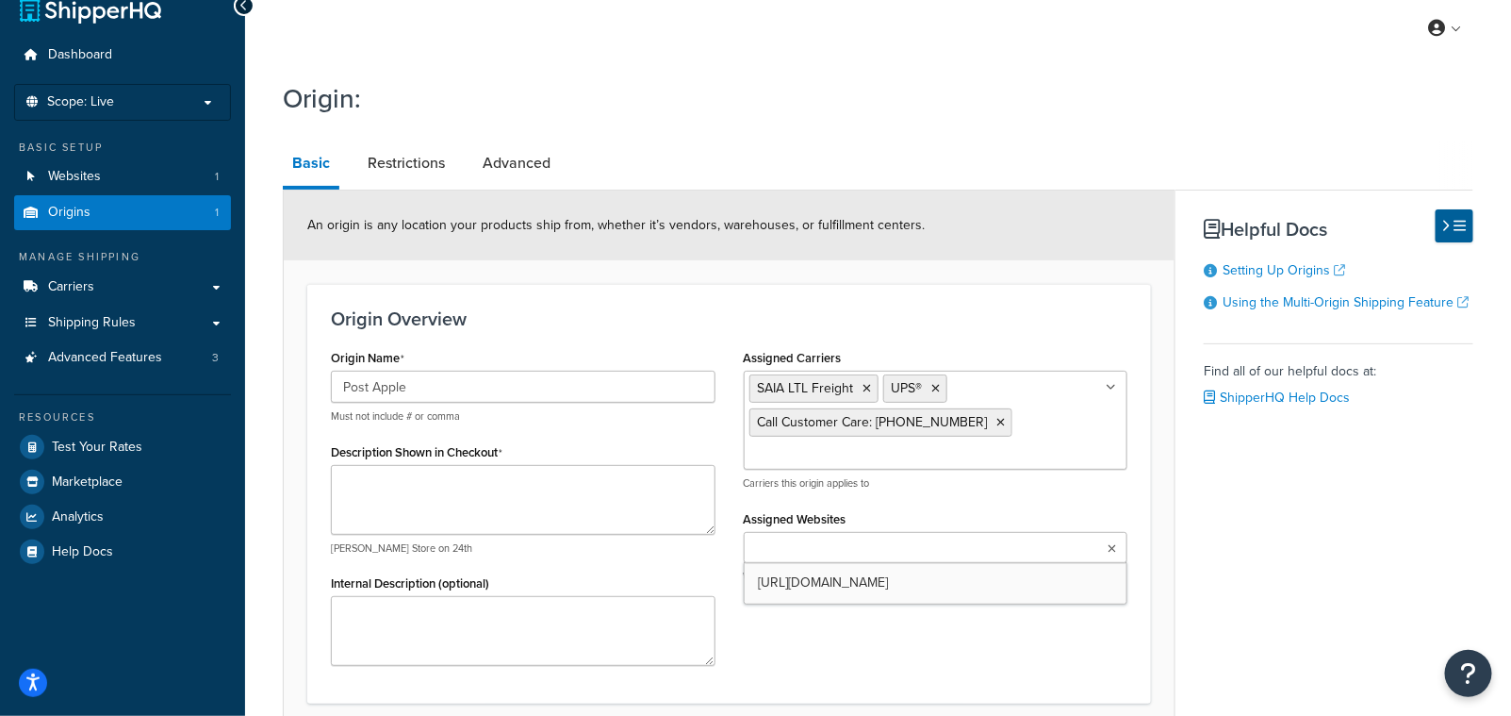
click at [857, 548] on input "Assigned Websites" at bounding box center [832, 548] width 167 height 21
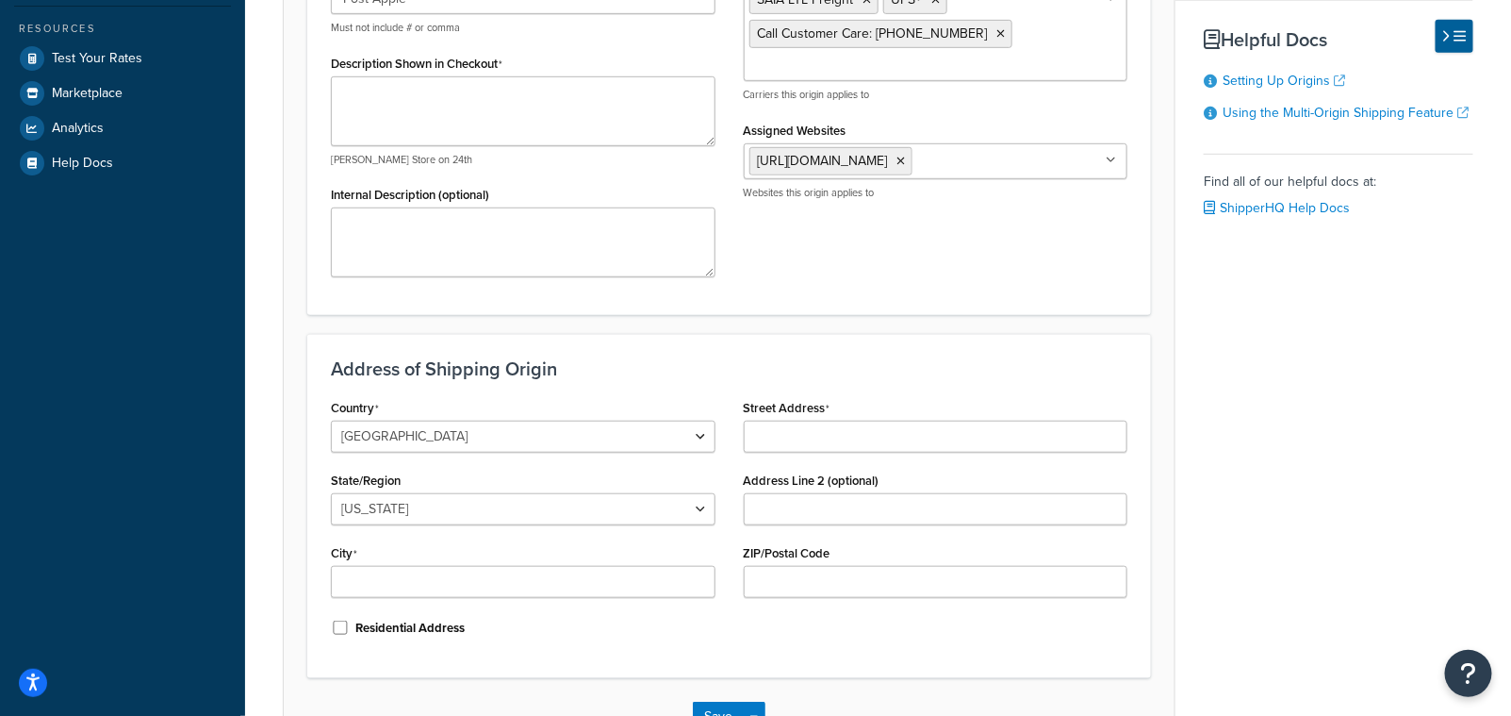
scroll to position [436, 0]
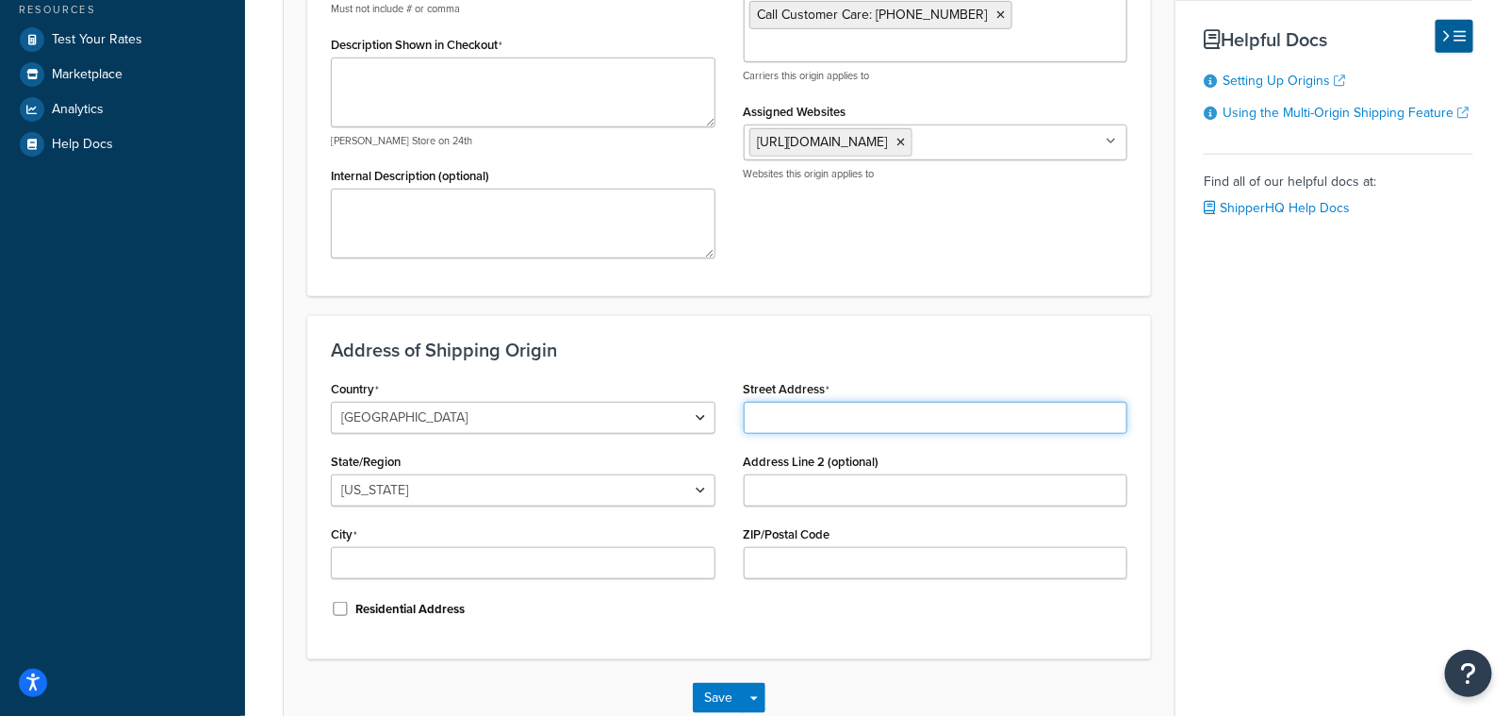
click at [798, 424] on input "Street Address" at bounding box center [936, 418] width 385 height 32
paste input "8893 Gulf Rd, North East, PA 16428 Phone: (814) 725-3330 Hours: Closed ⋅ Opens …"
type input "8893 Gulf Rd, North East, PA 16428 Phone: (814) 725-3330 Hours: Closed ⋅ Opens …"
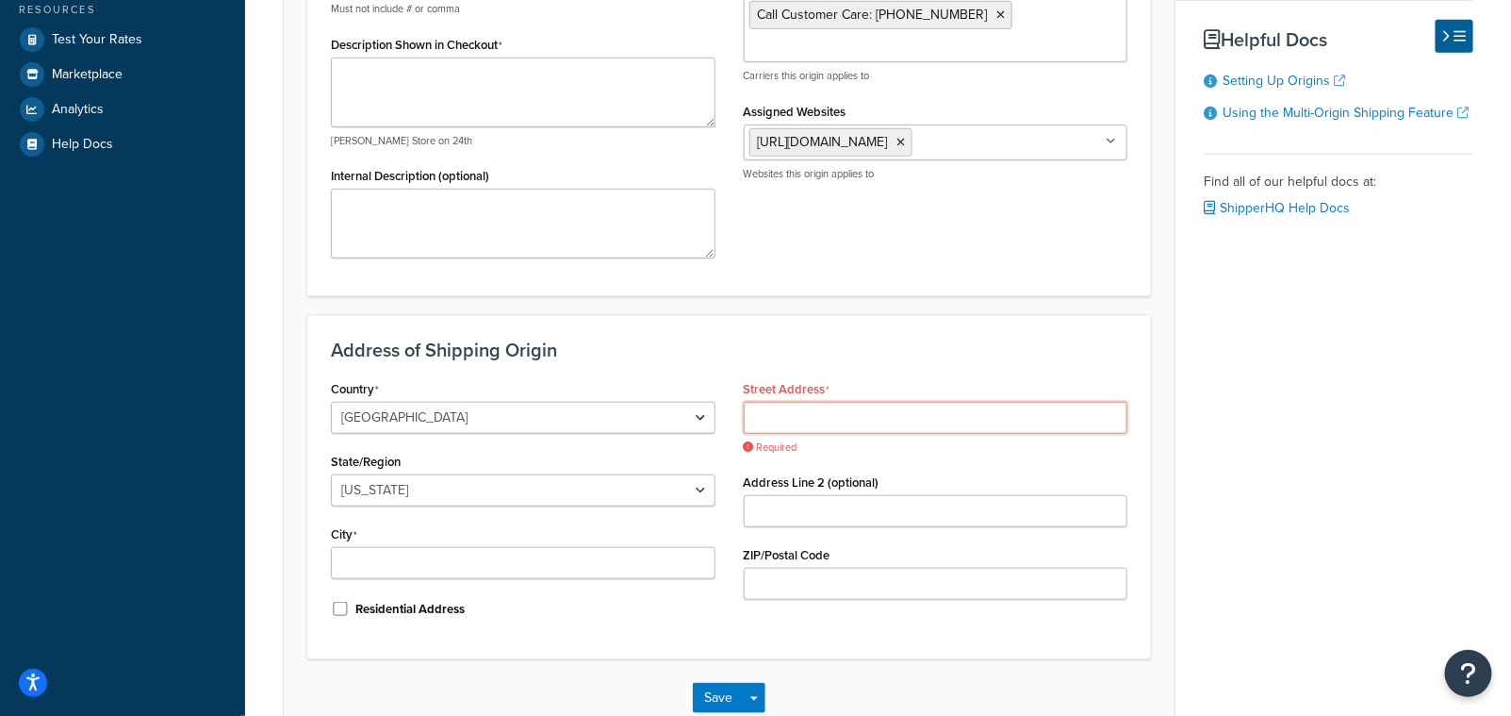
click at [764, 415] on input "Street Address" at bounding box center [936, 418] width 385 height 32
paste input "8893 Gulf Rd, North East, PA 16428"
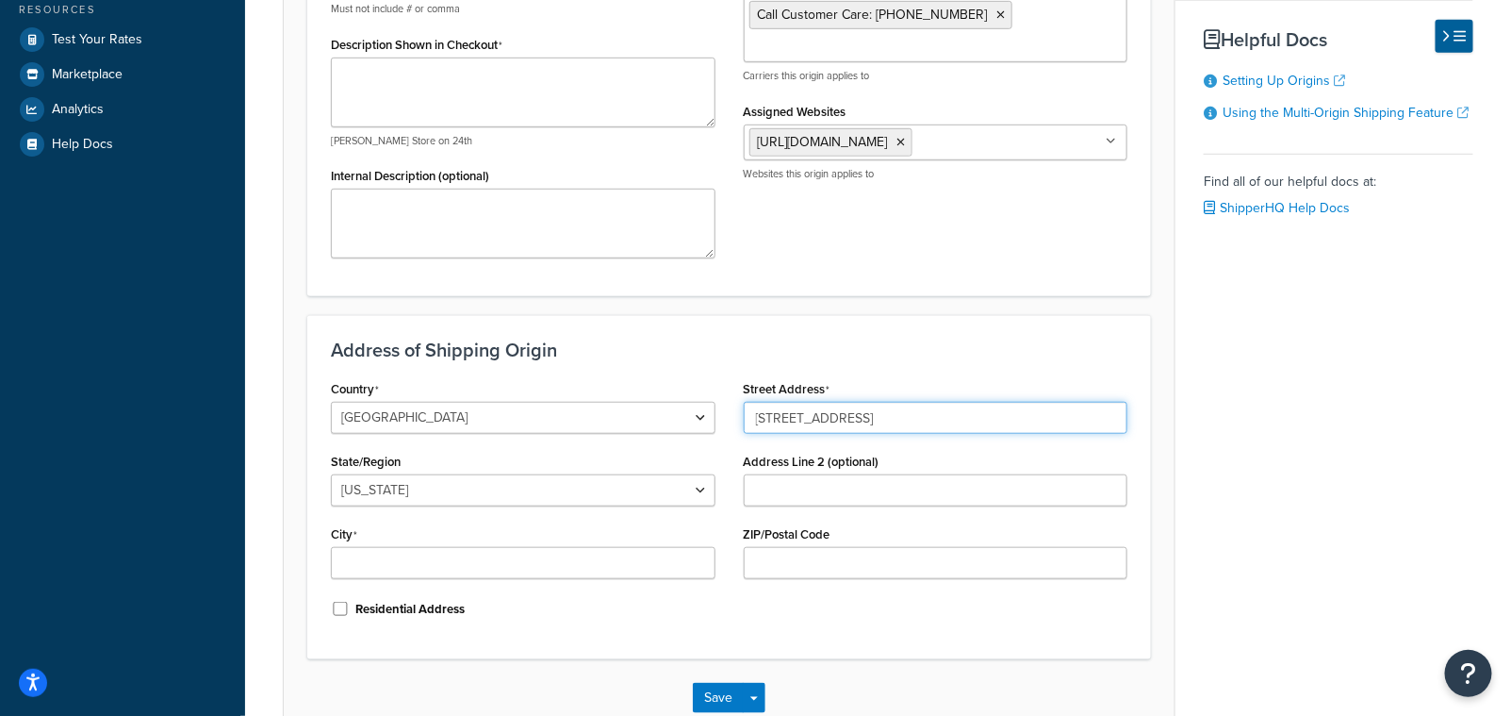
click at [832, 416] on input "8893 Gulf Rd, North East, PA 16428" at bounding box center [936, 418] width 385 height 32
type input "8893 Gulf Rd, PA 16428"
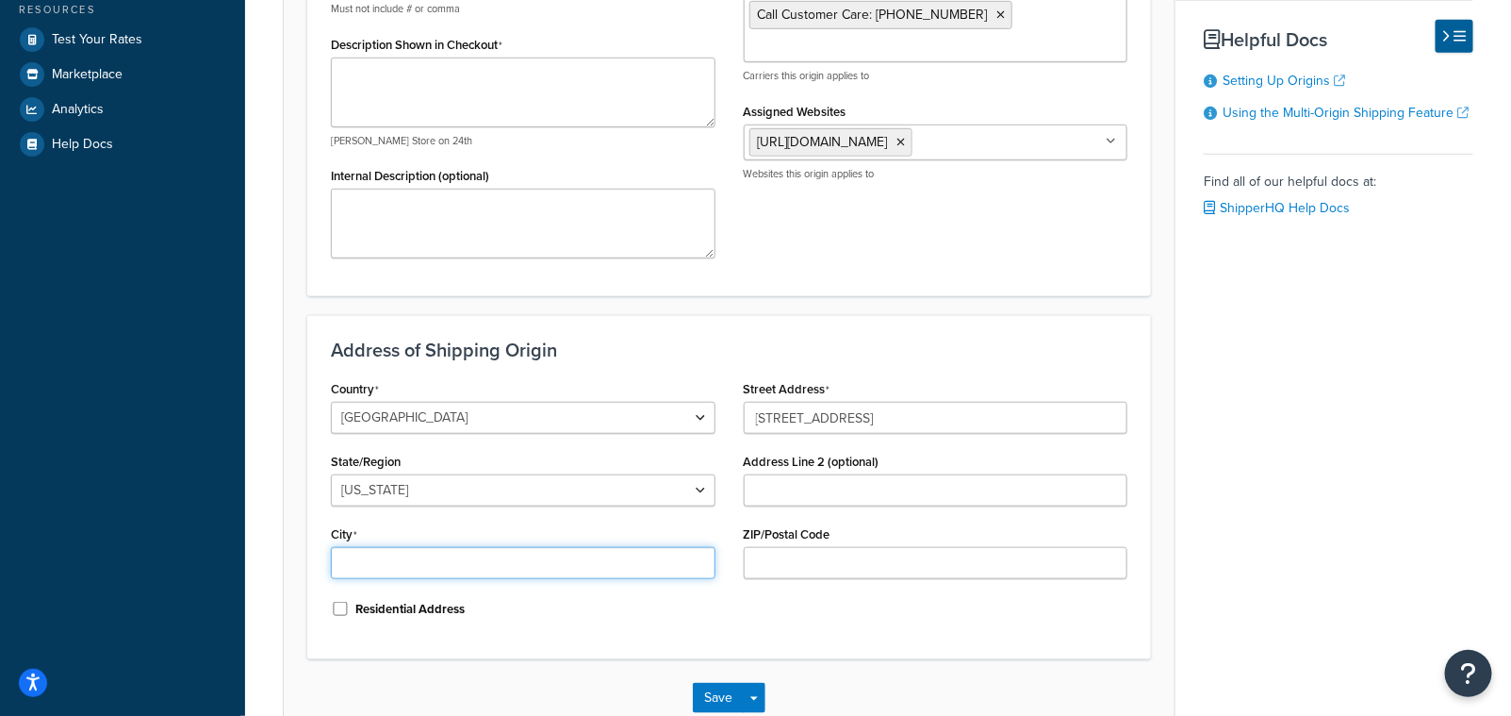
click at [386, 573] on input "City" at bounding box center [523, 563] width 385 height 32
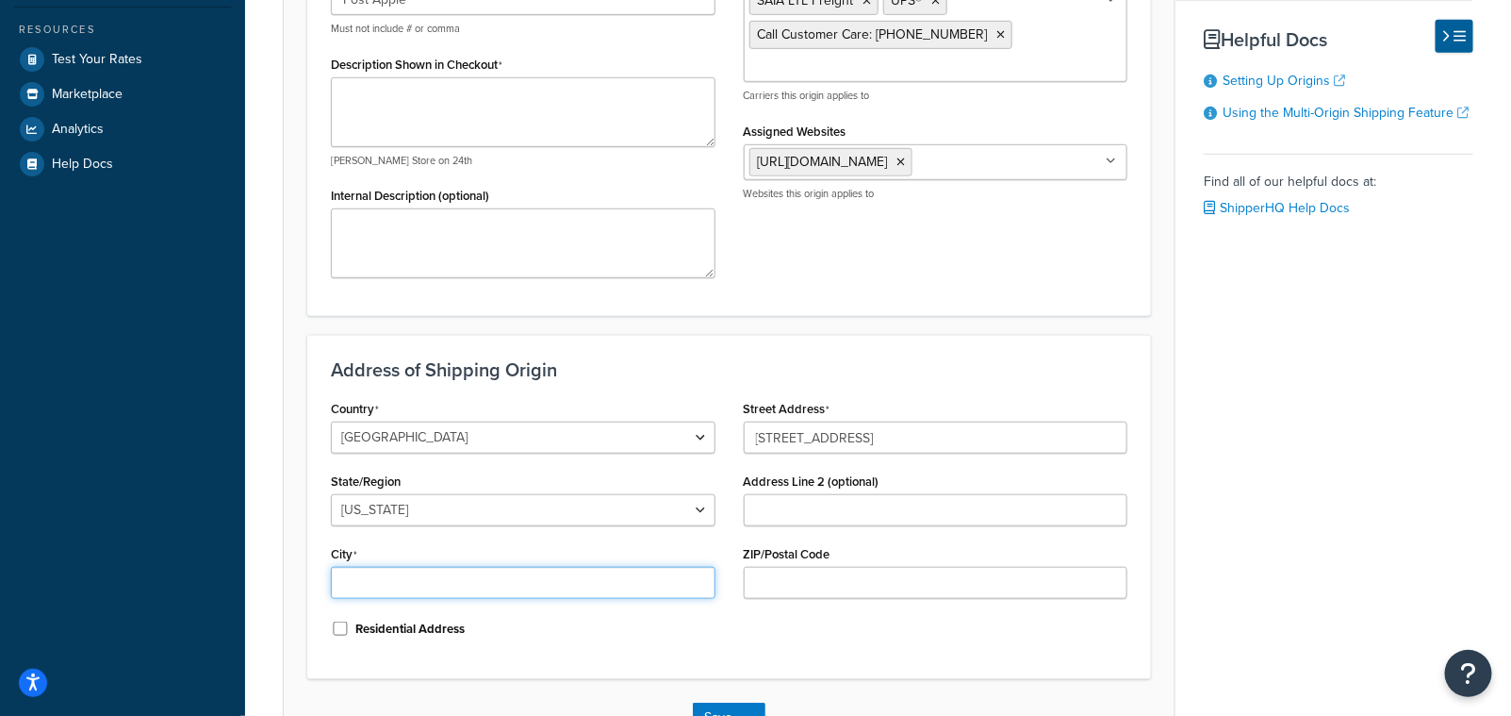
scroll to position [406, 0]
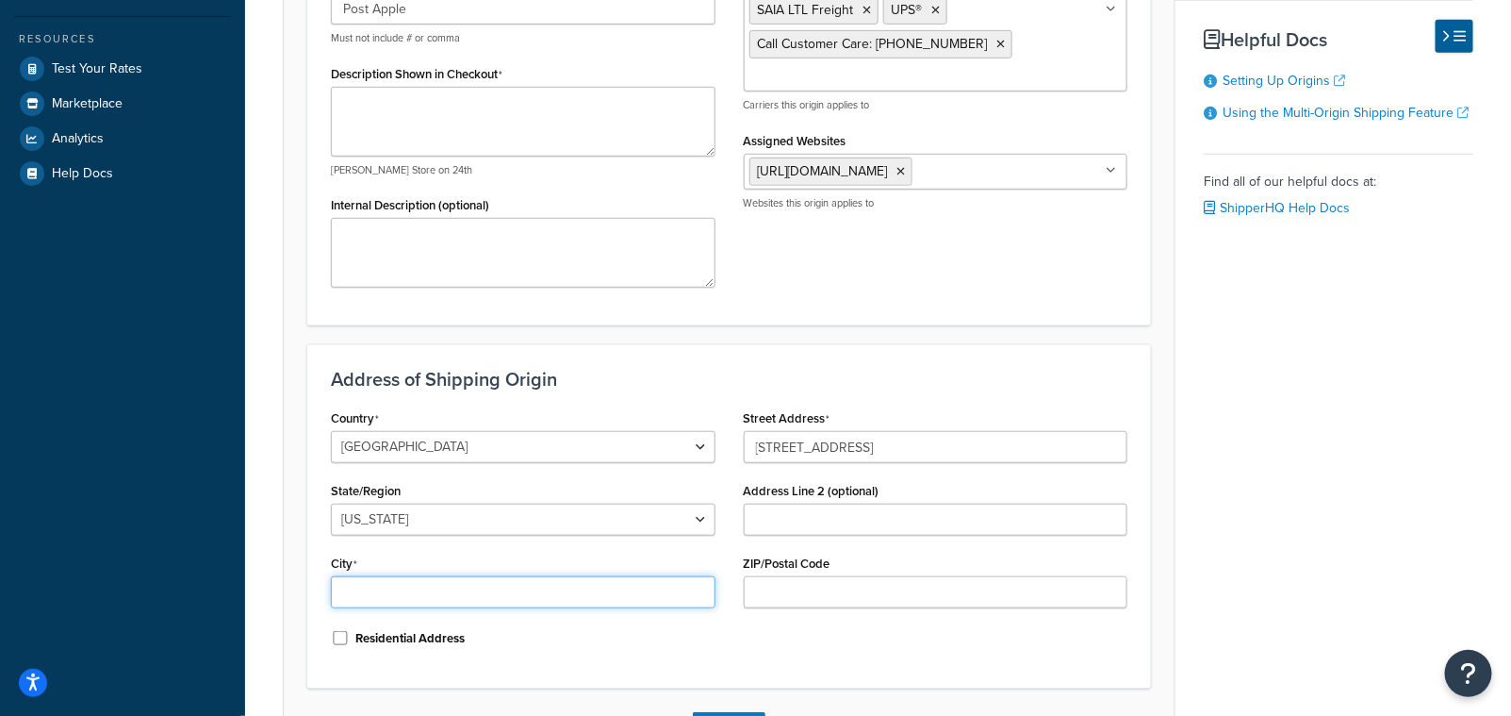
paste input ", North East"
type input "North East"
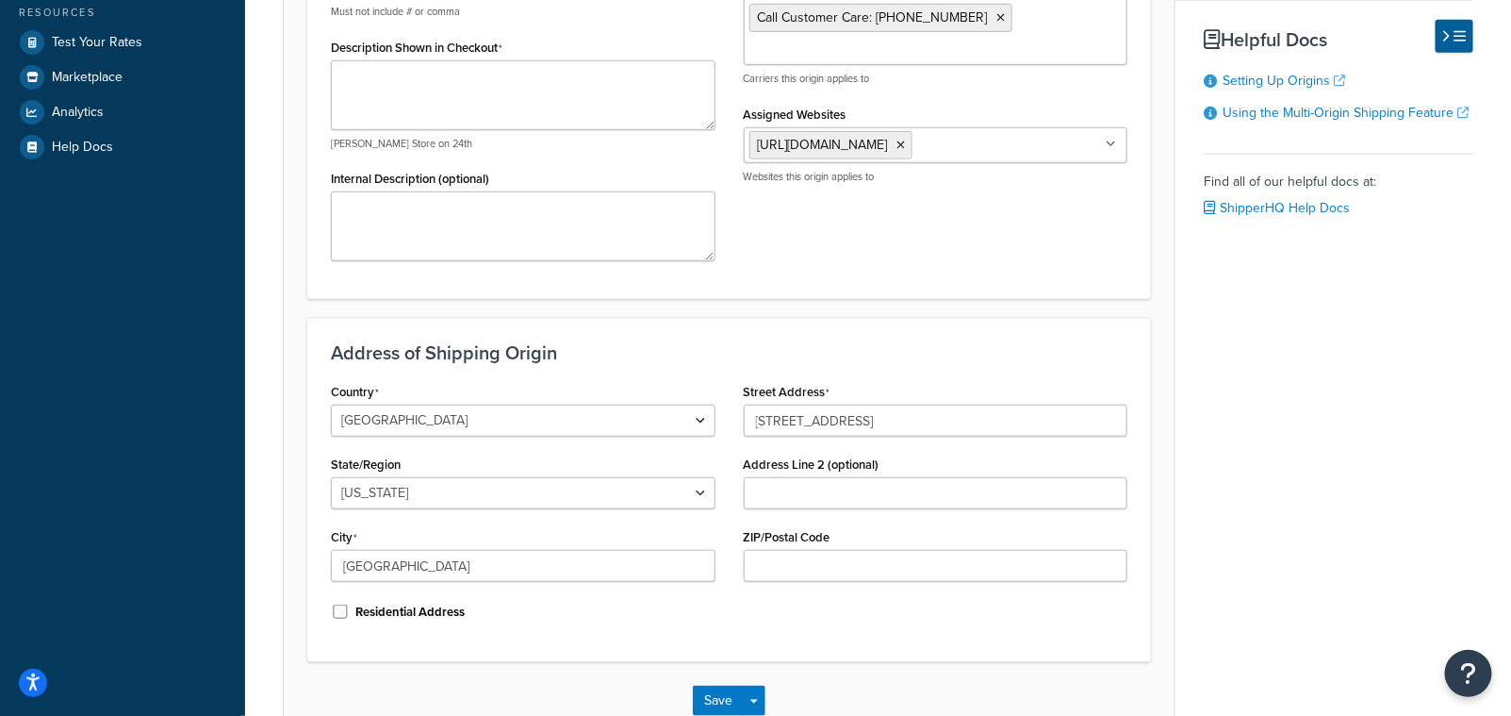
click at [875, 449] on div "Street Address 8893 Gulf Rd, PA 16428 Address Line 2 (optional) ZIP/Postal Code" at bounding box center [936, 487] width 413 height 218
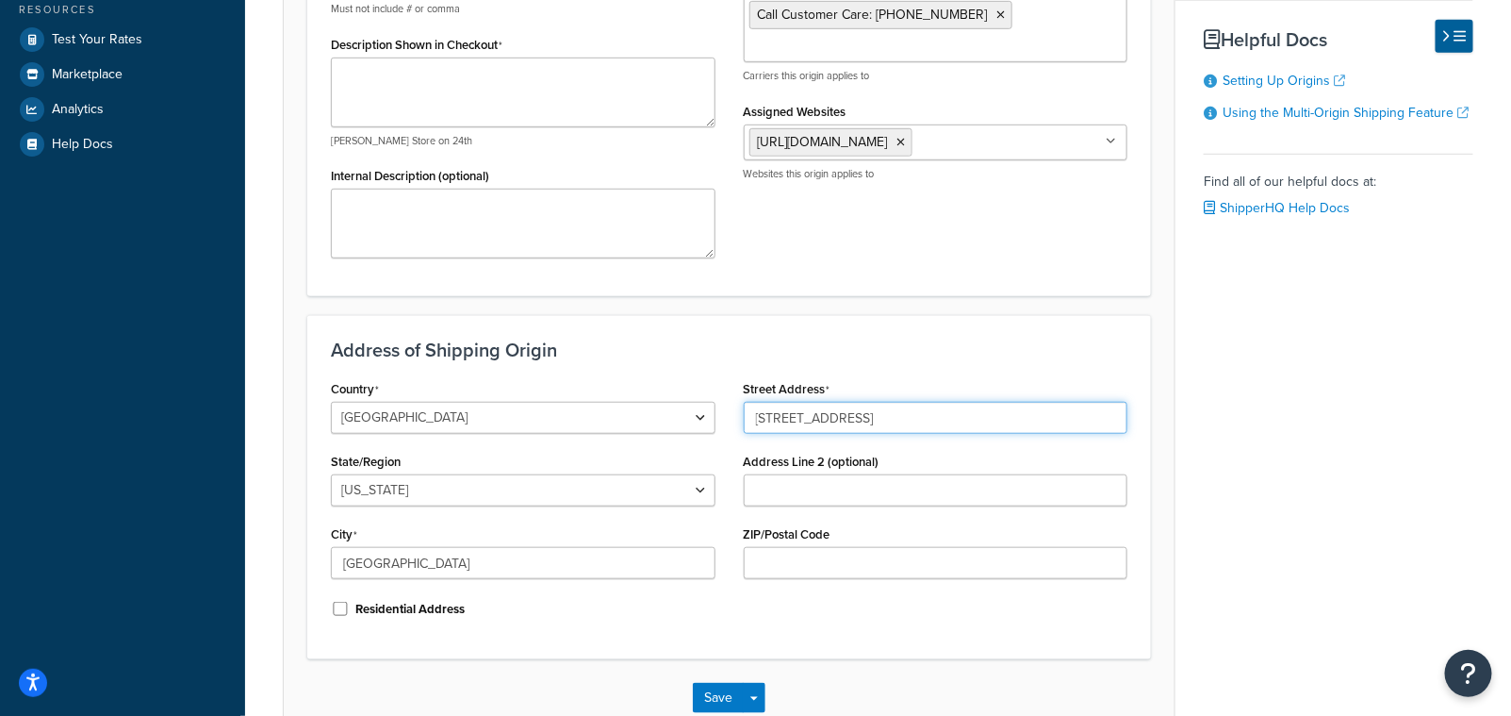
click at [873, 416] on input "8893 Gulf Rd, PA 16428" at bounding box center [936, 418] width 385 height 32
type input "8893 Gulf Rd, PA"
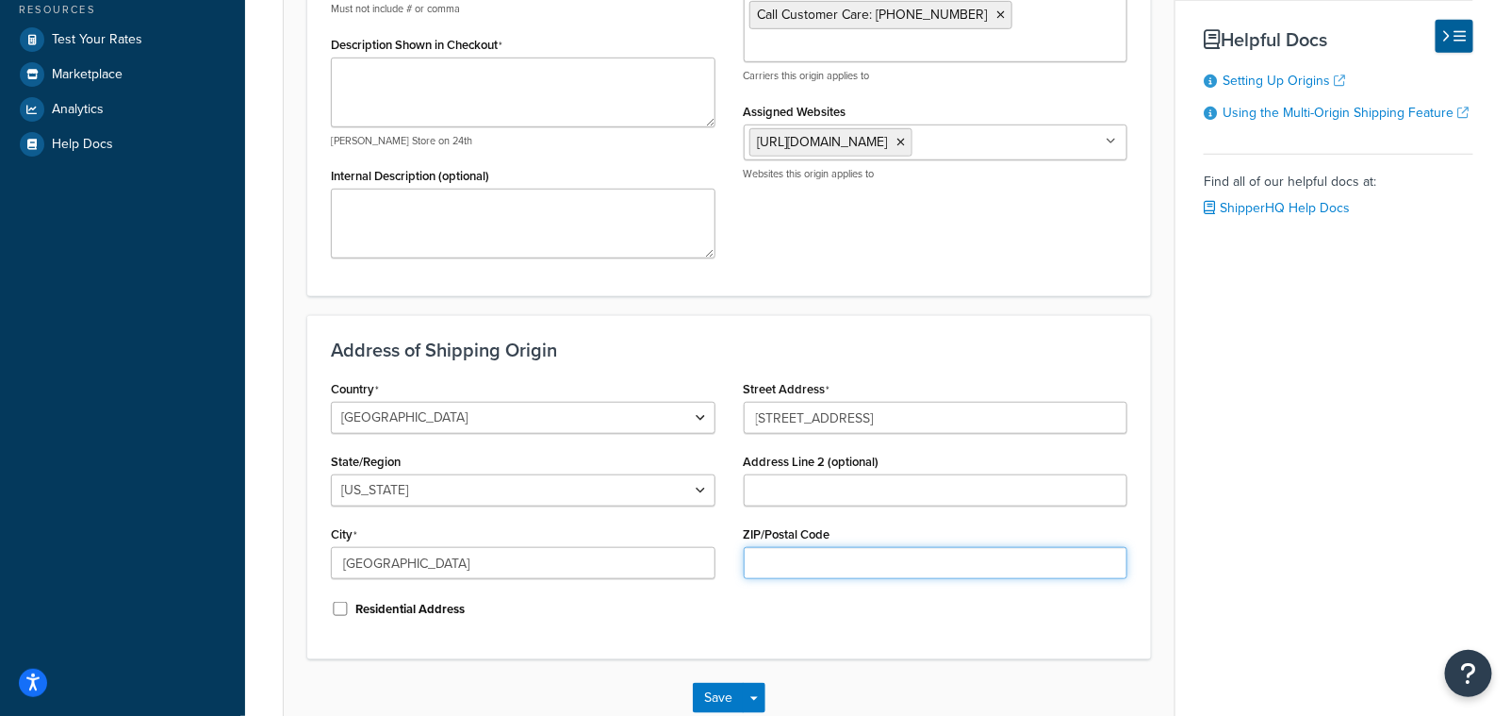
click at [780, 549] on input "ZIP/Postal Code" at bounding box center [936, 563] width 385 height 32
paste input "16428"
type input "16428"
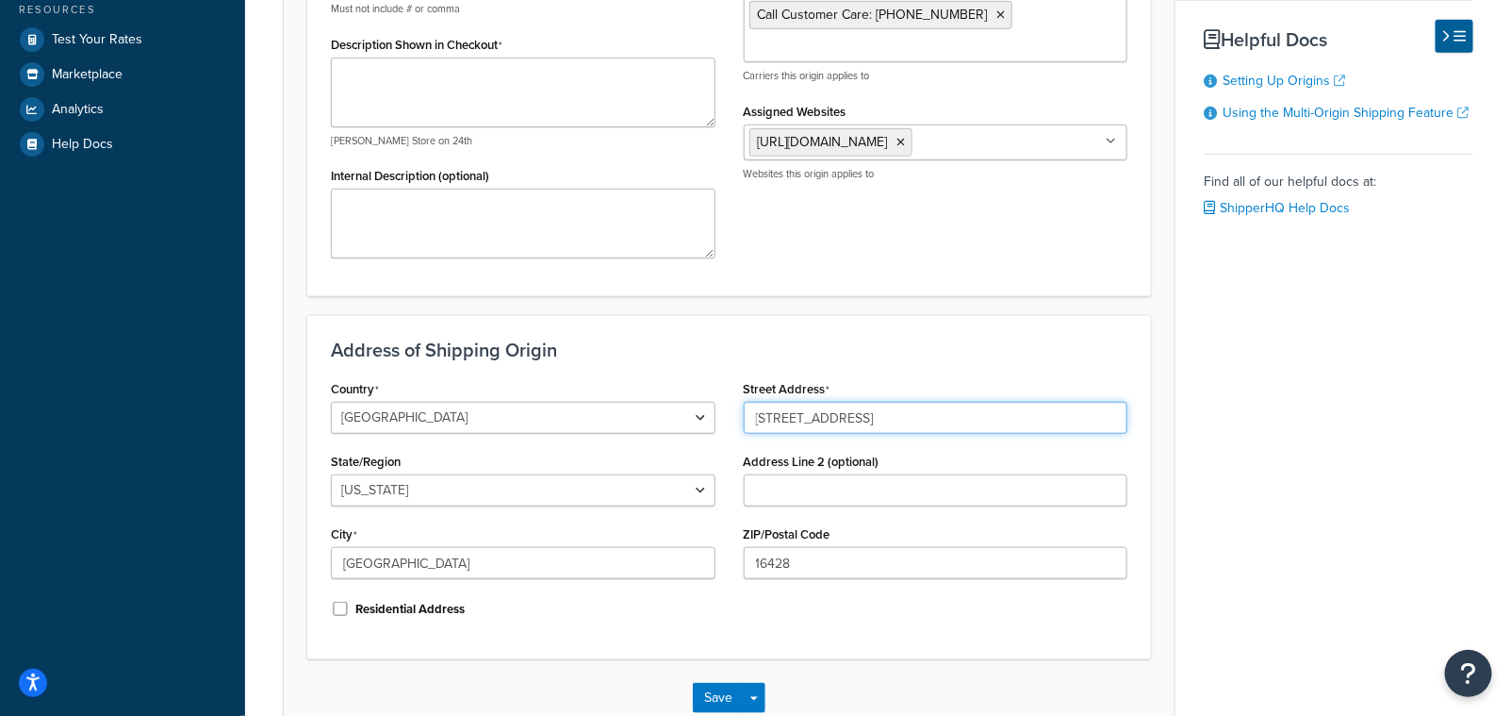
click at [862, 420] on input "8893 Gulf Rd, PA" at bounding box center [936, 418] width 385 height 32
type input "8893 Gulf Rd"
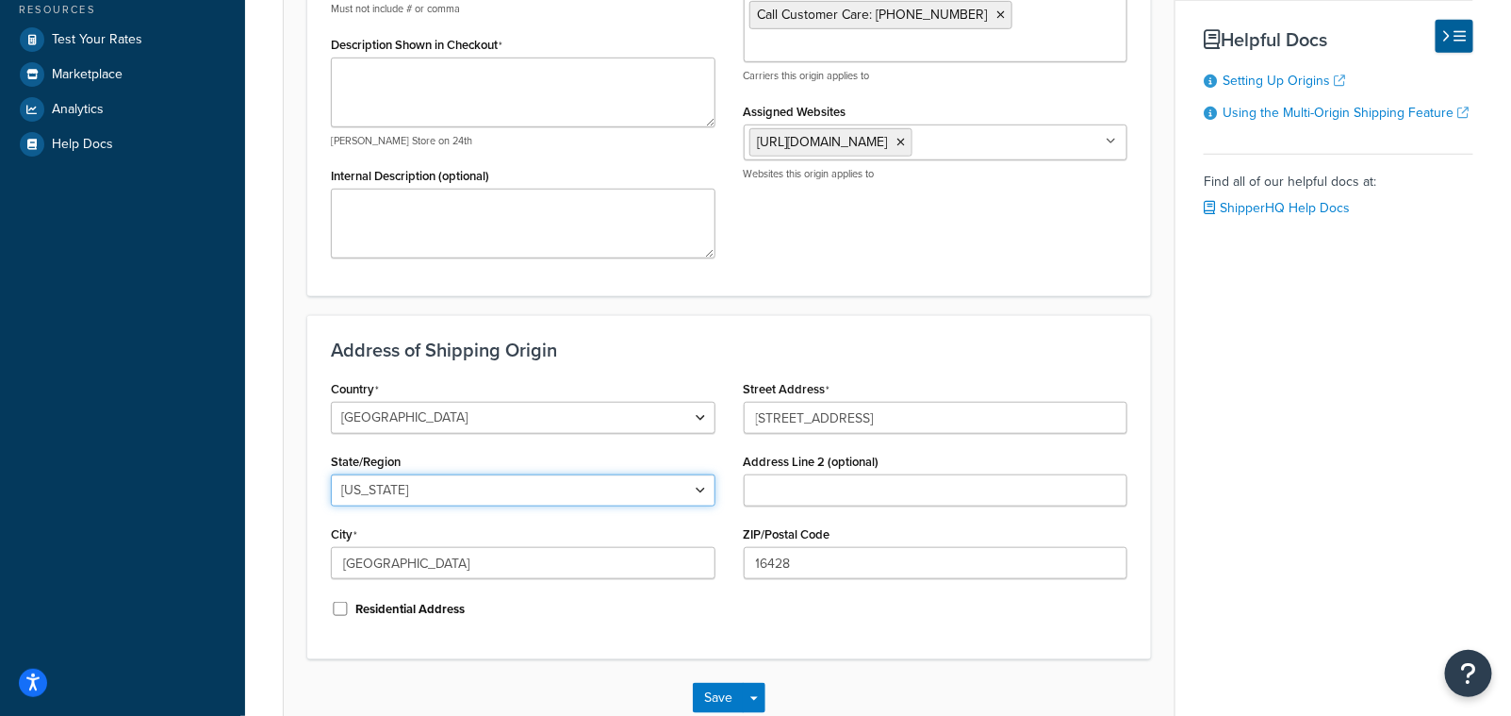
click at [399, 490] on select "Alabama Alaska American Samoa Arizona Arkansas Armed Forces Americas Armed Forc…" at bounding box center [523, 490] width 385 height 32
select select "38"
click at [331, 474] on select "Alabama Alaska American Samoa Arizona Arkansas Armed Forces Americas Armed Forc…" at bounding box center [523, 490] width 385 height 32
click at [723, 695] on button "Save" at bounding box center [718, 698] width 51 height 30
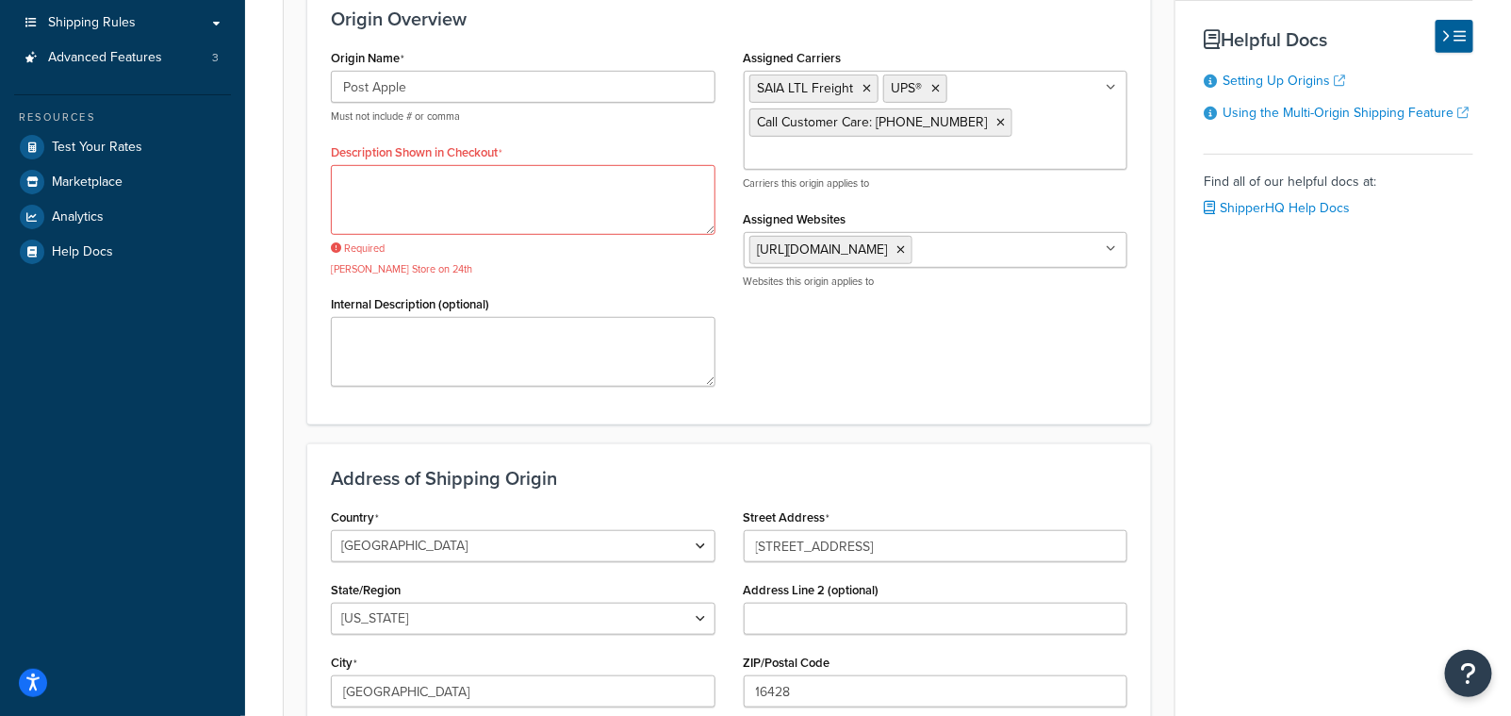
scroll to position [350, 0]
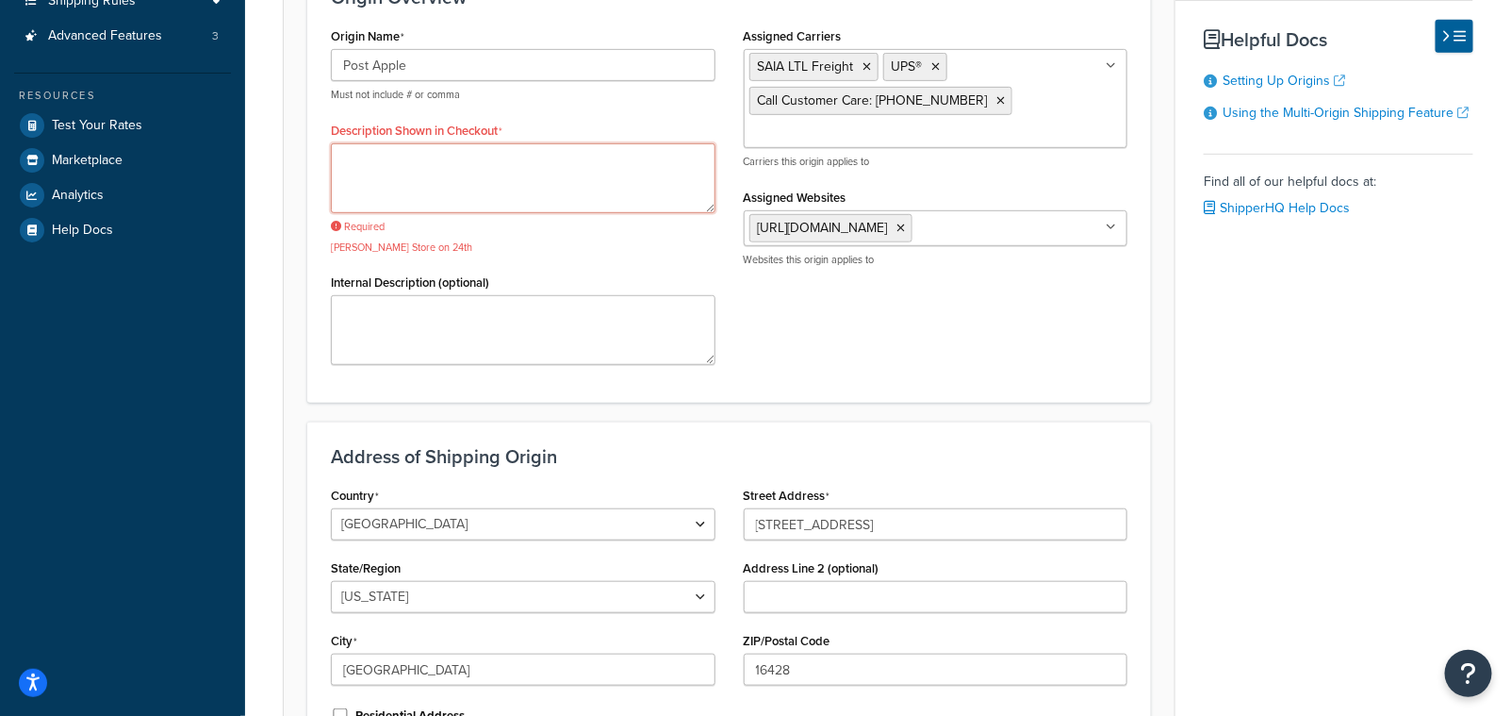
click at [393, 166] on textarea "Description Shown in Checkout" at bounding box center [523, 178] width 385 height 70
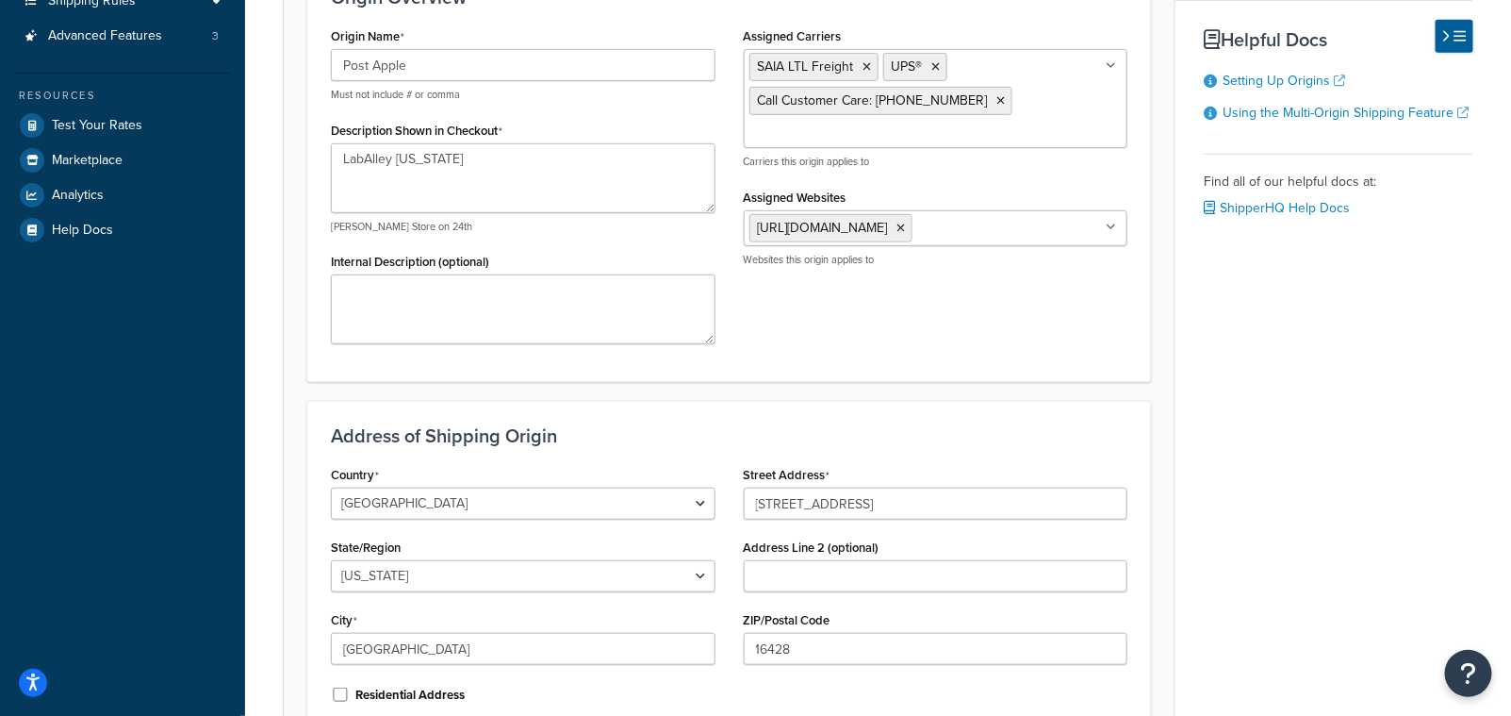
click at [808, 323] on div "Origin Name Post Apple Must not include # or comma Description Shown in Checkou…" at bounding box center [729, 191] width 825 height 336
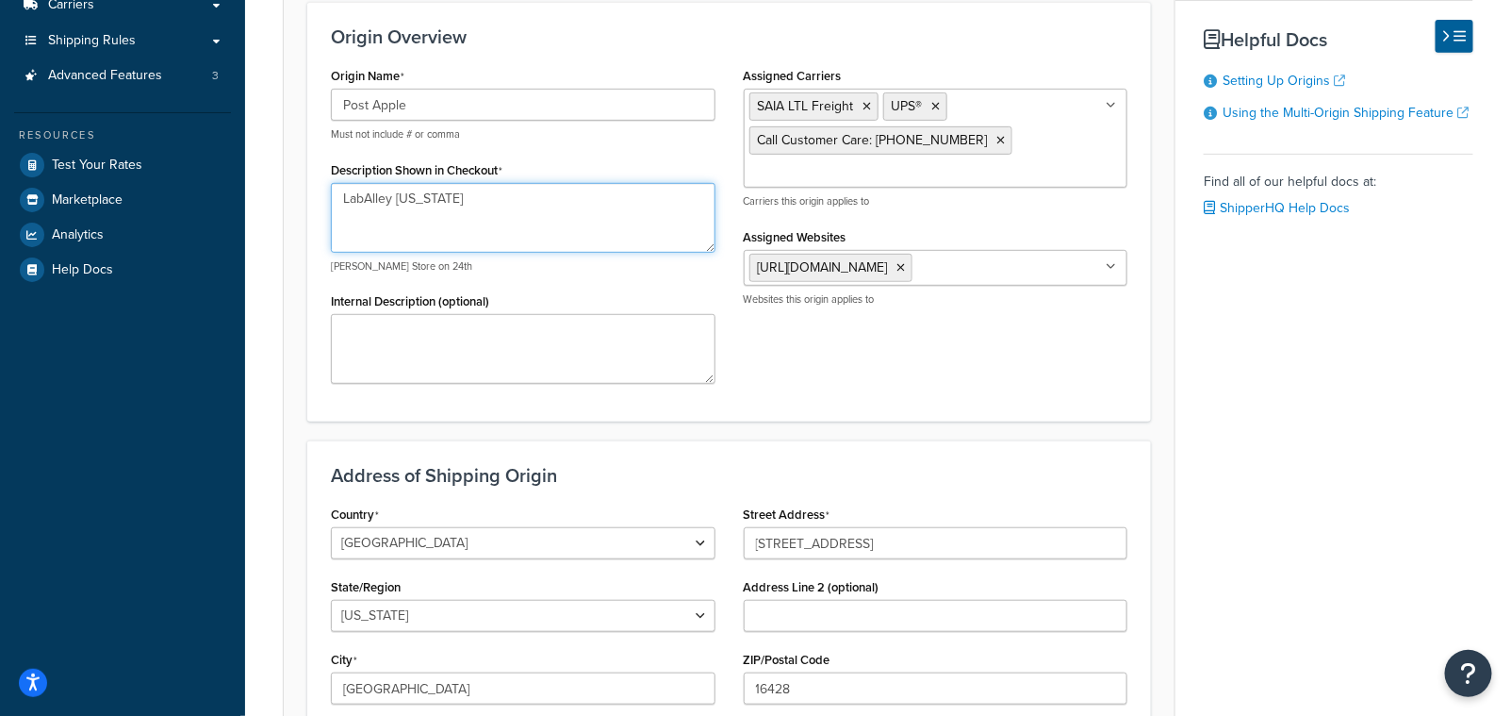
click at [486, 192] on textarea "LabAlley Pennsylvania" at bounding box center [523, 218] width 385 height 70
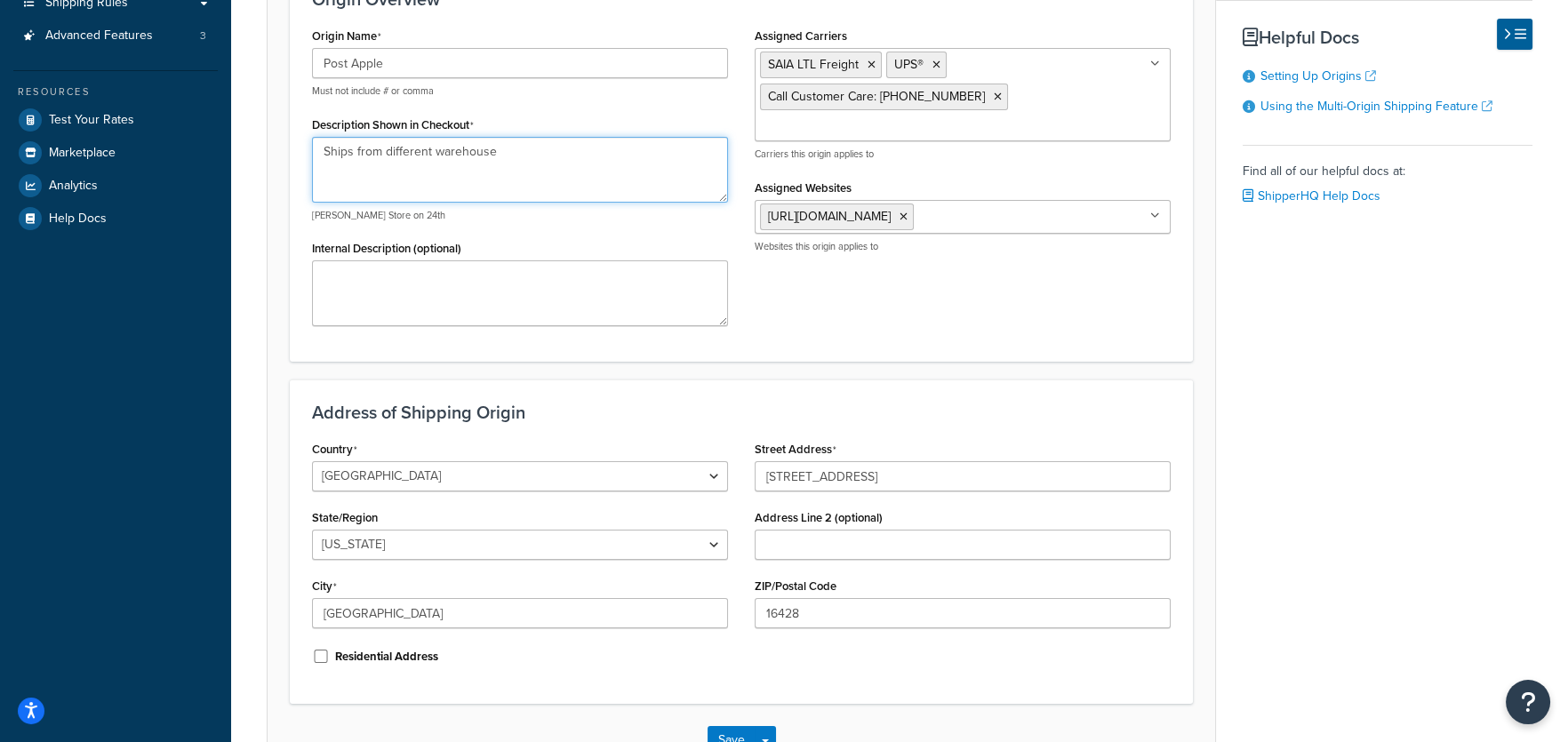
scroll to position [334, 0]
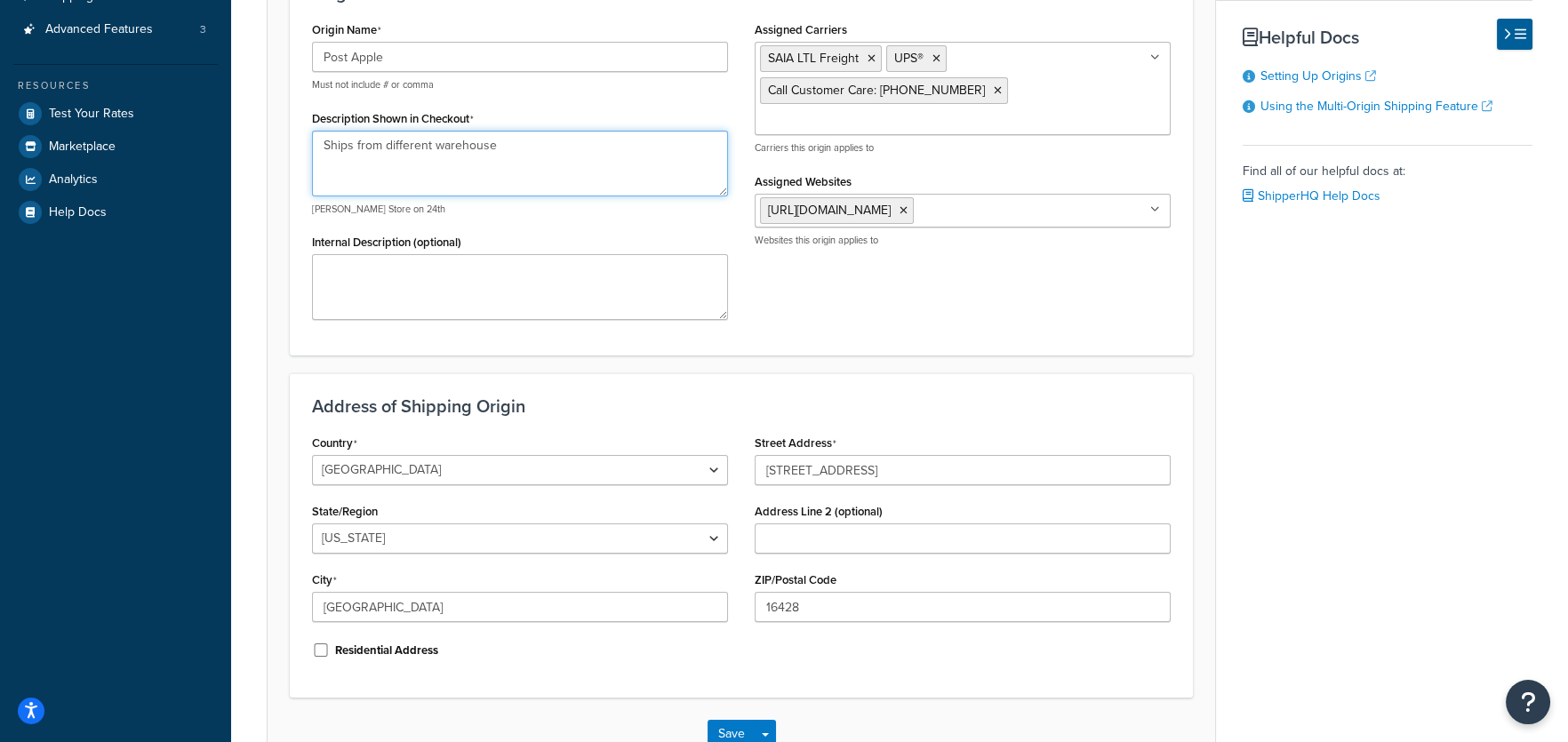
click at [406, 147] on textarea "Ships from different warehouse" at bounding box center [520, 164] width 416 height 66
type textarea "Ships from additional warehouse"
click at [725, 674] on button "Save" at bounding box center [731, 734] width 48 height 28
